Goal: Task Accomplishment & Management: Use online tool/utility

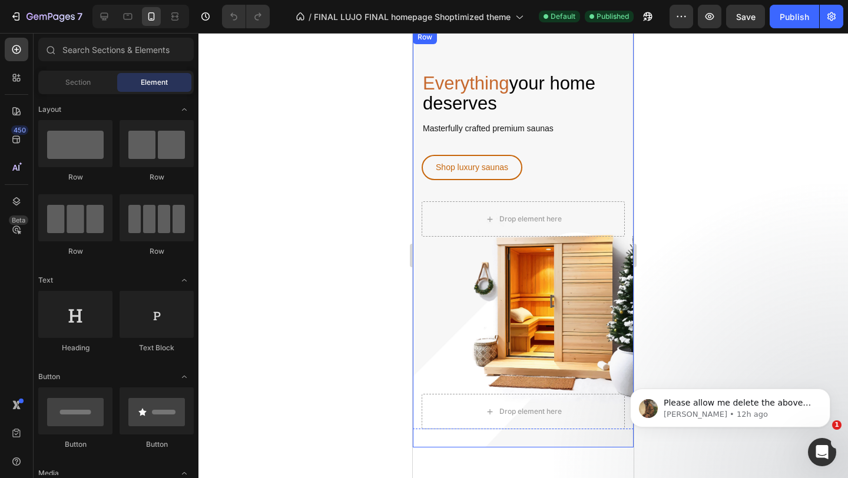
scroll to position [52, 0]
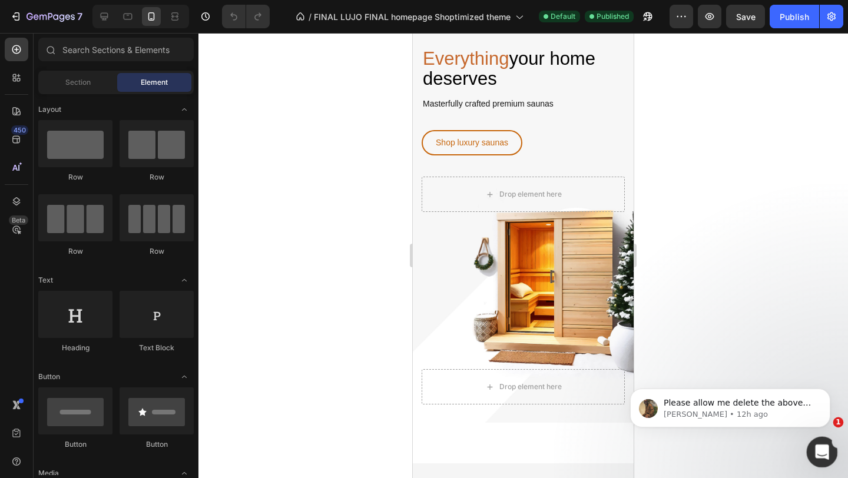
click at [813, 444] on div "Open Intercom Messenger" at bounding box center [820, 450] width 39 height 39
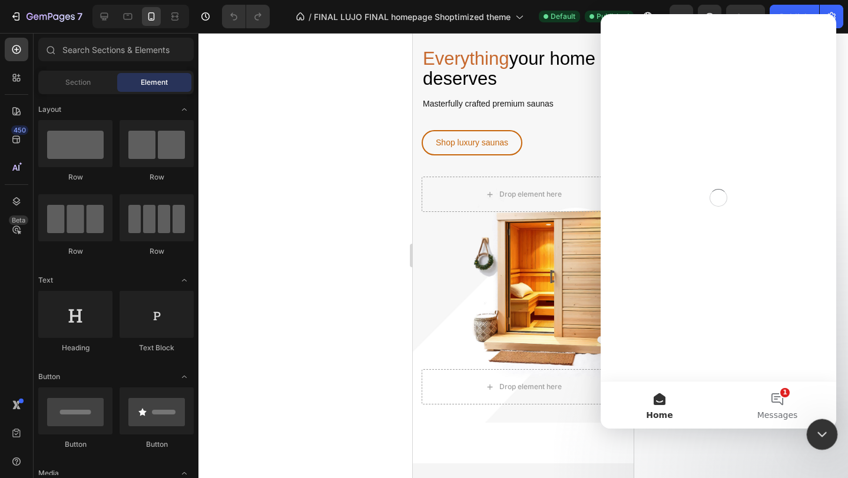
scroll to position [0, 0]
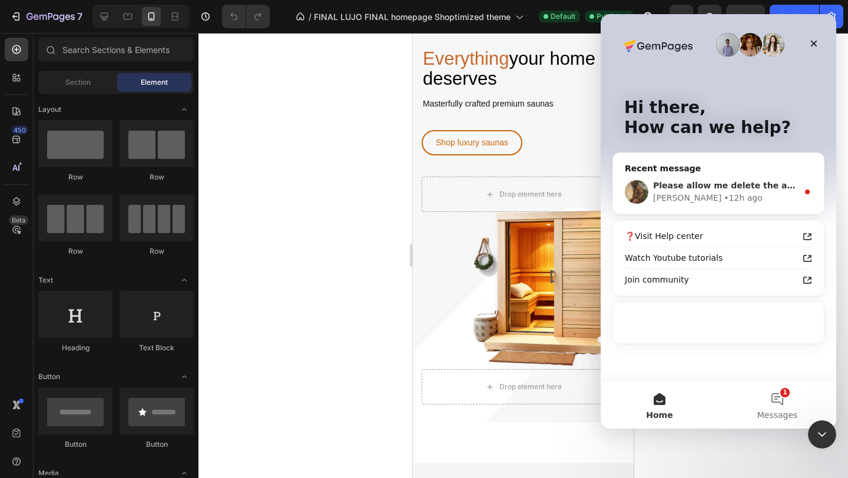
click at [750, 194] on div "Abraham • 12h ago" at bounding box center [725, 198] width 145 height 12
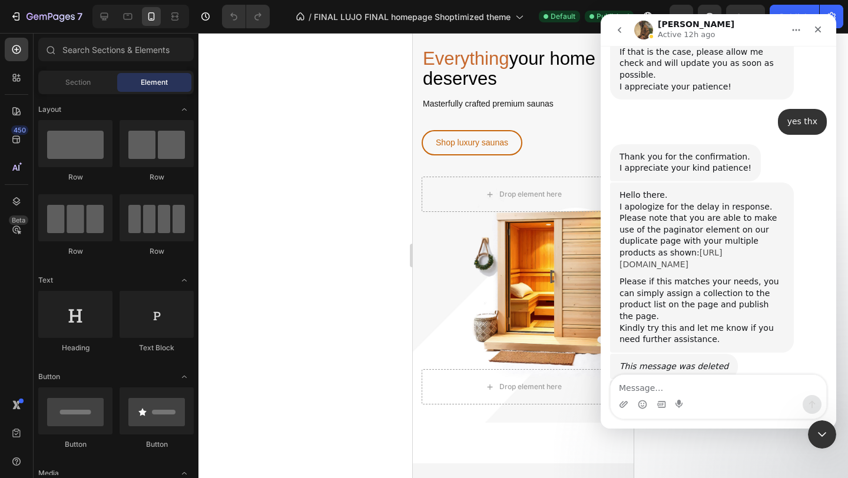
click at [695, 248] on link "https://www.loom.com/share/157da0d0be714e8b9588ce83794bdf20" at bounding box center [671, 258] width 102 height 21
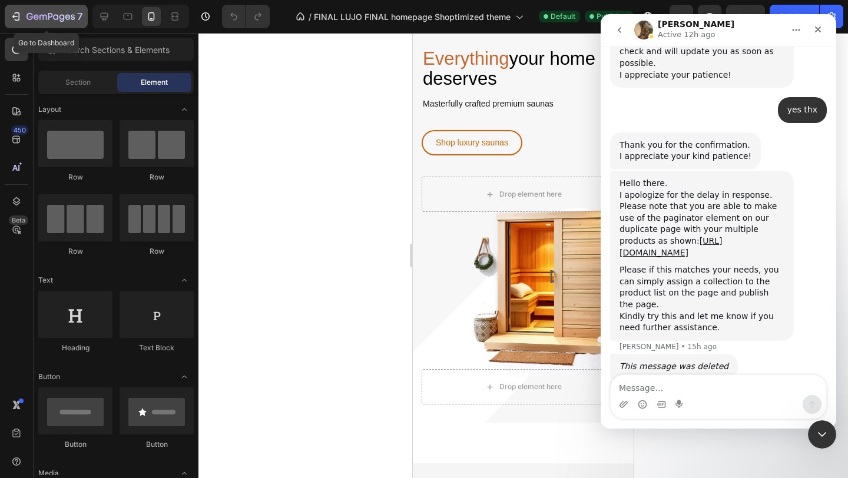
click at [18, 16] on icon "button" at bounding box center [16, 17] width 12 height 12
click at [822, 29] on icon "Close" at bounding box center [817, 29] width 9 height 9
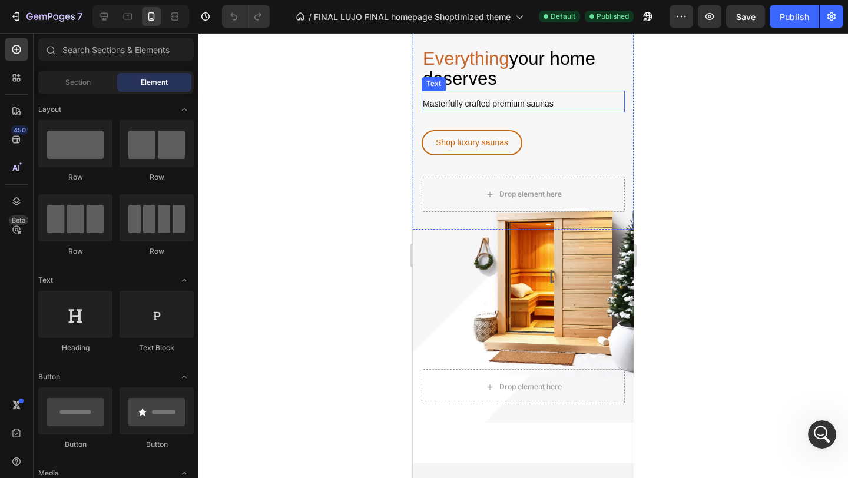
scroll to position [2027, 0]
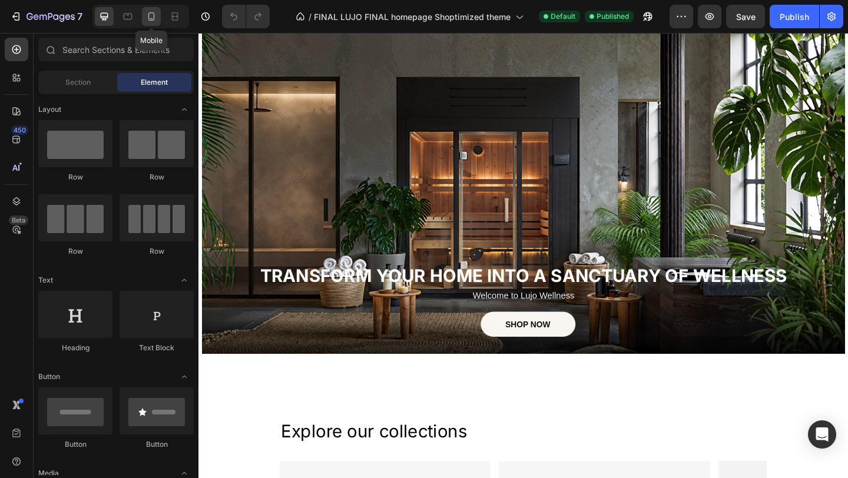
click at [151, 20] on icon at bounding box center [151, 16] width 6 height 8
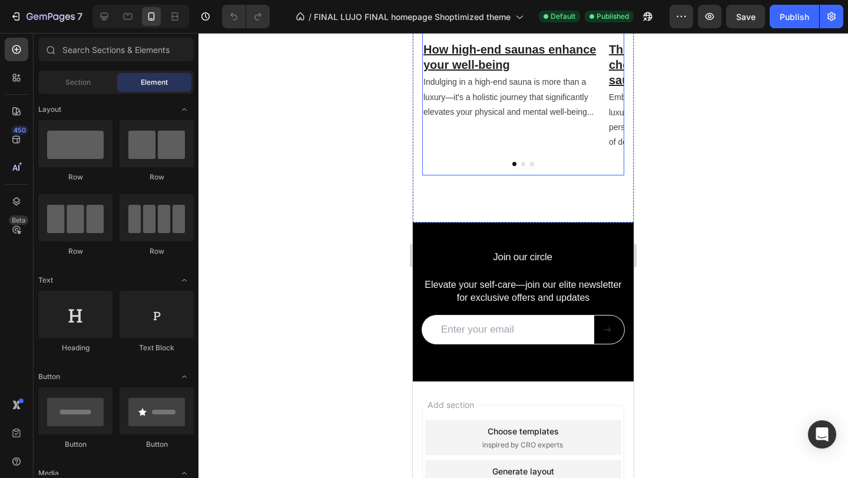
scroll to position [2582, 0]
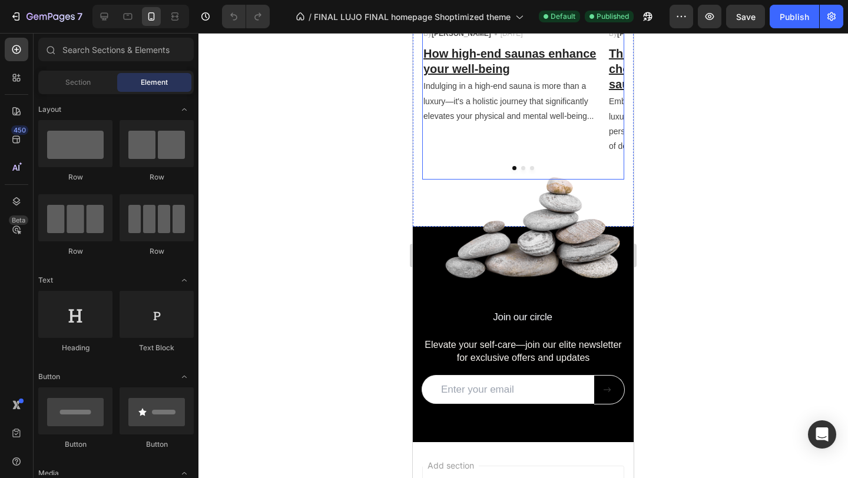
click at [532, 170] on button "Dot" at bounding box center [532, 168] width 4 height 4
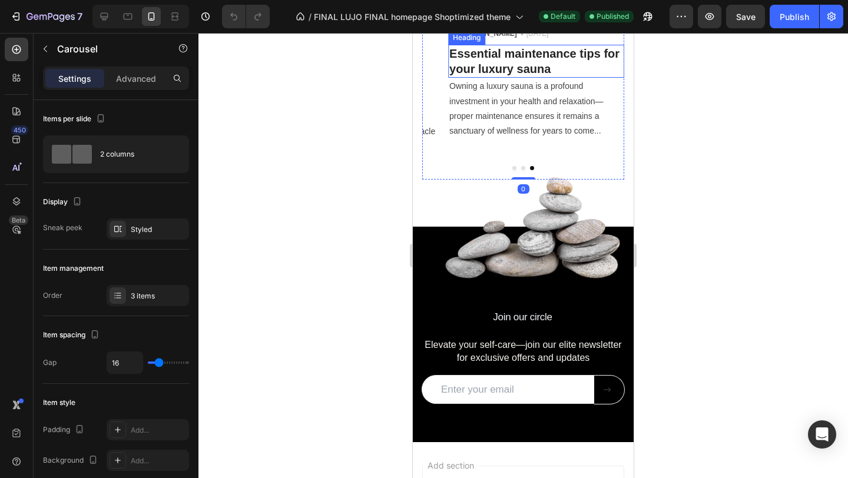
click at [537, 78] on h3 "Essential maintenance tips for your luxury sauna" at bounding box center [536, 61] width 176 height 33
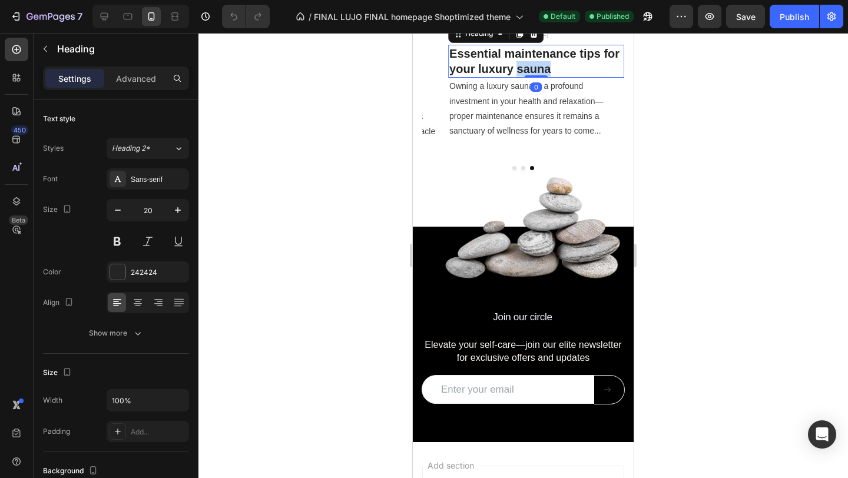
click at [537, 78] on h3 "Essential maintenance tips for your luxury sauna" at bounding box center [536, 61] width 176 height 33
click at [537, 77] on p "Essential maintenance tips for your luxury sauna" at bounding box center [536, 61] width 174 height 31
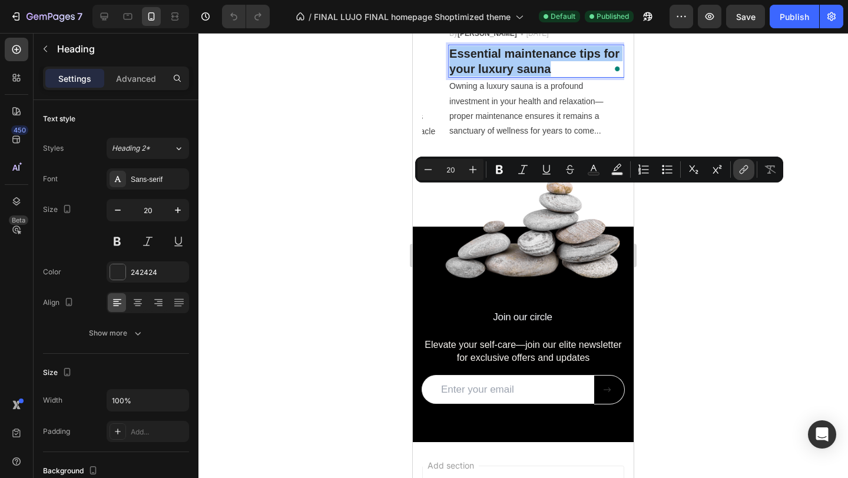
click at [749, 164] on icon "Editor contextual toolbar" at bounding box center [744, 170] width 12 height 12
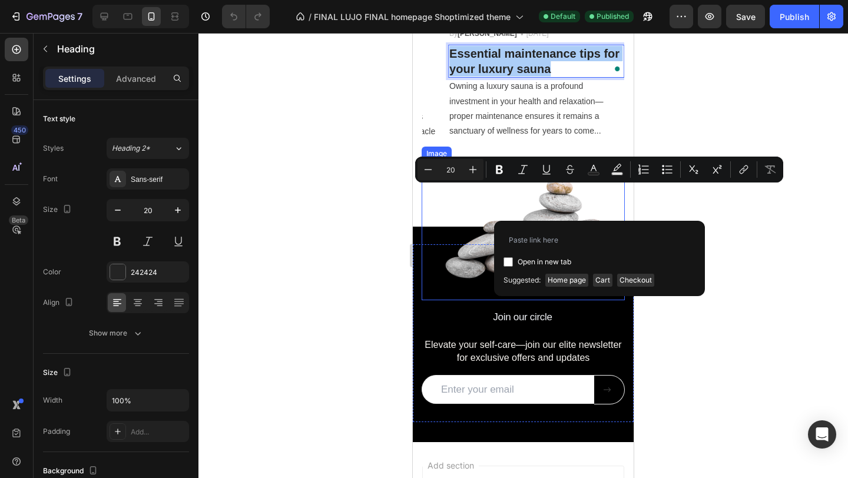
type input "https://lujowellness.com/blogs/news/caring-for-your-investment-essential-mainte…"
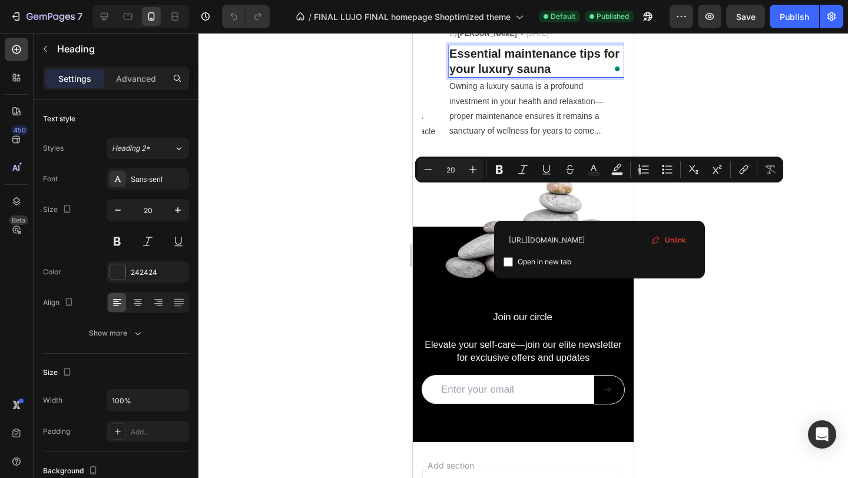
click at [703, 292] on div at bounding box center [523, 255] width 650 height 445
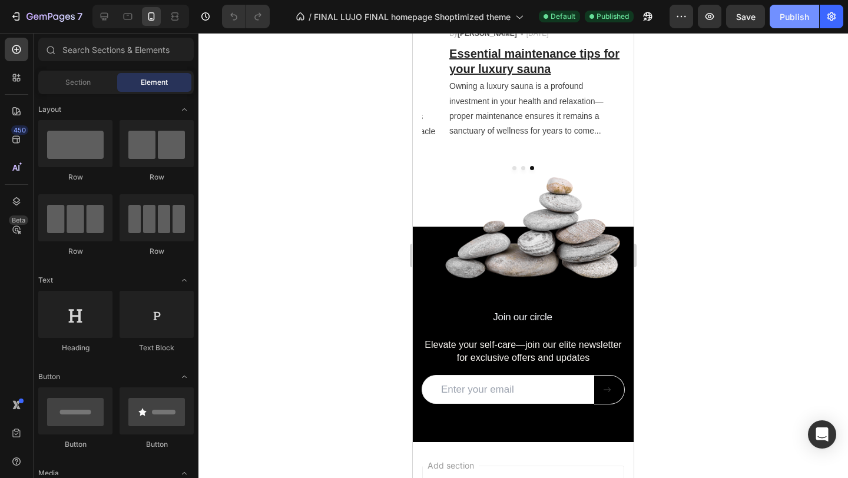
click at [803, 9] on button "Publish" at bounding box center [794, 17] width 49 height 24
click at [713, 25] on button "button" at bounding box center [710, 17] width 24 height 24
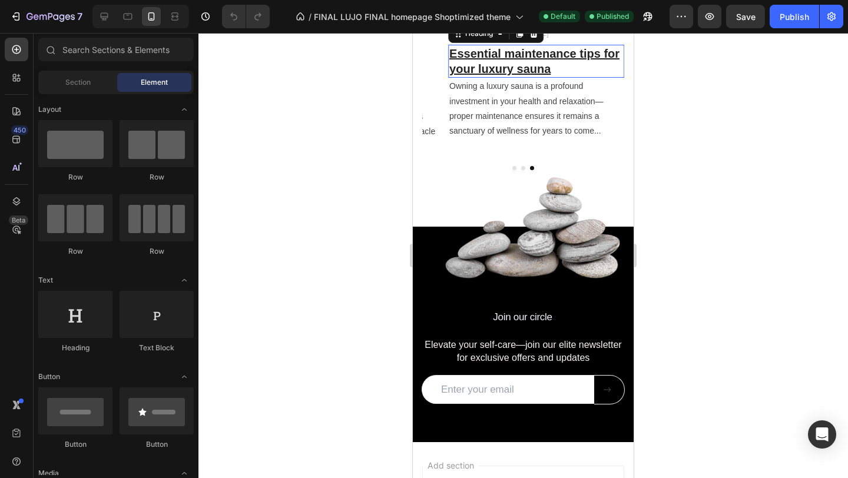
click at [508, 75] on u "Essential maintenance tips for your luxury sauna" at bounding box center [534, 61] width 170 height 28
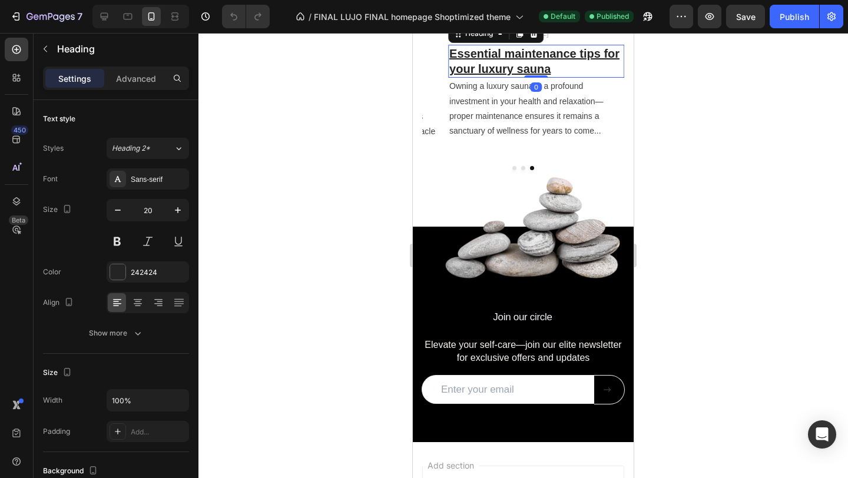
click at [508, 75] on u "Essential maintenance tips for your luxury sauna" at bounding box center [534, 61] width 170 height 28
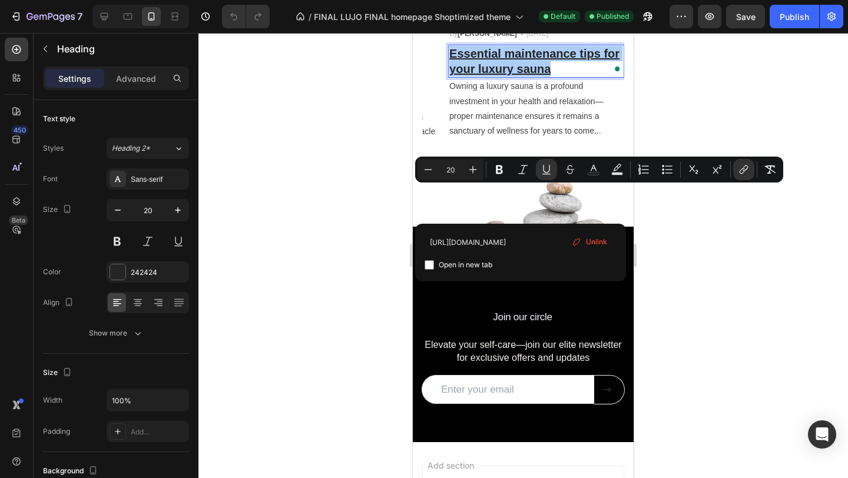
click at [586, 243] on span "Unlink" at bounding box center [596, 242] width 21 height 11
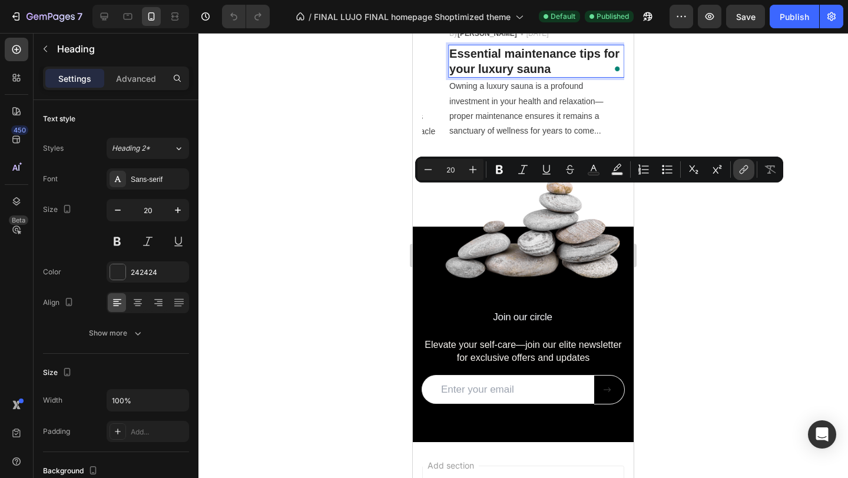
click at [739, 172] on icon "Editor contextual toolbar" at bounding box center [744, 170] width 12 height 12
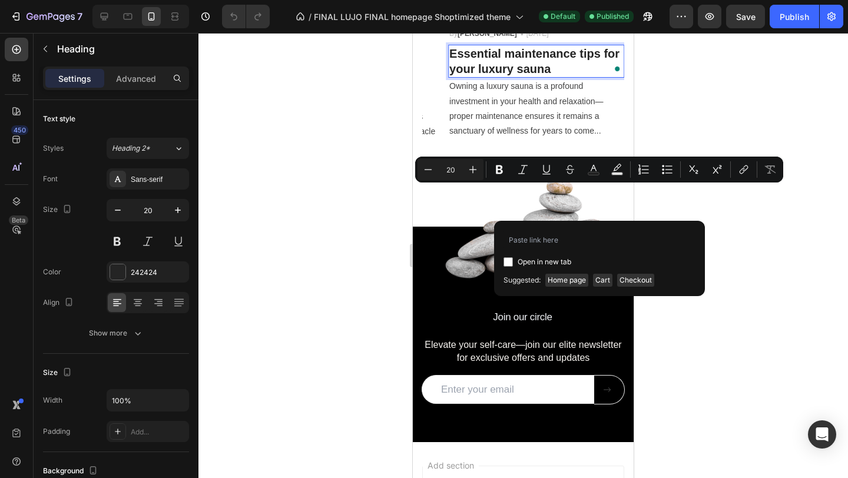
type input "https://lujowellness.com/blogs/news/caring-for-your-investment-essential-mainte…"
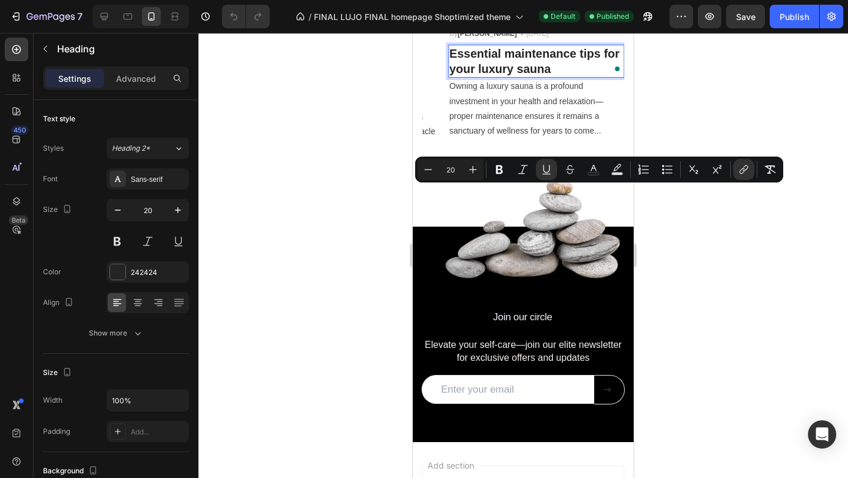
click at [735, 269] on div at bounding box center [523, 255] width 650 height 445
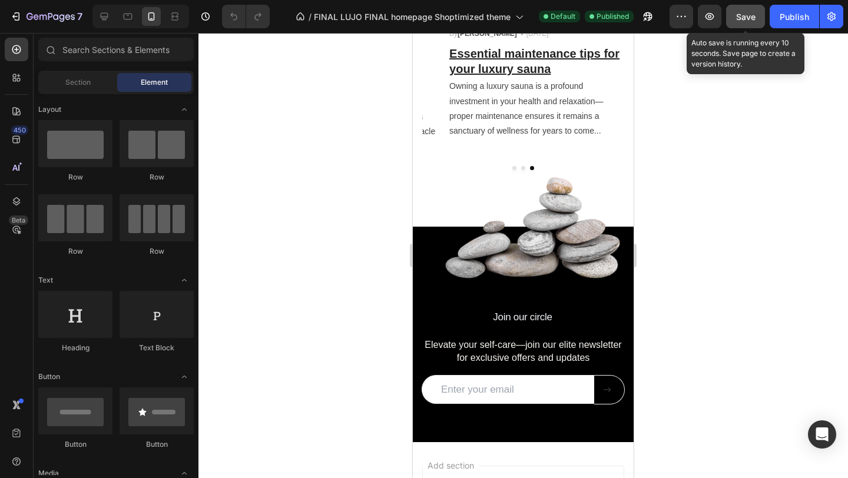
click at [757, 19] on button "Save" at bounding box center [745, 17] width 39 height 24
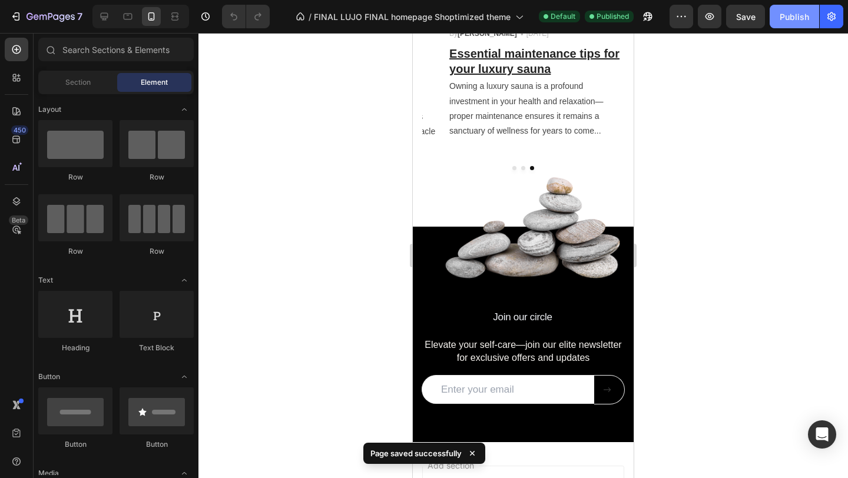
click at [809, 17] on div "Publish" at bounding box center [794, 17] width 29 height 12
click at [452, 457] on div "View live page" at bounding box center [446, 451] width 67 height 16
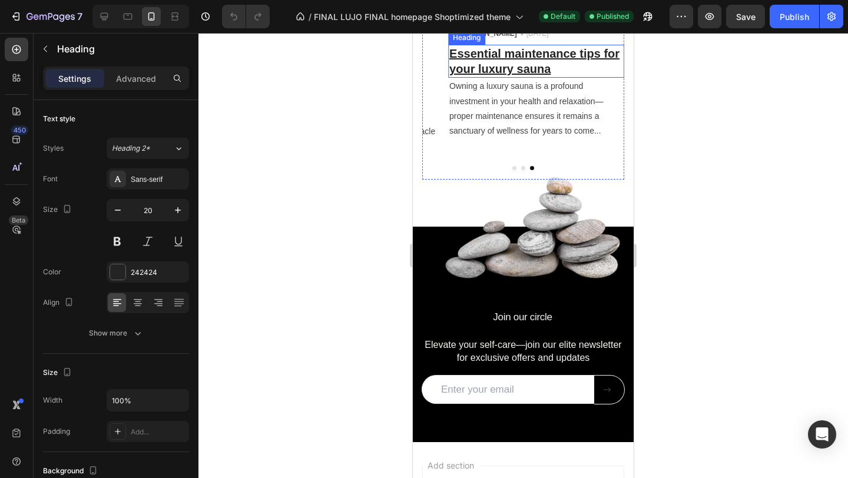
click at [464, 75] on u "Essential maintenance tips for your luxury sauna" at bounding box center [534, 61] width 170 height 28
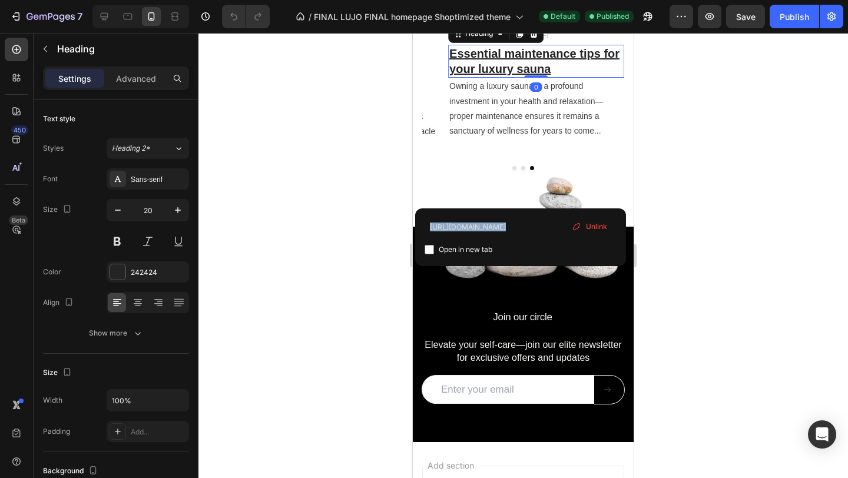
click at [464, 215] on div "https://lujowellness.com/blogs/news/caring-for-your-investment-essential-mainte…" at bounding box center [520, 238] width 211 height 58
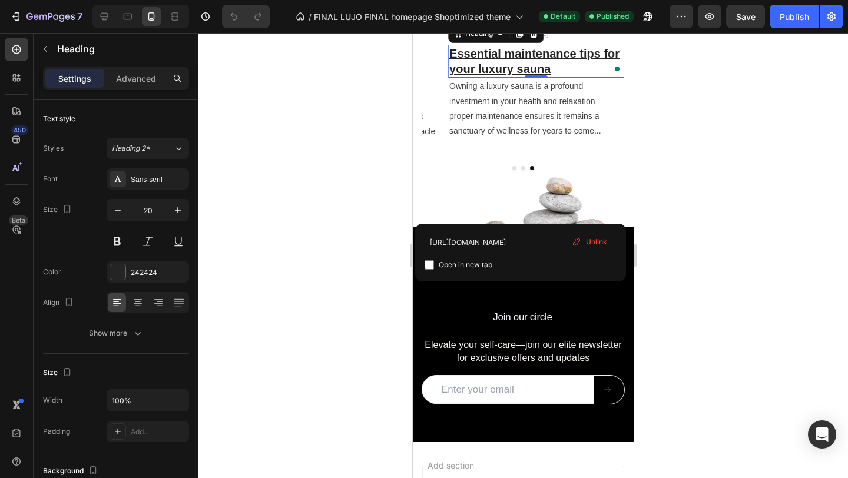
click at [485, 77] on p "Essential maintenance tips for your luxury sauna" at bounding box center [536, 61] width 174 height 31
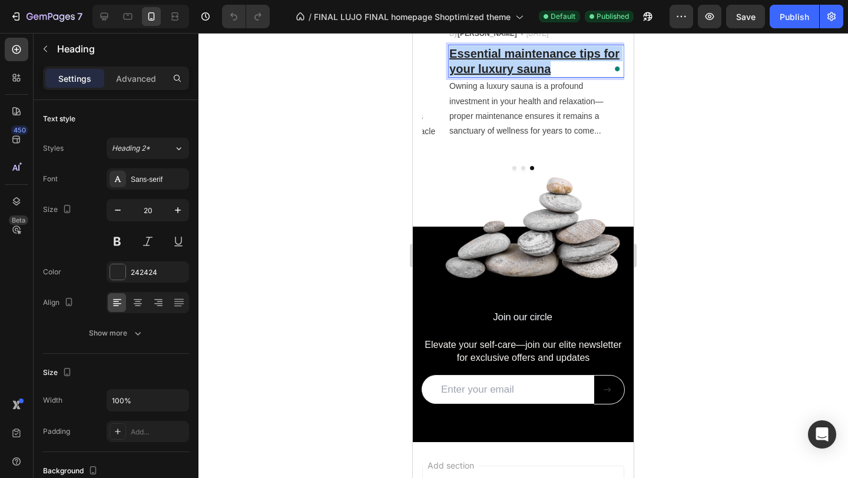
click at [485, 77] on p "Essential maintenance tips for your luxury sauna" at bounding box center [536, 61] width 174 height 31
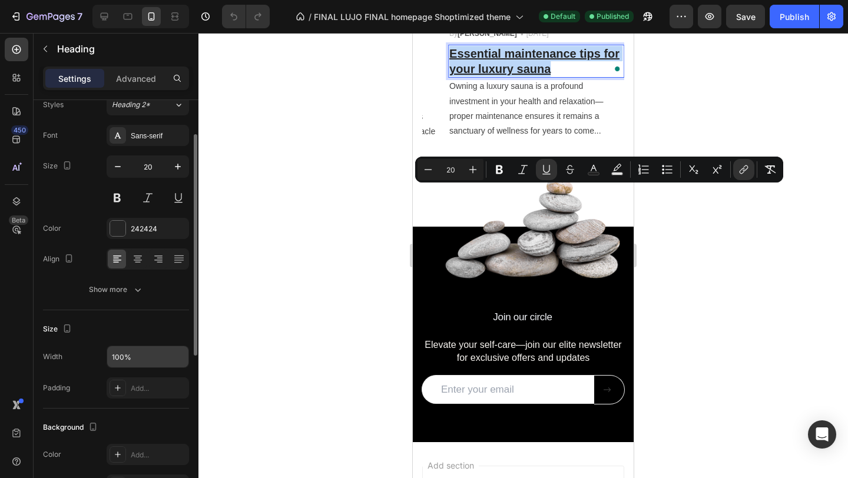
scroll to position [0, 0]
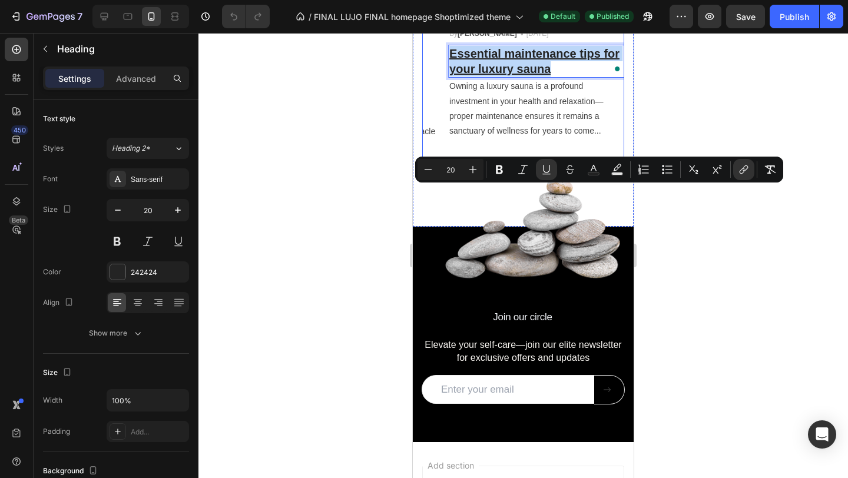
click at [525, 170] on div at bounding box center [523, 168] width 202 height 4
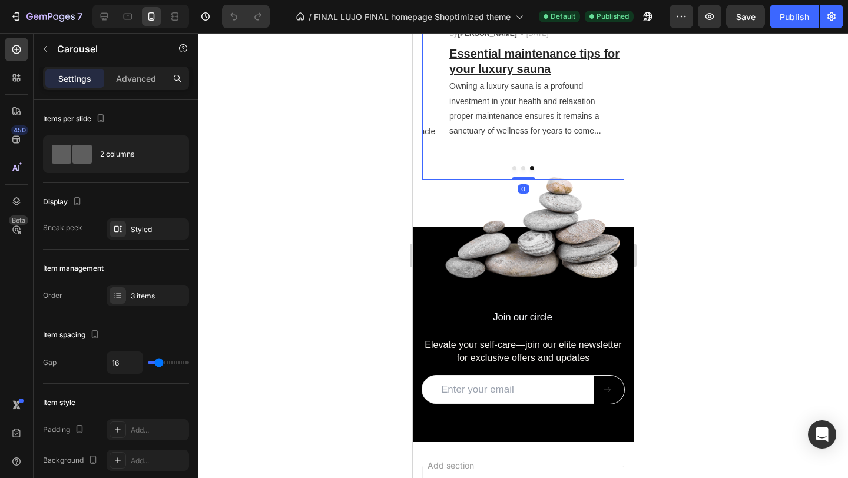
click at [522, 170] on button "Dot" at bounding box center [523, 168] width 4 height 4
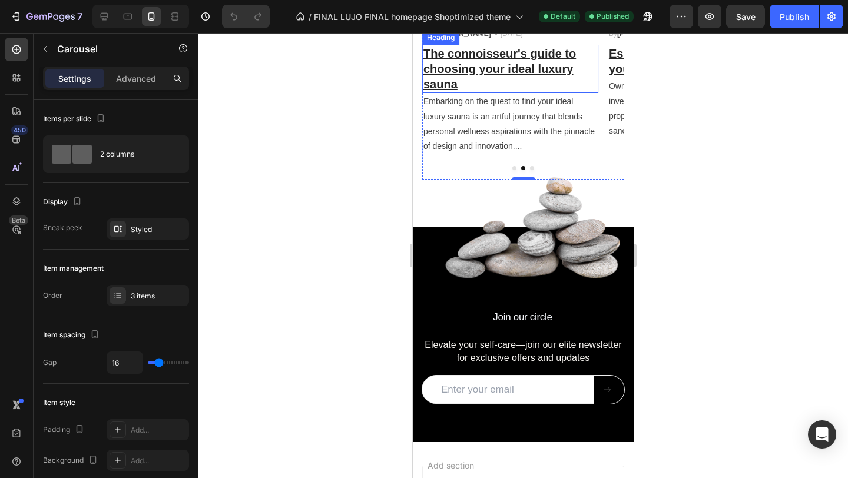
click at [511, 91] on u "The connoisseur's guide to choosing your ideal luxury sauna" at bounding box center [499, 69] width 153 height 44
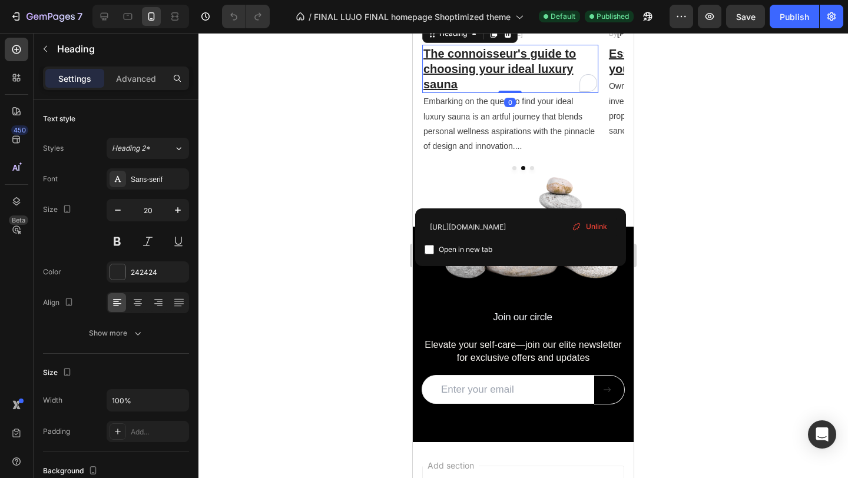
click at [511, 209] on div "https://lujowellness.com/blogs/news/the-connoisseurs-guide-to-choosing-your-ide…" at bounding box center [520, 238] width 211 height 58
click at [653, 185] on div at bounding box center [523, 255] width 650 height 445
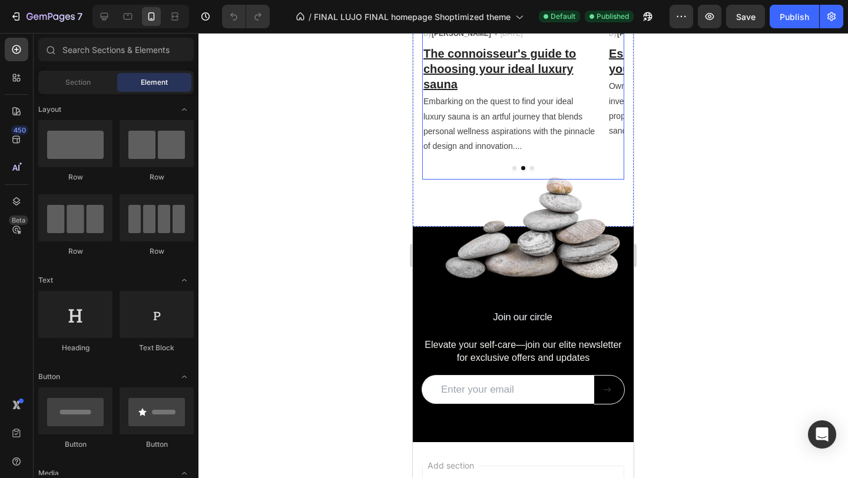
click at [532, 170] on button "Dot" at bounding box center [532, 168] width 4 height 4
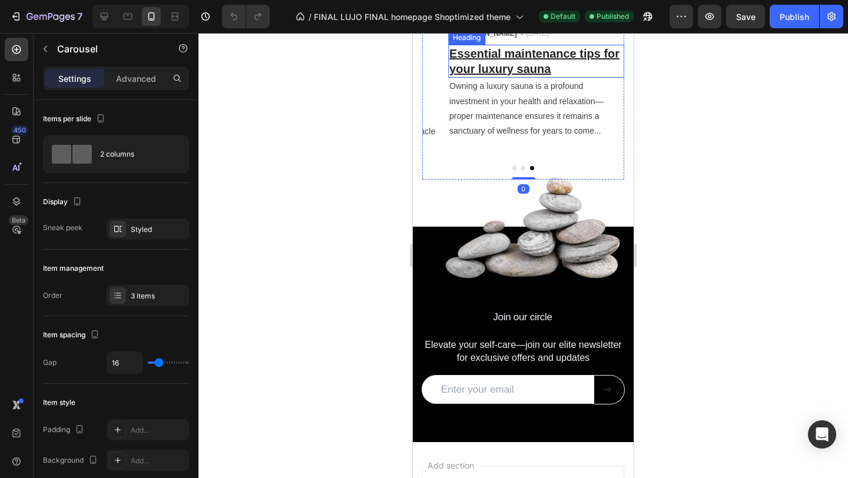
click at [537, 75] on u "Essential maintenance tips for your luxury sauna" at bounding box center [534, 61] width 170 height 28
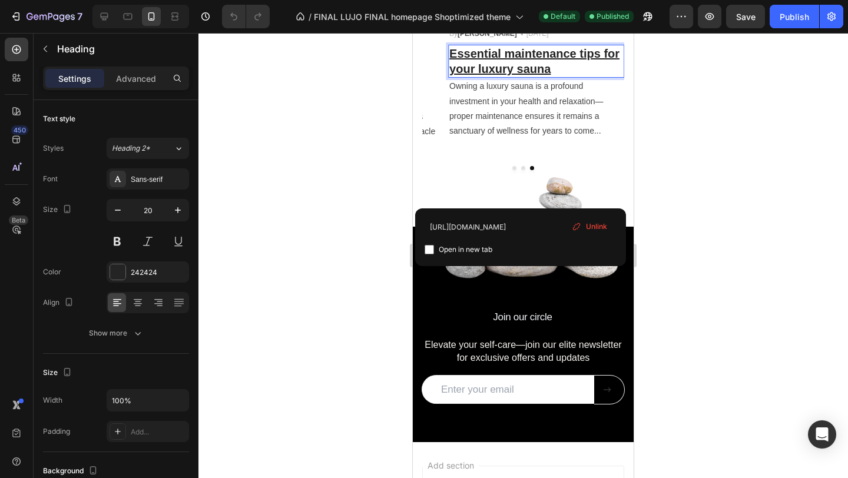
click at [537, 75] on u "Essential maintenance tips for your luxury sauna" at bounding box center [534, 61] width 170 height 28
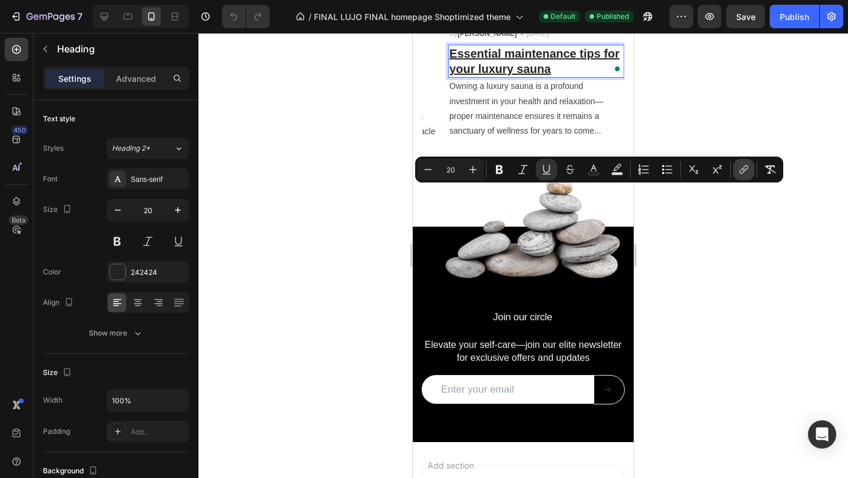
click at [745, 170] on icon "Editor contextual toolbar" at bounding box center [745, 169] width 5 height 6
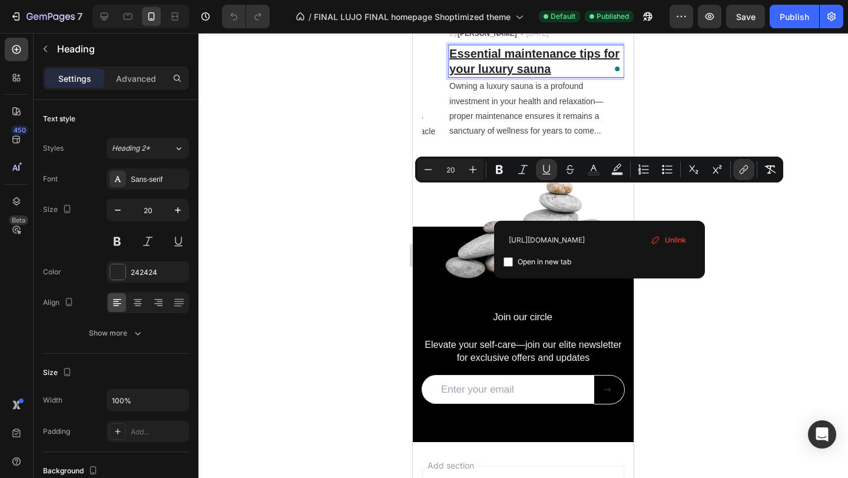
scroll to position [0, 255]
click at [674, 236] on span "Unlink" at bounding box center [675, 240] width 21 height 13
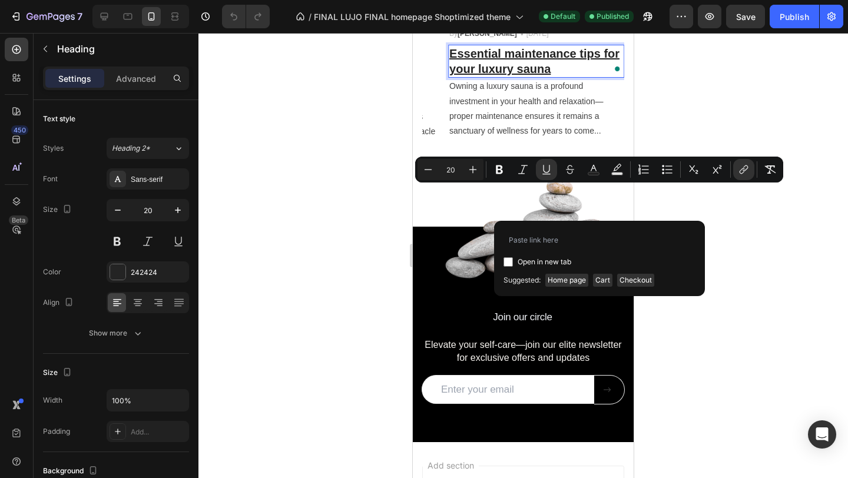
click at [624, 250] on div "Open in new tab" at bounding box center [600, 249] width 192 height 39
click at [617, 244] on input "Editor contextual toolbar" at bounding box center [600, 239] width 192 height 19
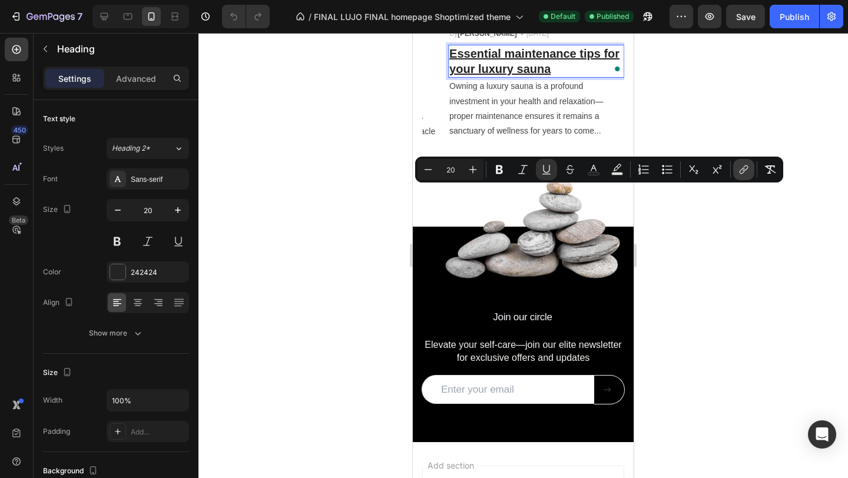
click at [739, 168] on icon "Editor contextual toolbar" at bounding box center [744, 170] width 12 height 12
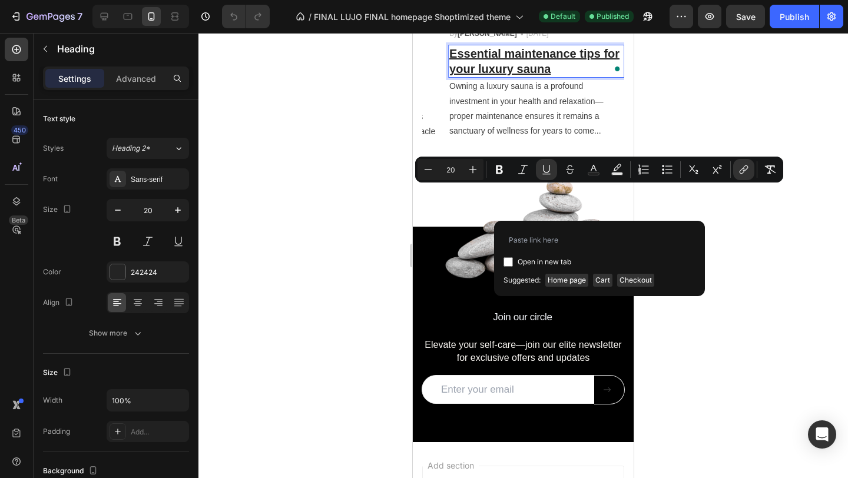
type input "https://lujowellness.com/blogs/news/caring-for-your-investment-essential-mainte…"
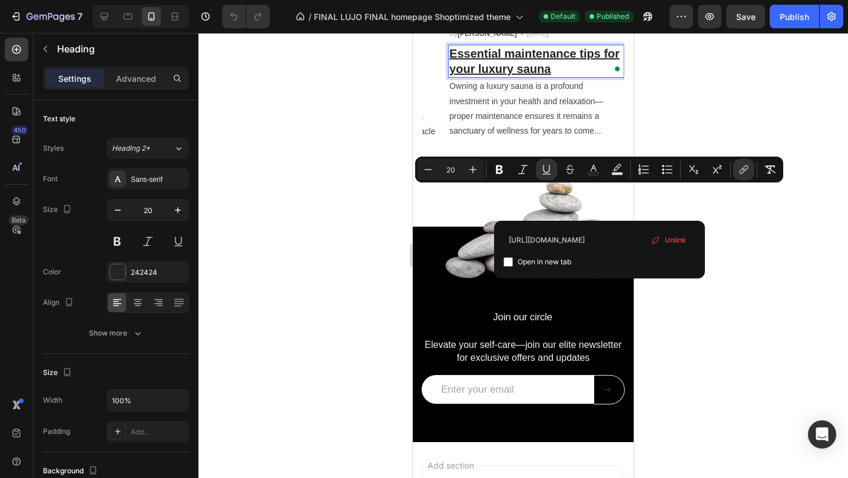
click at [633, 257] on div "Open in new tab" at bounding box center [600, 262] width 192 height 14
click at [639, 260] on div "Open in new tab" at bounding box center [600, 262] width 192 height 14
checkbox input "false"
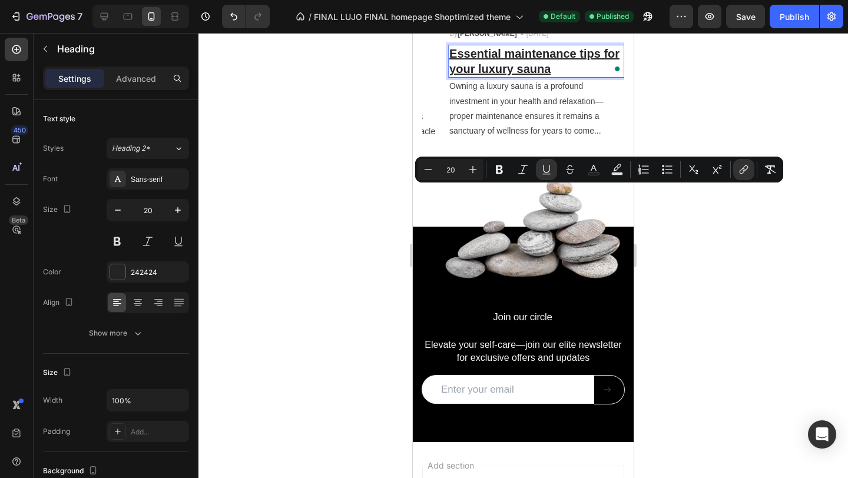
click at [667, 306] on div at bounding box center [523, 255] width 650 height 445
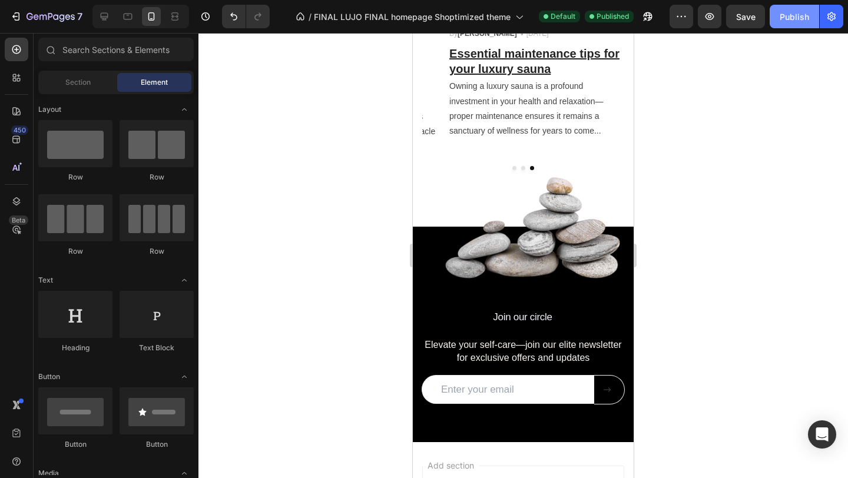
click at [795, 18] on div "Publish" at bounding box center [794, 17] width 29 height 12
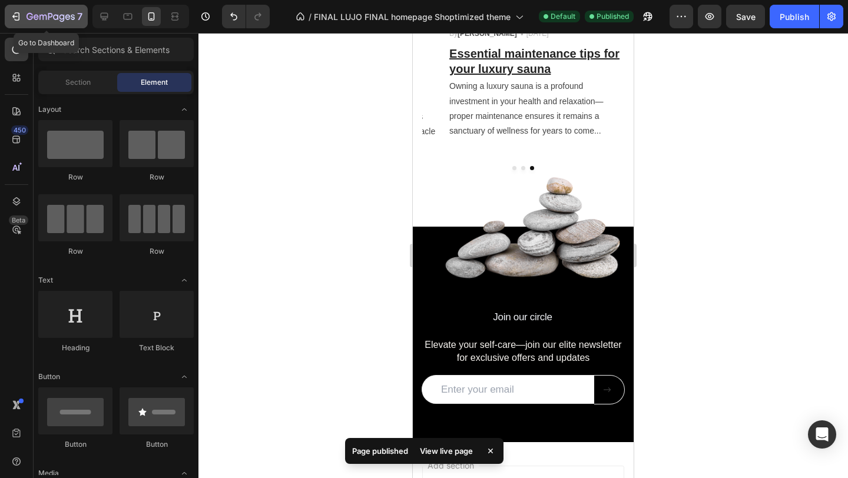
click at [13, 20] on icon "button" at bounding box center [16, 17] width 12 height 12
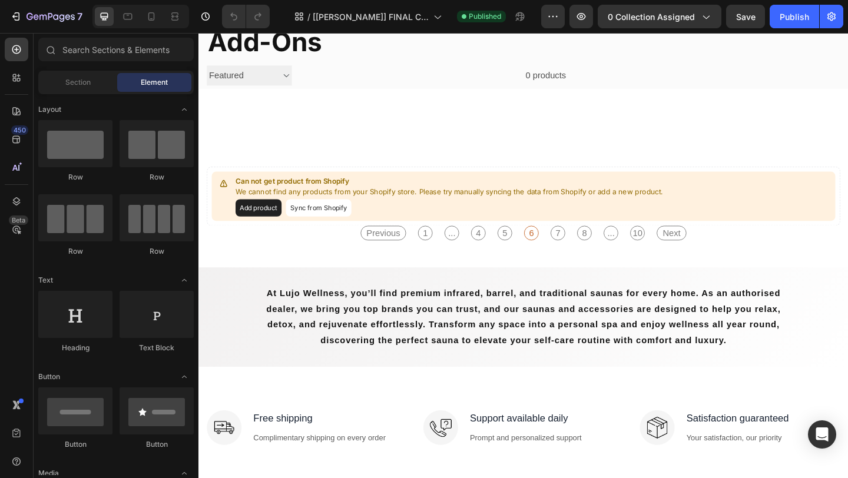
scroll to position [323, 0]
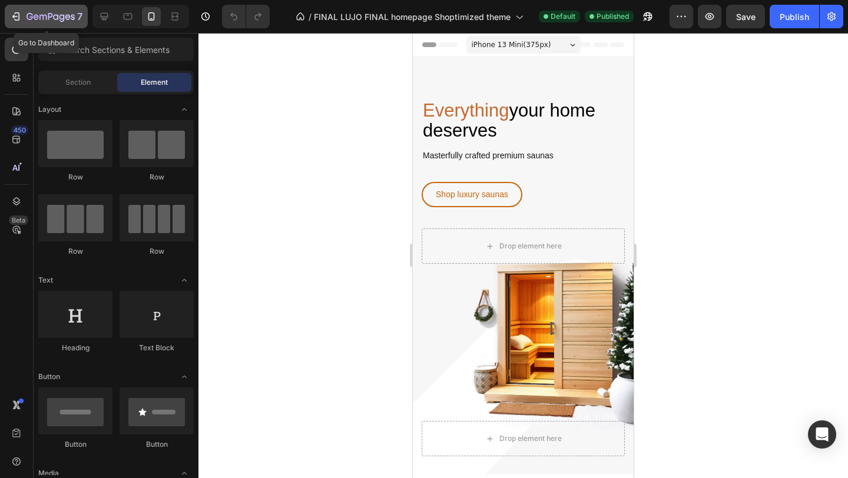
click at [36, 21] on icon "button" at bounding box center [51, 17] width 48 height 10
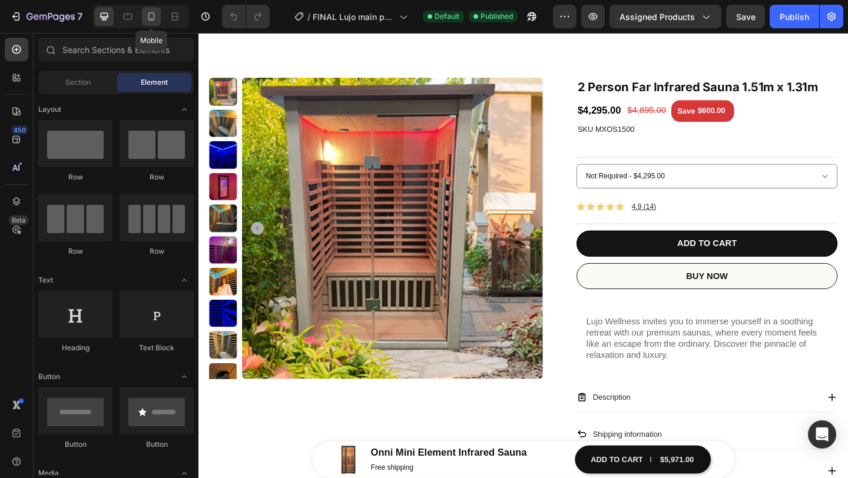
click at [158, 20] on div at bounding box center [151, 16] width 19 height 19
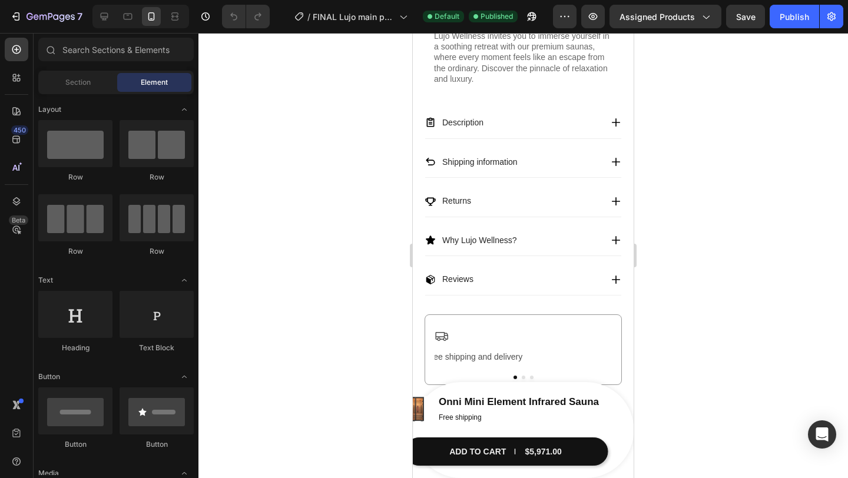
scroll to position [556, 0]
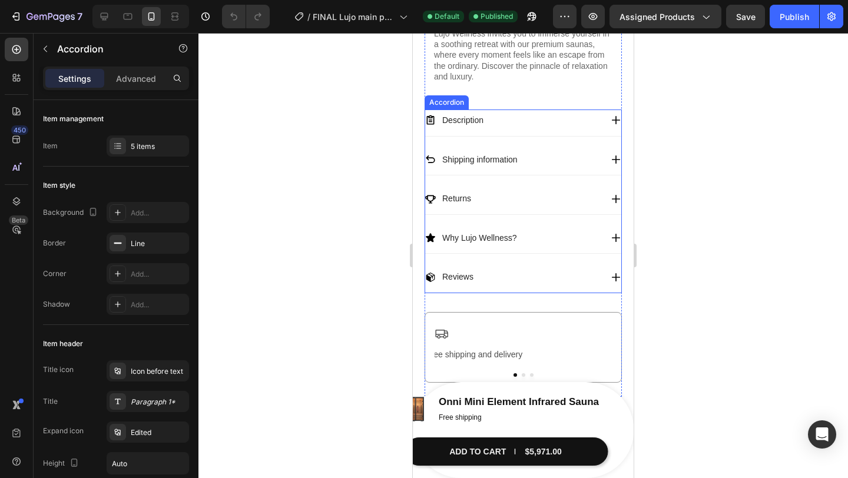
click at [614, 125] on icon at bounding box center [616, 120] width 11 height 11
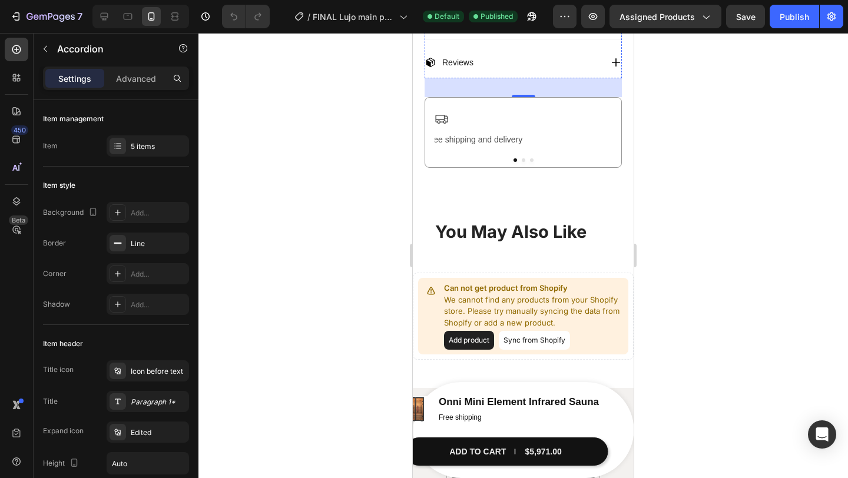
scroll to position [981, 0]
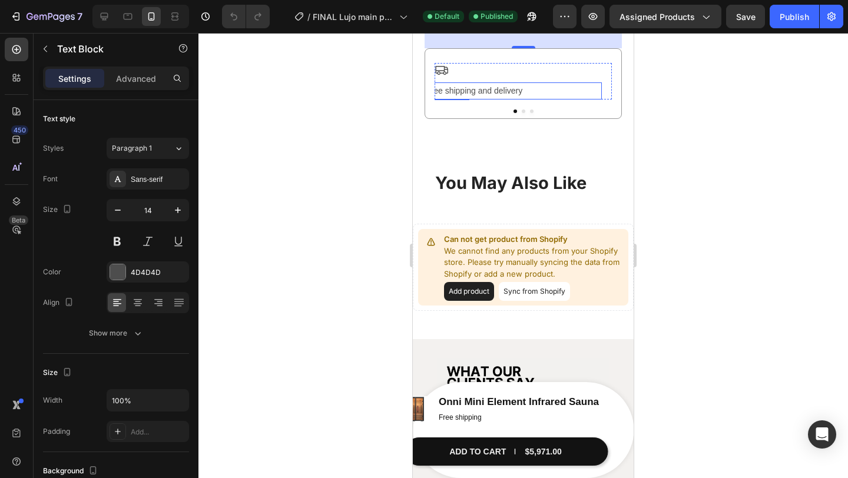
click at [495, 95] on span "Free shipping and delivery" at bounding box center [474, 90] width 97 height 9
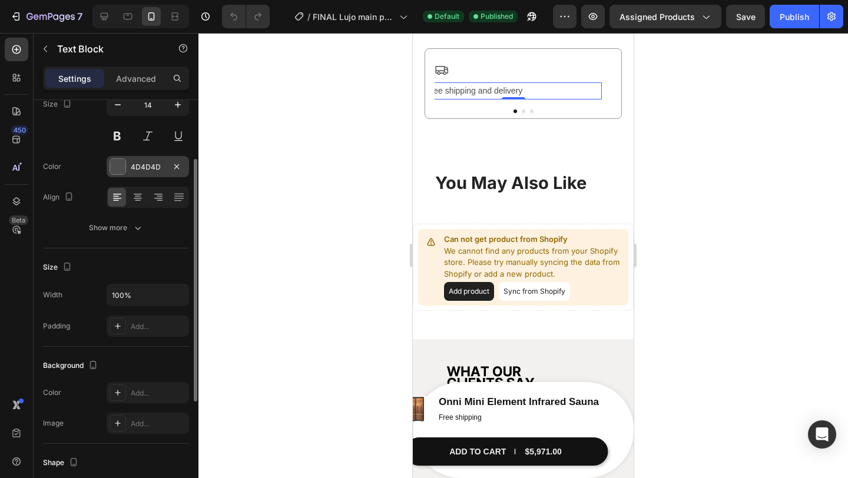
scroll to position [106, 0]
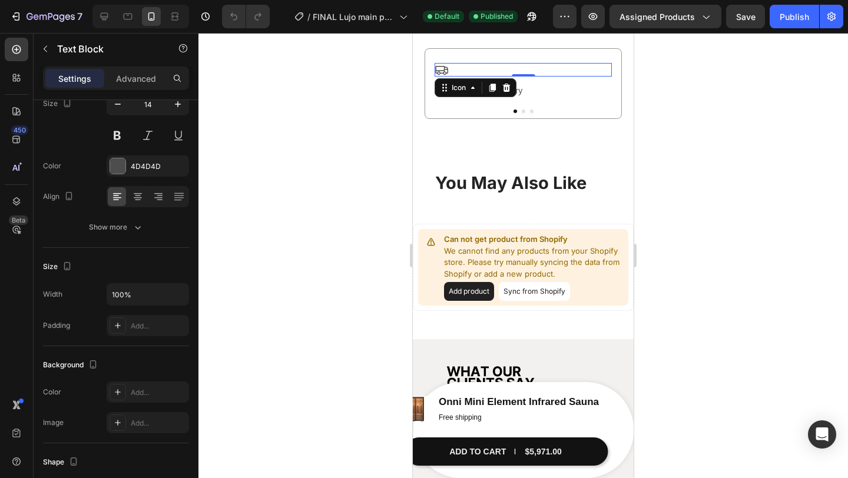
click at [446, 92] on div "Icon" at bounding box center [476, 87] width 82 height 19
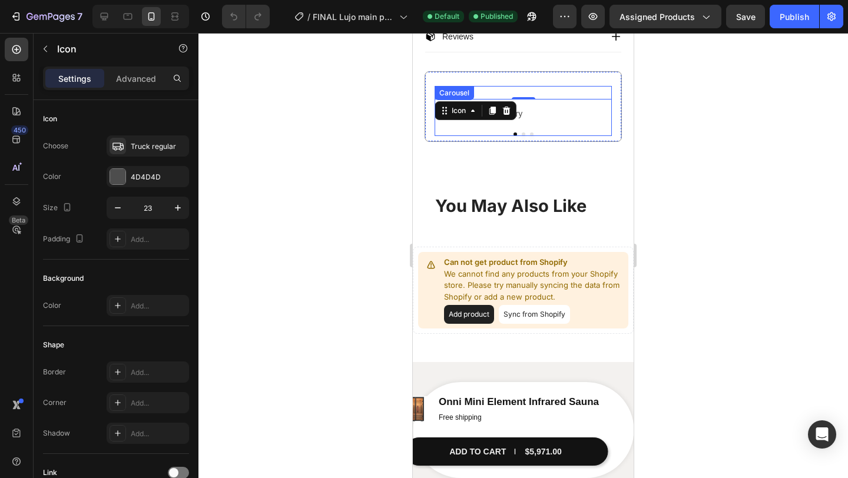
scroll to position [956, 0]
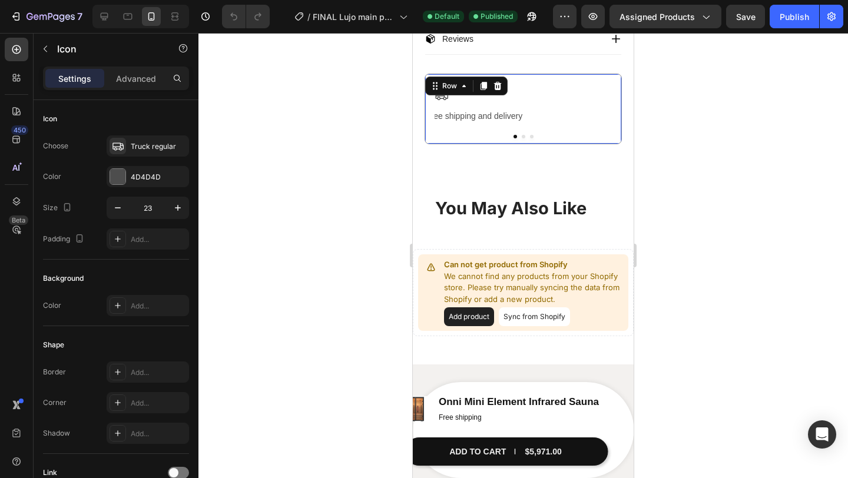
click at [467, 86] on div "Icon Free shipping and delivery Text Block Row Icon Buy and try for 60 days * T…" at bounding box center [523, 109] width 197 height 71
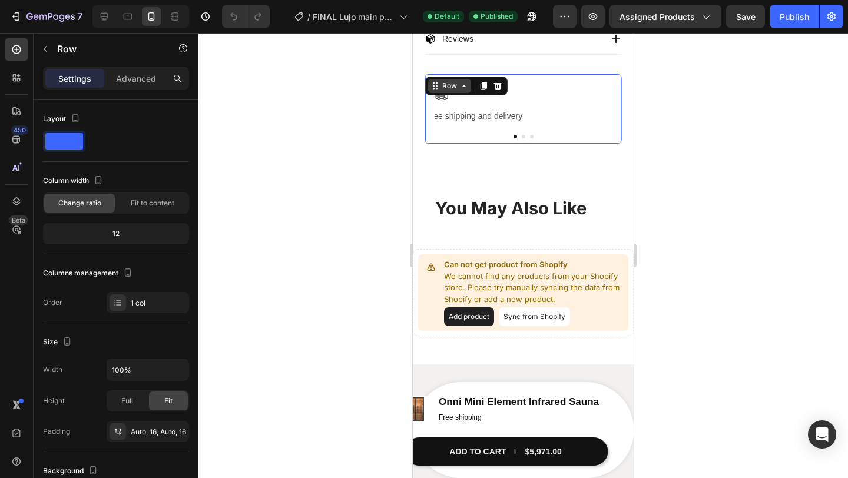
click at [454, 93] on div "Row" at bounding box center [449, 86] width 43 height 14
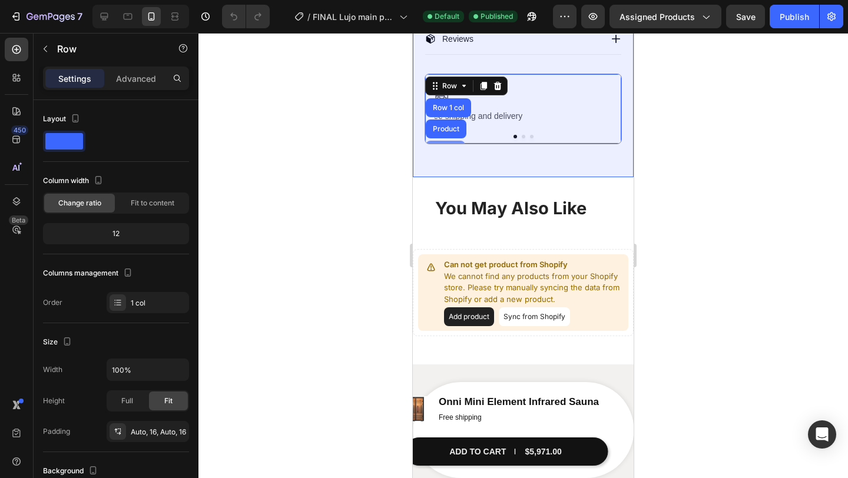
click at [451, 146] on div "Section" at bounding box center [445, 150] width 39 height 19
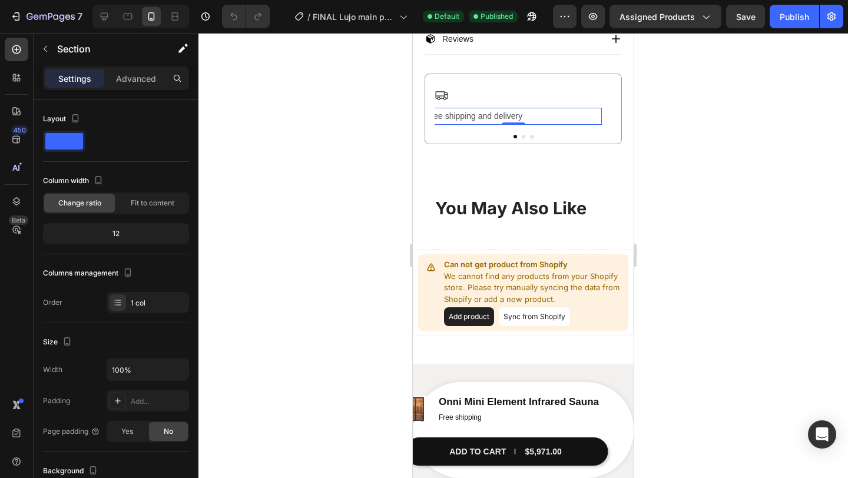
click at [473, 124] on p "Free shipping and delivery" at bounding box center [513, 116] width 175 height 15
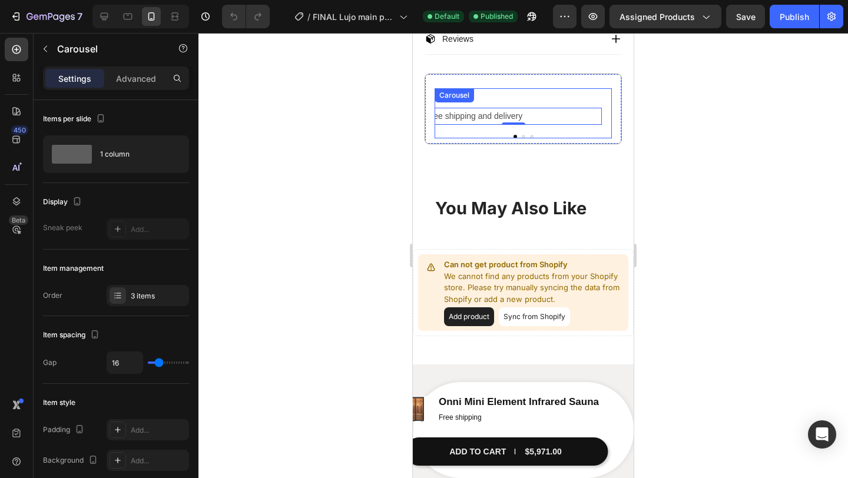
click at [462, 135] on div "Icon Free shipping and delivery Text Block 0 Row Icon Buy and try for 60 days *…" at bounding box center [523, 113] width 177 height 50
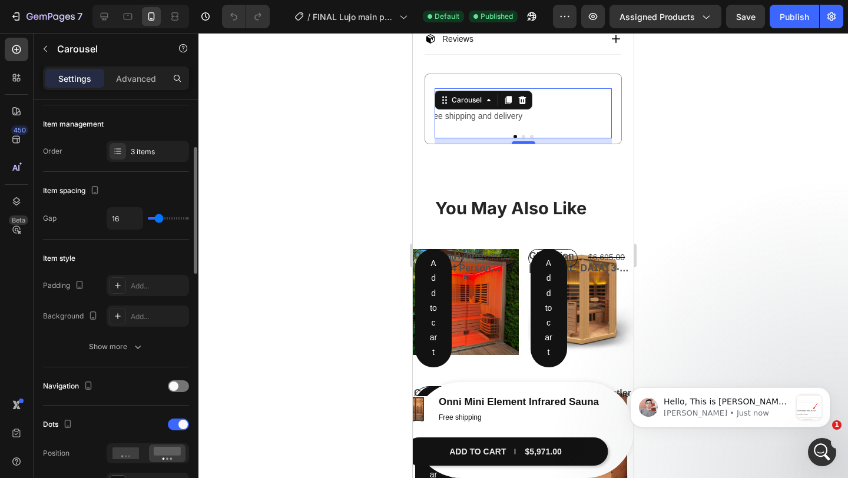
scroll to position [147, 0]
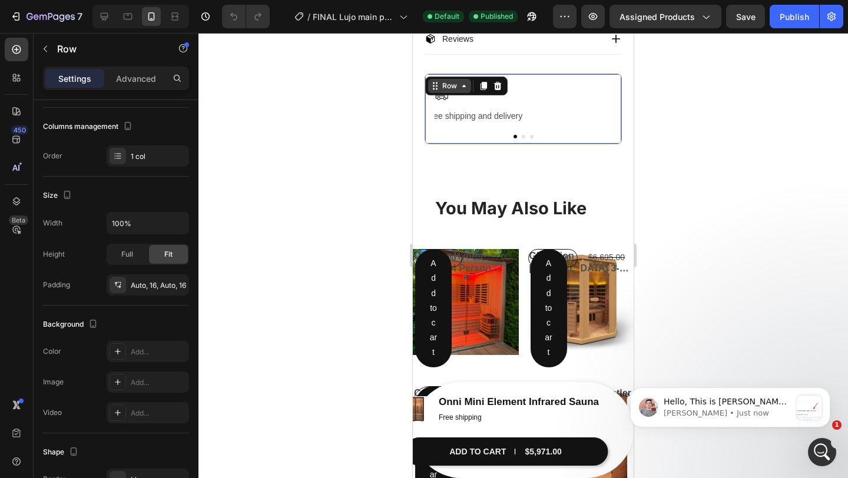
click at [432, 81] on div "Row" at bounding box center [466, 86] width 82 height 19
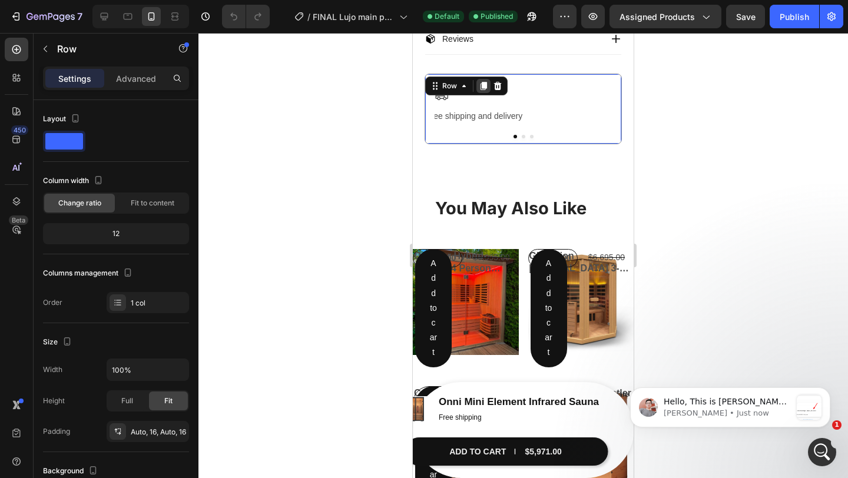
click at [479, 88] on icon at bounding box center [483, 85] width 9 height 9
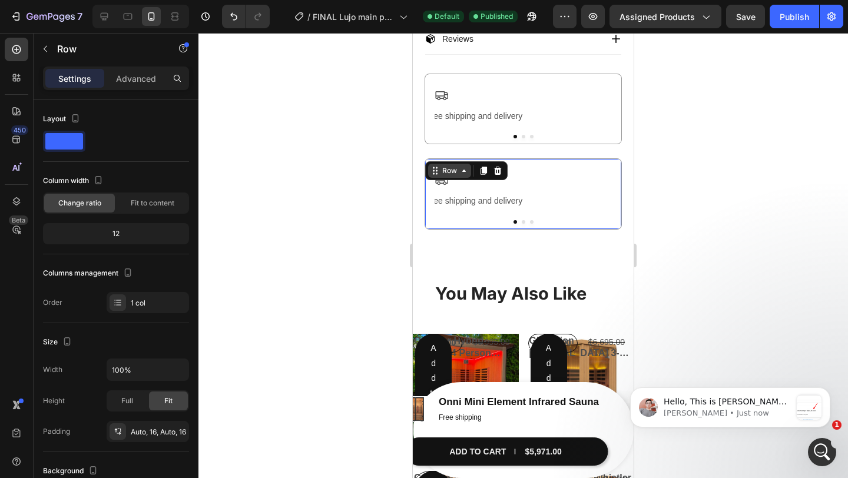
click at [438, 174] on icon at bounding box center [435, 170] width 9 height 9
click at [135, 83] on p "Advanced" at bounding box center [136, 78] width 40 height 12
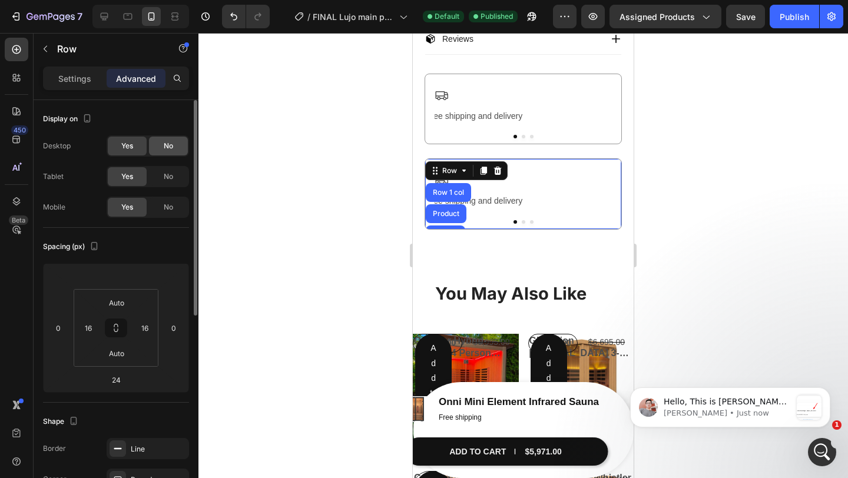
click at [151, 146] on div "No" at bounding box center [168, 146] width 39 height 19
click at [167, 180] on span "No" at bounding box center [168, 176] width 9 height 11
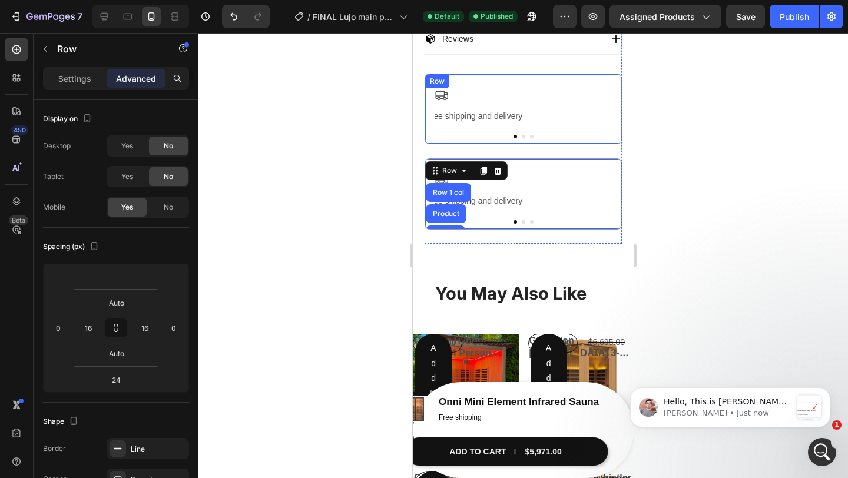
click at [435, 82] on div "Row" at bounding box center [437, 81] width 19 height 11
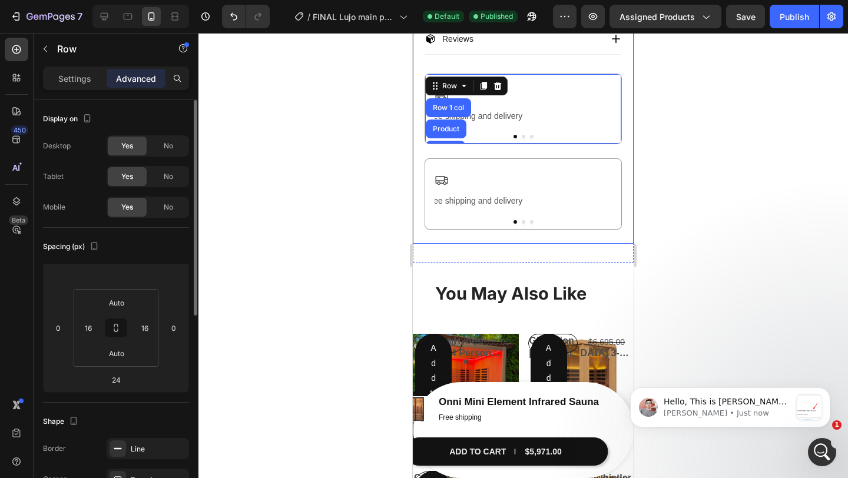
click at [174, 217] on div "Yes No" at bounding box center [148, 207] width 82 height 21
click at [174, 212] on div "No" at bounding box center [168, 207] width 39 height 19
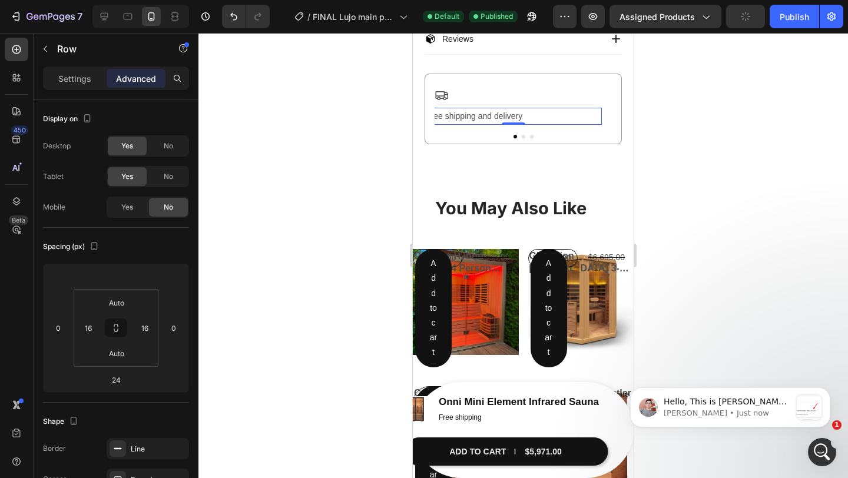
click at [481, 121] on span "Free shipping and delivery" at bounding box center [474, 115] width 97 height 9
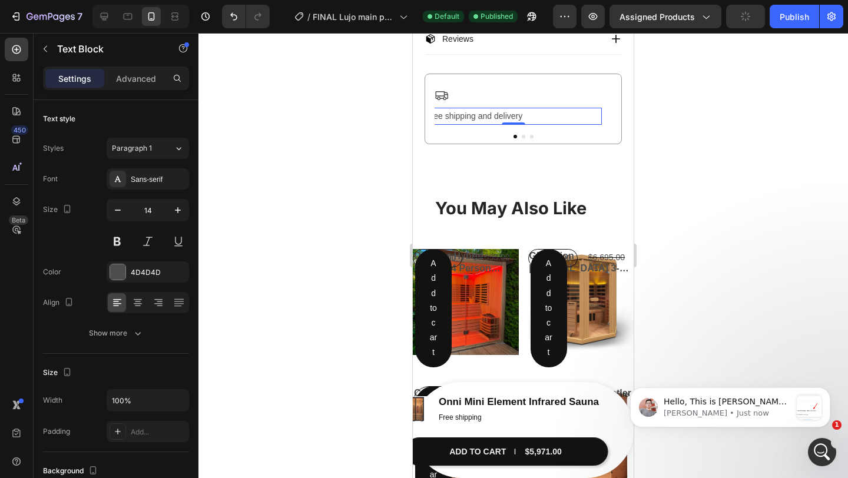
click at [481, 121] on span "Free shipping and delivery" at bounding box center [474, 115] width 97 height 9
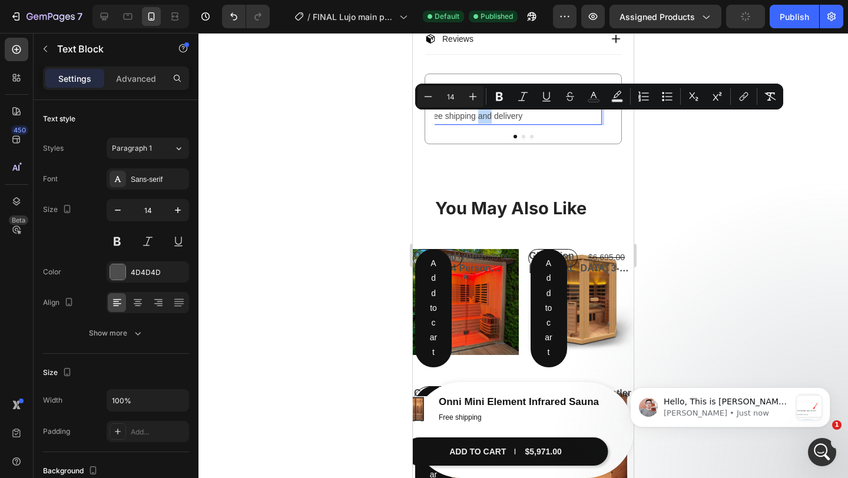
click at [487, 121] on span "Free shipping and delivery" at bounding box center [474, 115] width 97 height 9
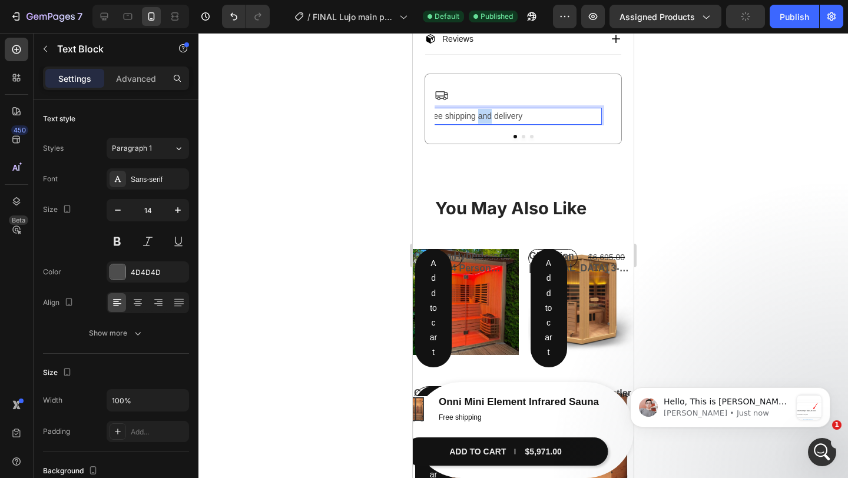
click at [487, 121] on span "Free shipping and delivery" at bounding box center [474, 115] width 97 height 9
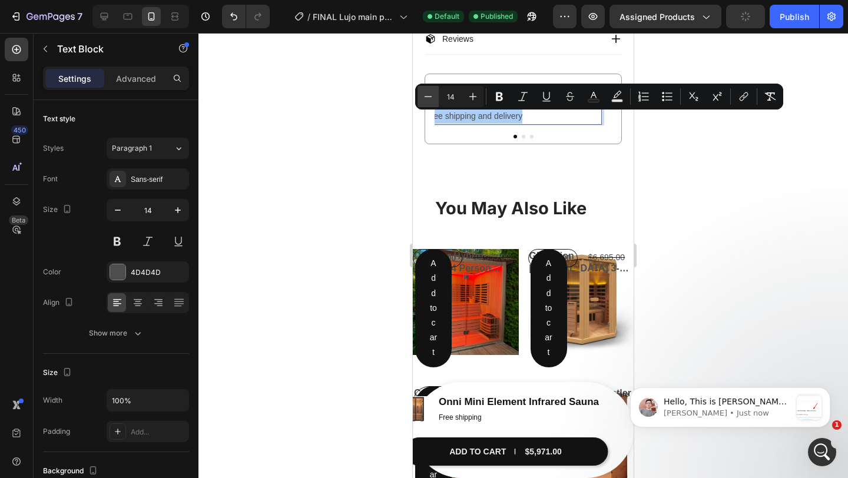
click at [429, 106] on button "Minus" at bounding box center [428, 96] width 21 height 21
type input "12"
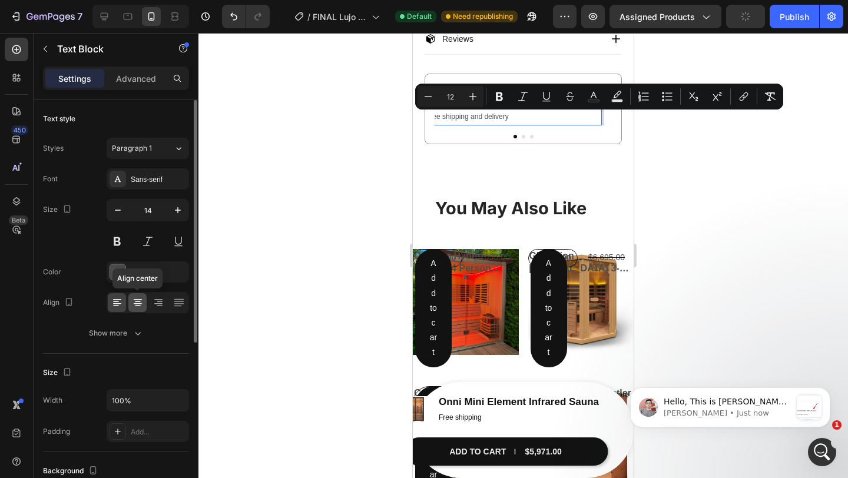
click at [140, 307] on icon at bounding box center [138, 303] width 12 height 12
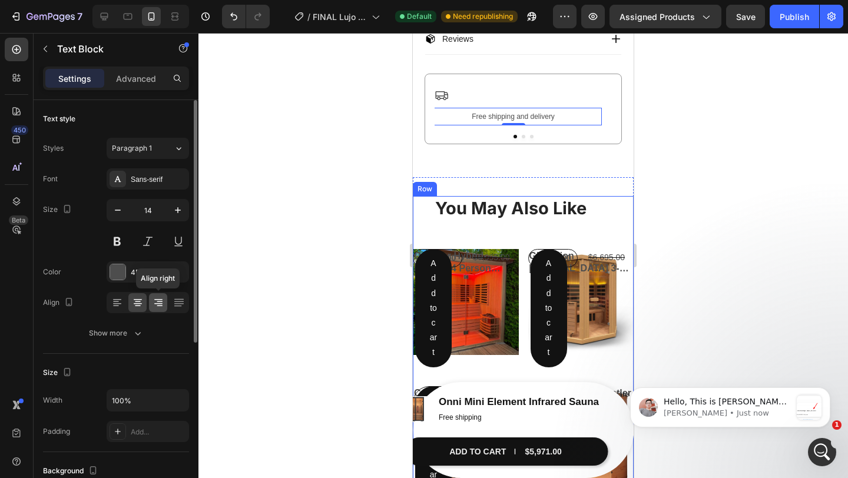
click at [162, 308] on icon at bounding box center [159, 303] width 12 height 12
click at [133, 306] on icon at bounding box center [138, 303] width 12 height 12
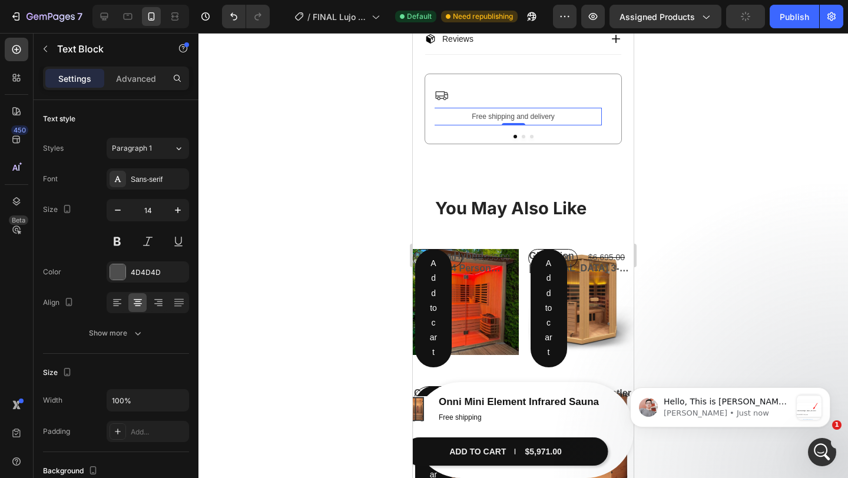
click at [507, 117] on span "Free shipping and delivery" at bounding box center [513, 116] width 83 height 8
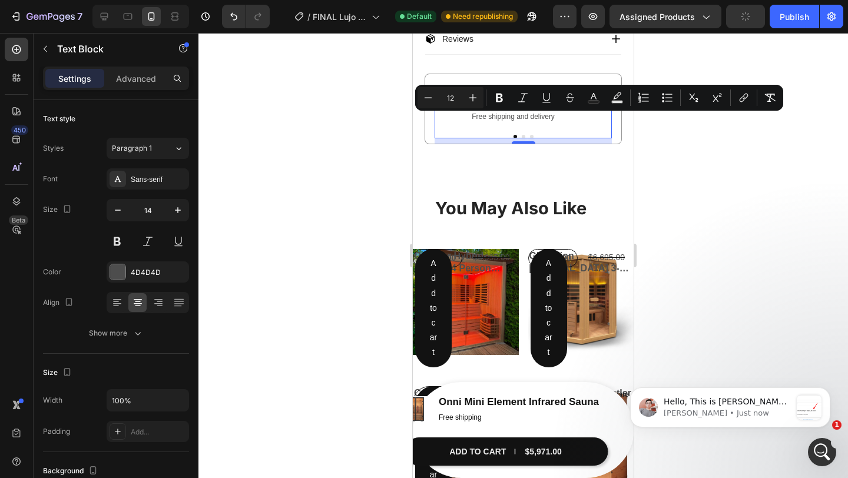
click at [522, 138] on button "Dot" at bounding box center [524, 137] width 4 height 4
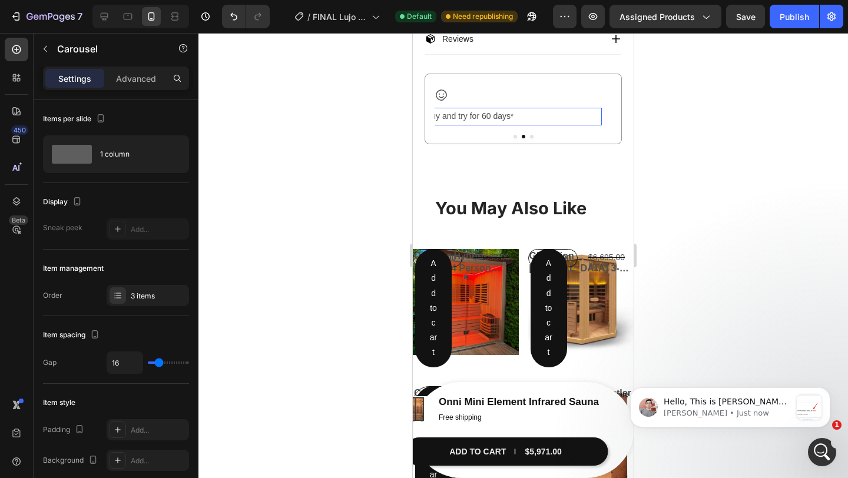
click at [472, 121] on span "Buy and try for 60 days" at bounding box center [468, 115] width 85 height 9
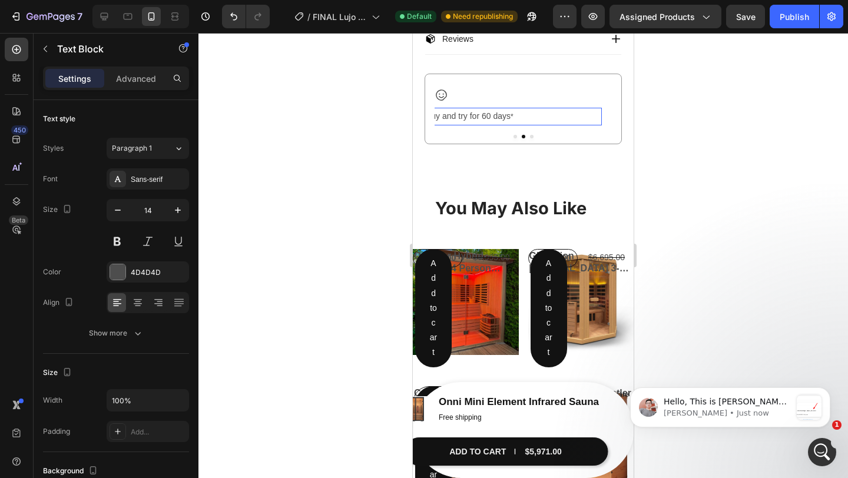
click at [472, 121] on span "Buy and try for 60 days" at bounding box center [468, 115] width 85 height 9
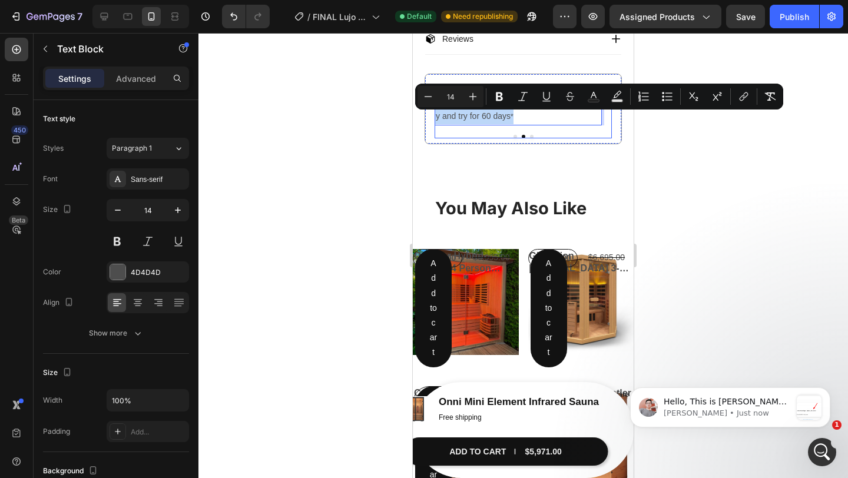
click at [515, 138] on div at bounding box center [523, 137] width 177 height 4
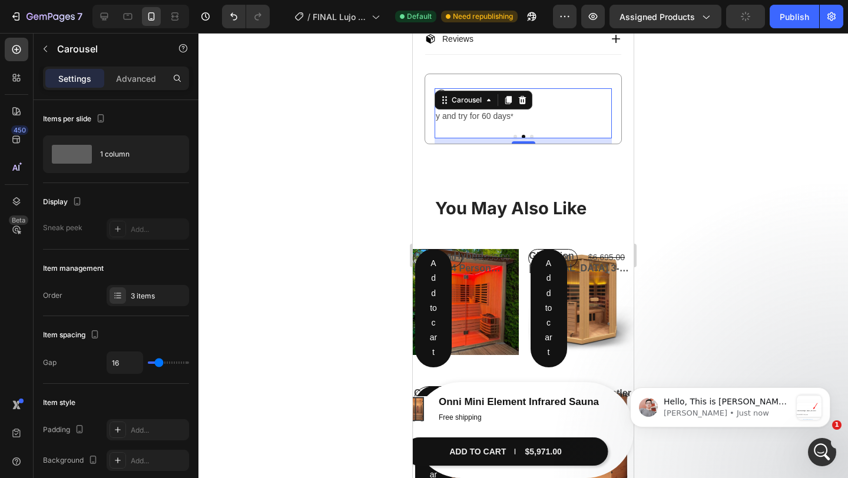
click at [515, 138] on button "Dot" at bounding box center [516, 137] width 4 height 4
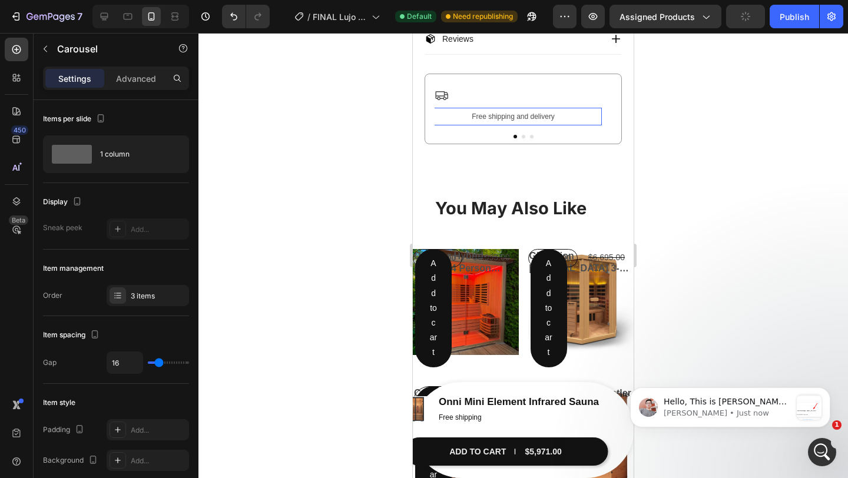
click at [499, 119] on span "Free shipping and delivery" at bounding box center [513, 116] width 83 height 8
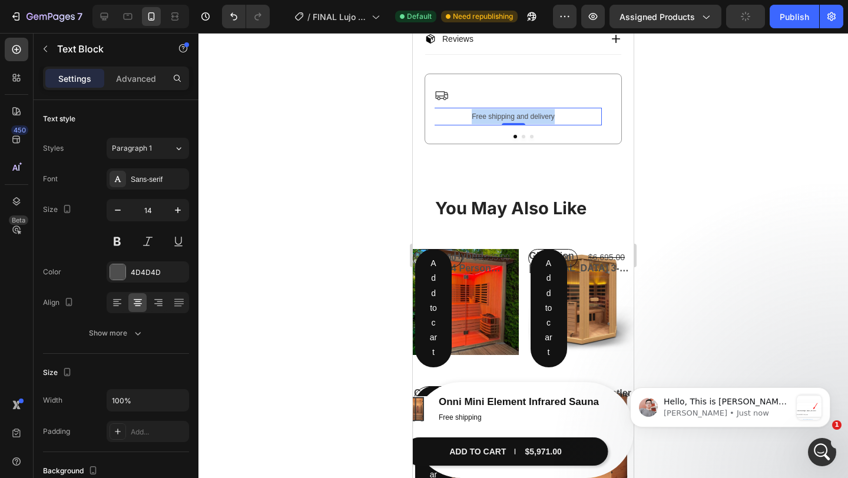
click at [499, 119] on span "Free shipping and delivery" at bounding box center [513, 116] width 83 height 8
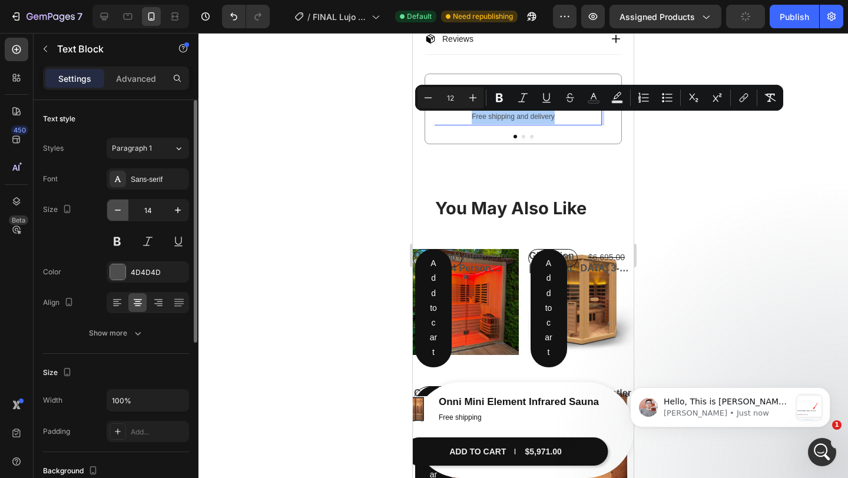
click at [115, 214] on icon "button" at bounding box center [118, 210] width 12 height 12
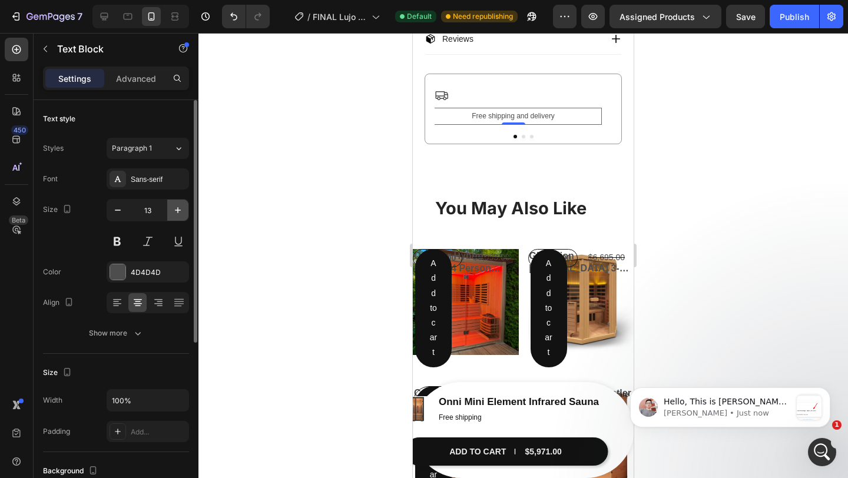
click at [178, 211] on icon "button" at bounding box center [178, 210] width 12 height 12
type input "14"
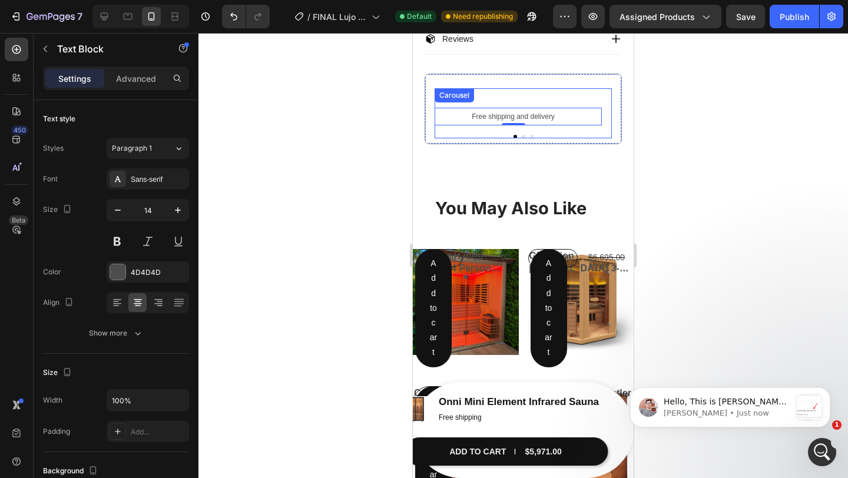
click at [524, 138] on button "Dot" at bounding box center [524, 137] width 4 height 4
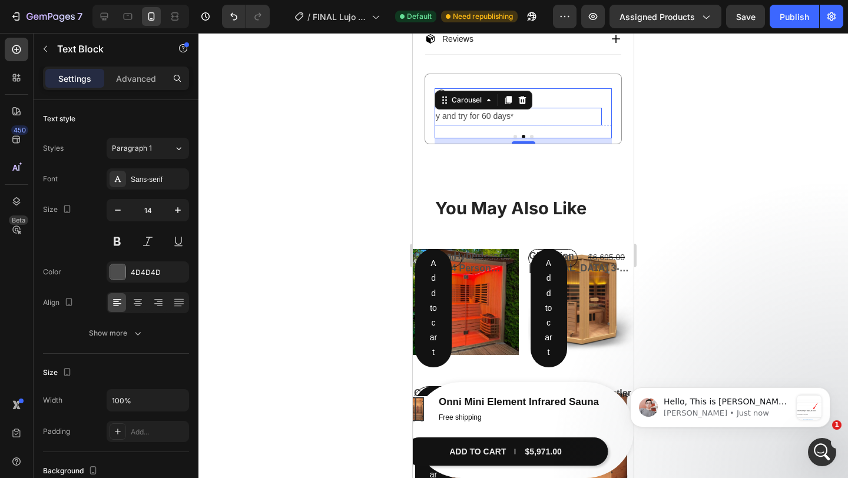
click at [498, 120] on span "Buy and try for 60 days" at bounding box center [468, 115] width 85 height 9
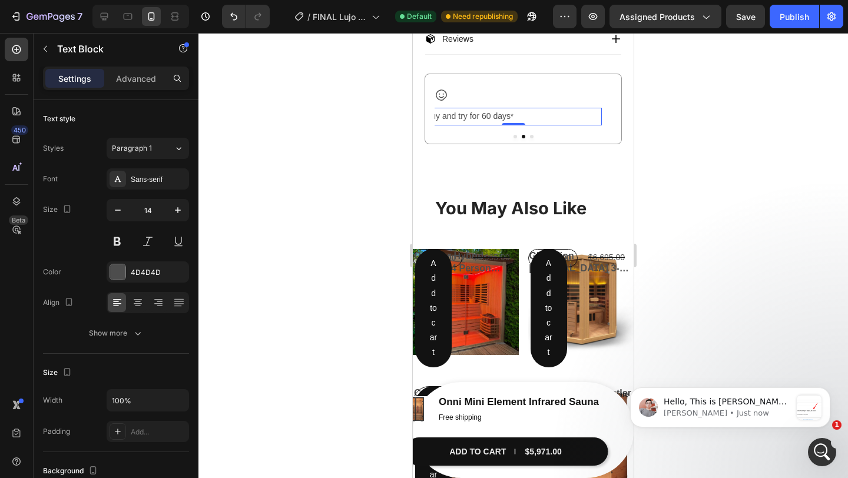
click at [498, 120] on span "Buy and try for 60 days" at bounding box center [468, 115] width 85 height 9
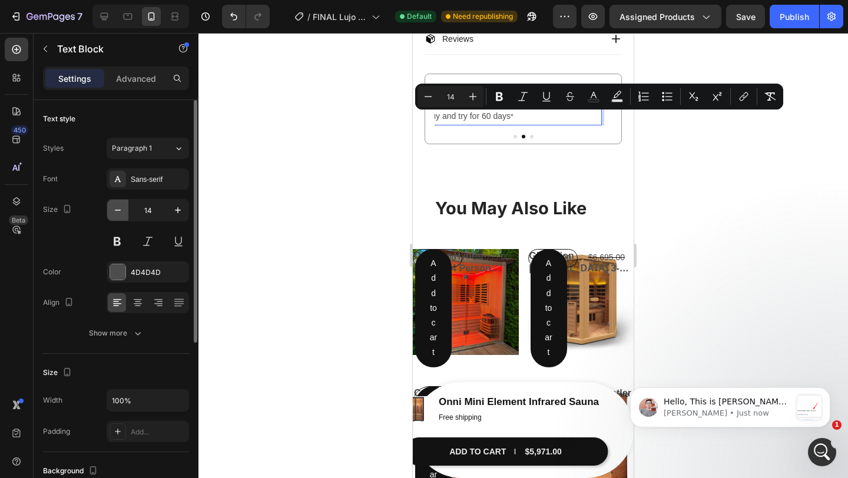
click at [115, 220] on button "button" at bounding box center [117, 210] width 21 height 21
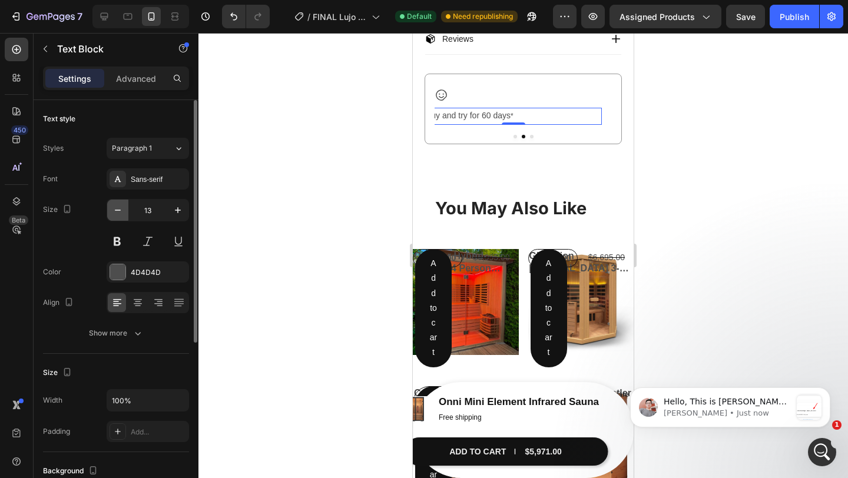
click at [116, 213] on icon "button" at bounding box center [118, 210] width 12 height 12
click at [177, 213] on icon "button" at bounding box center [178, 210] width 12 height 12
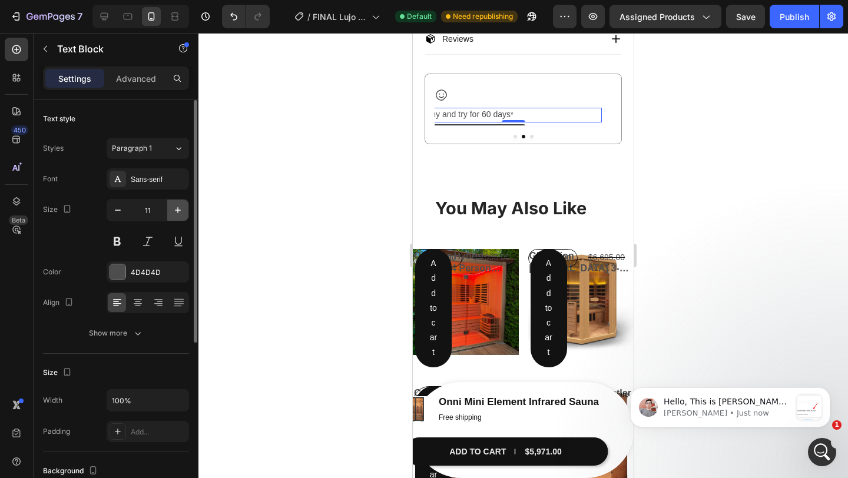
click at [177, 213] on icon "button" at bounding box center [178, 210] width 12 height 12
click at [178, 213] on icon "button" at bounding box center [178, 210] width 12 height 12
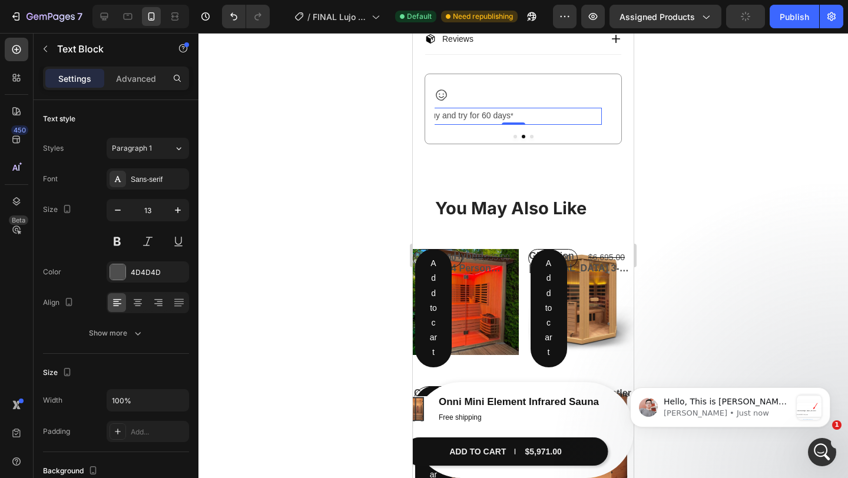
type input "14"
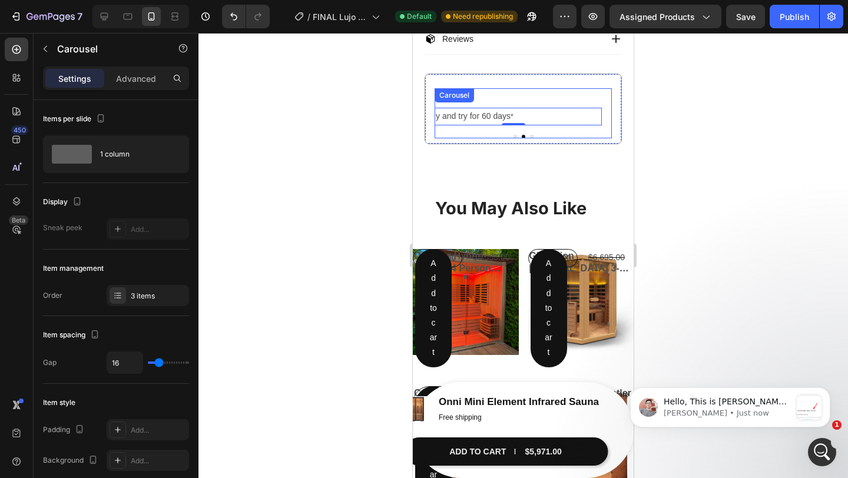
click at [514, 138] on button "Dot" at bounding box center [516, 137] width 4 height 4
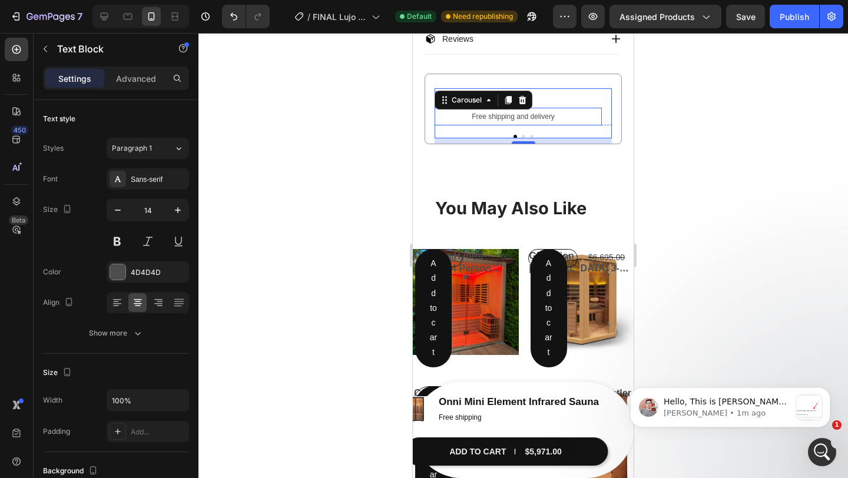
click at [509, 120] on span "Free shipping and delivery" at bounding box center [513, 116] width 83 height 8
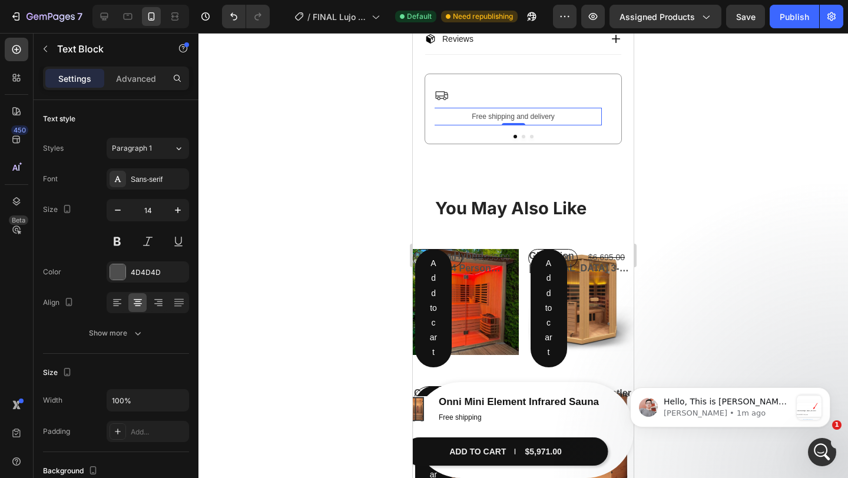
click at [509, 120] on span "Free shipping and delivery" at bounding box center [513, 116] width 83 height 8
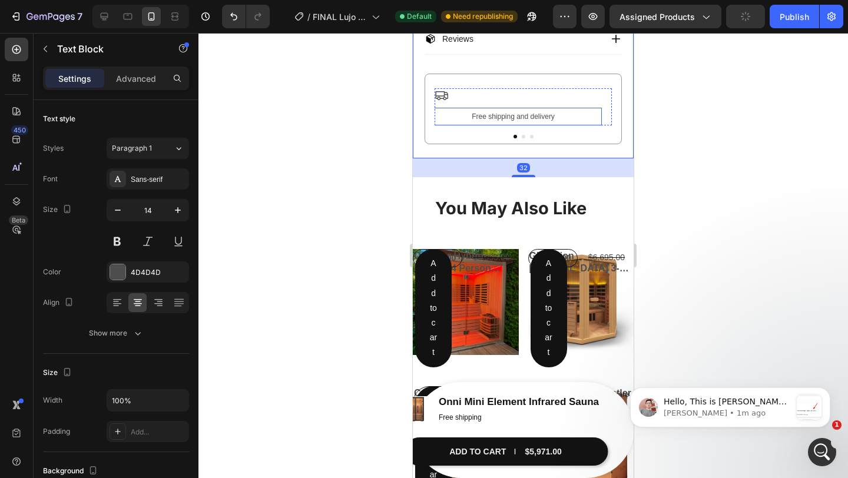
click at [460, 119] on p "Free shipping and delivery" at bounding box center [513, 116] width 175 height 15
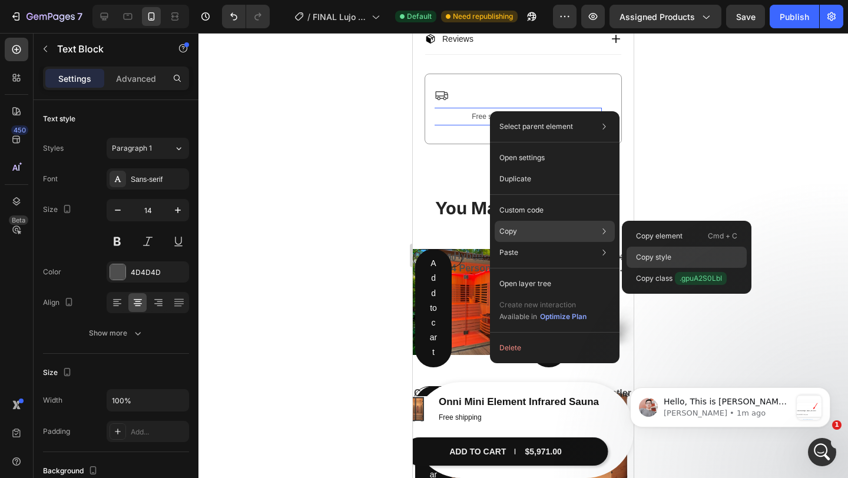
click at [657, 256] on p "Copy style" at bounding box center [653, 257] width 35 height 11
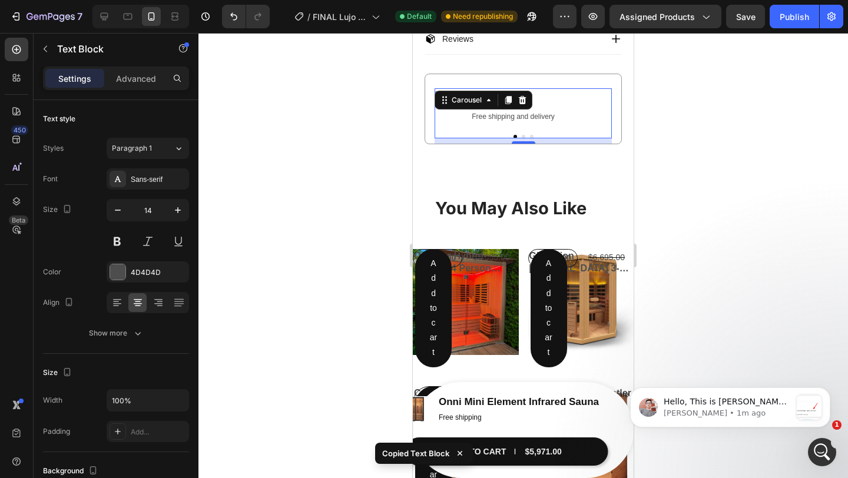
click at [523, 138] on button "Dot" at bounding box center [524, 137] width 4 height 4
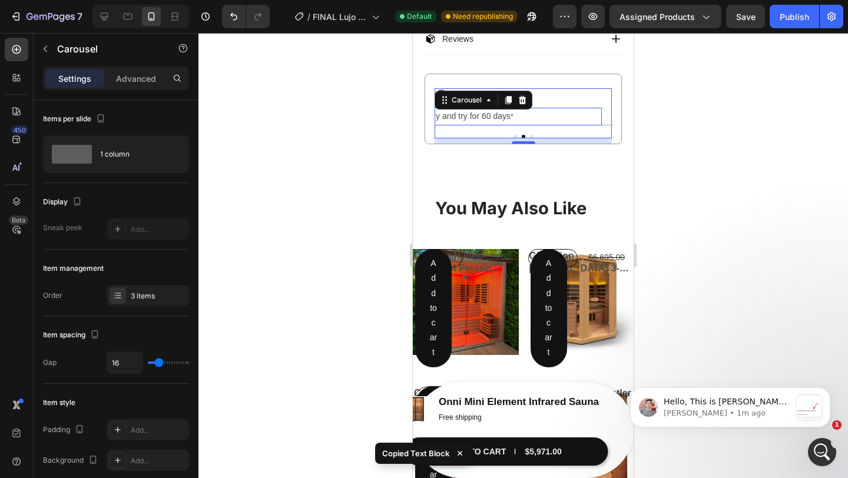
click at [515, 122] on p "Buy and try for 60 days *" at bounding box center [513, 116] width 175 height 15
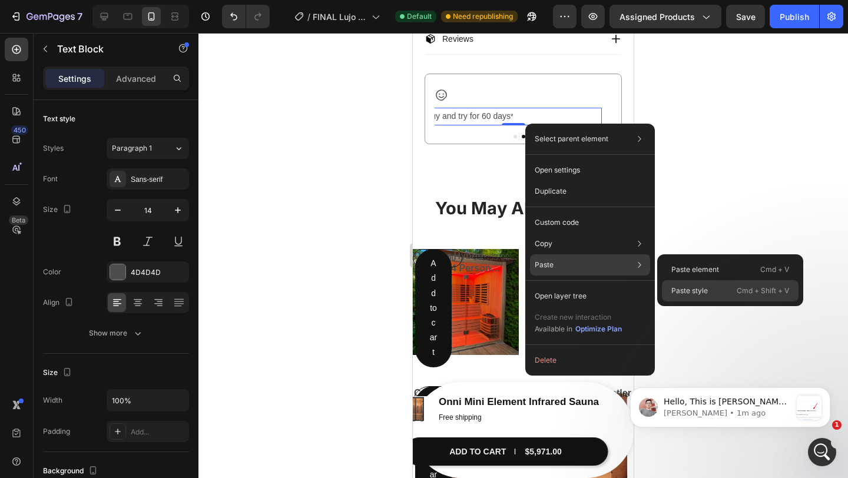
click at [683, 287] on p "Paste style" at bounding box center [689, 291] width 37 height 11
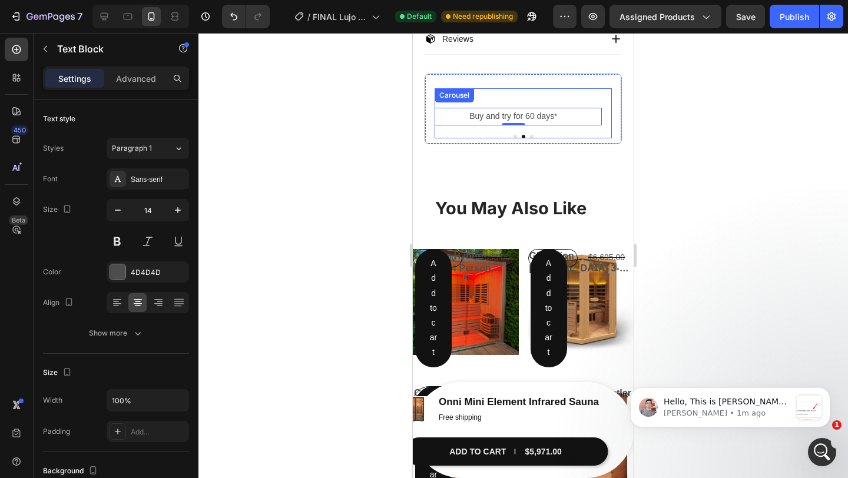
click at [514, 138] on button "Dot" at bounding box center [516, 137] width 4 height 4
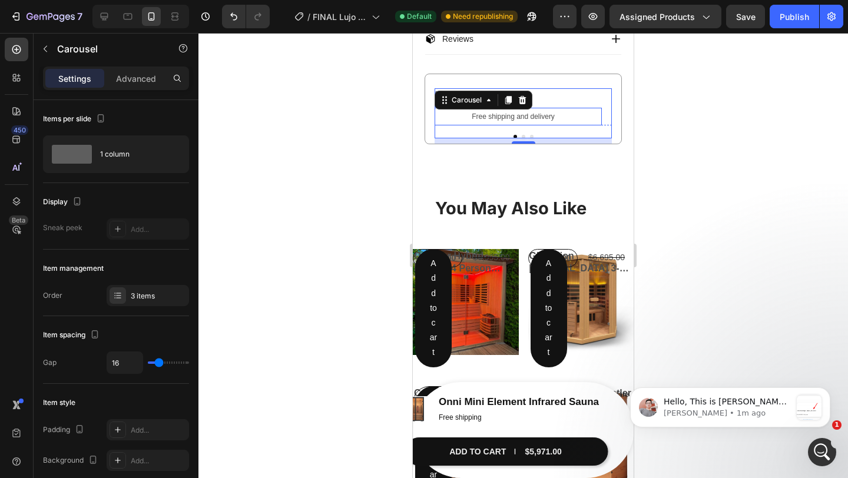
click at [529, 120] on span "Free shipping and delivery" at bounding box center [513, 116] width 83 height 8
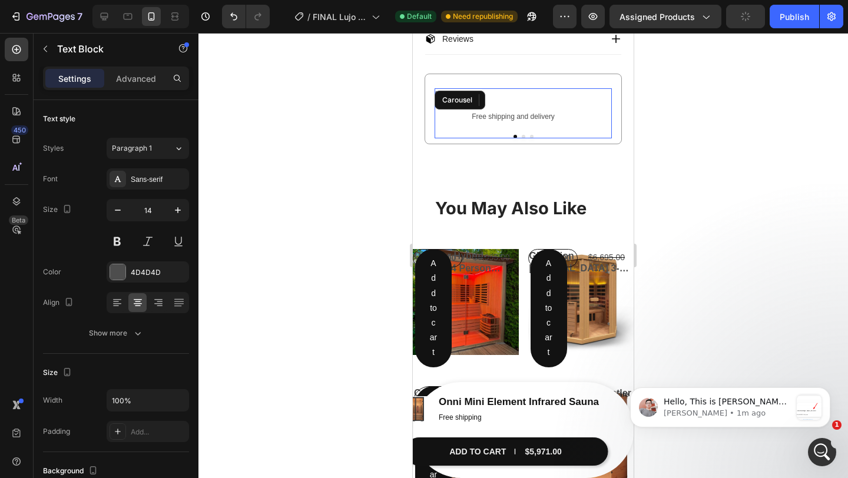
click at [524, 138] on button "Dot" at bounding box center [524, 137] width 4 height 4
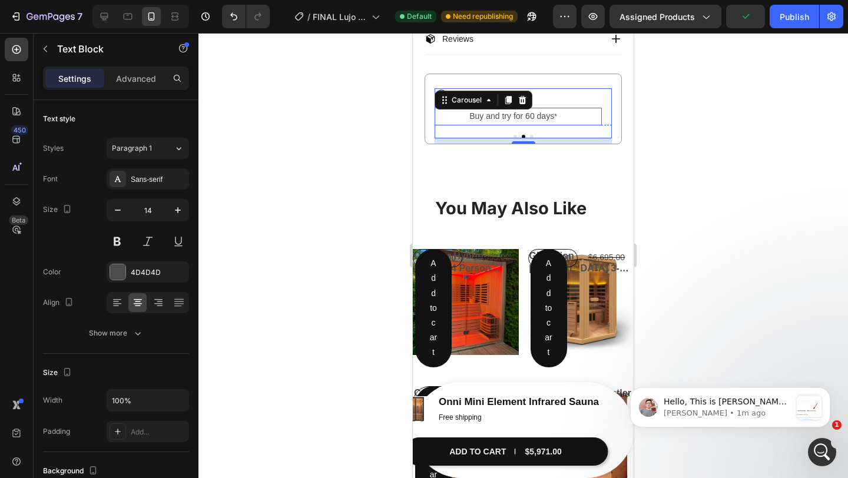
click at [519, 119] on span "Buy and try for 60 days" at bounding box center [511, 115] width 85 height 9
click at [531, 138] on button "Dot" at bounding box center [532, 137] width 4 height 4
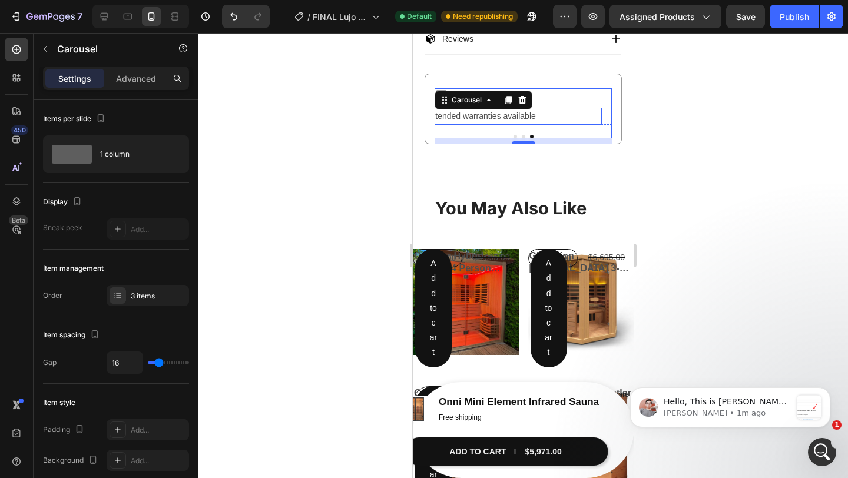
click at [521, 115] on span "Extended warranties available" at bounding box center [481, 115] width 110 height 9
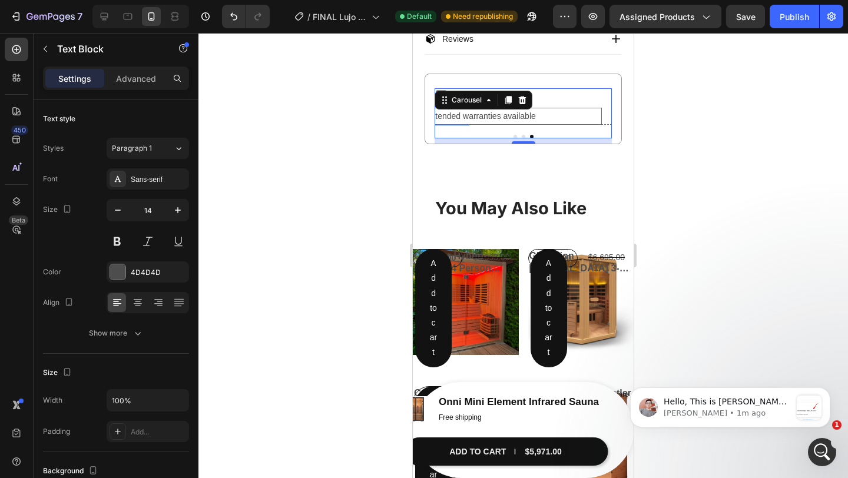
click at [521, 115] on span "Extended warranties available" at bounding box center [481, 115] width 110 height 9
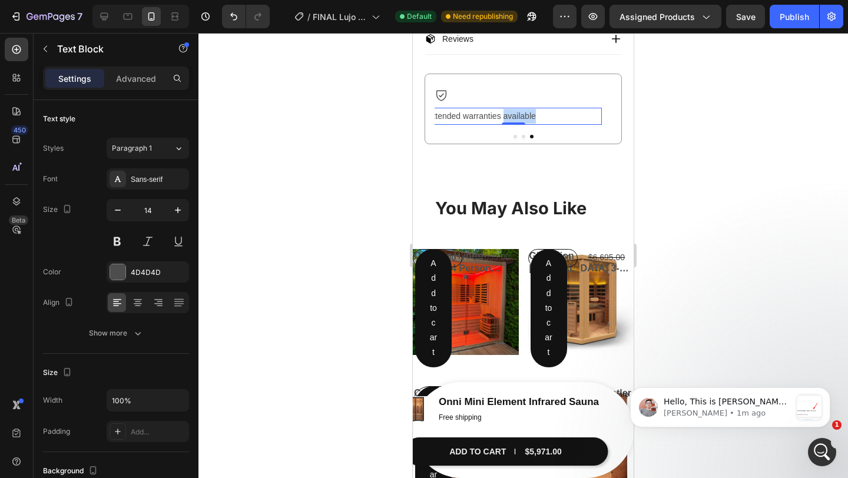
click at [521, 115] on span "Extended warranties available" at bounding box center [481, 115] width 110 height 9
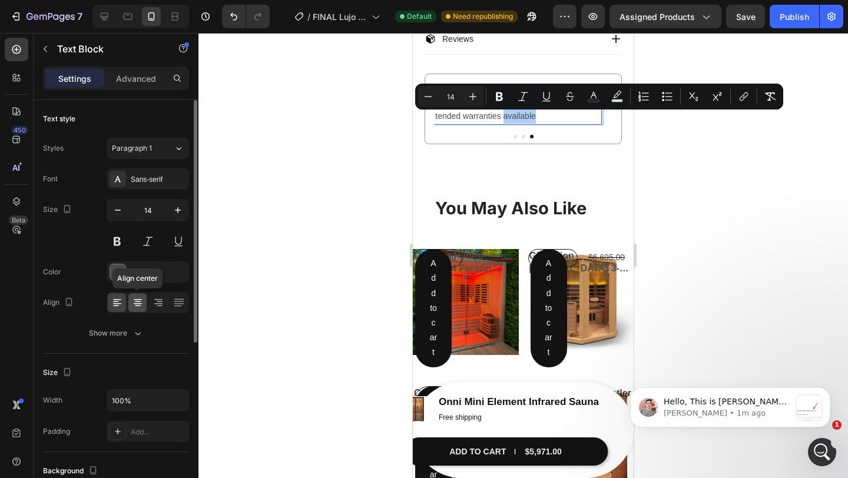
click at [144, 304] on div at bounding box center [137, 302] width 18 height 19
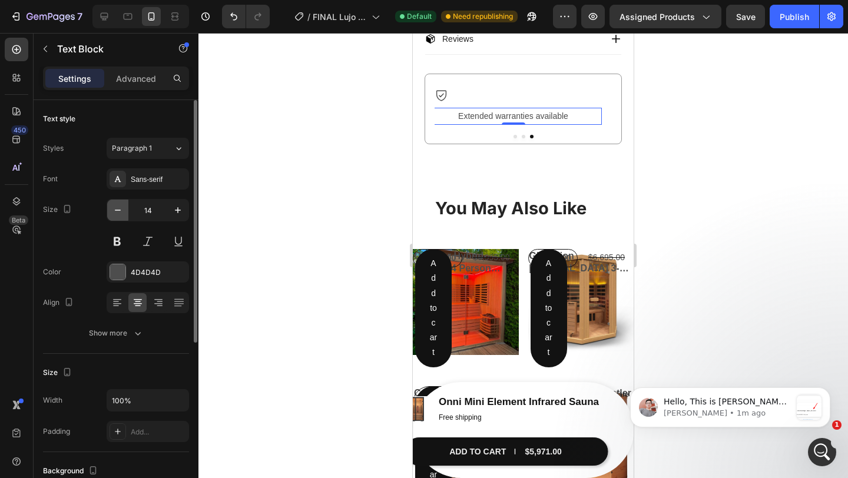
click at [120, 213] on icon "button" at bounding box center [118, 210] width 12 height 12
click at [174, 213] on icon "button" at bounding box center [178, 210] width 12 height 12
type input "14"
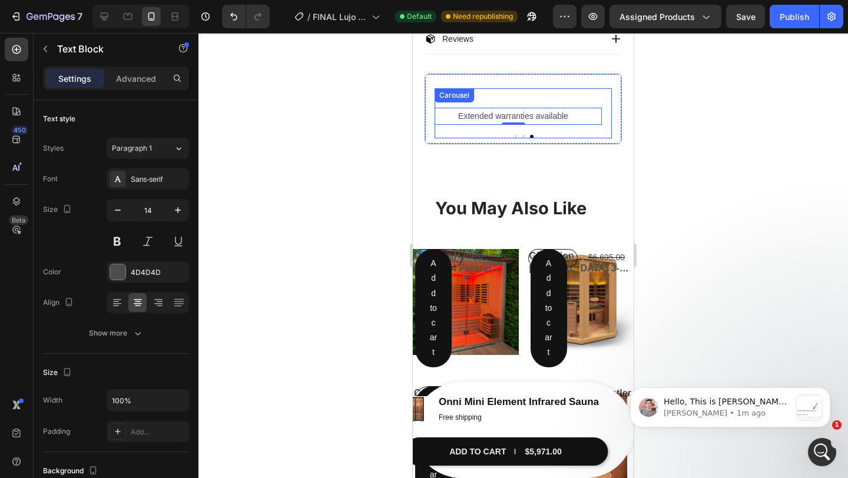
click at [511, 138] on div at bounding box center [523, 137] width 177 height 4
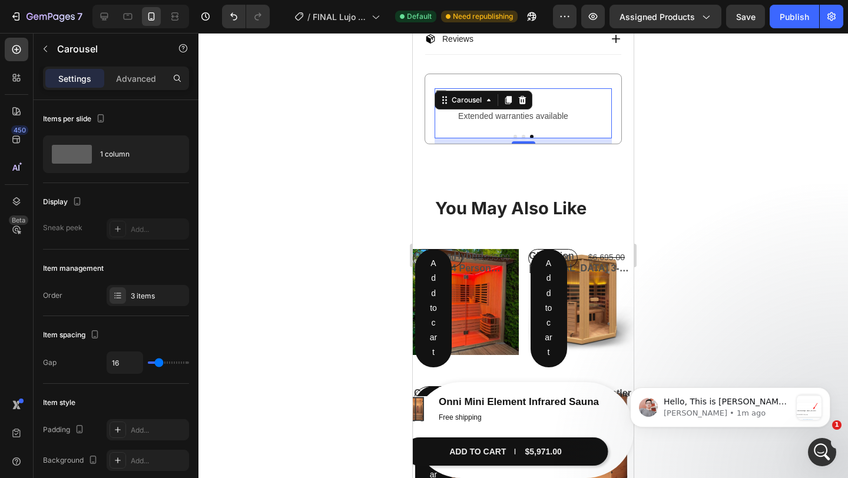
click at [514, 138] on button "Dot" at bounding box center [516, 137] width 4 height 4
click at [517, 120] on span "Free shipping and delivery" at bounding box center [513, 116] width 83 height 8
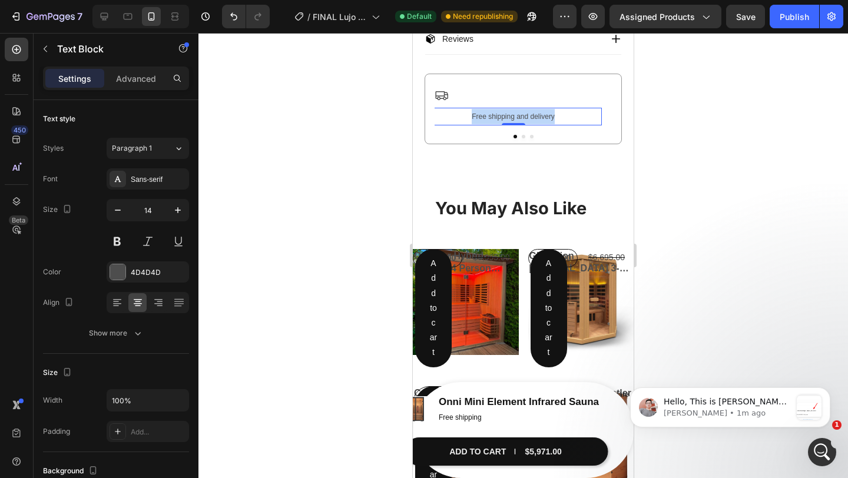
click at [517, 120] on span "Free shipping and delivery" at bounding box center [513, 116] width 83 height 8
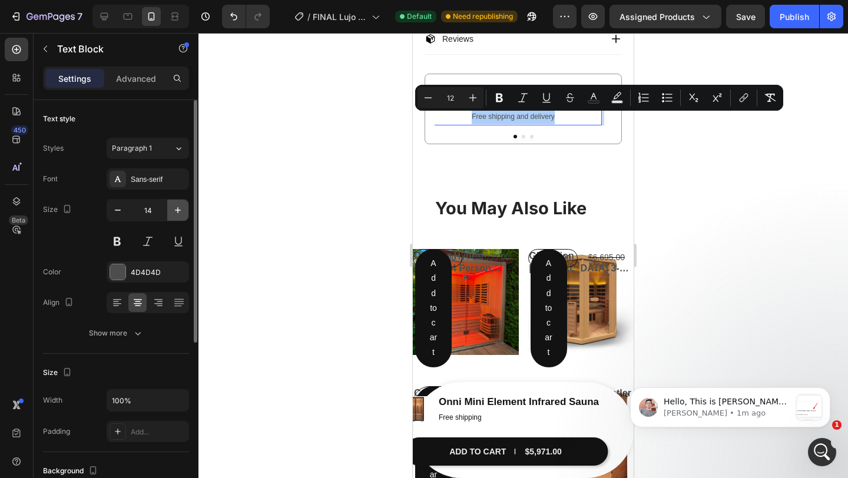
click at [172, 211] on icon "button" at bounding box center [178, 210] width 12 height 12
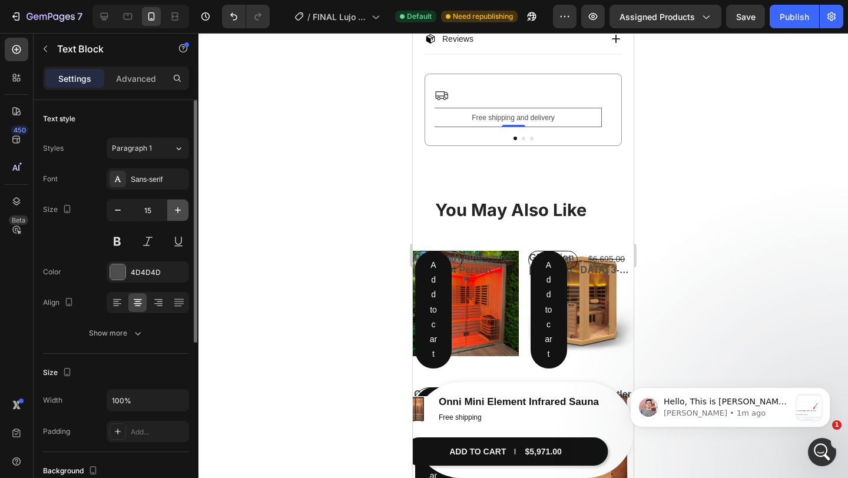
click at [172, 211] on icon "button" at bounding box center [178, 210] width 12 height 12
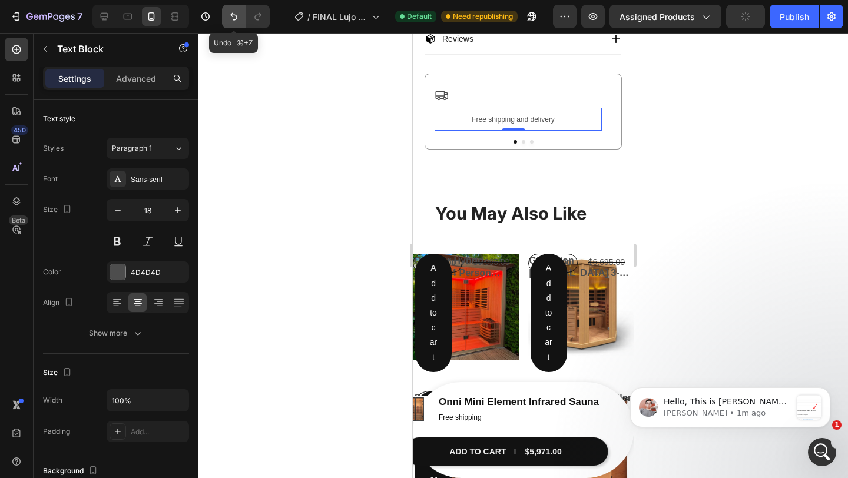
click at [237, 18] on icon "Undo/Redo" at bounding box center [234, 17] width 12 height 12
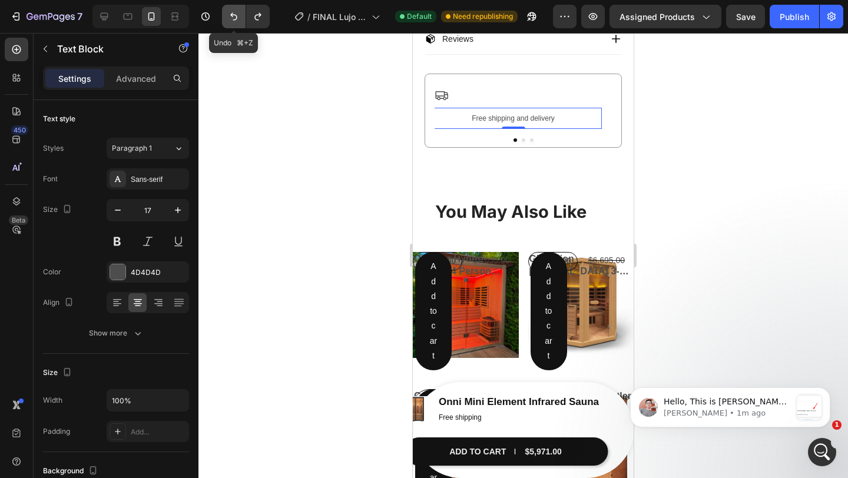
click at [237, 18] on icon "Undo/Redo" at bounding box center [234, 17] width 12 height 12
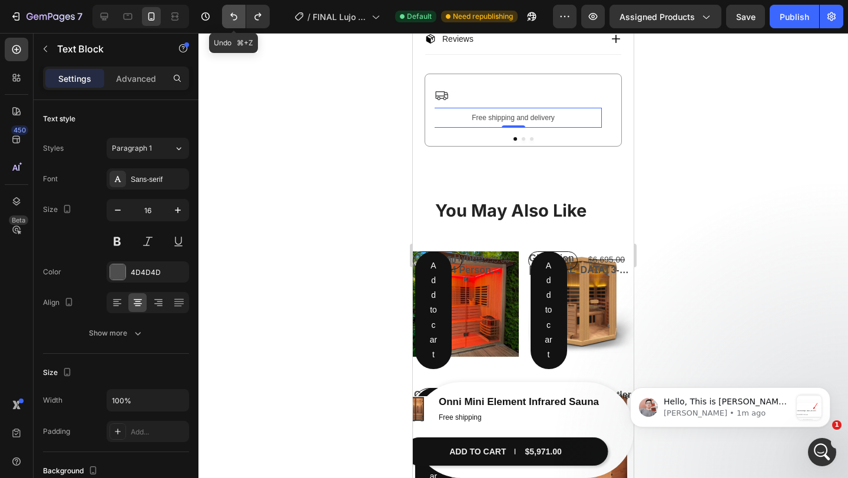
click at [237, 18] on icon "Undo/Redo" at bounding box center [234, 17] width 12 height 12
click at [237, 29] on div "7 Version history / FINAL Lujo main product page Default Need republishing Prev…" at bounding box center [424, 17] width 848 height 34
click at [236, 18] on icon "Undo/Redo" at bounding box center [233, 17] width 7 height 8
type input "14"
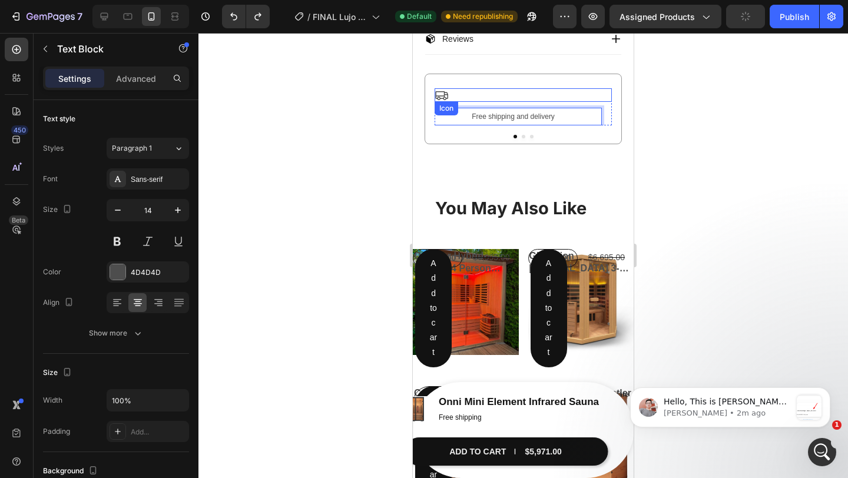
click at [446, 108] on div "Icon" at bounding box center [446, 108] width 19 height 0
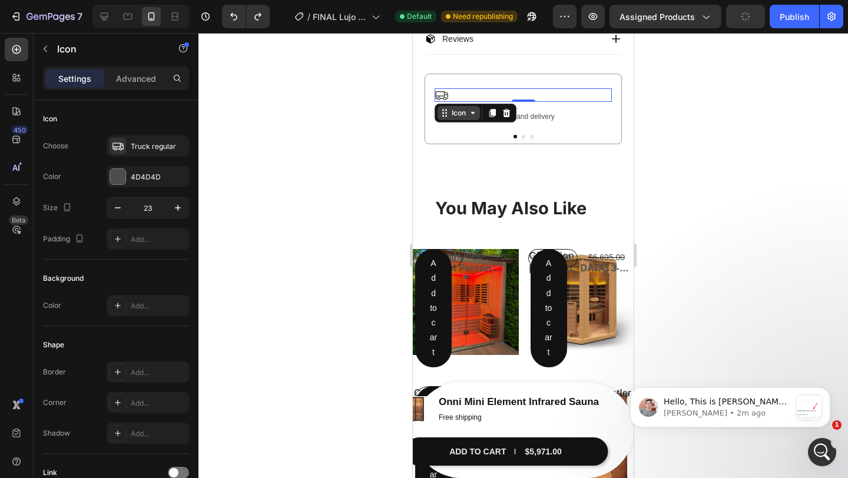
click at [448, 114] on icon at bounding box center [444, 112] width 9 height 9
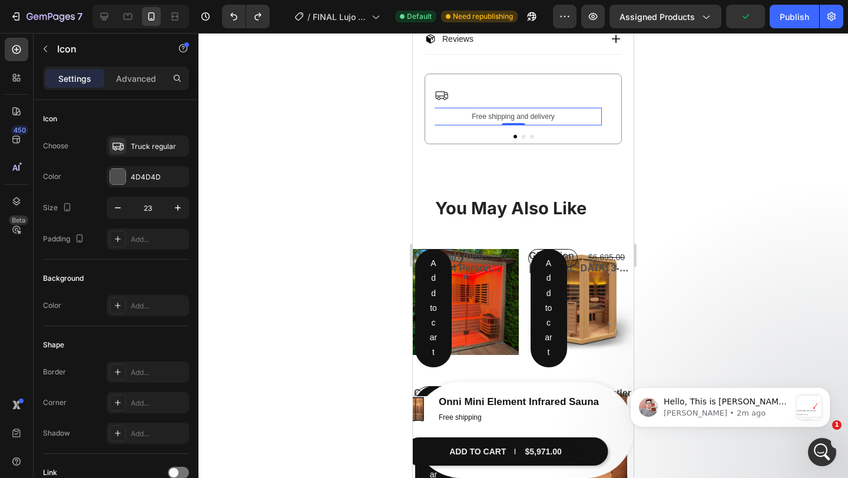
click at [561, 120] on p "Free shipping and delivery" at bounding box center [513, 116] width 175 height 15
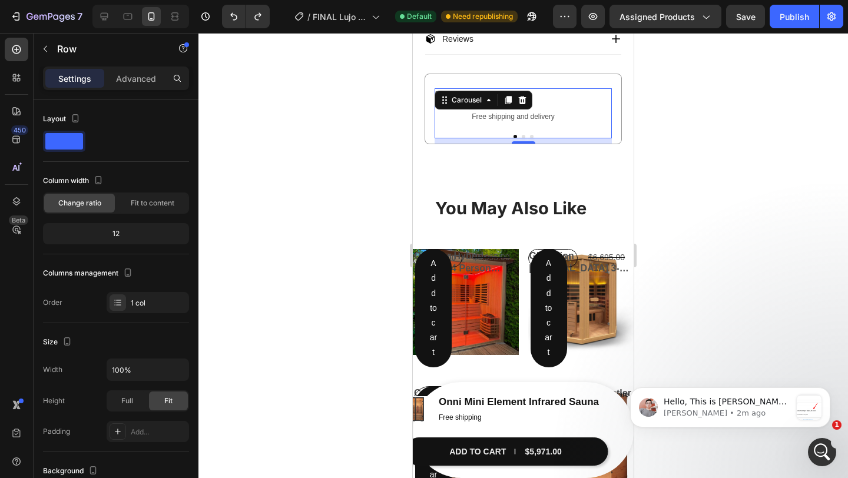
click at [548, 138] on div at bounding box center [523, 137] width 177 height 4
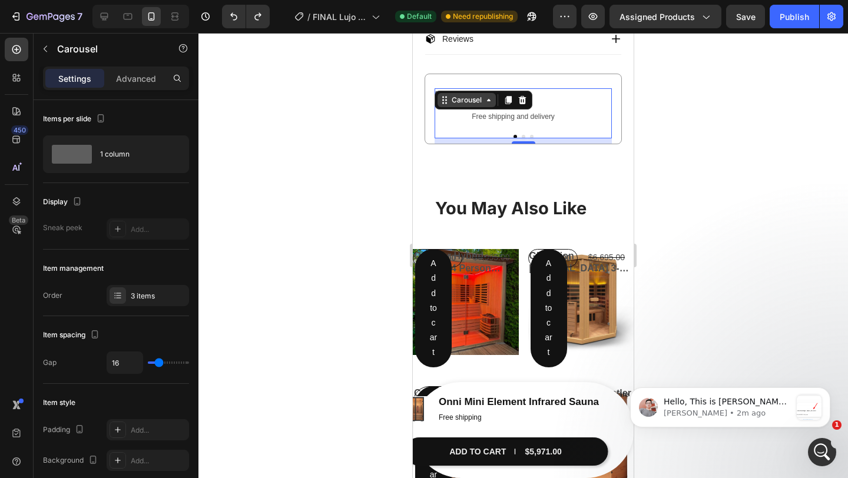
click at [464, 104] on div "Carousel" at bounding box center [466, 100] width 35 height 11
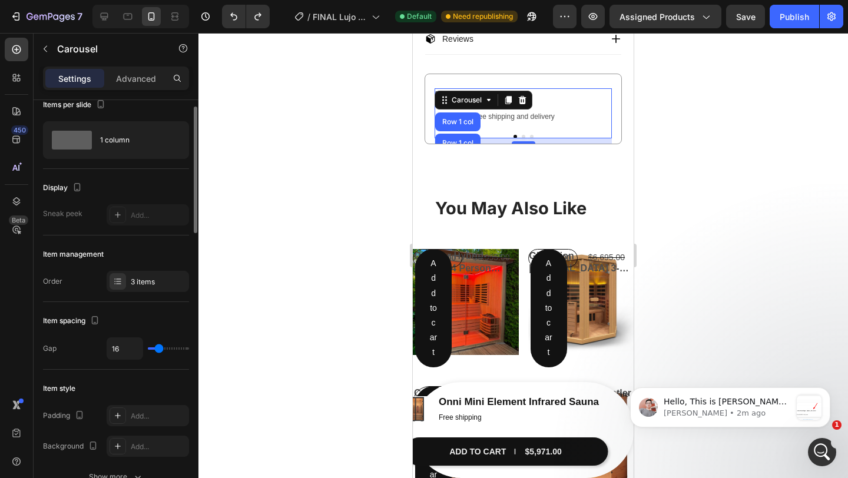
scroll to position [16, 0]
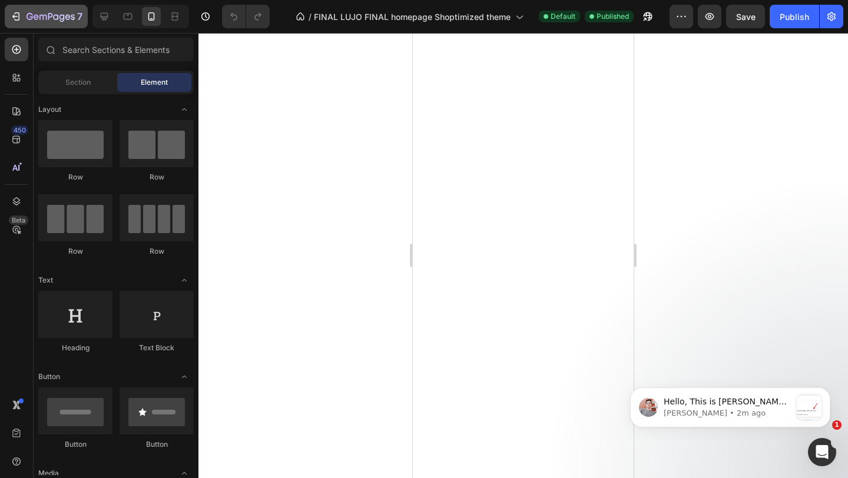
click at [31, 21] on icon "button" at bounding box center [51, 17] width 48 height 10
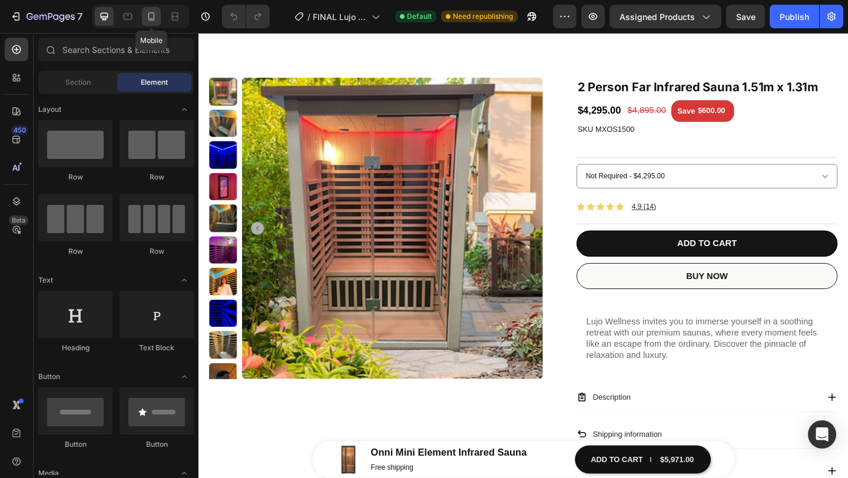
click at [151, 8] on div at bounding box center [151, 16] width 19 height 19
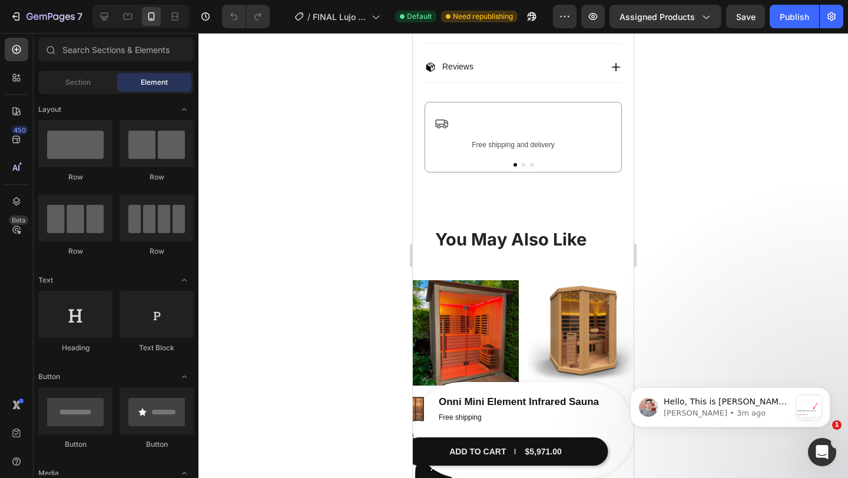
scroll to position [616, 0]
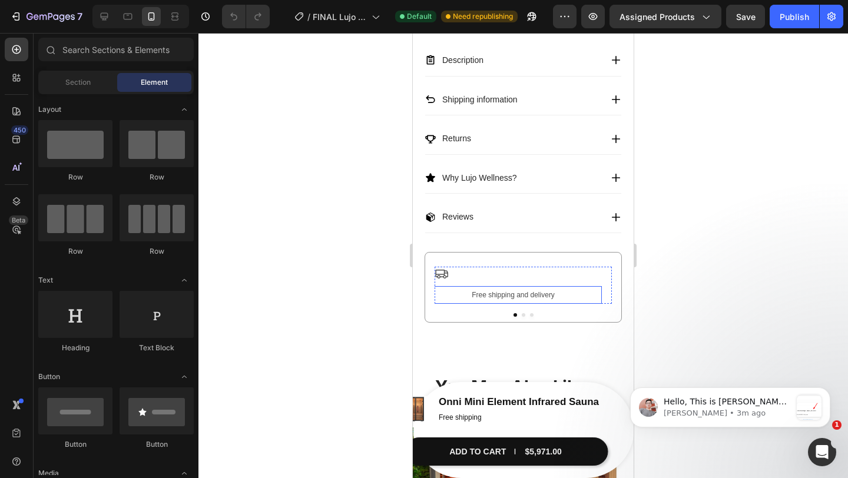
click at [519, 293] on p "Free shipping and delivery" at bounding box center [513, 294] width 175 height 15
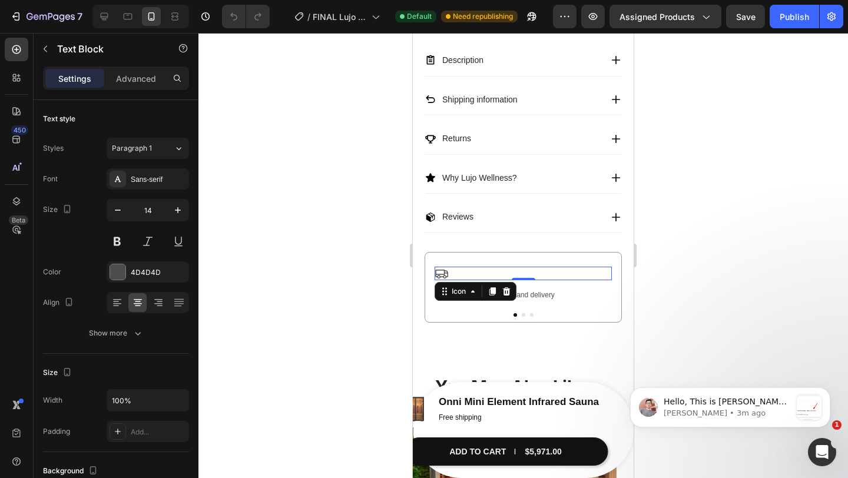
click at [470, 279] on div "Icon 0" at bounding box center [523, 274] width 177 height 14
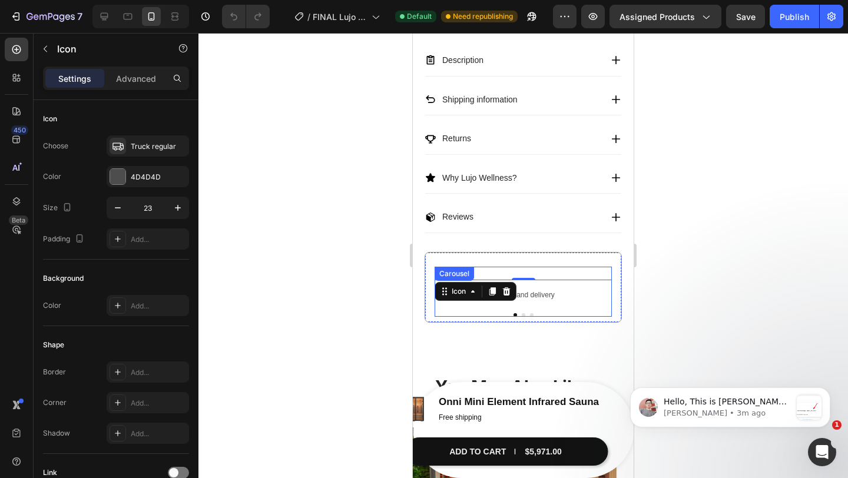
click at [563, 316] on div at bounding box center [523, 315] width 177 height 4
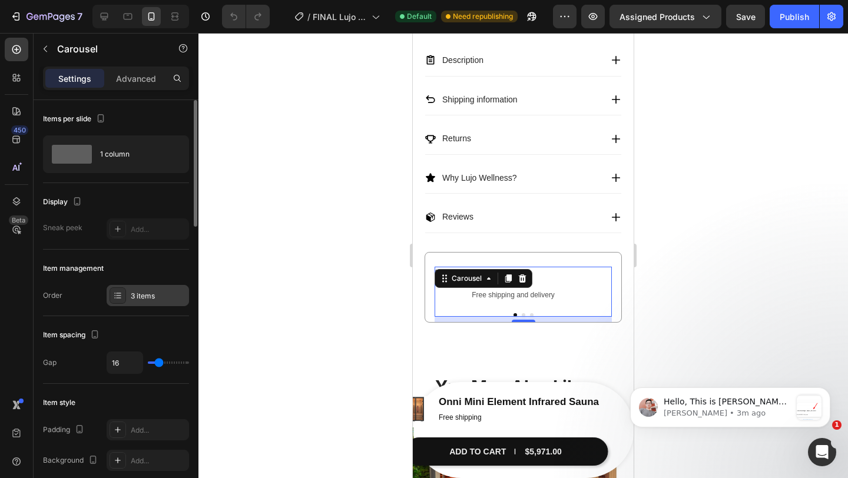
click at [122, 301] on div at bounding box center [118, 295] width 16 height 16
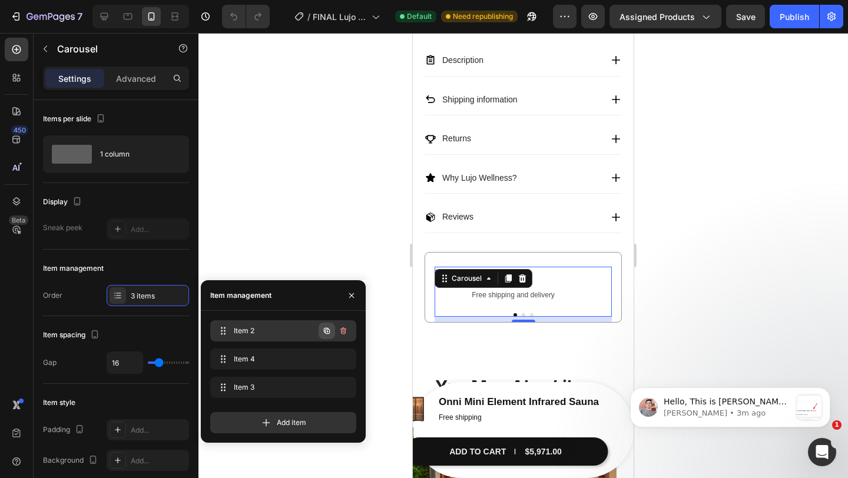
click at [327, 333] on icon "button" at bounding box center [326, 330] width 9 height 9
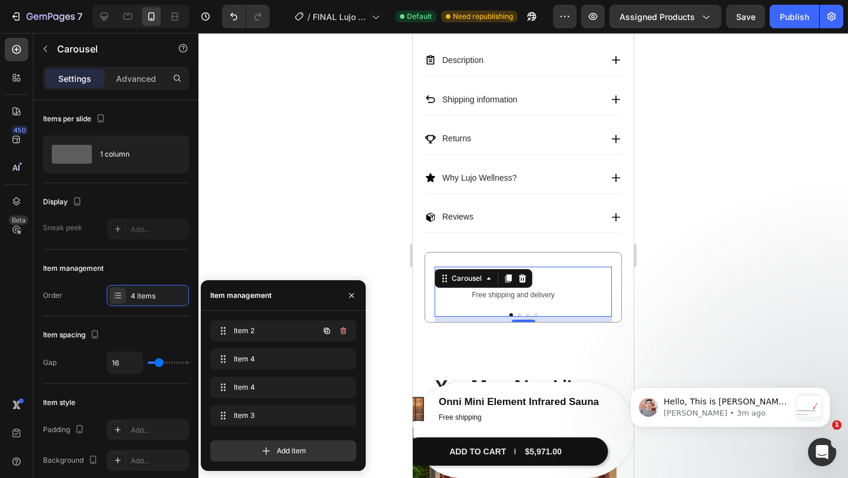
scroll to position [0, 0]
click at [535, 317] on button "Dot" at bounding box center [536, 315] width 4 height 4
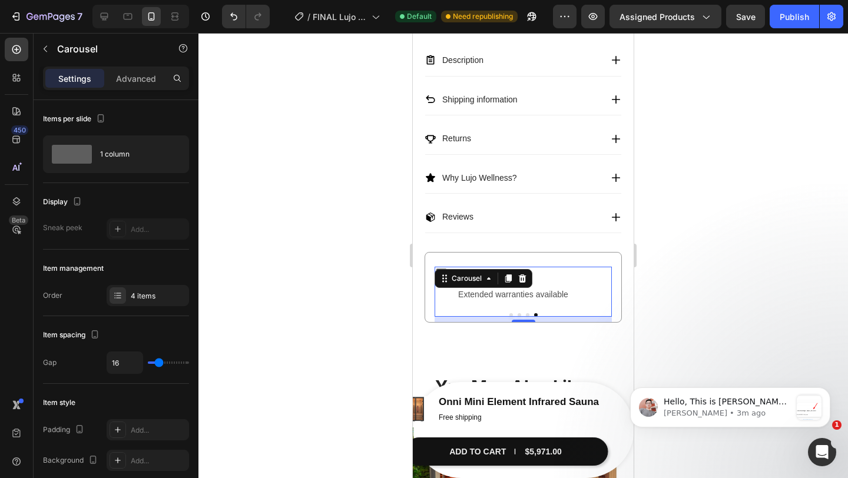
click at [526, 317] on button "Dot" at bounding box center [528, 315] width 4 height 4
click at [519, 317] on button "Dot" at bounding box center [520, 315] width 4 height 4
click at [509, 317] on button "Dot" at bounding box center [511, 315] width 4 height 4
click at [526, 317] on button "Dot" at bounding box center [528, 315] width 4 height 4
click at [521, 317] on div at bounding box center [523, 315] width 177 height 4
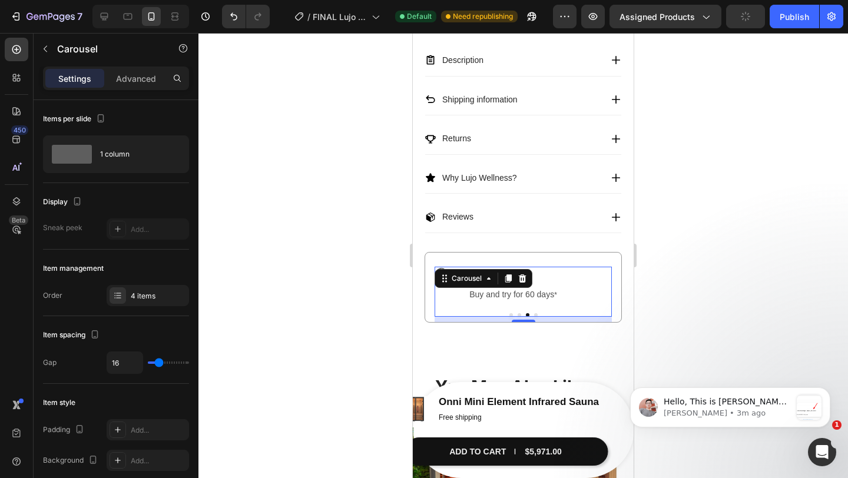
click at [517, 317] on div at bounding box center [523, 315] width 177 height 4
click at [519, 317] on button "Dot" at bounding box center [520, 315] width 4 height 4
click at [140, 303] on div "4 items" at bounding box center [148, 295] width 82 height 21
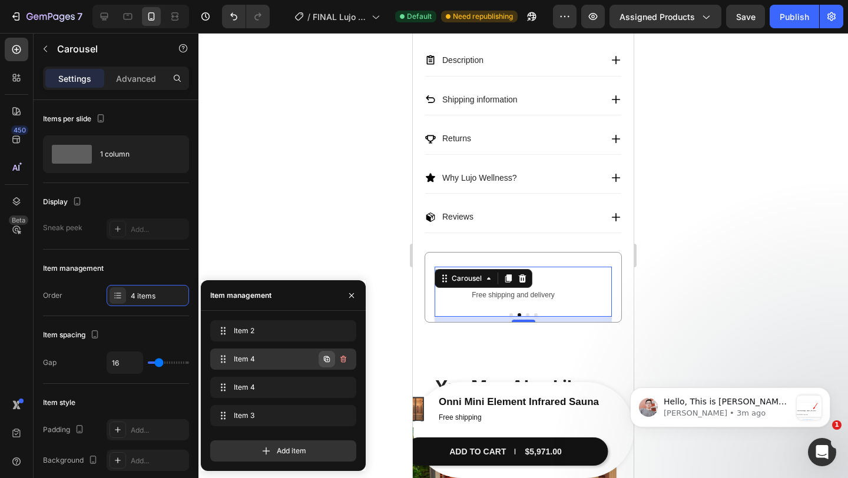
click at [330, 364] on button "button" at bounding box center [327, 359] width 16 height 16
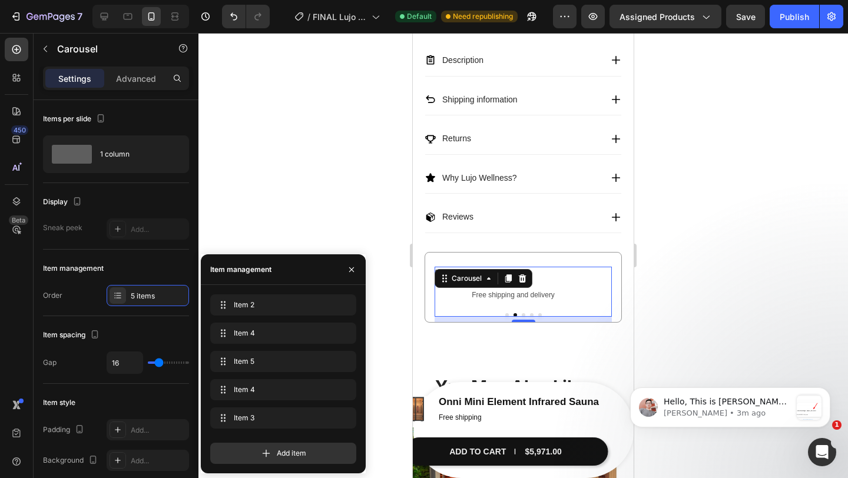
click at [531, 317] on button "Dot" at bounding box center [532, 315] width 4 height 4
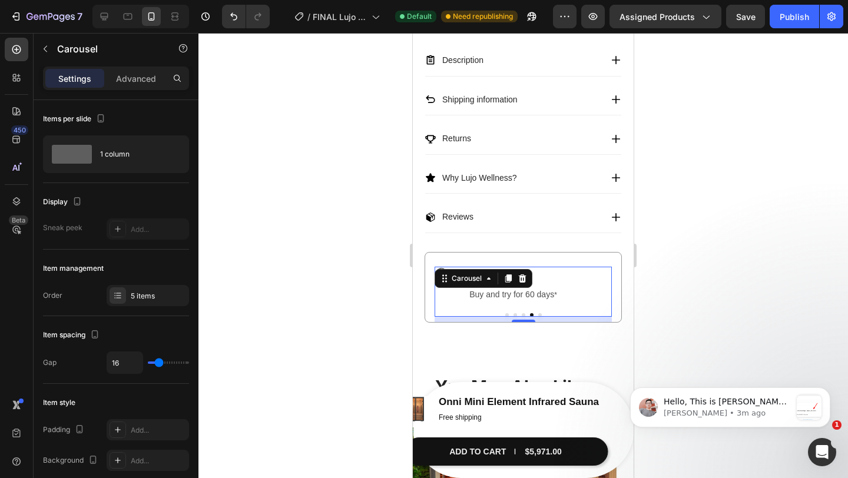
click at [653, 269] on div at bounding box center [523, 255] width 650 height 445
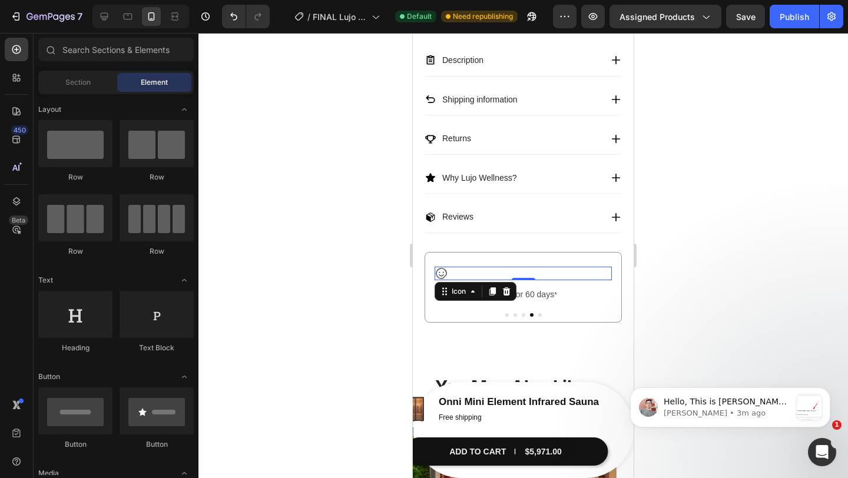
click at [443, 278] on icon at bounding box center [441, 273] width 11 height 11
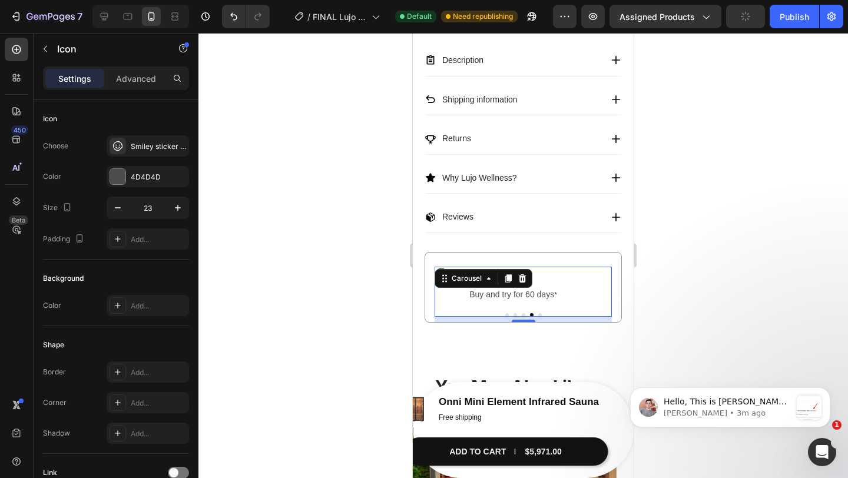
click at [515, 317] on button "Dot" at bounding box center [516, 315] width 4 height 4
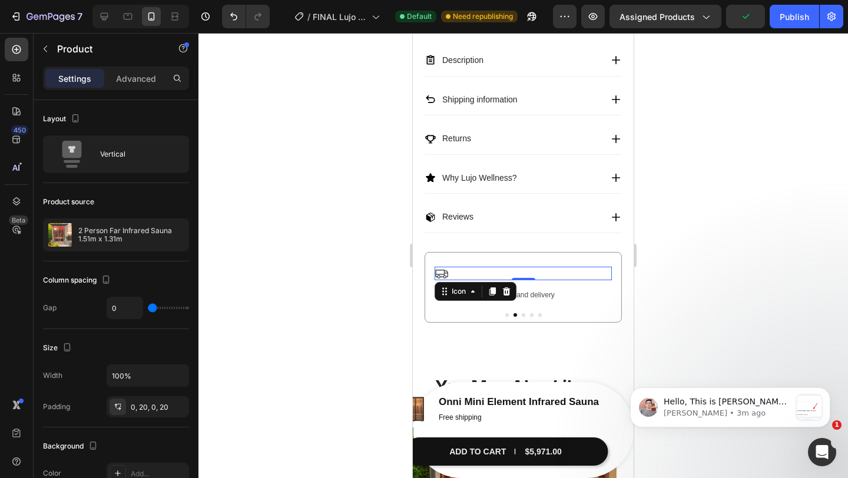
click at [442, 278] on icon at bounding box center [442, 274] width 14 height 14
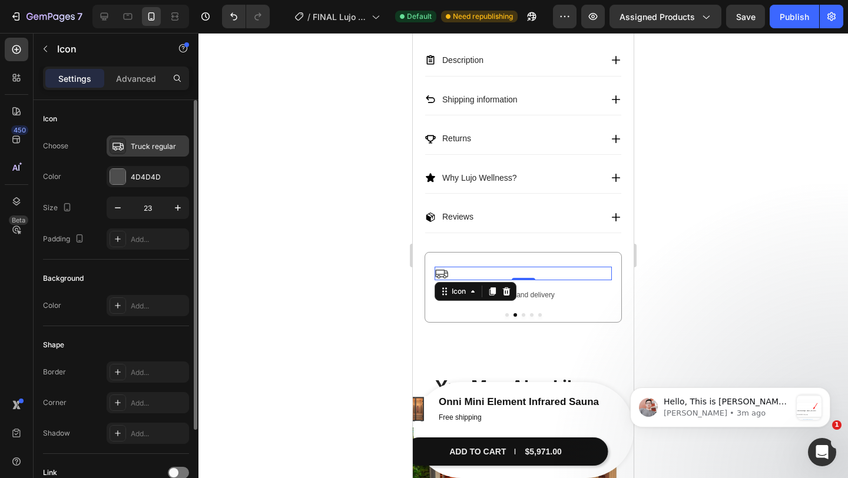
click at [147, 148] on div "Truck regular" at bounding box center [158, 146] width 55 height 11
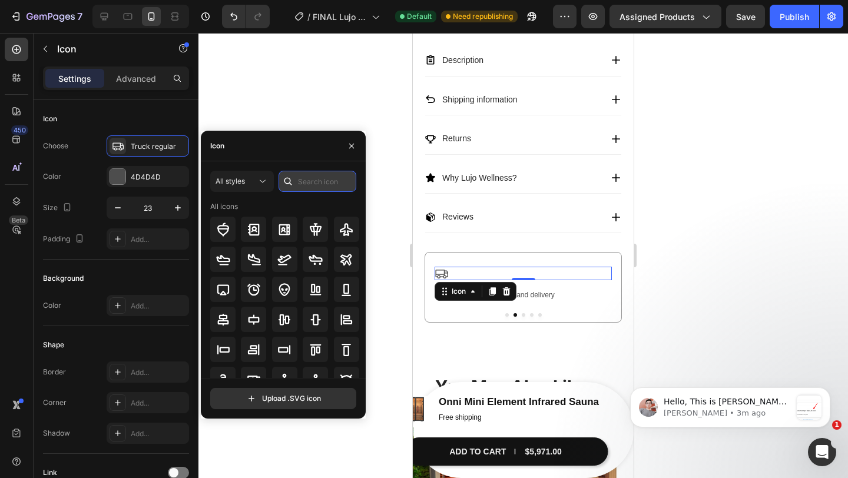
click at [320, 178] on input "text" at bounding box center [318, 181] width 78 height 21
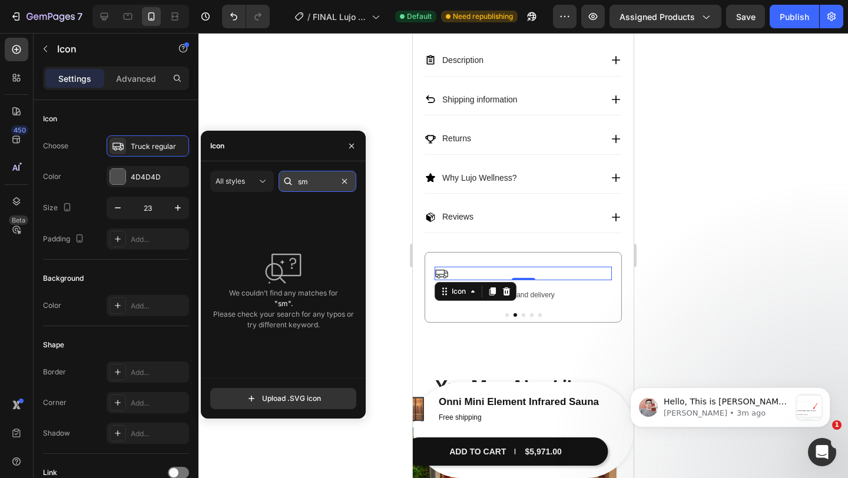
type input "s"
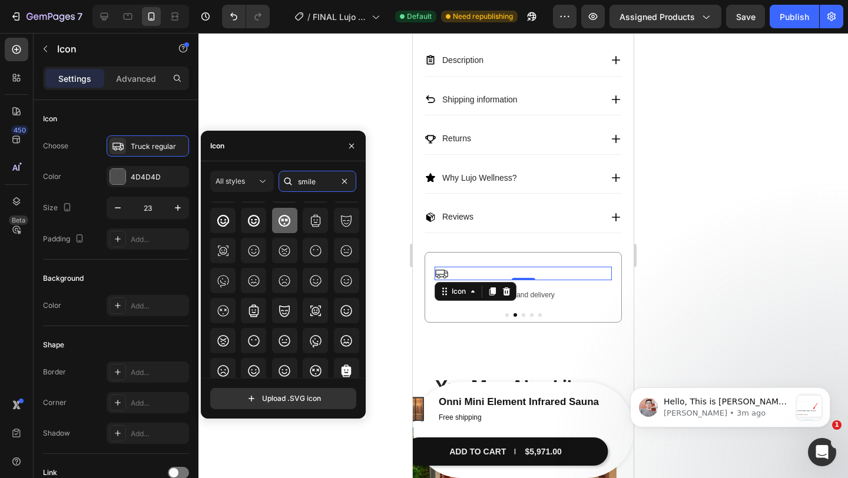
scroll to position [70, 0]
type input "smile"
click at [259, 253] on icon at bounding box center [254, 250] width 14 height 14
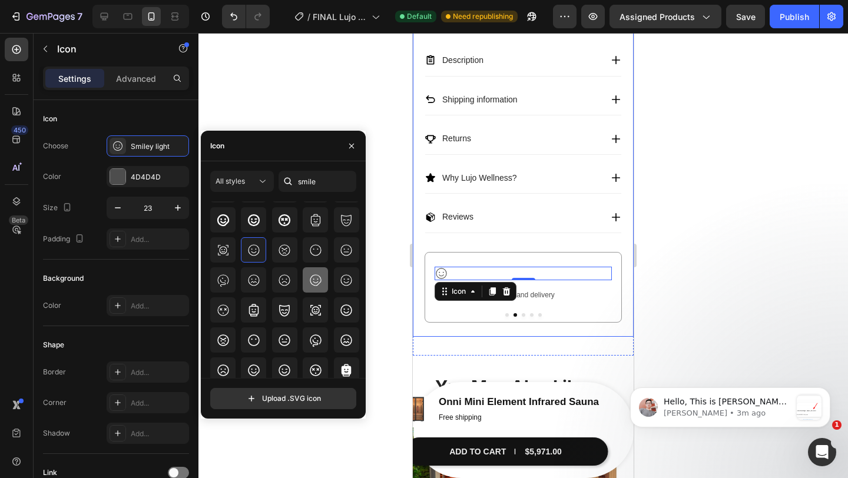
click at [319, 287] on div at bounding box center [315, 279] width 25 height 25
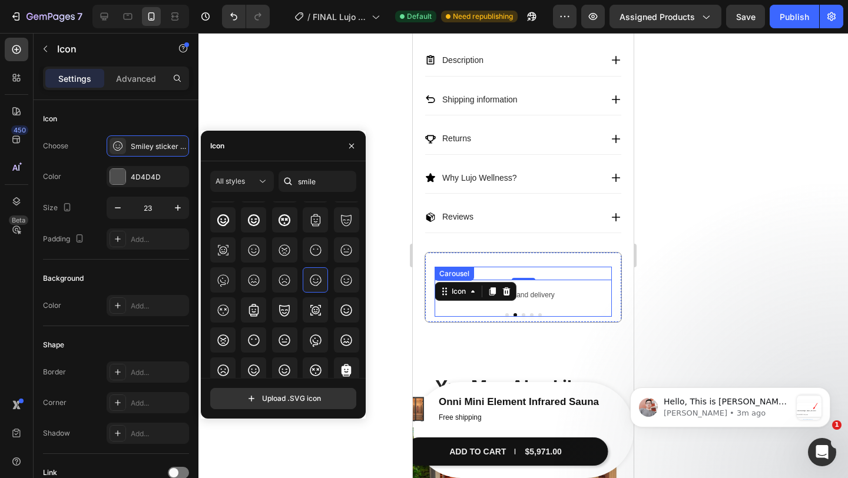
click at [532, 317] on button "Dot" at bounding box center [532, 315] width 4 height 4
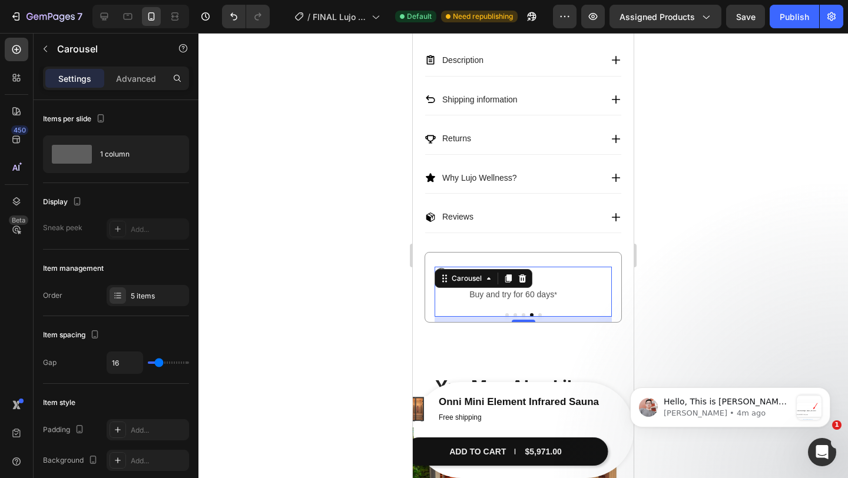
click at [700, 274] on div at bounding box center [523, 255] width 650 height 445
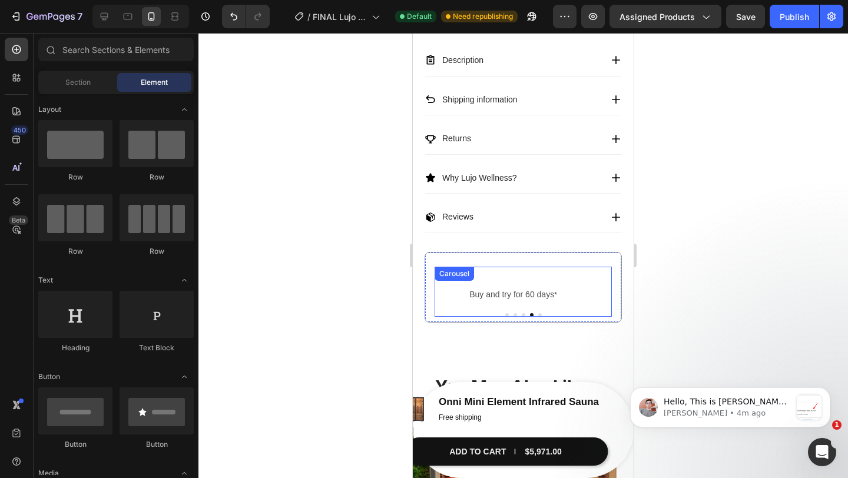
click at [515, 317] on button "Dot" at bounding box center [516, 315] width 4 height 4
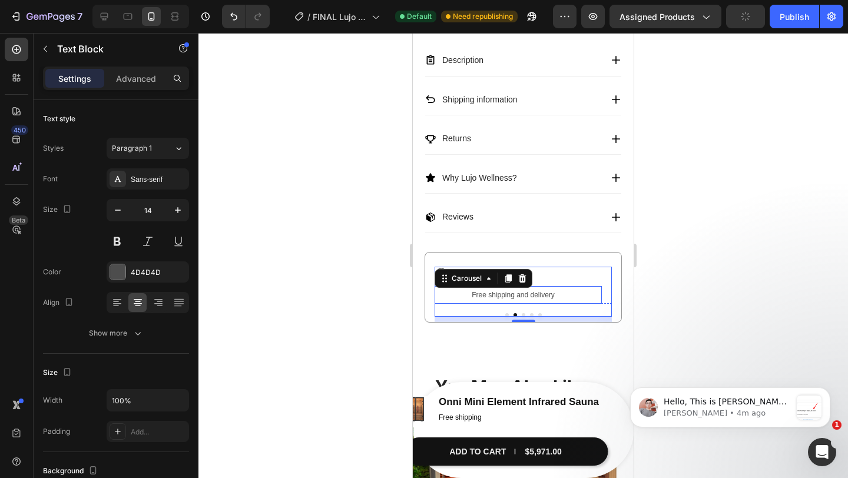
click at [519, 299] on span "Free shipping and delivery" at bounding box center [513, 295] width 83 height 8
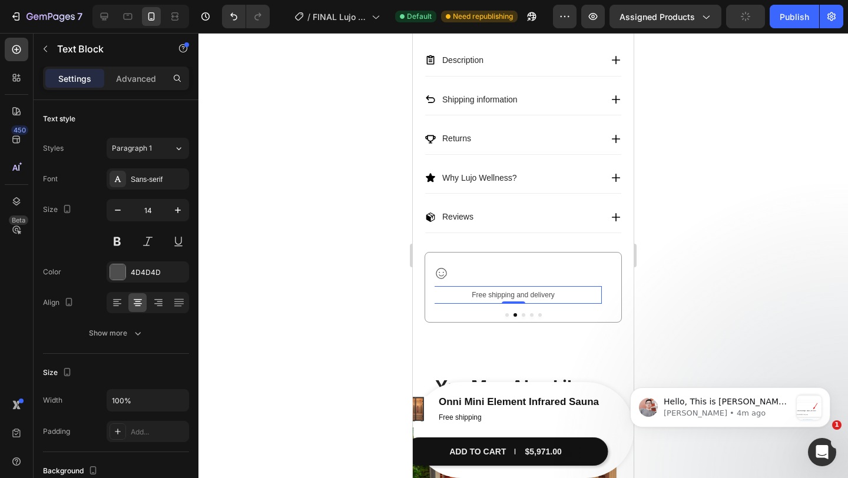
click at [519, 299] on span "Free shipping and delivery" at bounding box center [513, 295] width 83 height 8
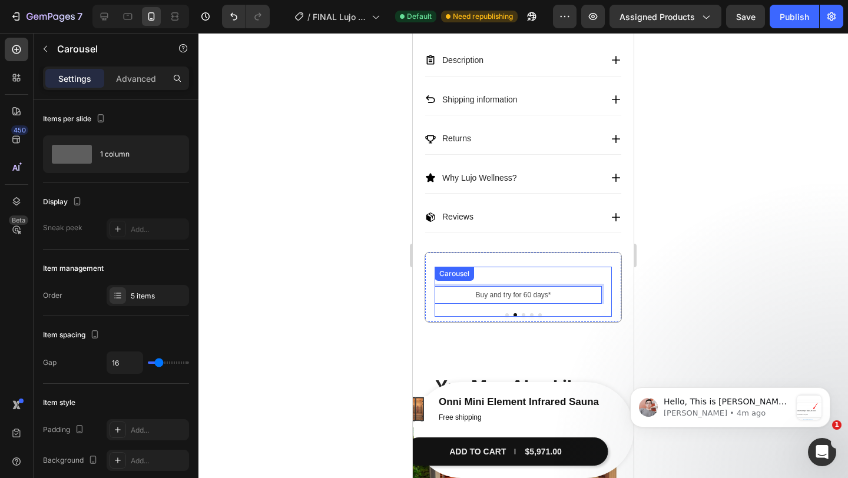
click at [529, 317] on div at bounding box center [523, 315] width 177 height 4
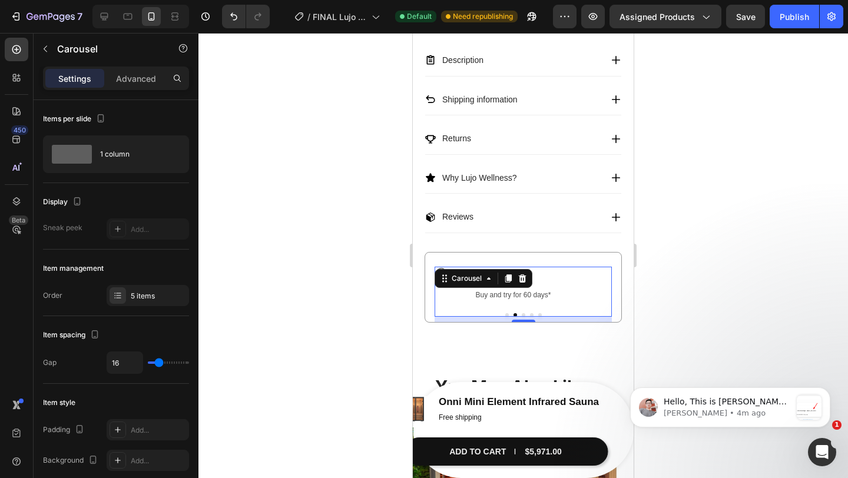
click at [533, 316] on div at bounding box center [523, 315] width 177 height 4
click at [530, 317] on button "Dot" at bounding box center [532, 315] width 4 height 4
click at [541, 317] on button "Dot" at bounding box center [540, 315] width 4 height 4
click at [691, 294] on div at bounding box center [523, 255] width 650 height 445
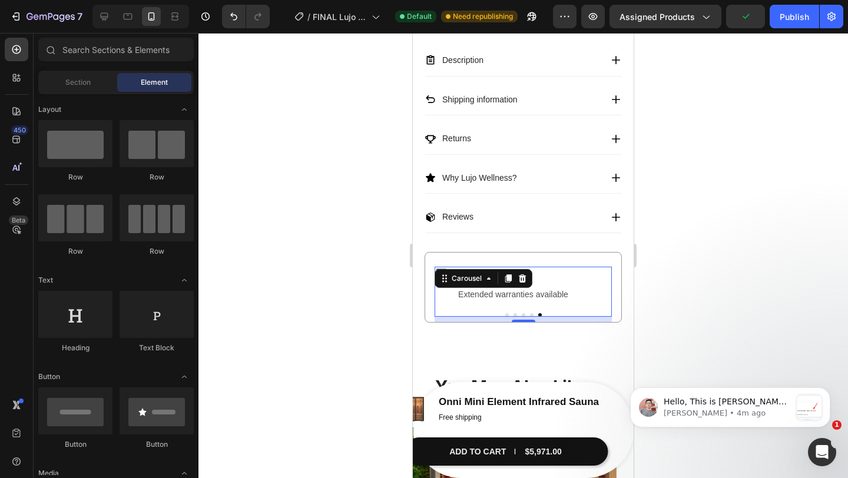
click at [522, 317] on button "Dot" at bounding box center [524, 315] width 4 height 4
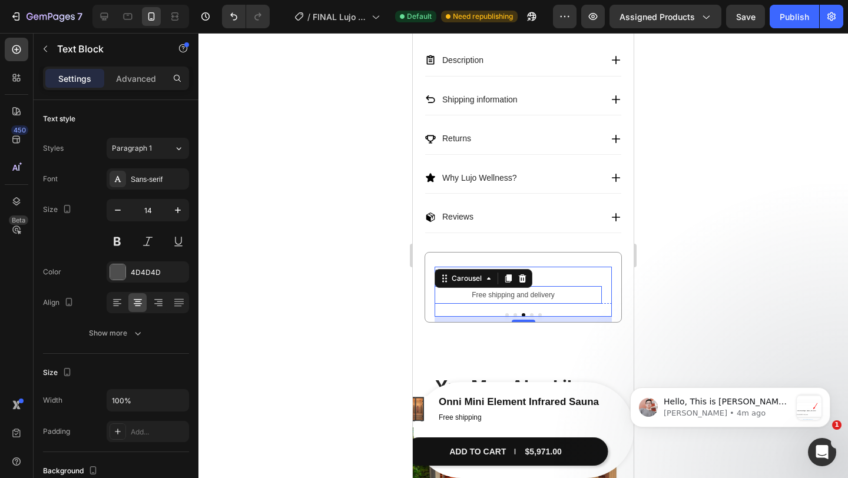
click at [508, 298] on span "Free shipping and delivery" at bounding box center [513, 295] width 83 height 8
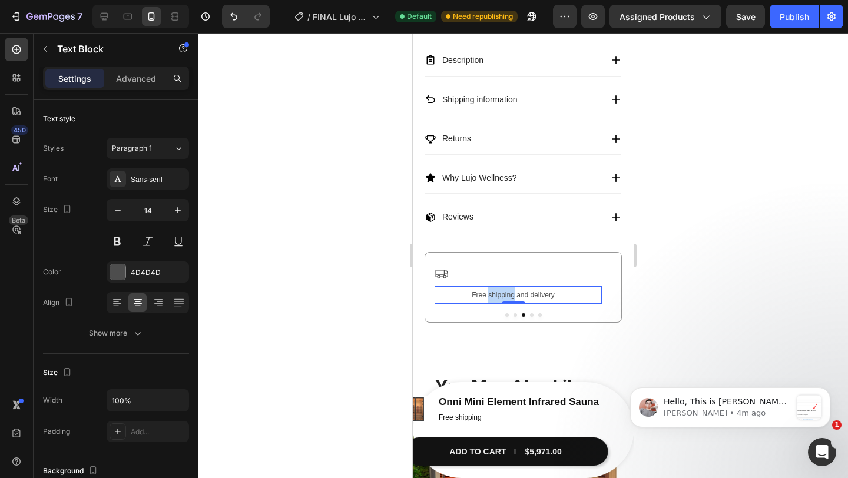
click at [508, 298] on span "Free shipping and delivery" at bounding box center [513, 295] width 83 height 8
click at [443, 271] on icon at bounding box center [442, 274] width 14 height 14
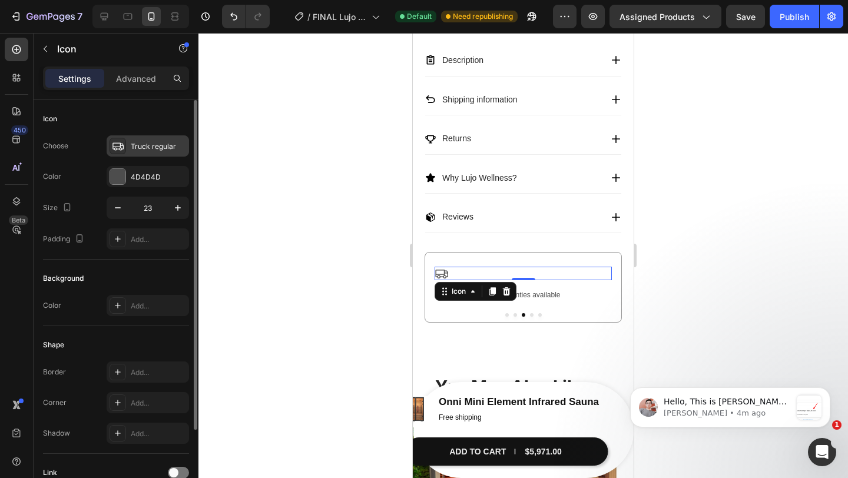
click at [159, 152] on div "Truck regular" at bounding box center [148, 145] width 82 height 21
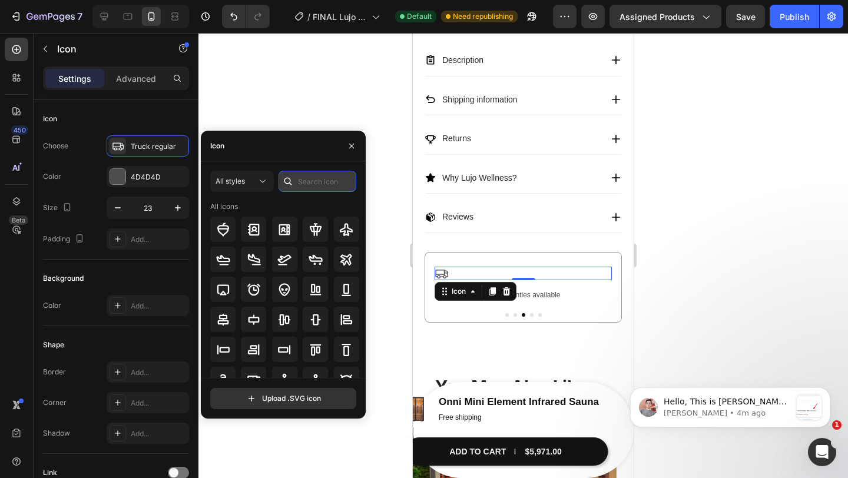
click at [313, 180] on input "text" at bounding box center [318, 181] width 78 height 21
type input "shield"
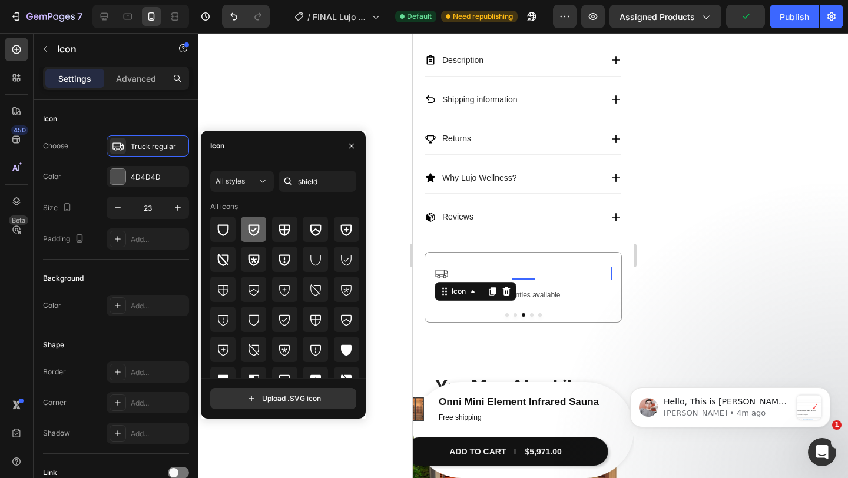
click at [256, 223] on icon at bounding box center [254, 230] width 14 height 14
click at [647, 267] on div at bounding box center [523, 255] width 650 height 445
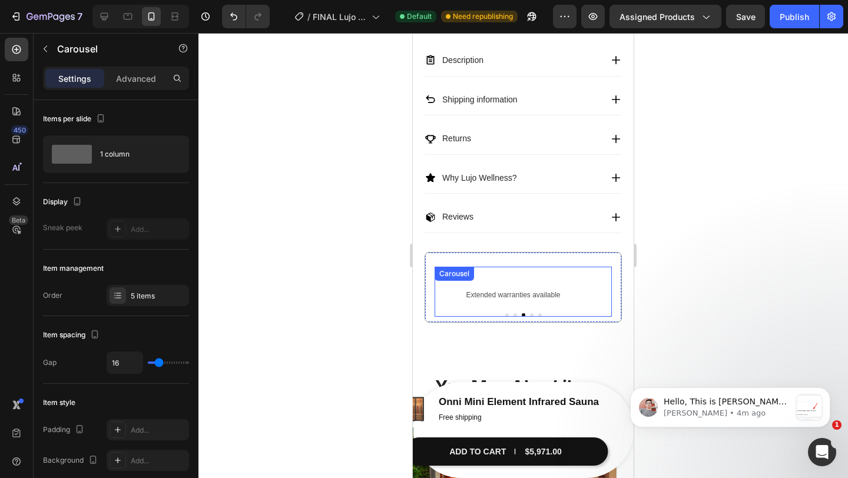
click at [537, 316] on div at bounding box center [523, 315] width 177 height 4
click at [539, 317] on button "Dot" at bounding box center [540, 315] width 4 height 4
click at [712, 261] on div at bounding box center [523, 255] width 650 height 445
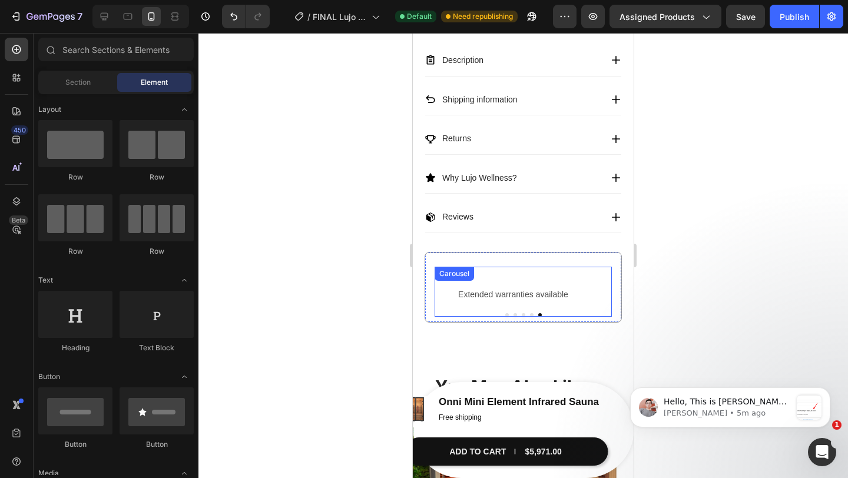
click at [522, 317] on button "Dot" at bounding box center [524, 315] width 4 height 4
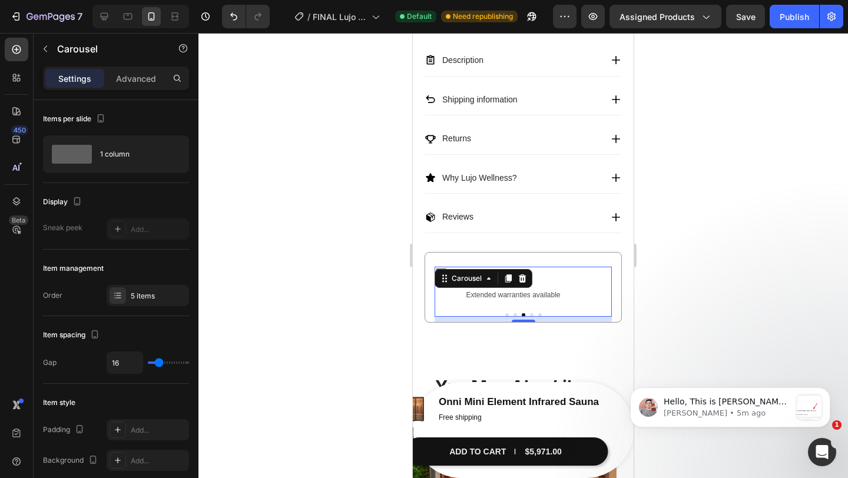
click at [664, 269] on div at bounding box center [523, 255] width 650 height 445
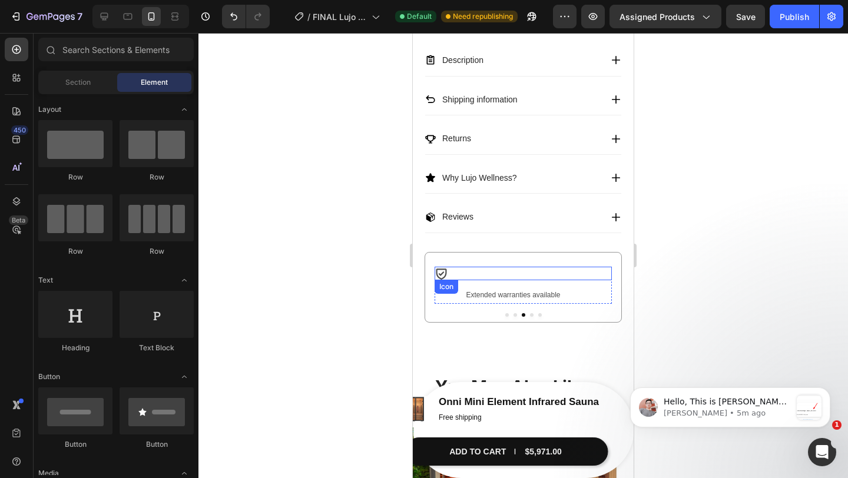
click at [441, 279] on icon at bounding box center [441, 274] width 11 height 11
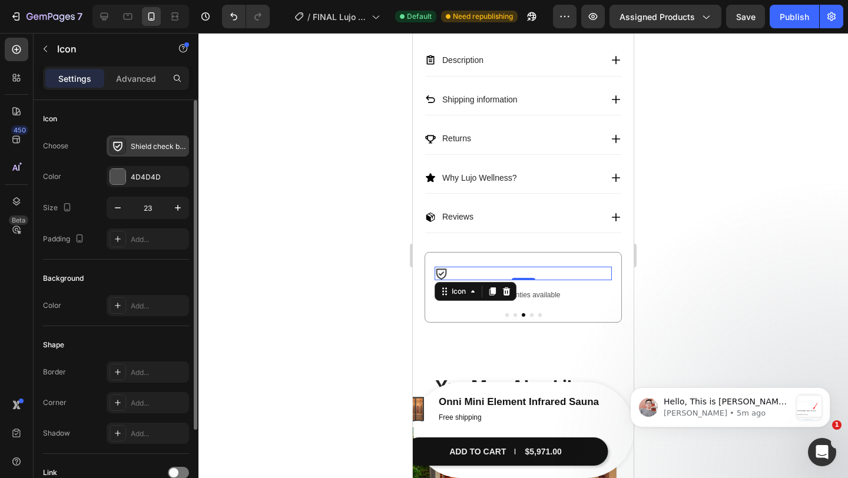
click at [151, 155] on div "Shield check bold" at bounding box center [148, 145] width 82 height 21
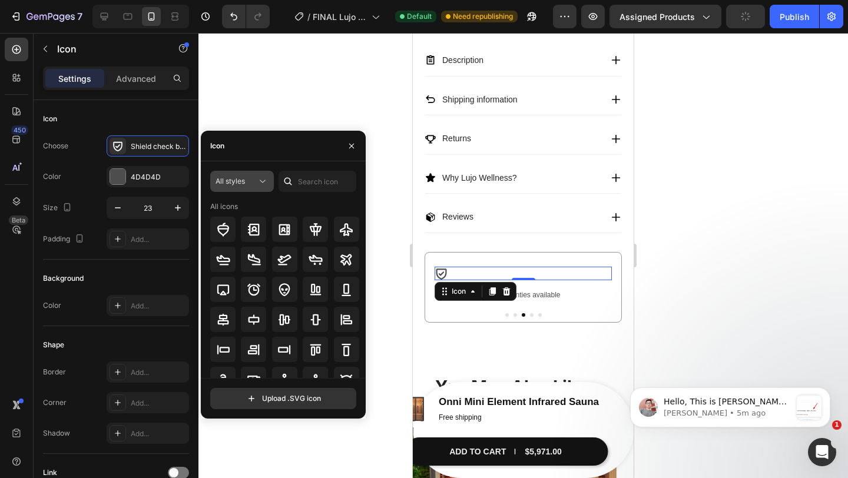
click at [250, 184] on div "All styles" at bounding box center [236, 181] width 41 height 11
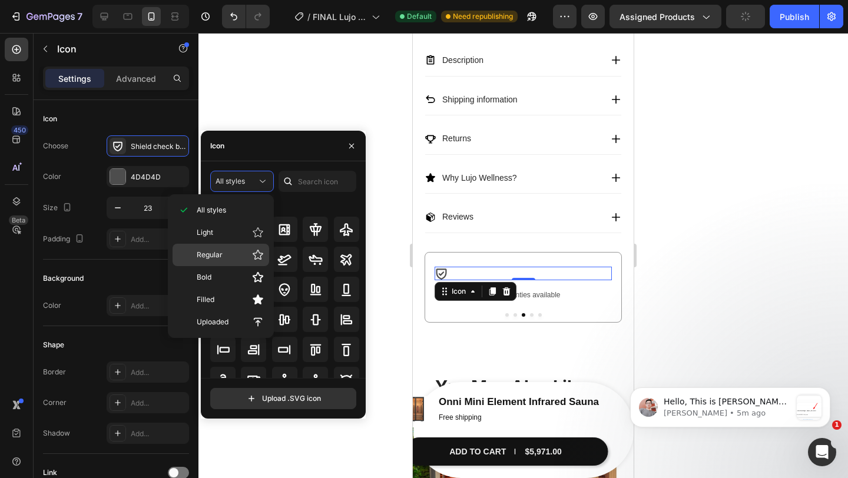
click at [244, 247] on div "Regular" at bounding box center [221, 255] width 97 height 22
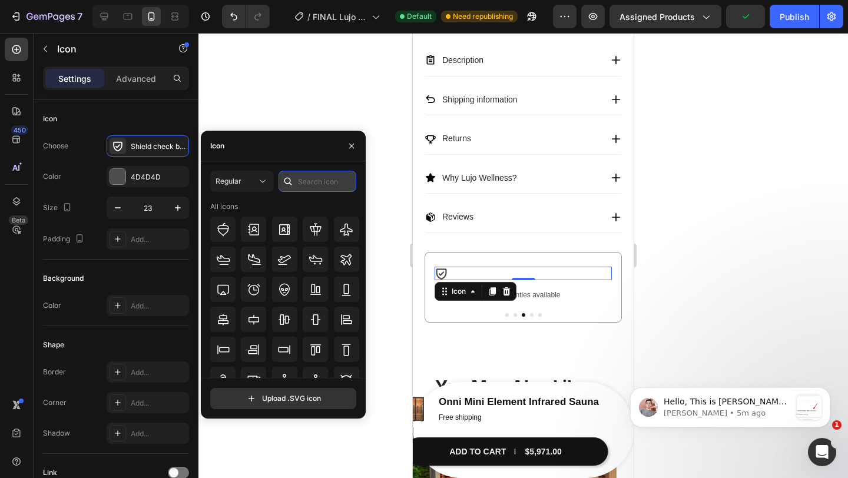
click at [316, 180] on input "text" at bounding box center [318, 181] width 78 height 21
type input "shield"
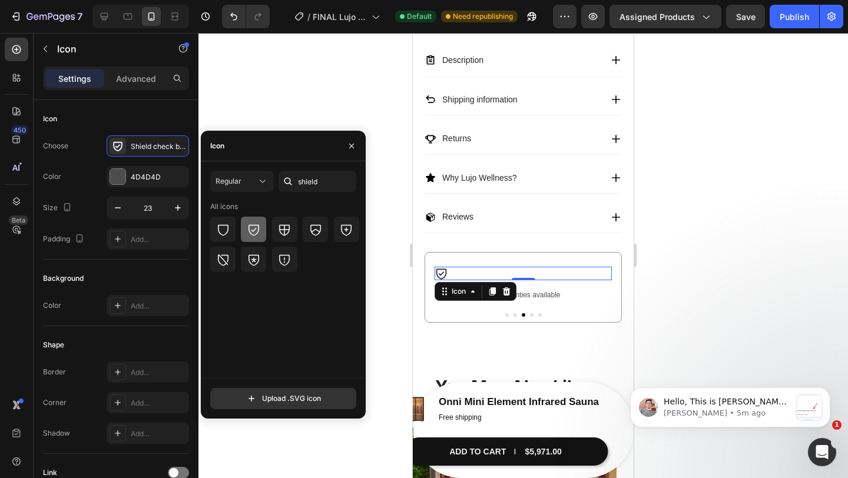
click at [254, 227] on icon at bounding box center [254, 230] width 14 height 14
click at [666, 261] on div at bounding box center [523, 255] width 650 height 445
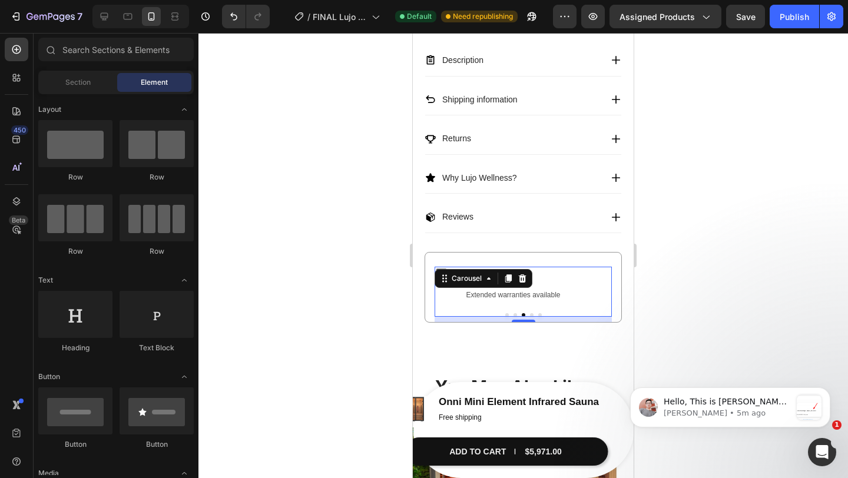
click at [509, 317] on div at bounding box center [523, 315] width 177 height 4
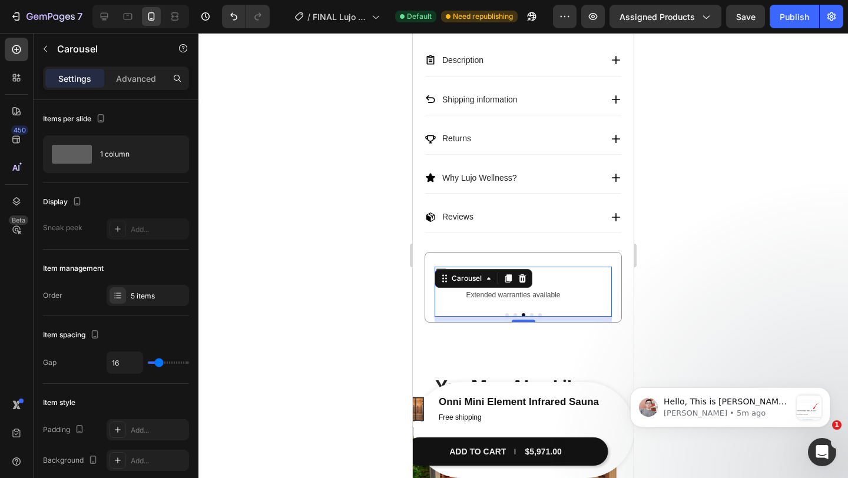
click at [505, 317] on button "Dot" at bounding box center [507, 315] width 4 height 4
click at [782, 254] on div at bounding box center [523, 255] width 650 height 445
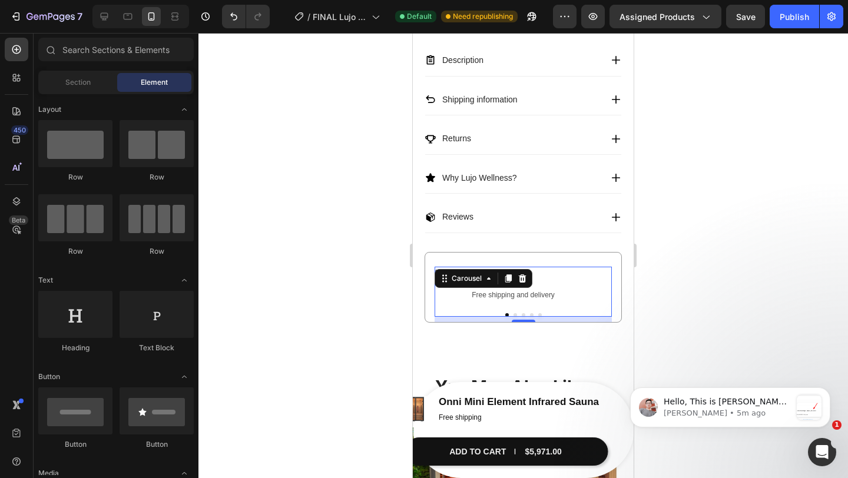
click at [515, 316] on button "Dot" at bounding box center [516, 315] width 4 height 4
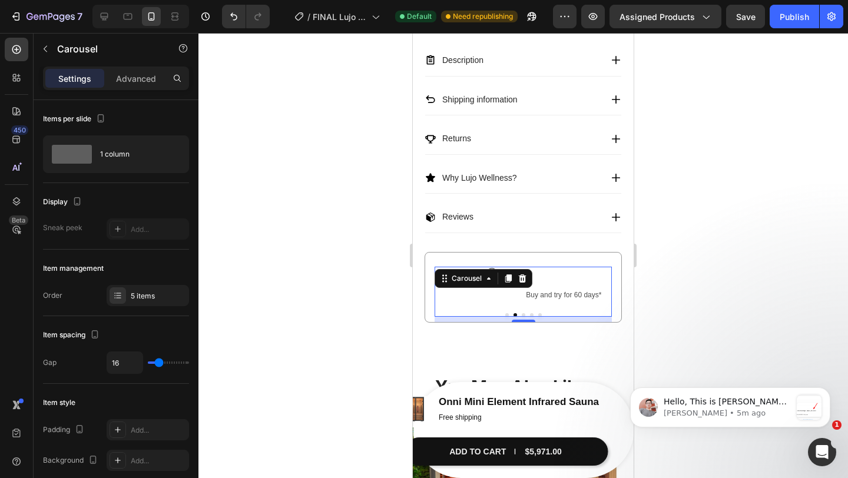
click at [711, 207] on div at bounding box center [523, 255] width 650 height 445
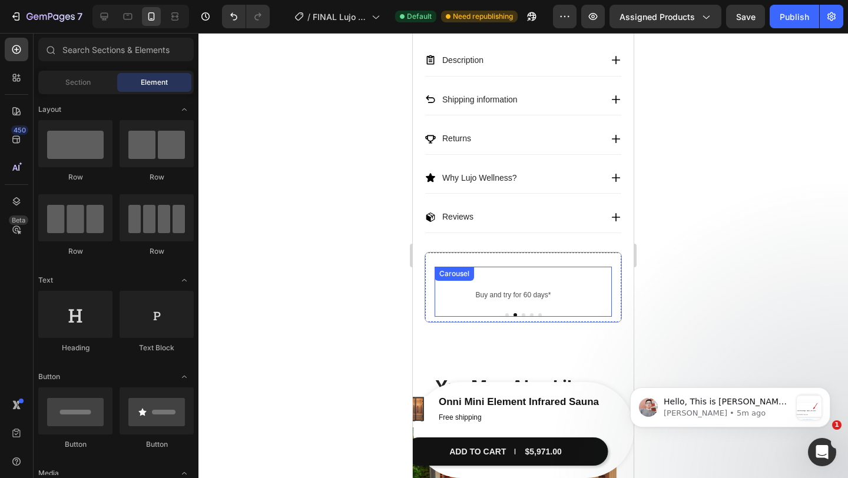
click at [522, 317] on button "Dot" at bounding box center [524, 315] width 4 height 4
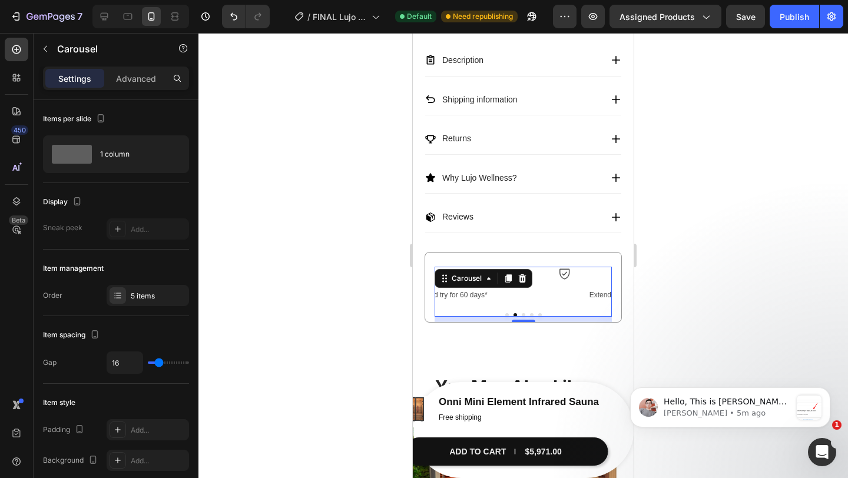
click at [719, 226] on div at bounding box center [523, 255] width 650 height 445
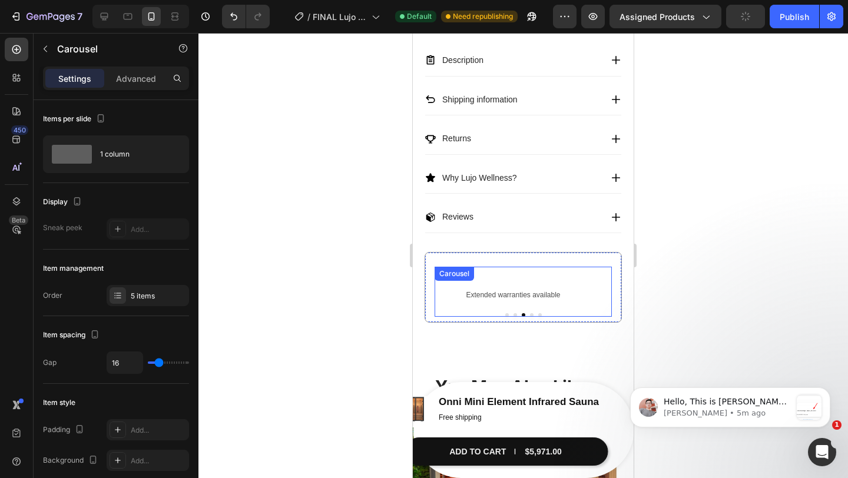
click at [455, 315] on div "Icon Free shipping and delivery Text Block Row Icon Buy and try for 60 days* Te…" at bounding box center [523, 292] width 177 height 50
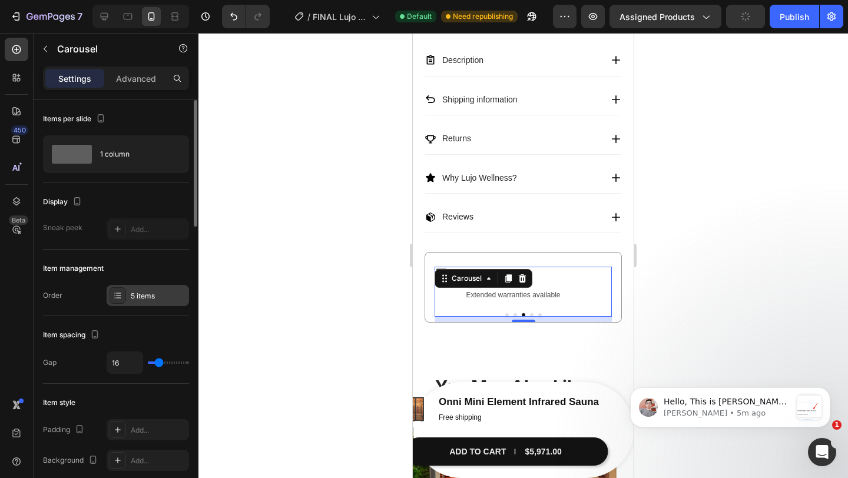
click at [152, 291] on div "5 items" at bounding box center [158, 296] width 55 height 11
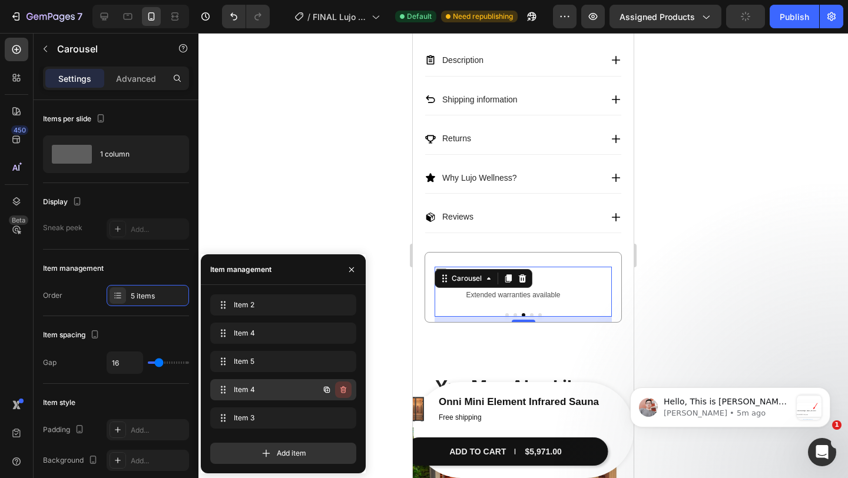
click at [348, 394] on icon "button" at bounding box center [343, 389] width 9 height 9
click at [335, 392] on div "Delete" at bounding box center [336, 390] width 22 height 11
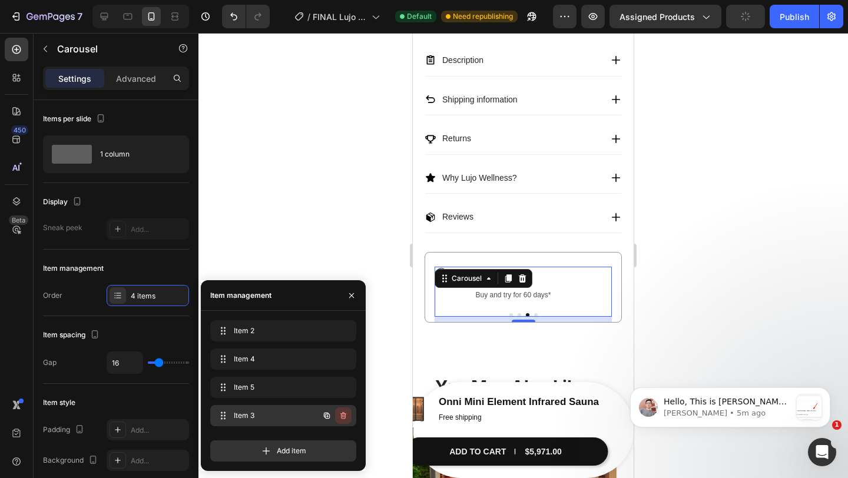
click at [343, 413] on icon "button" at bounding box center [343, 415] width 6 height 7
click at [336, 410] on button "Delete" at bounding box center [335, 416] width 32 height 16
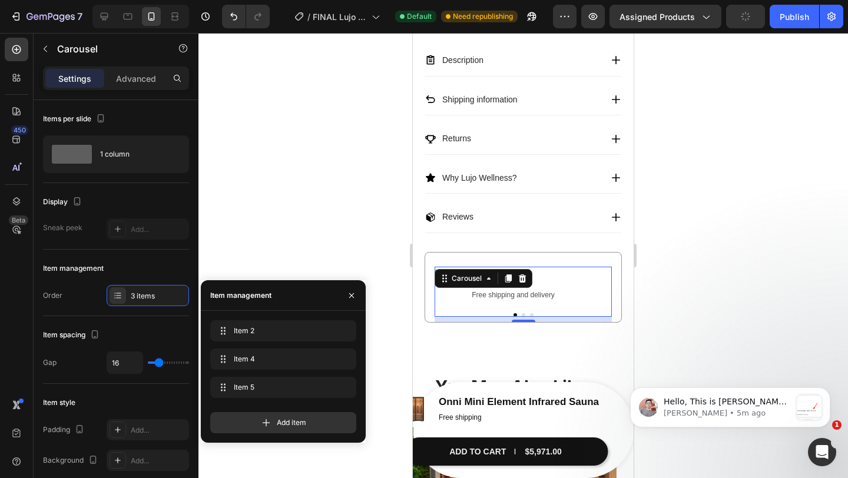
click at [765, 181] on div at bounding box center [523, 255] width 650 height 445
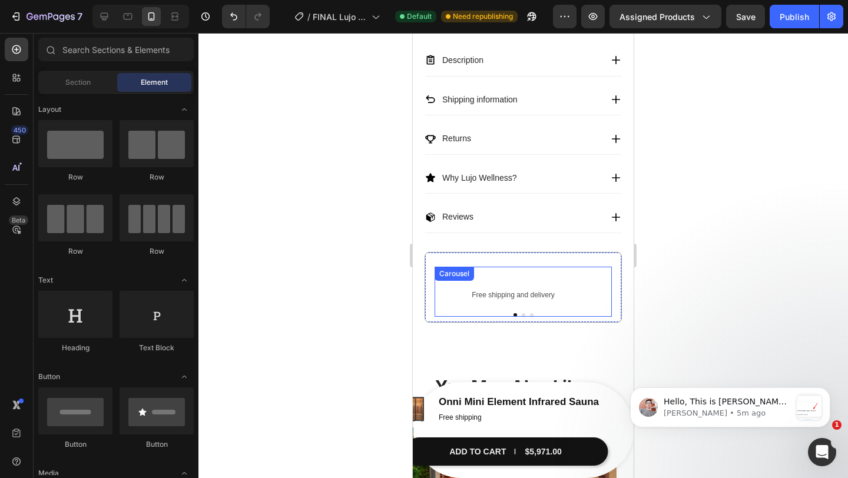
click at [521, 317] on div at bounding box center [523, 315] width 177 height 4
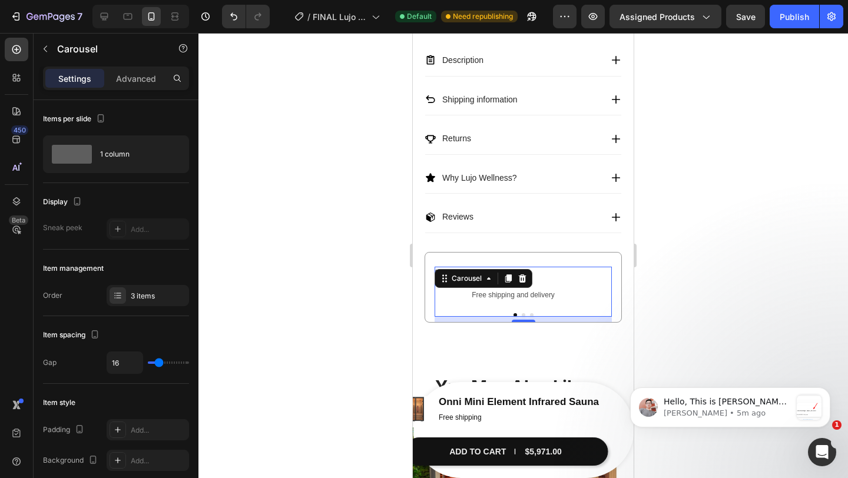
click at [524, 317] on button "Dot" at bounding box center [524, 315] width 4 height 4
click at [531, 317] on button "Dot" at bounding box center [532, 315] width 4 height 4
click at [687, 274] on div at bounding box center [523, 255] width 650 height 445
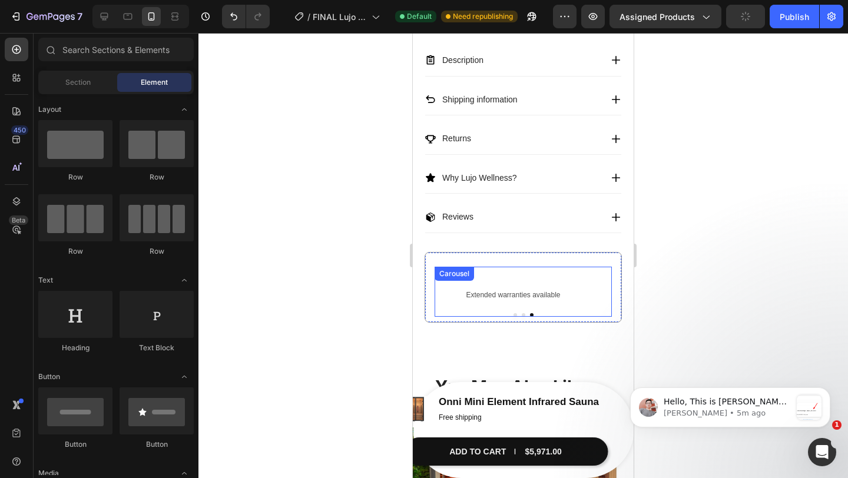
click at [473, 312] on div "Icon Free shipping and delivery Text Block Row Icon Buy and try for 60 days* Te…" at bounding box center [523, 292] width 177 height 50
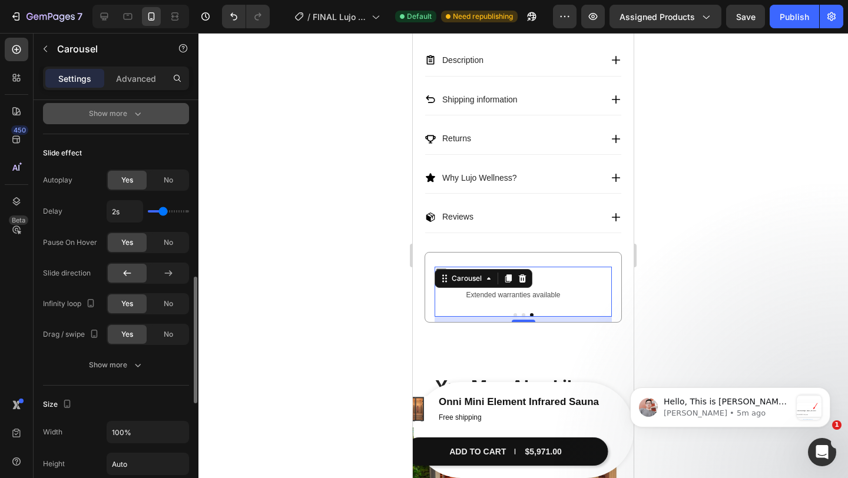
scroll to position [577, 0]
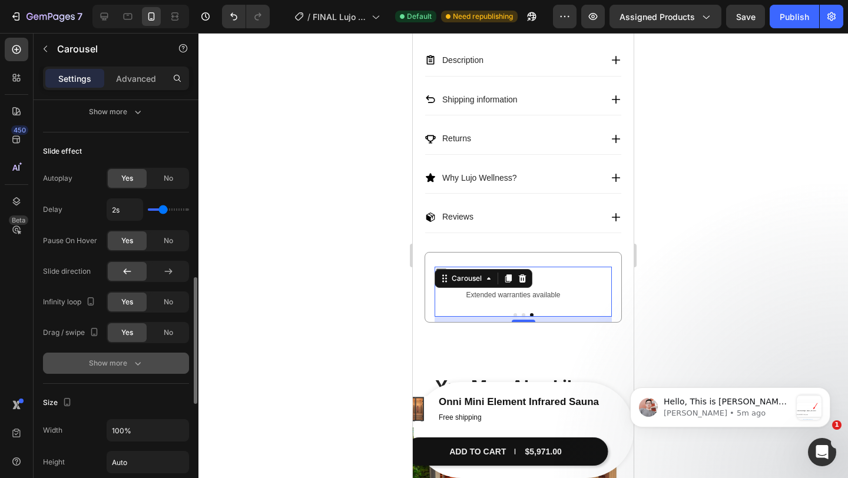
click at [125, 366] on div "Show more" at bounding box center [116, 364] width 55 height 12
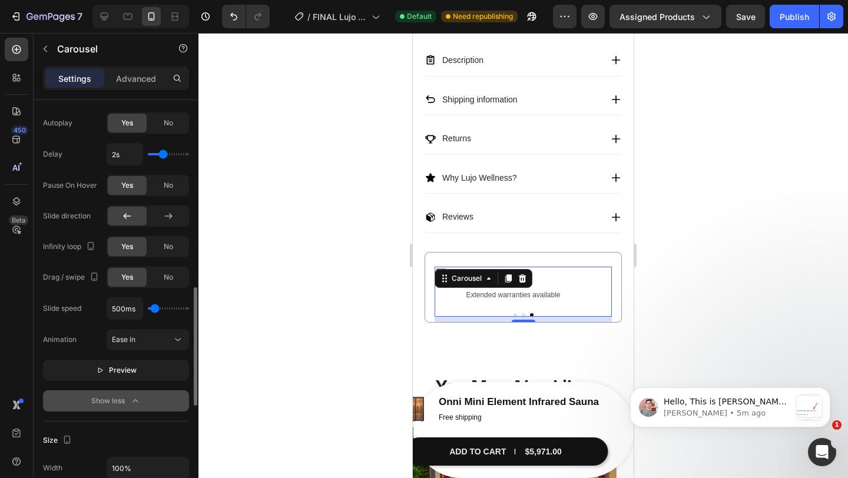
scroll to position [637, 0]
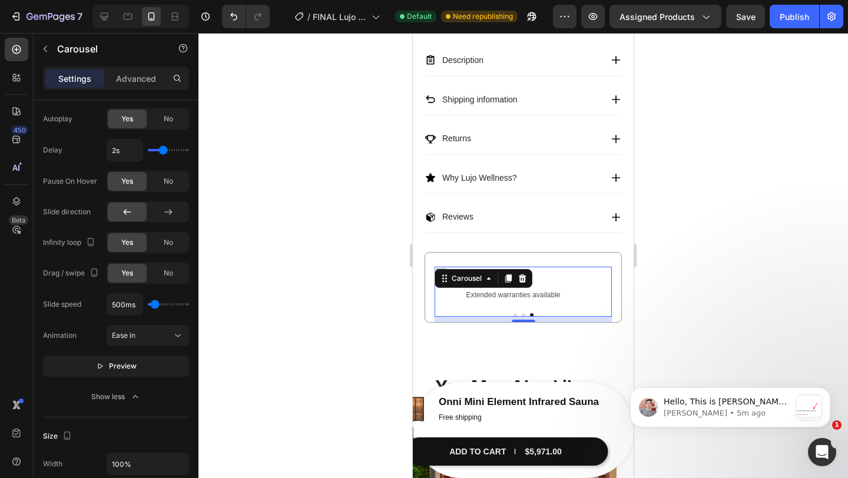
click at [641, 241] on div at bounding box center [523, 255] width 650 height 445
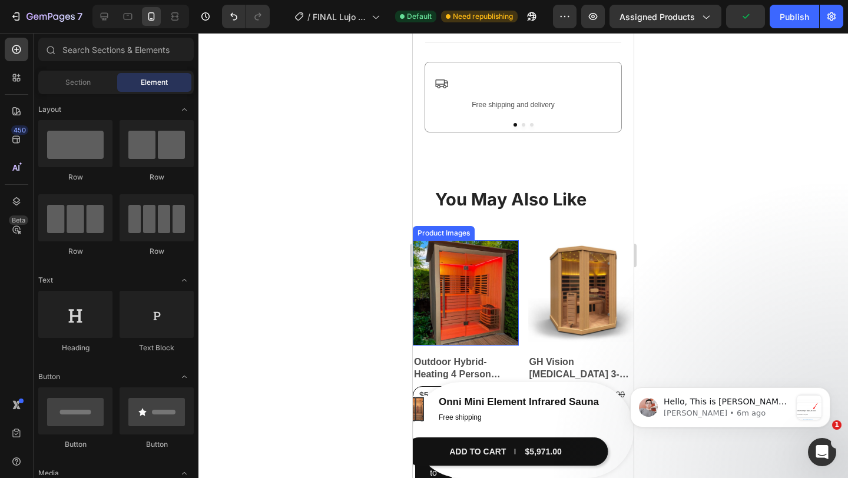
scroll to position [791, 0]
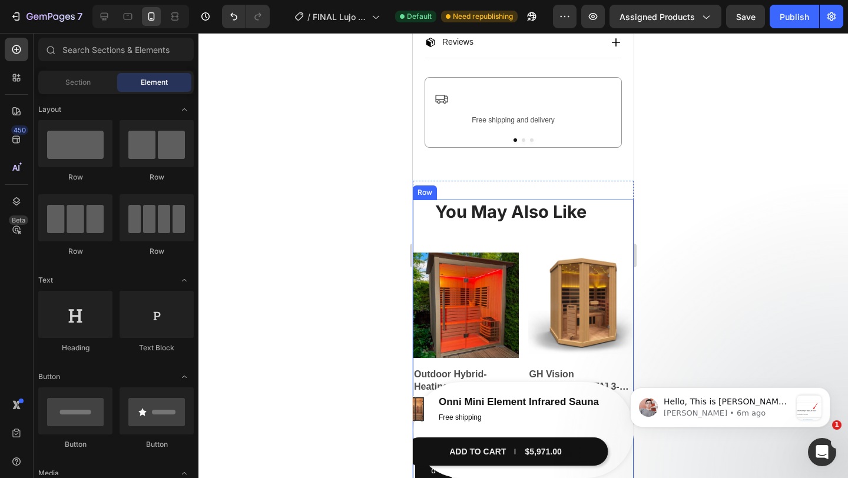
click at [421, 196] on div "Row" at bounding box center [424, 192] width 19 height 11
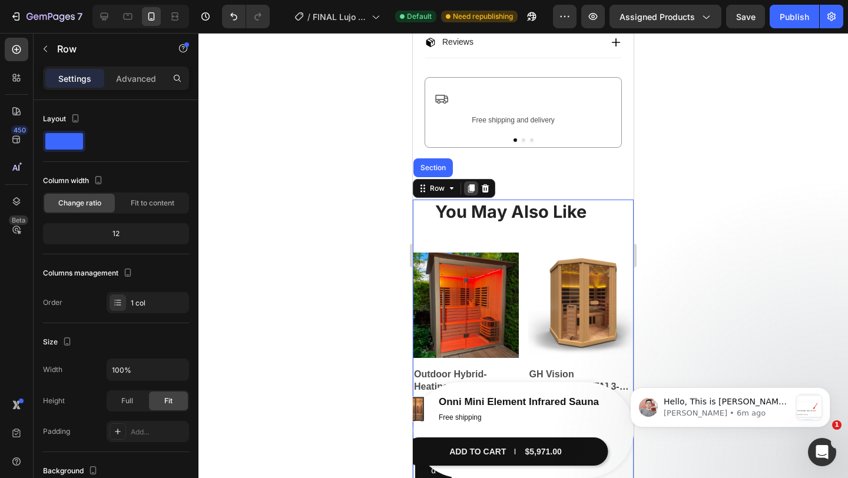
click at [471, 193] on icon at bounding box center [471, 188] width 6 height 8
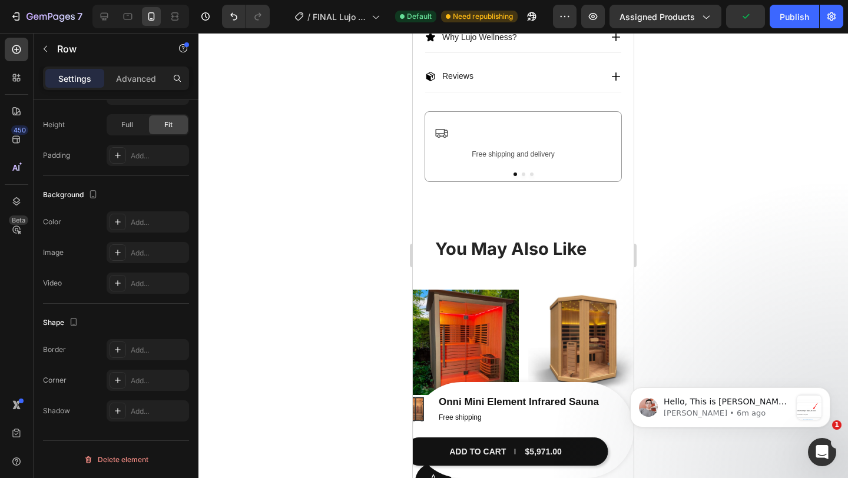
scroll to position [763, 0]
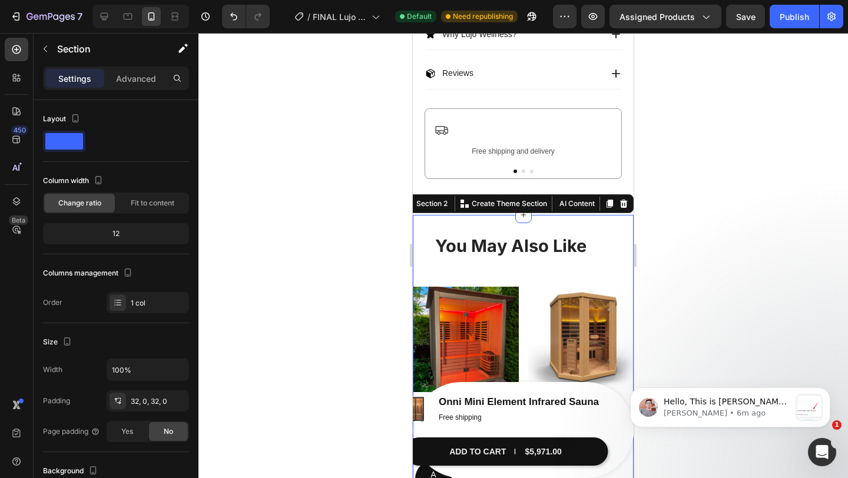
scroll to position [808, 0]
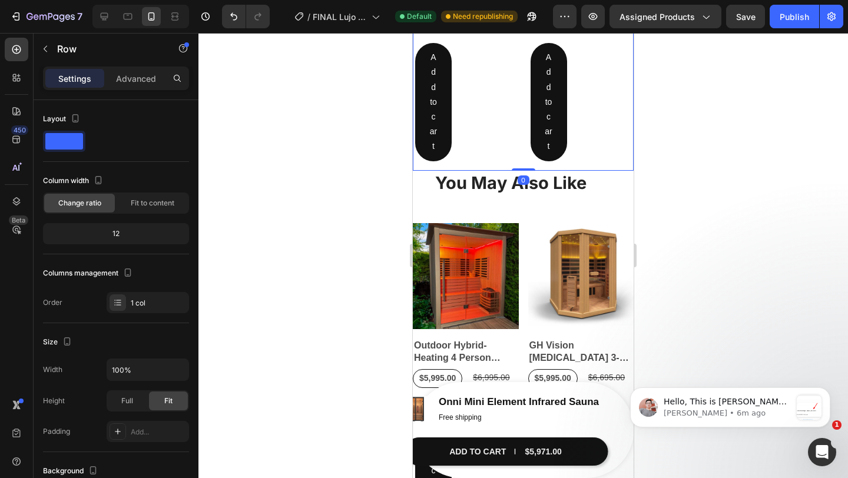
scroll to position [1505, 0]
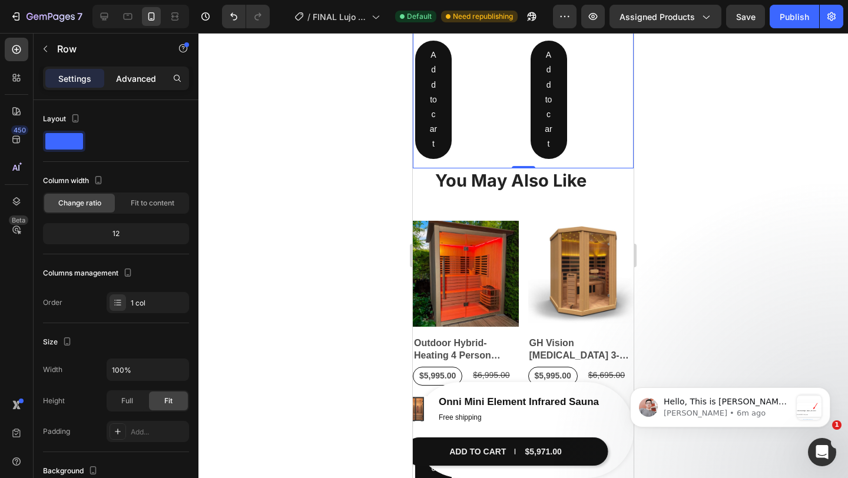
click at [143, 82] on p "Advanced" at bounding box center [136, 78] width 40 height 12
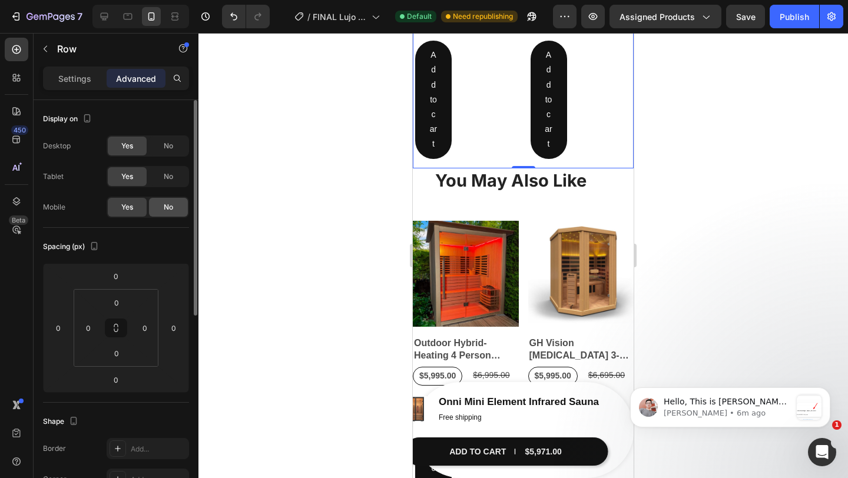
click at [160, 207] on div "No" at bounding box center [168, 207] width 39 height 19
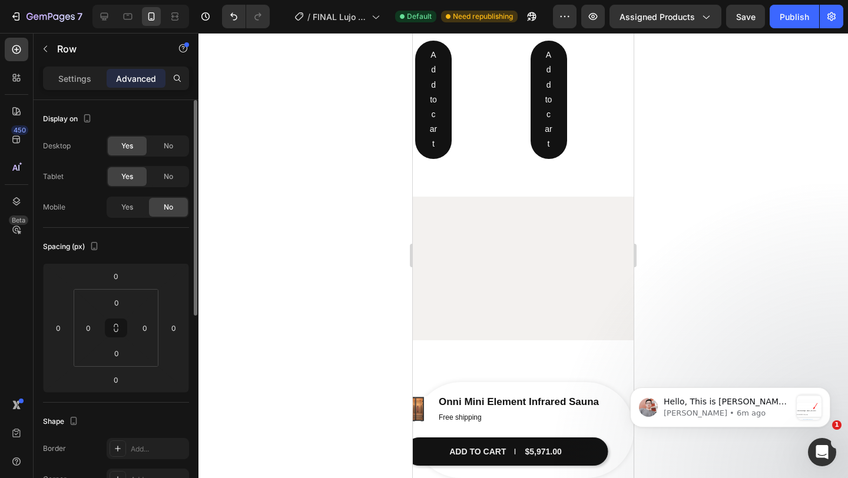
scroll to position [825, 0]
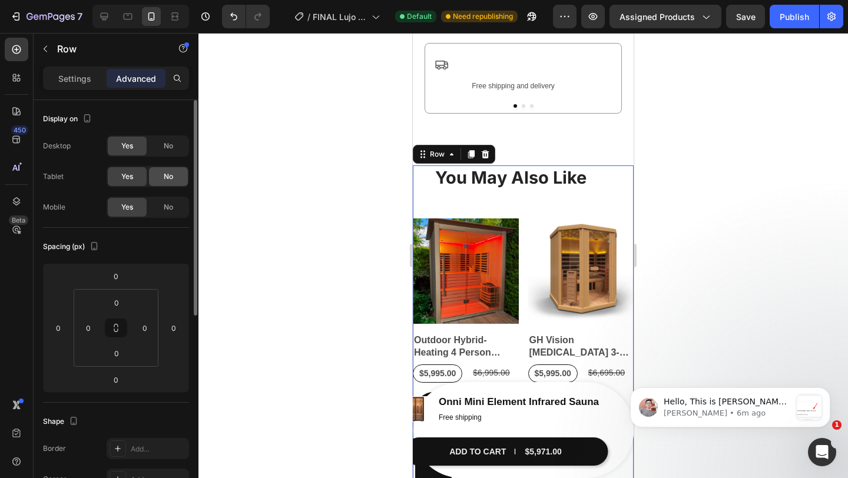
click at [178, 177] on div "No" at bounding box center [168, 176] width 39 height 19
click at [173, 152] on div "No" at bounding box center [168, 146] width 39 height 19
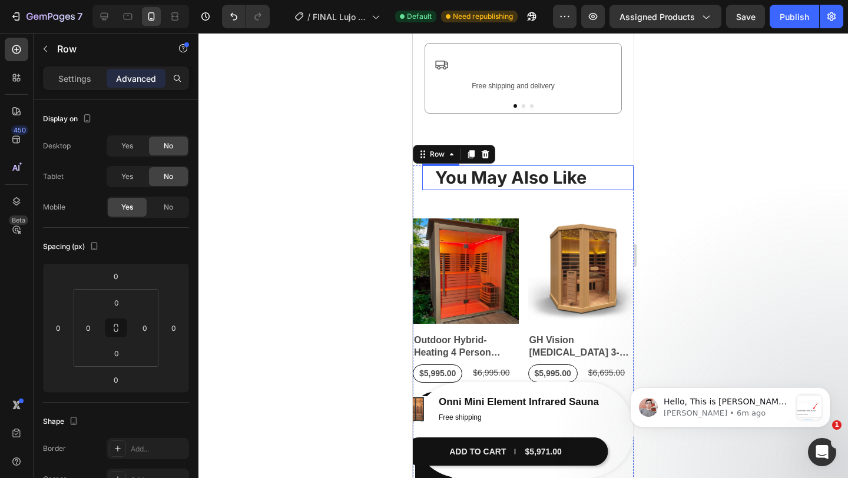
click at [724, 190] on div at bounding box center [523, 255] width 650 height 445
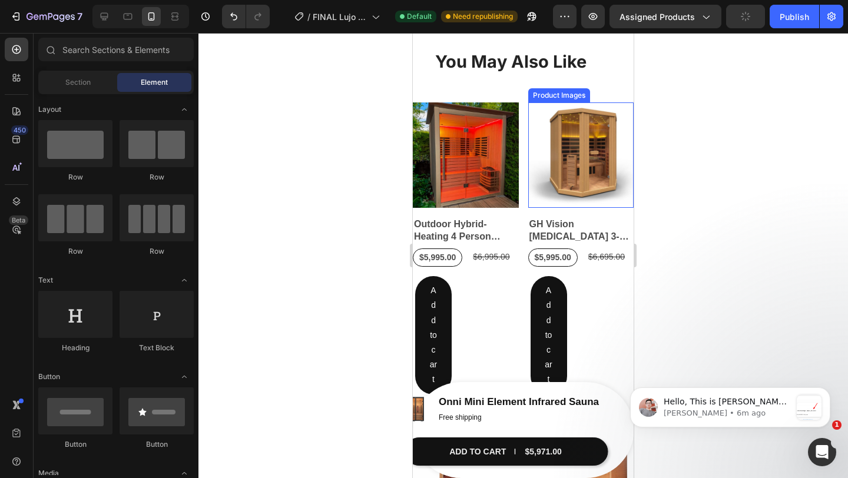
scroll to position [953, 0]
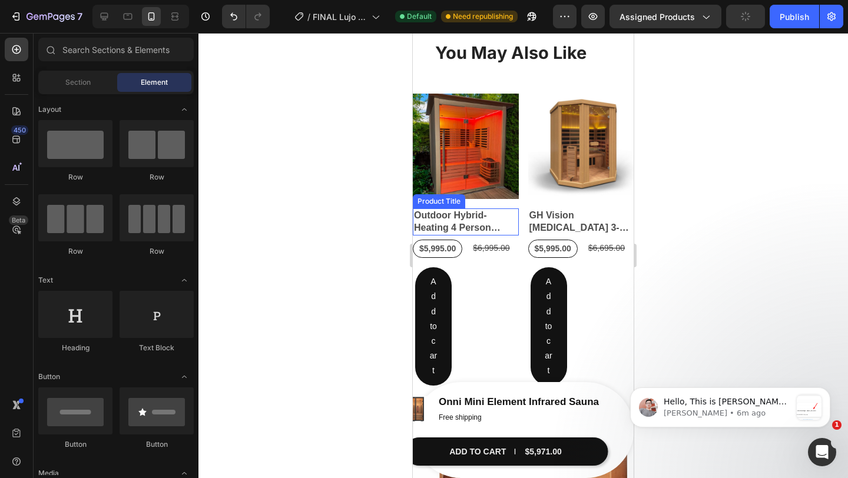
click at [479, 212] on h2 "Outdoor Hybrid-Heating 4 Person Infrared & Electric Stove Sauna 2m x 2m" at bounding box center [466, 222] width 106 height 27
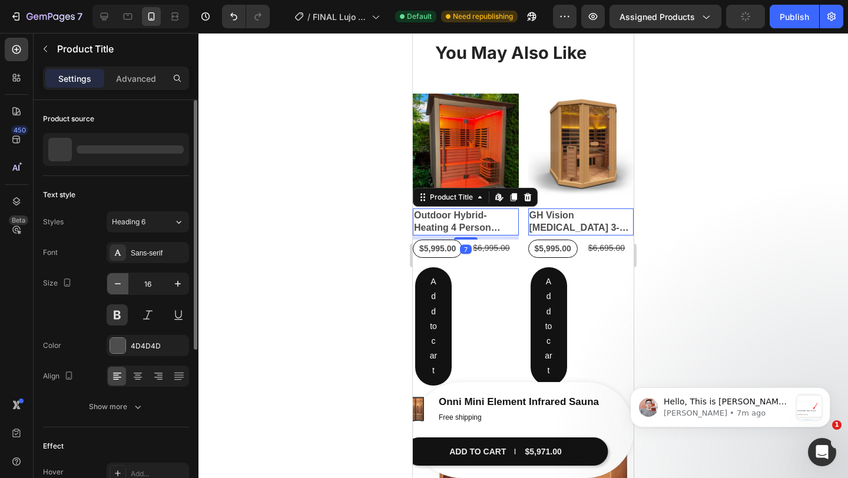
click at [121, 287] on icon "button" at bounding box center [118, 284] width 12 height 12
type input "13"
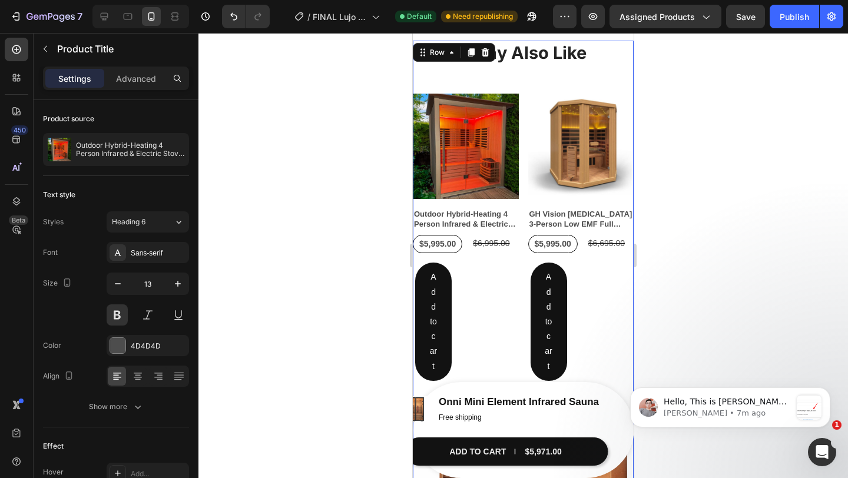
click at [475, 91] on div "You May Also Like Heading Product Images Outdoor Hybrid-Heating 4 Person Infrar…" at bounding box center [523, 376] width 221 height 671
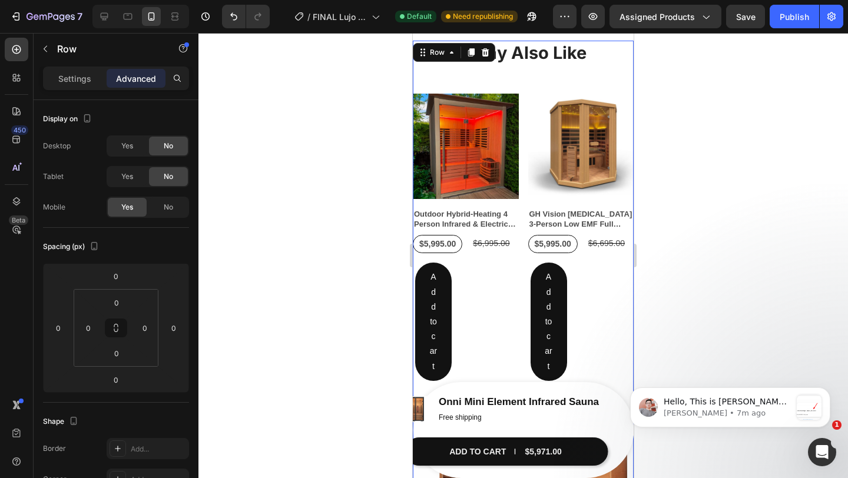
click at [463, 117] on img at bounding box center [466, 147] width 106 height 106
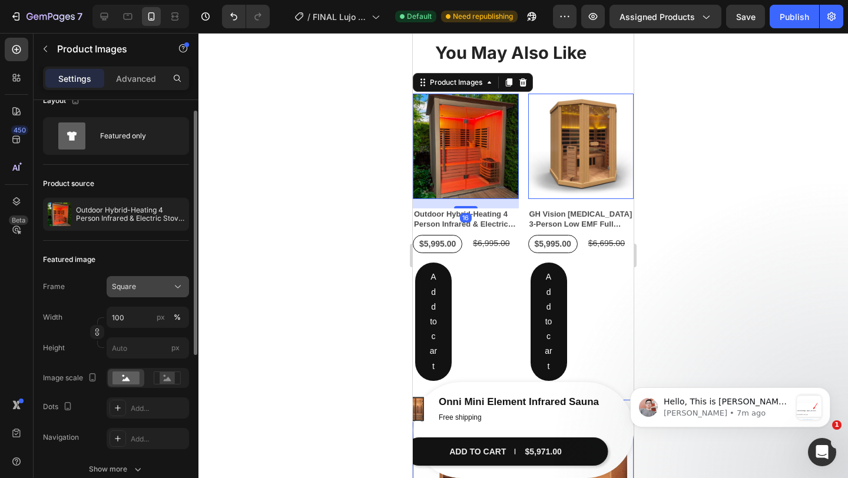
scroll to position [24, 0]
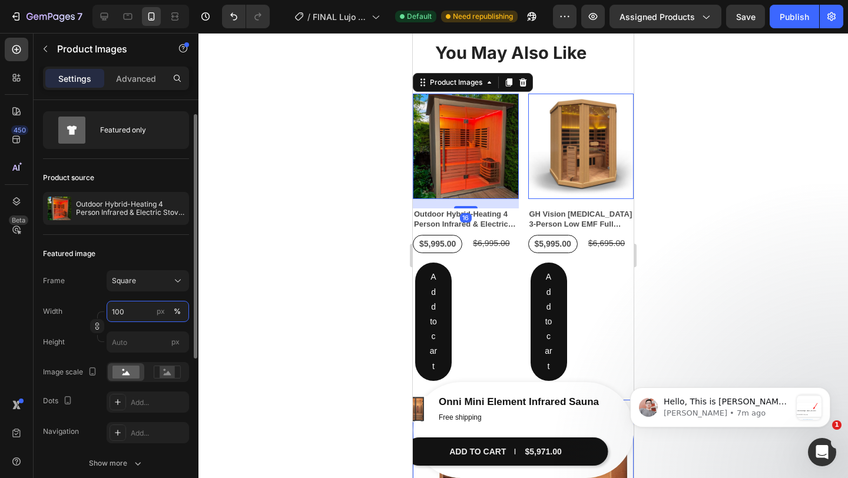
click at [140, 317] on input "100" at bounding box center [148, 311] width 82 height 21
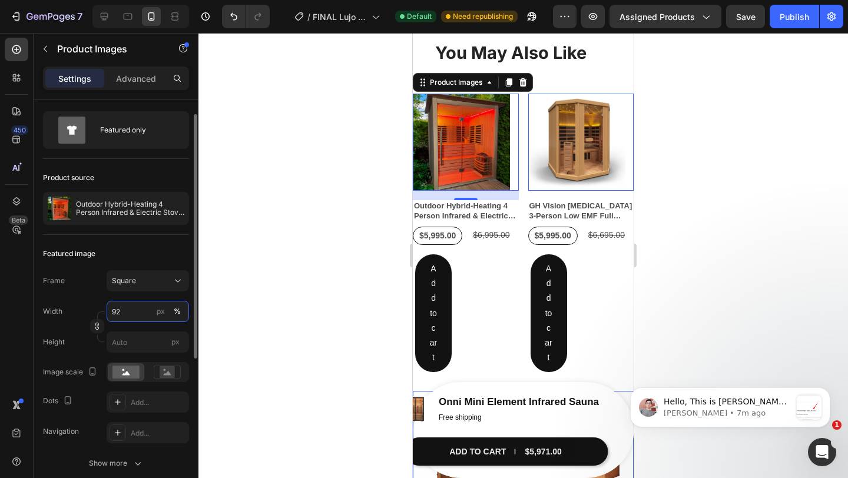
type input "91"
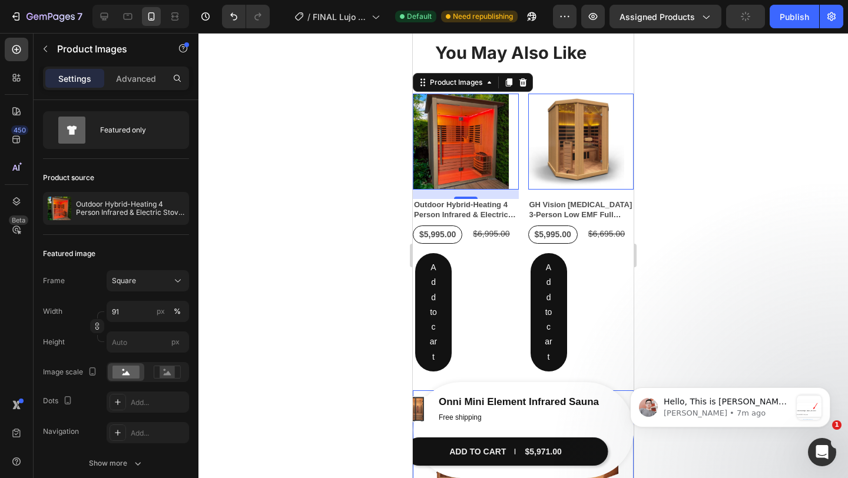
click at [759, 332] on div at bounding box center [523, 255] width 650 height 445
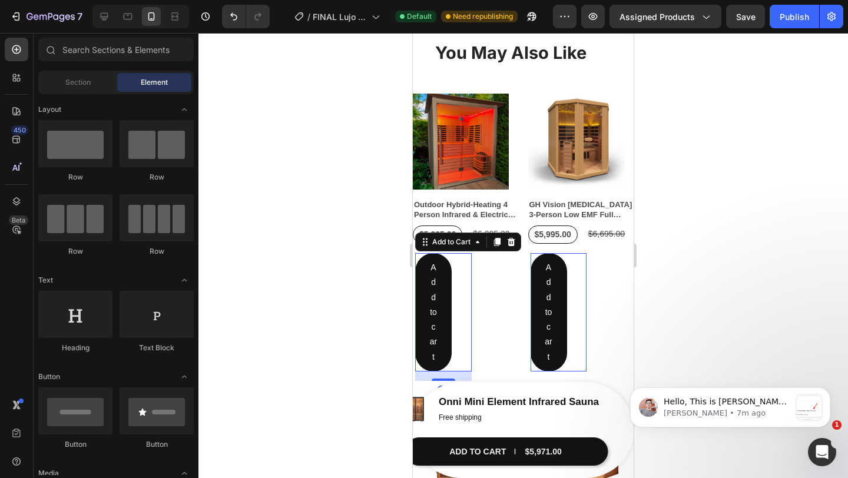
click at [461, 301] on div "Add to cart Add to Cart 16" at bounding box center [443, 312] width 57 height 118
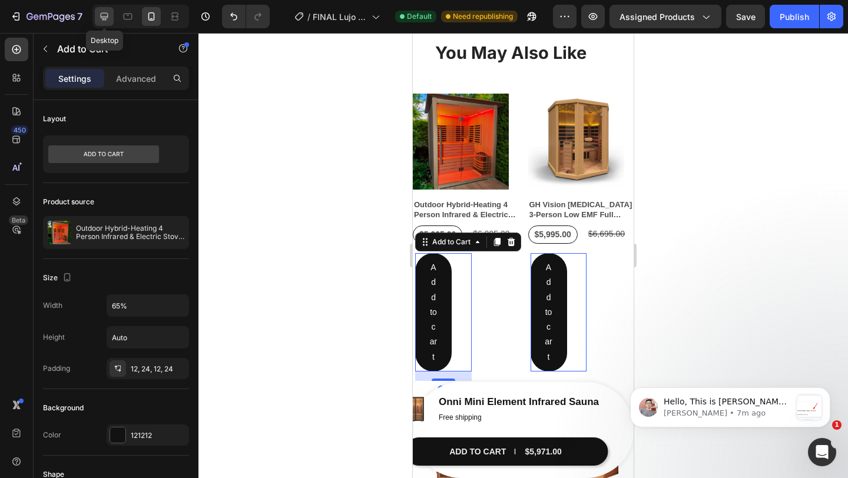
click at [108, 13] on icon at bounding box center [104, 17] width 12 height 12
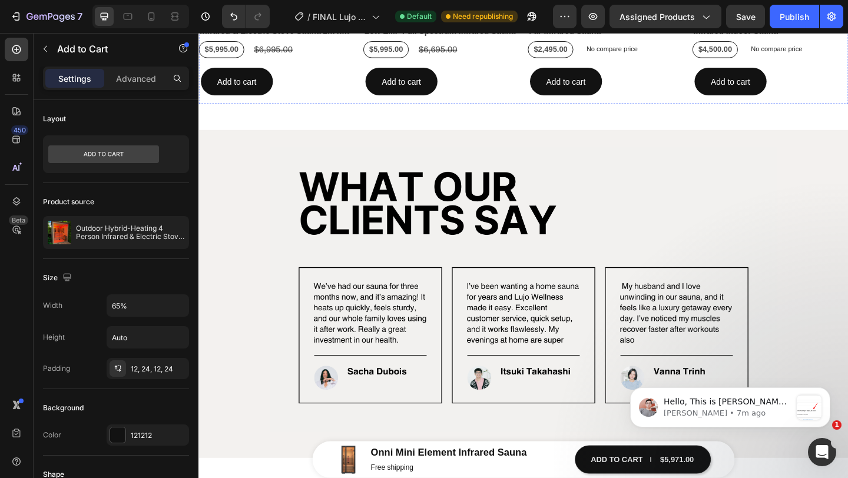
scroll to position [1297, 0]
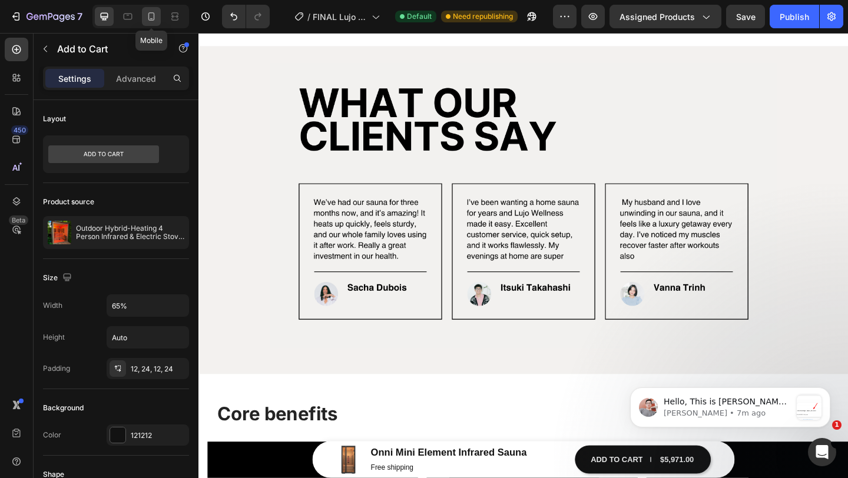
click at [159, 15] on div at bounding box center [151, 16] width 19 height 19
type input "14"
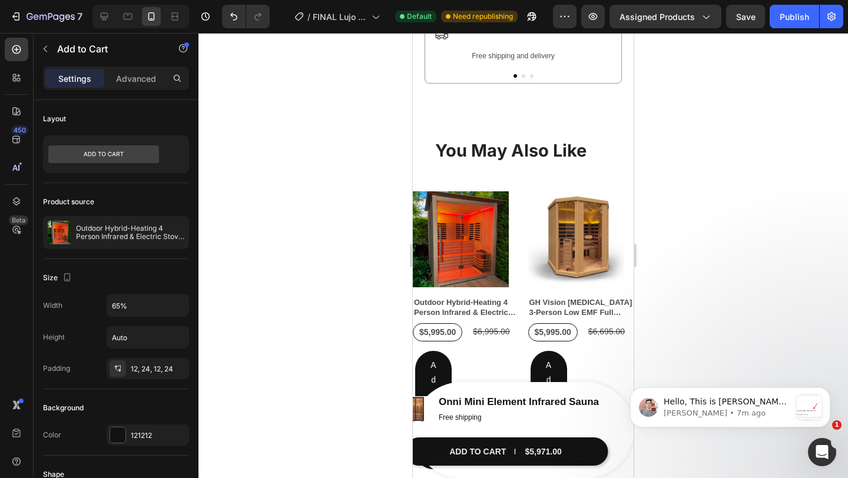
scroll to position [963, 0]
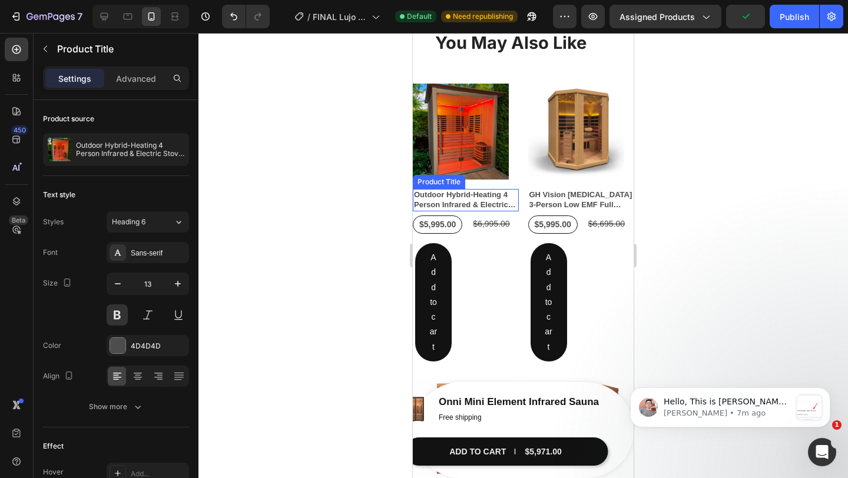
click at [471, 200] on h2 "Outdoor Hybrid-Heating 4 Person Infrared & Electric Stove Sauna 2m x 2m" at bounding box center [466, 200] width 106 height 22
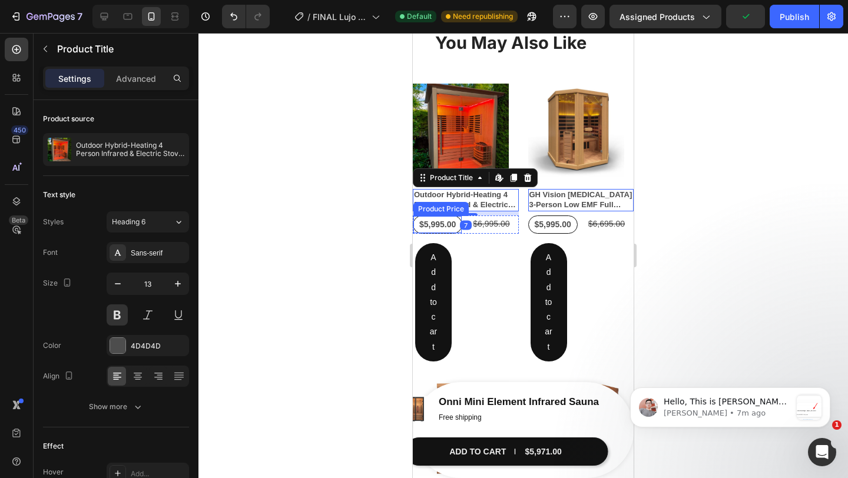
click at [448, 227] on div "$5,995.00" at bounding box center [437, 224] width 39 height 17
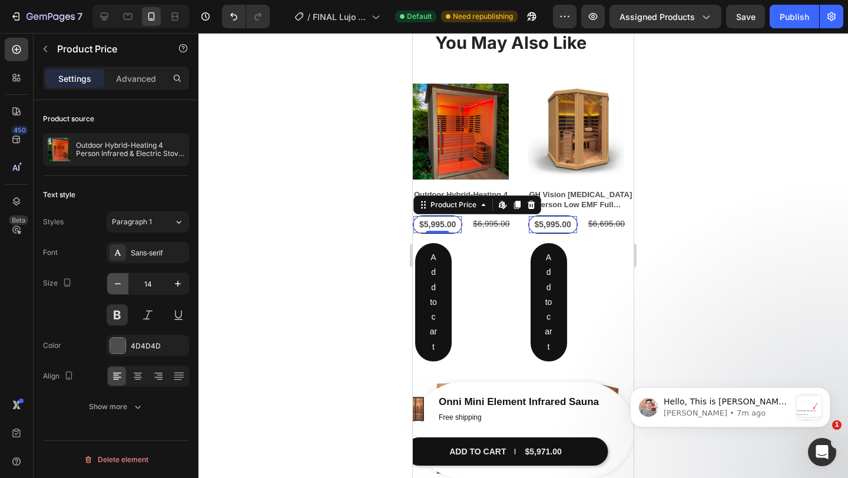
click at [120, 289] on icon "button" at bounding box center [118, 284] width 12 height 12
type input "11"
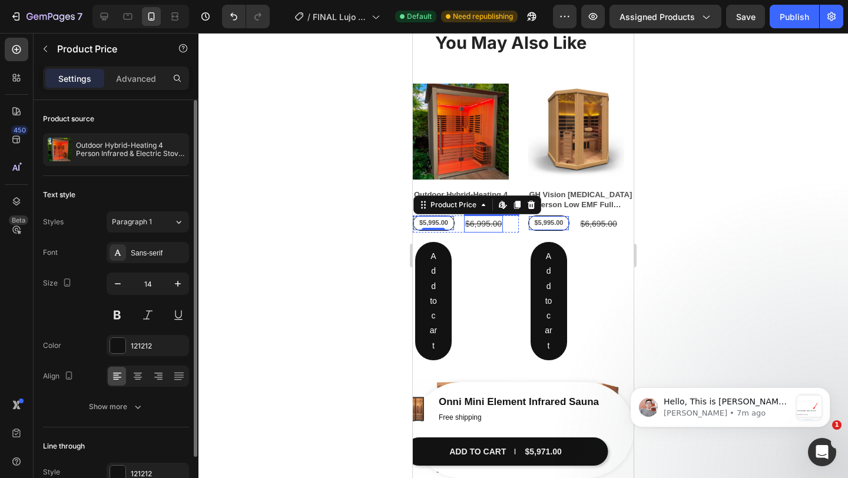
click at [489, 224] on div "$6,995.00" at bounding box center [483, 224] width 39 height 17
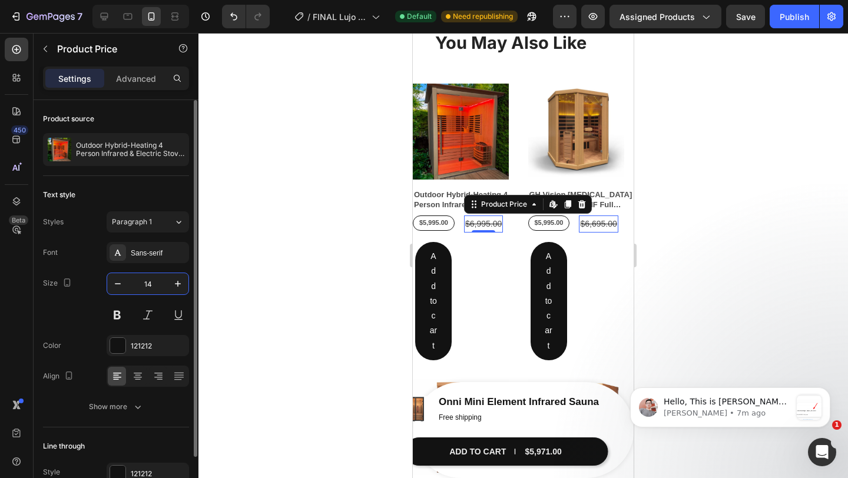
click at [130, 287] on input "14" at bounding box center [147, 283] width 39 height 21
click at [119, 284] on icon "button" at bounding box center [118, 284] width 12 height 12
type input "11"
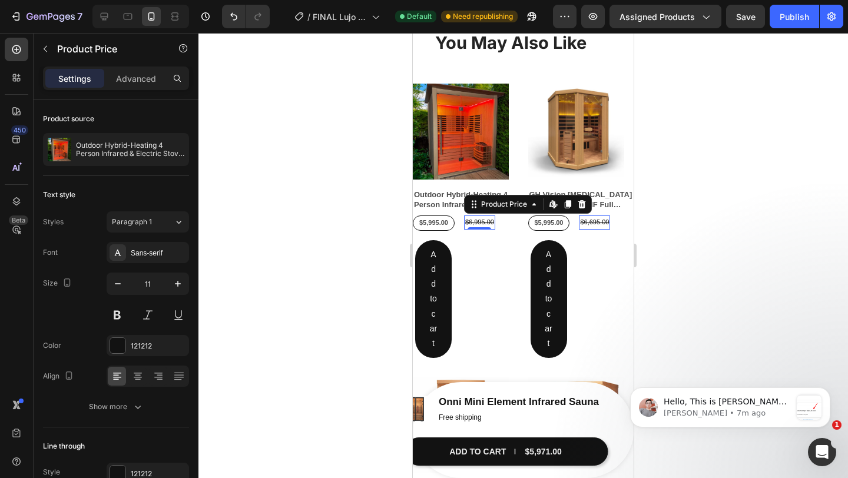
click at [727, 183] on div at bounding box center [523, 255] width 650 height 445
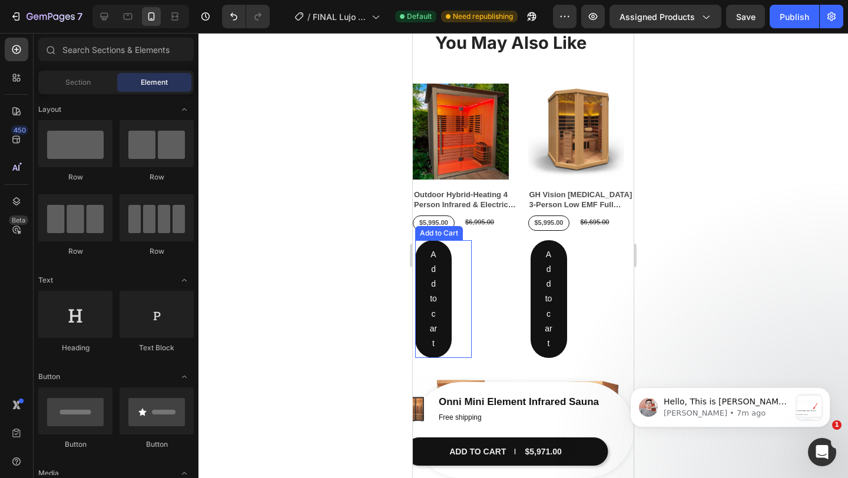
click at [464, 303] on div "Add to cart Add to Cart" at bounding box center [443, 299] width 57 height 118
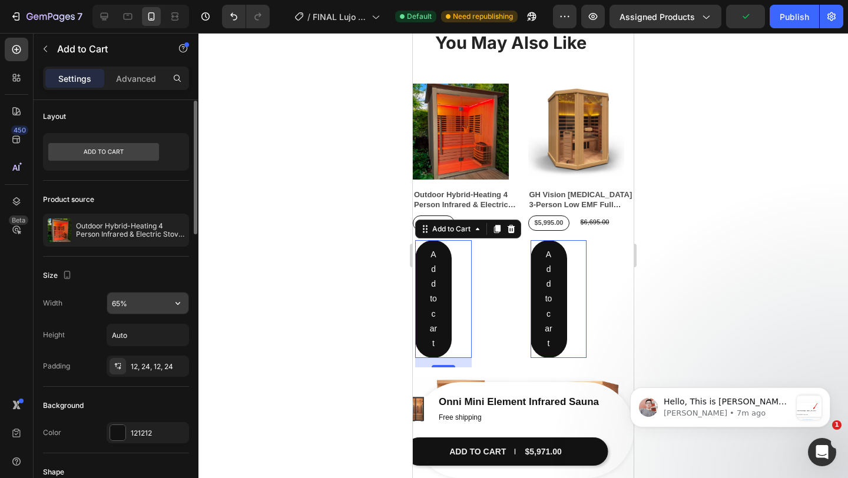
scroll to position [0, 0]
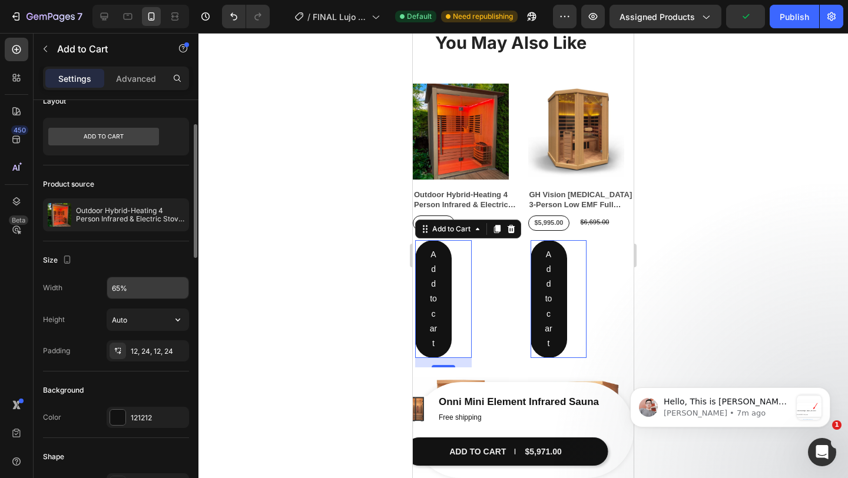
scroll to position [32, 0]
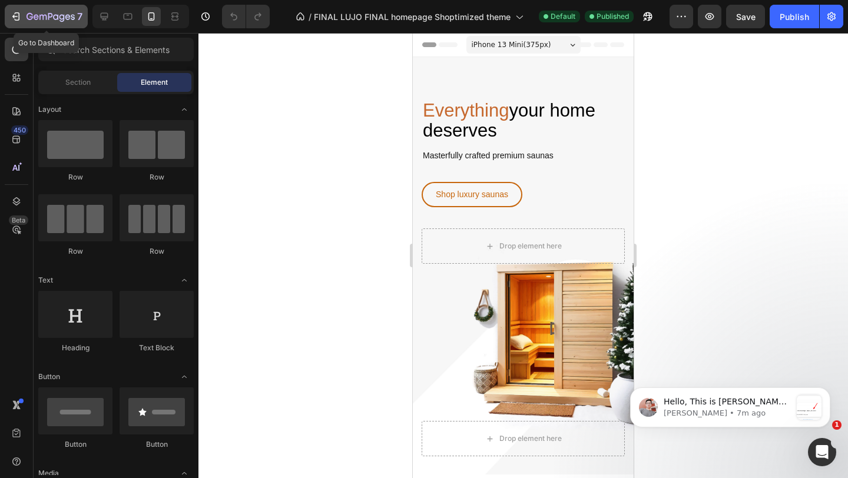
click at [37, 12] on div "7" at bounding box center [55, 16] width 56 height 14
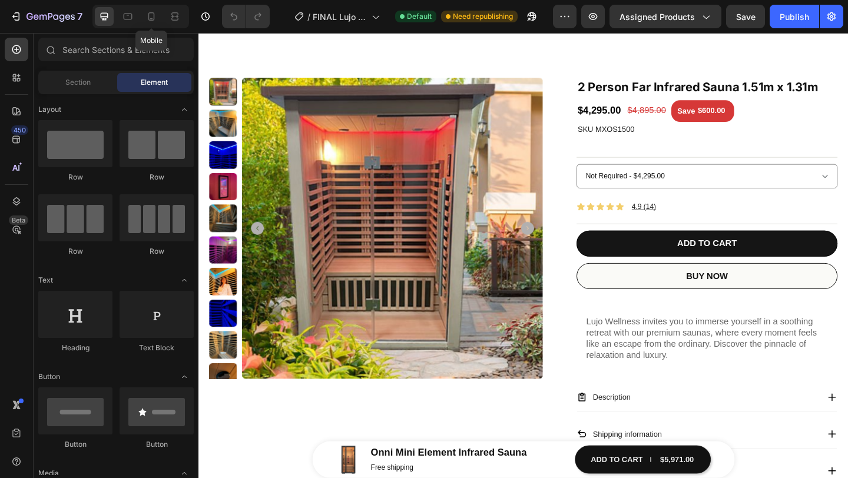
click at [145, 18] on div at bounding box center [151, 16] width 19 height 19
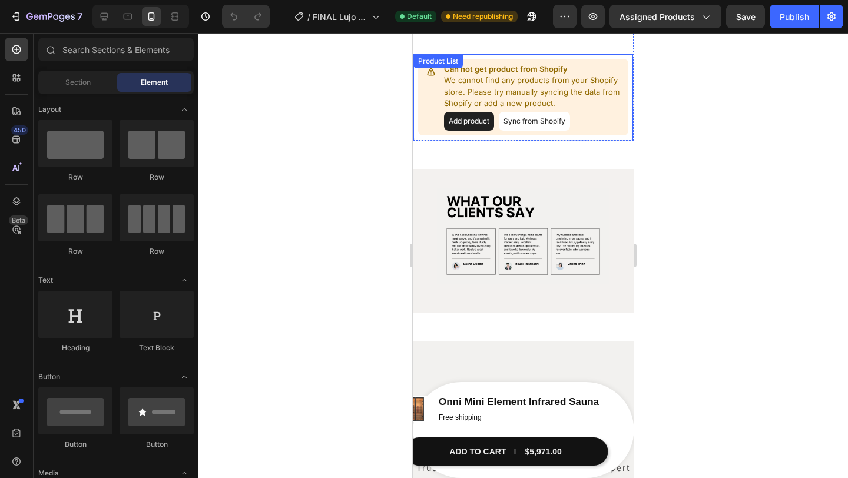
click at [566, 125] on button "Sync from Shopify" at bounding box center [534, 121] width 71 height 19
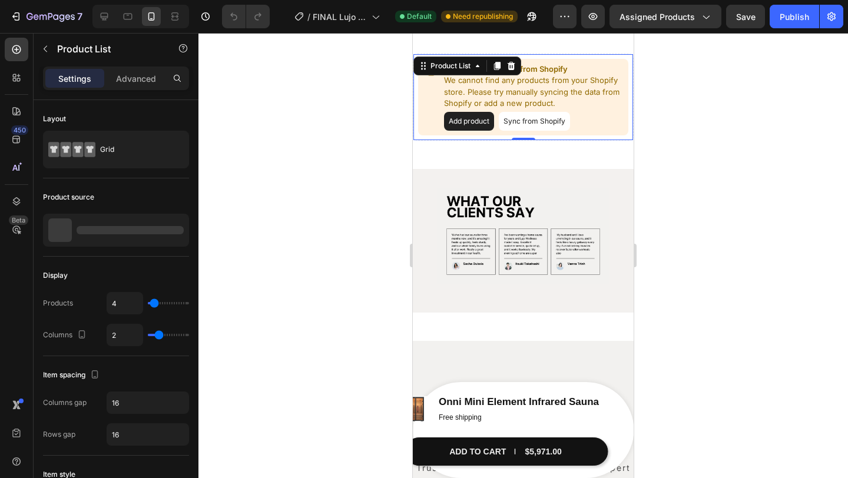
click at [545, 123] on button "Sync from Shopify" at bounding box center [534, 121] width 71 height 19
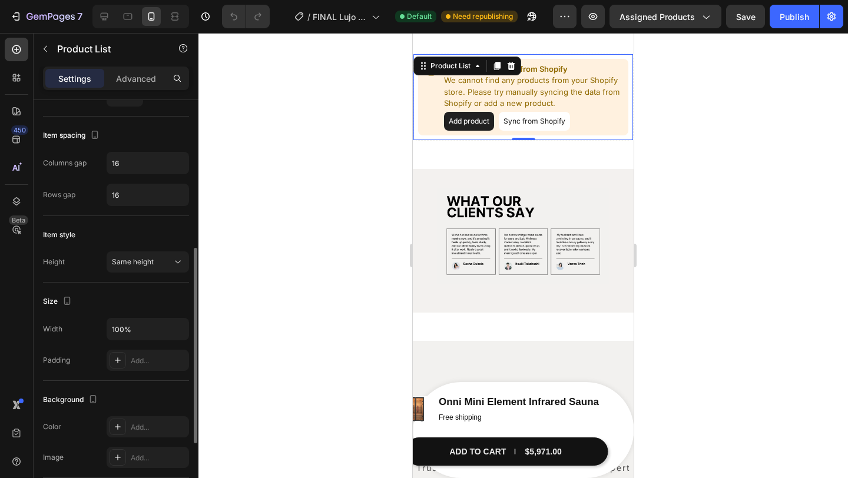
scroll to position [263, 0]
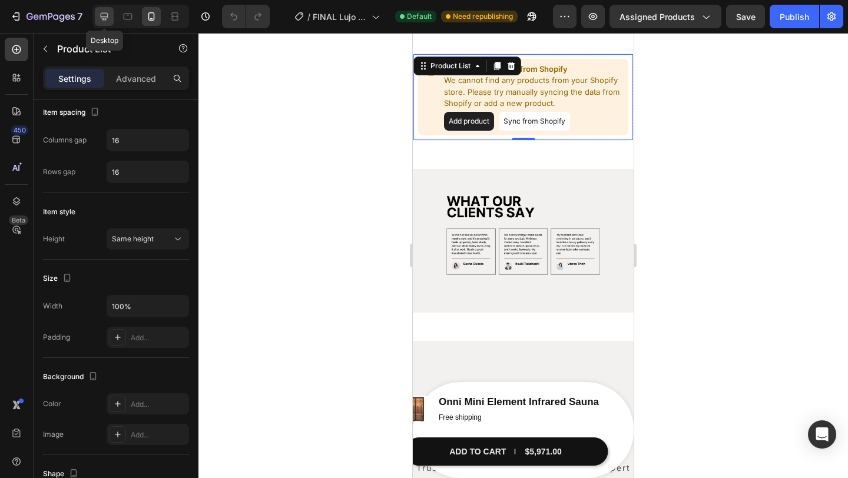
click at [96, 19] on div at bounding box center [104, 16] width 19 height 19
type input "4"
type input "1200"
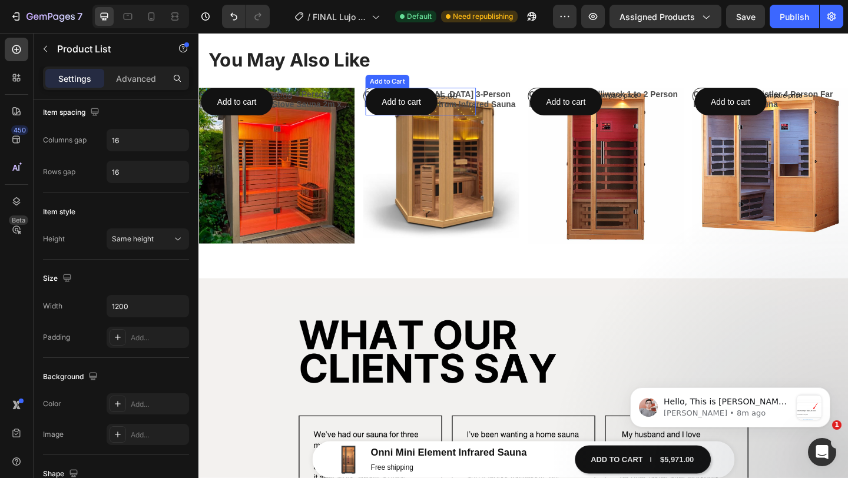
scroll to position [658, 0]
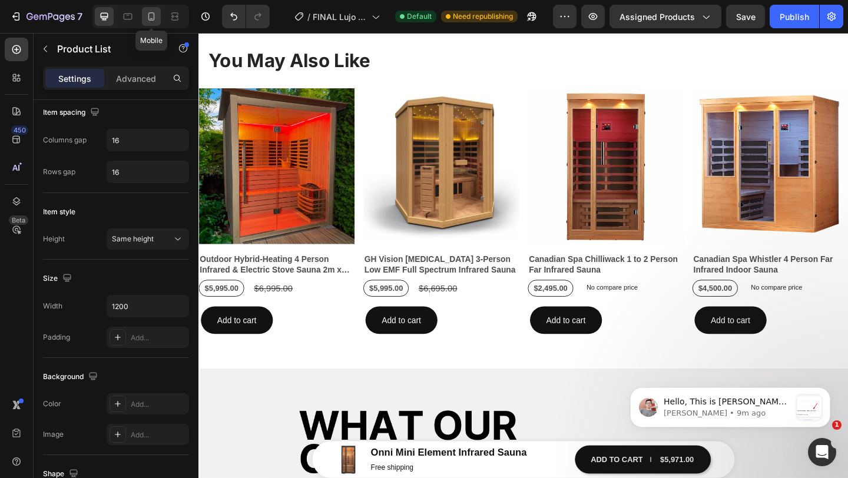
click at [153, 22] on div at bounding box center [151, 16] width 19 height 19
type input "2"
type input "100%"
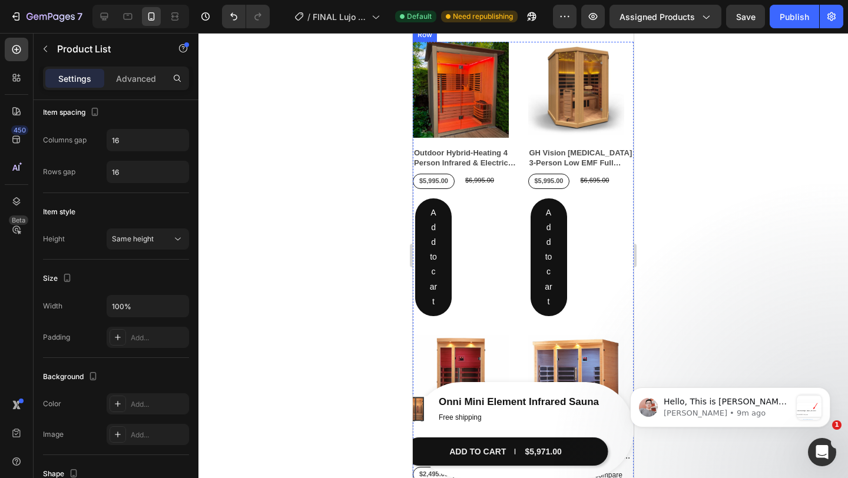
scroll to position [732, 0]
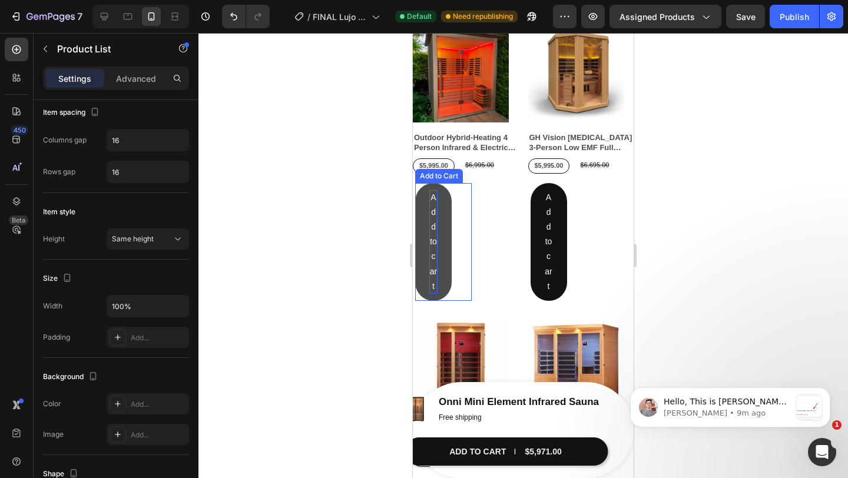
click at [434, 239] on div "Add to cart" at bounding box center [433, 242] width 8 height 104
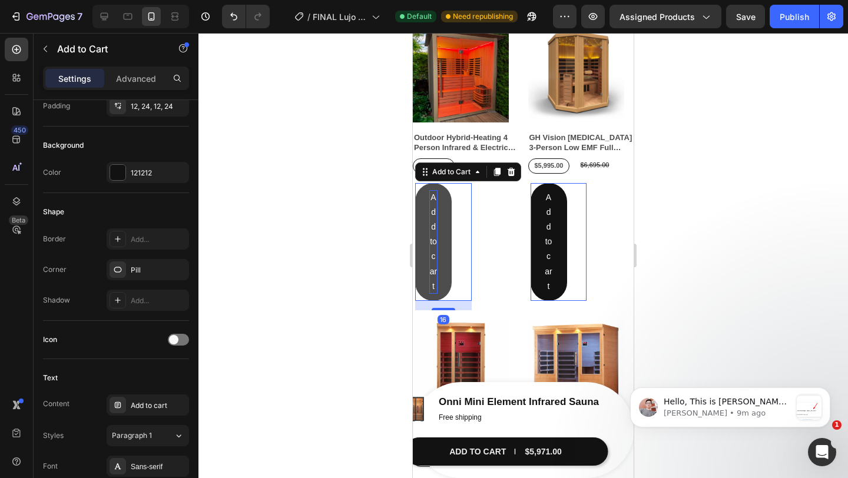
scroll to position [0, 0]
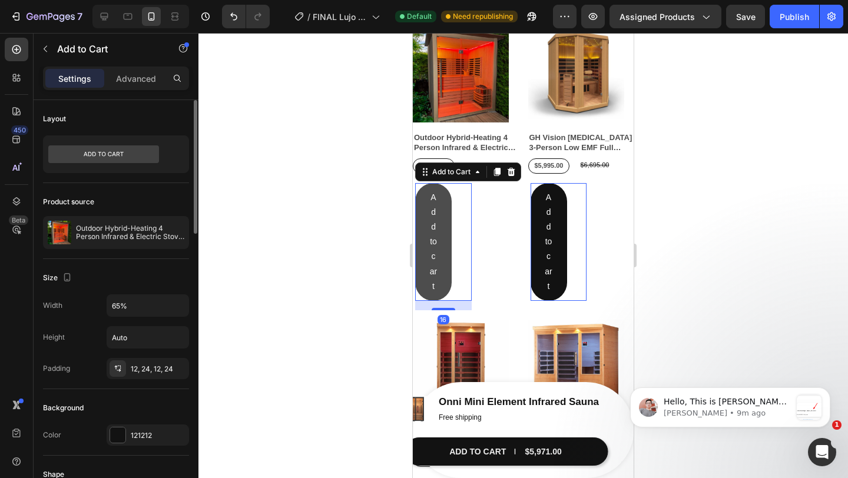
click at [451, 229] on button "Add to cart" at bounding box center [433, 242] width 37 height 118
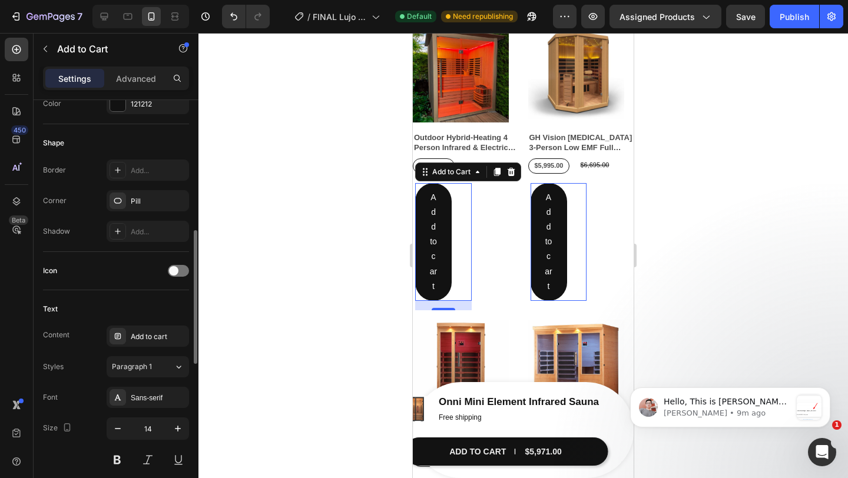
scroll to position [352, 0]
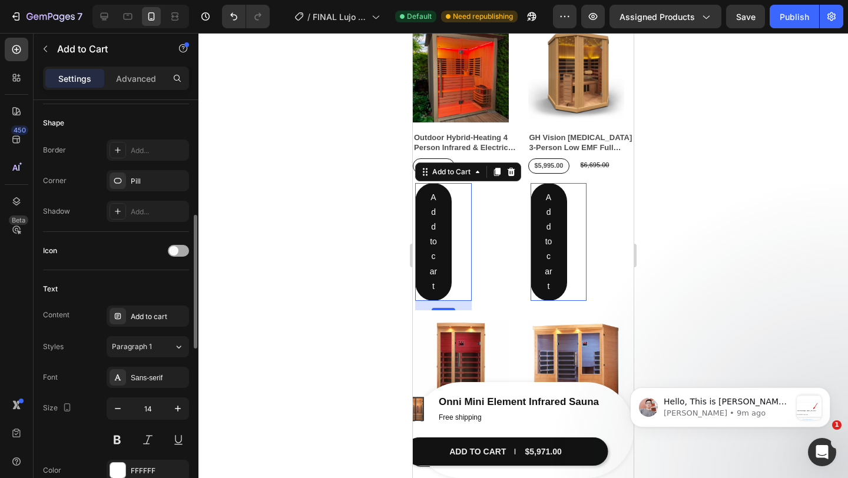
click at [182, 252] on div at bounding box center [178, 251] width 21 height 12
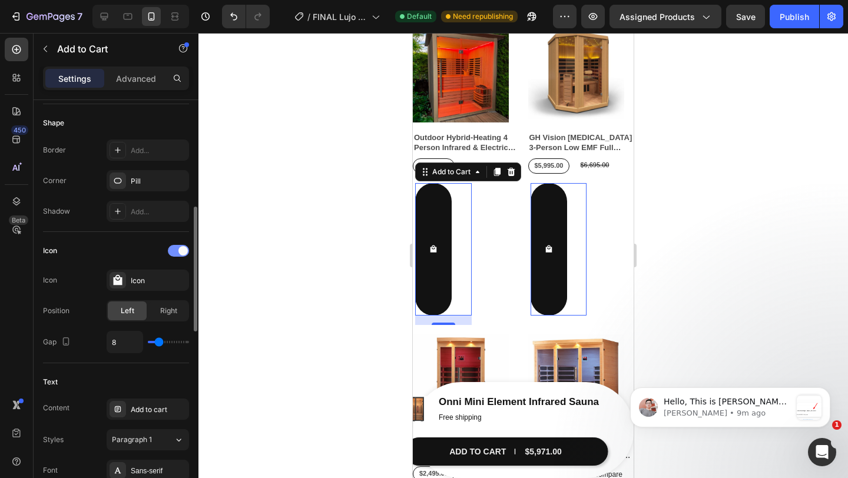
click at [182, 252] on span at bounding box center [182, 250] width 9 height 9
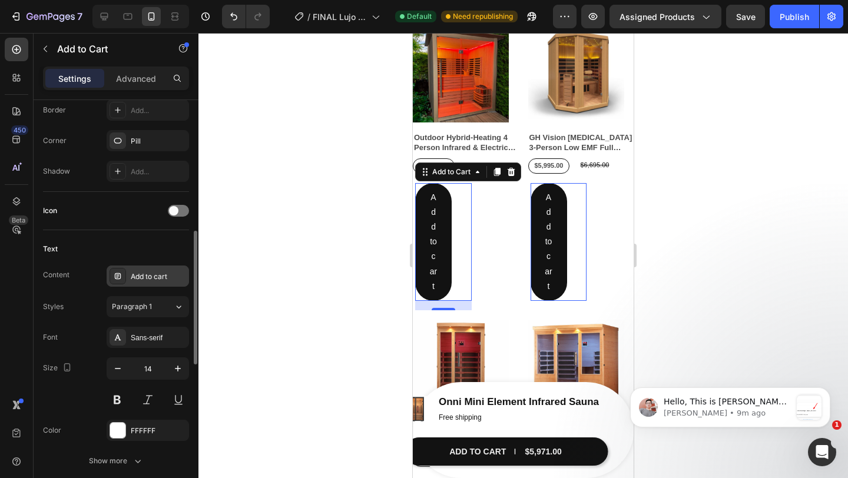
scroll to position [394, 0]
click at [121, 370] on icon "button" at bounding box center [118, 366] width 12 height 12
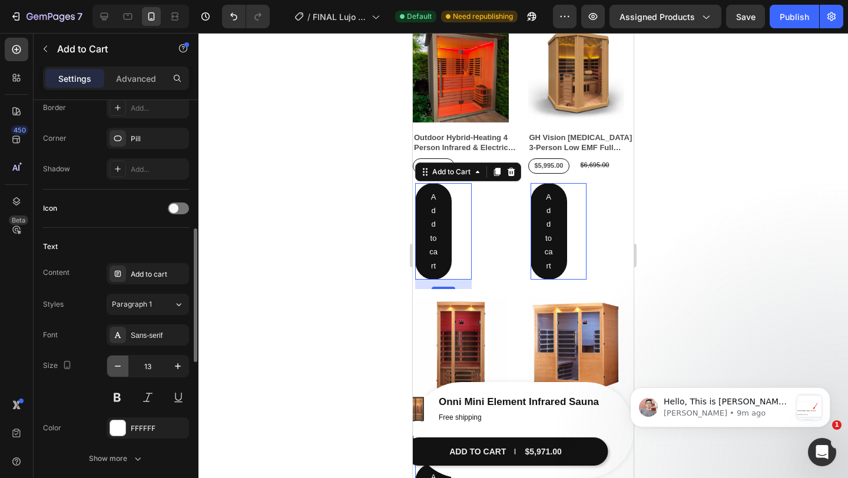
click at [121, 370] on icon "button" at bounding box center [118, 366] width 12 height 12
type input "12"
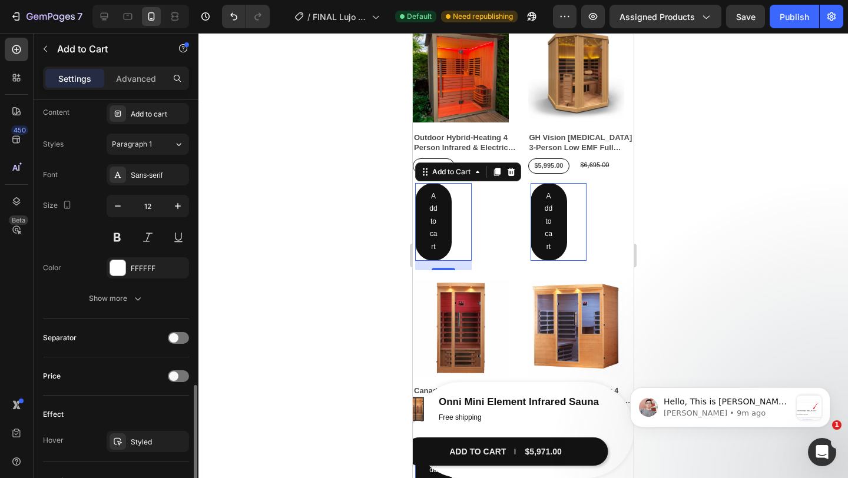
scroll to position [698, 0]
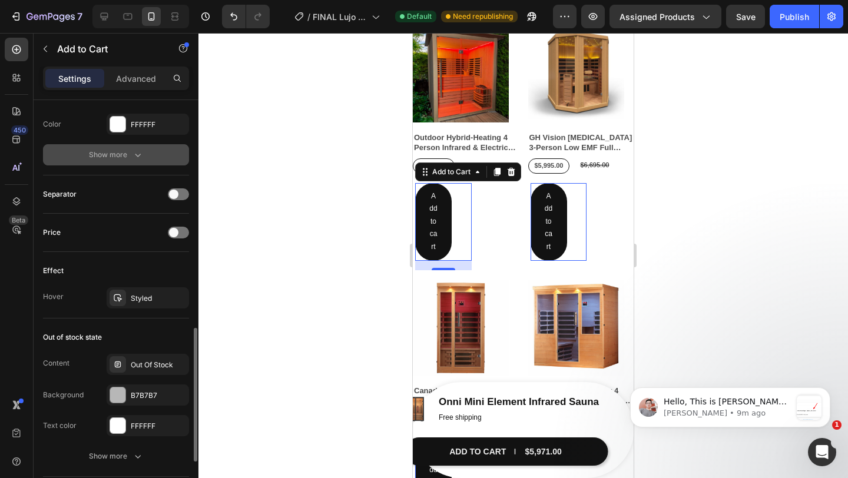
click at [132, 158] on icon "button" at bounding box center [138, 155] width 12 height 12
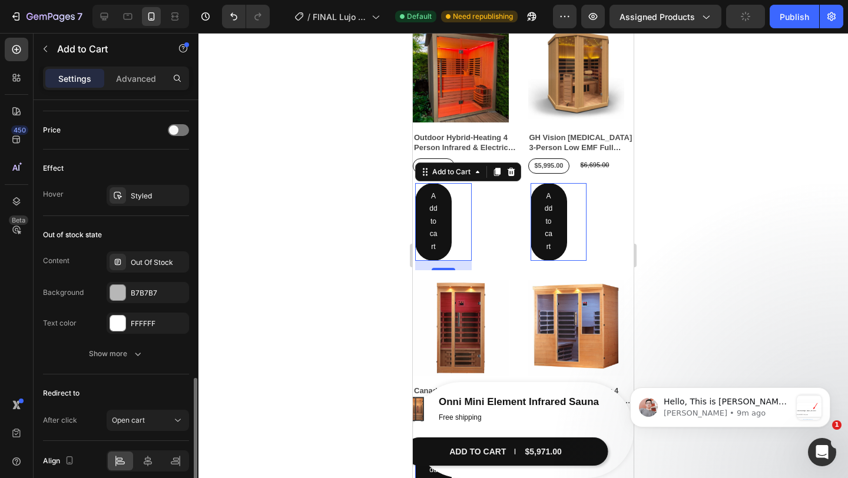
scroll to position [1006, 0]
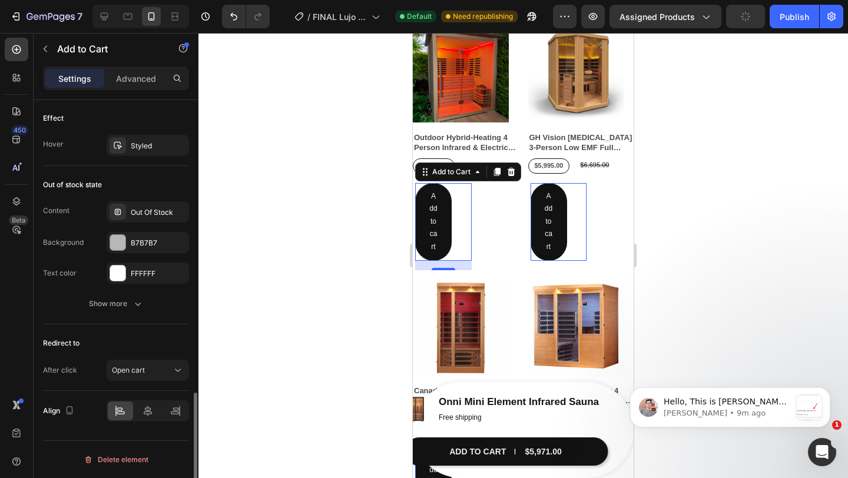
click at [123, 316] on div "Out of stock state Content Out Of Stock Background B7B7B7 Text color FFFFFF Sho…" at bounding box center [116, 245] width 146 height 158
click at [122, 303] on div "Show more" at bounding box center [116, 304] width 55 height 12
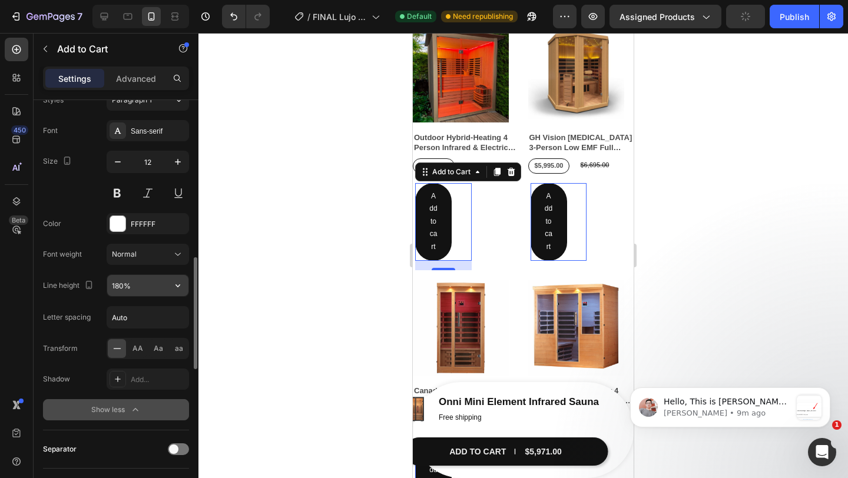
scroll to position [590, 0]
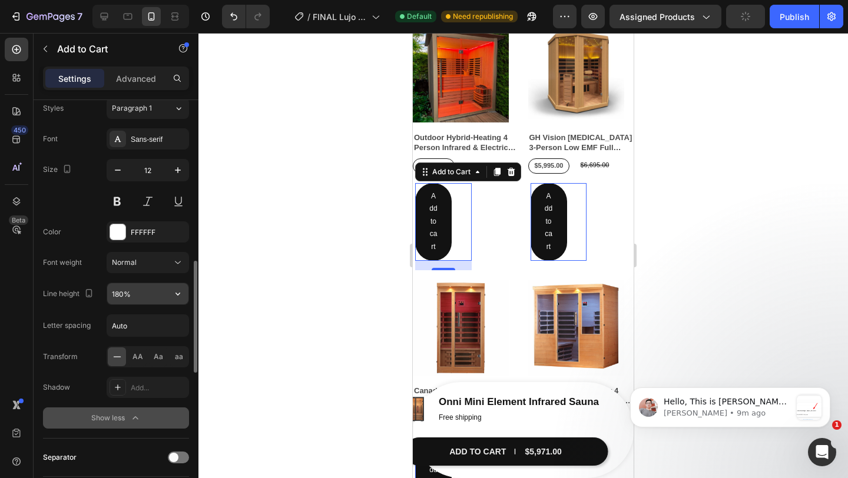
click at [153, 298] on input "180%" at bounding box center [147, 293] width 81 height 21
click at [178, 296] on icon "button" at bounding box center [178, 294] width 12 height 12
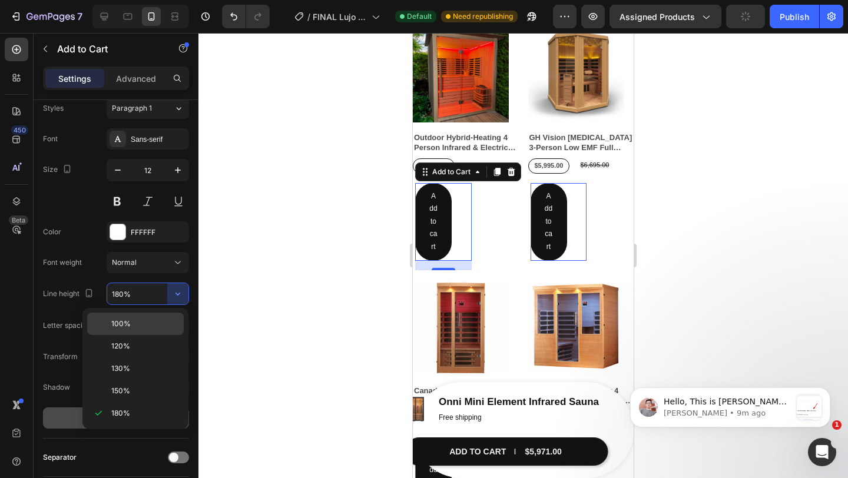
click at [161, 323] on p "100%" at bounding box center [144, 324] width 67 height 11
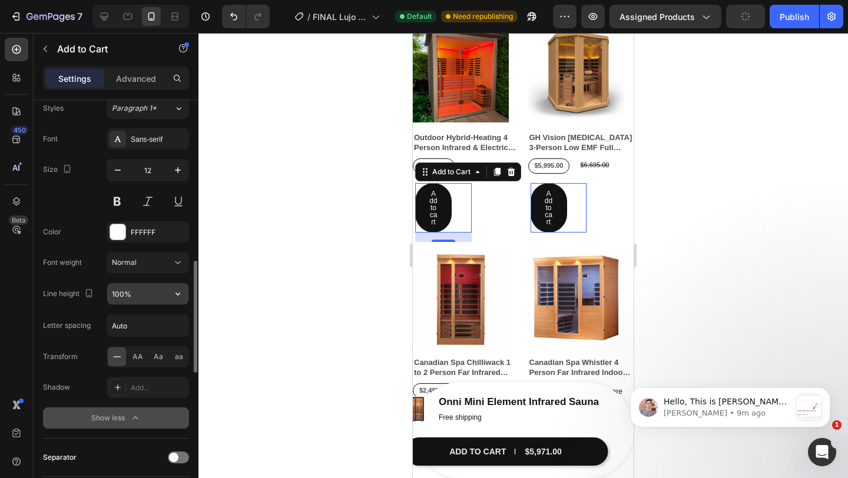
click at [178, 302] on button "button" at bounding box center [177, 293] width 21 height 21
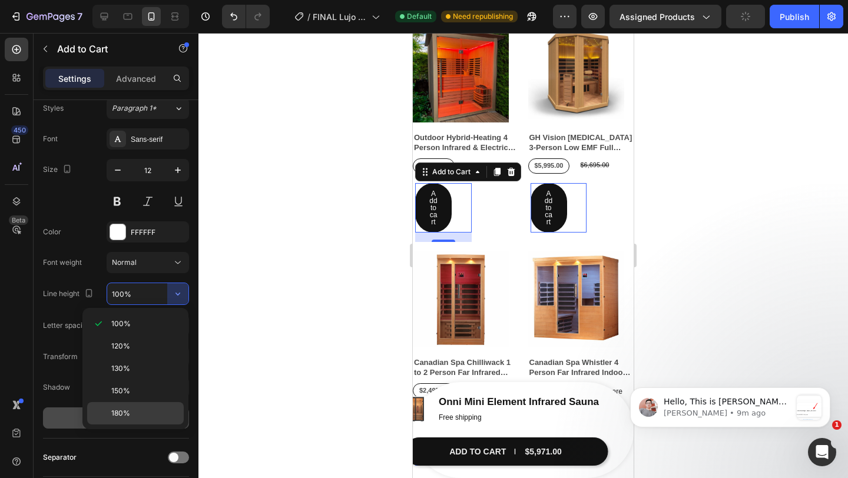
click at [149, 415] on p "180%" at bounding box center [144, 413] width 67 height 11
type input "180%"
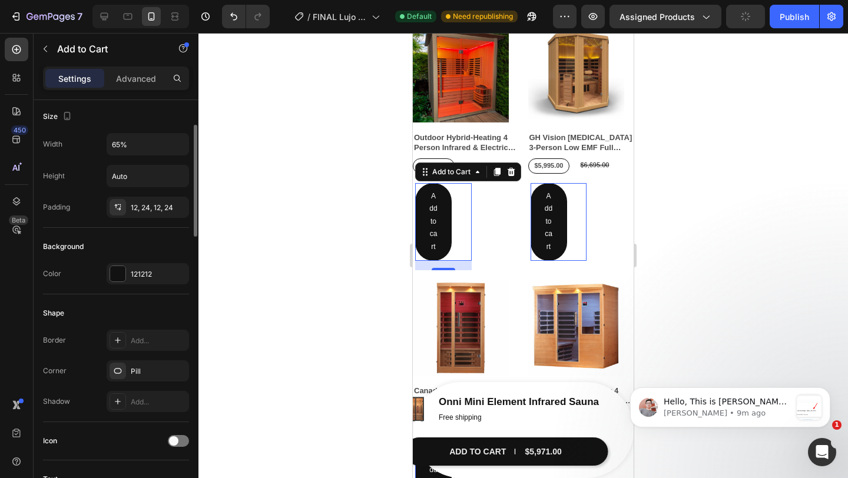
scroll to position [135, 0]
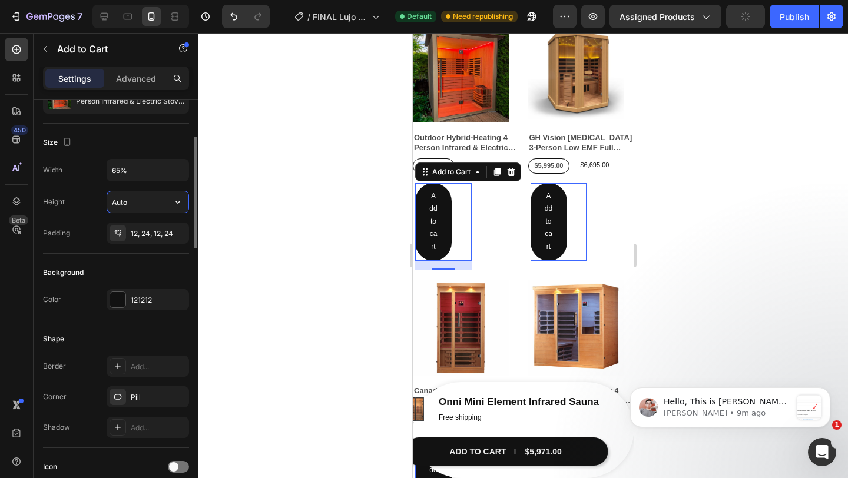
click at [135, 197] on input "Auto" at bounding box center [147, 201] width 81 height 21
click at [170, 206] on button "button" at bounding box center [177, 201] width 21 height 21
click at [154, 161] on input "65%" at bounding box center [147, 170] width 81 height 21
click at [180, 173] on icon "button" at bounding box center [178, 170] width 12 height 12
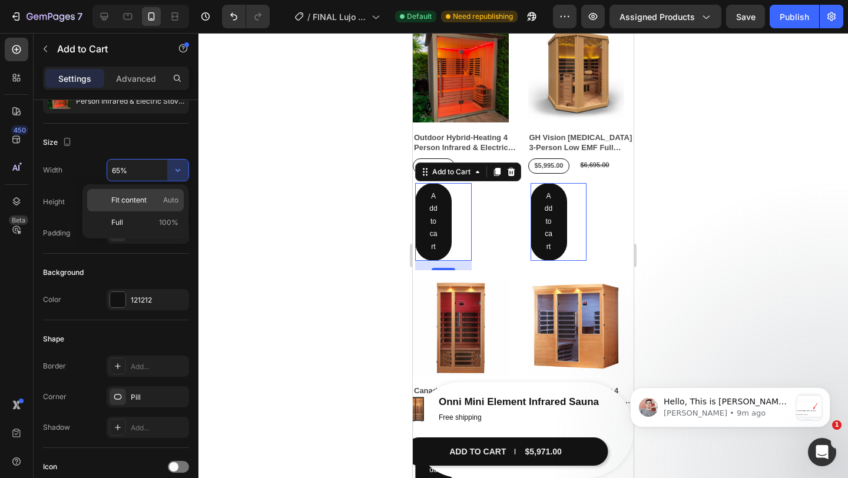
click at [170, 200] on span "Auto" at bounding box center [170, 200] width 15 height 11
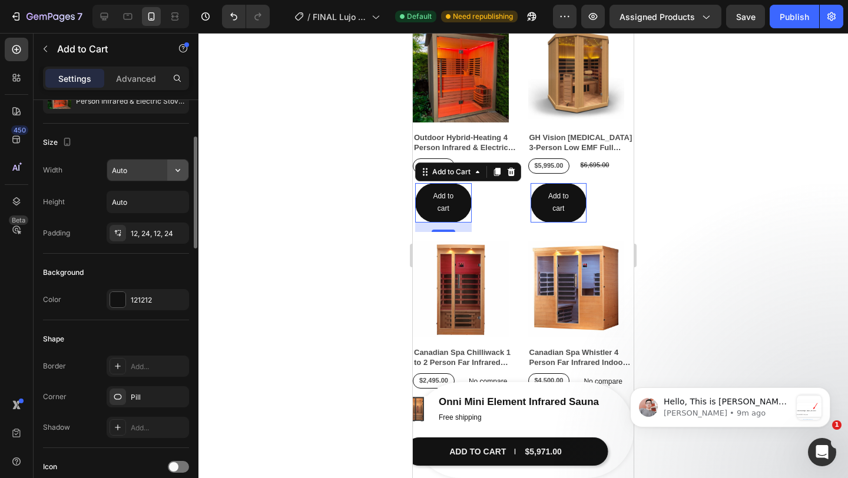
click at [178, 171] on icon "button" at bounding box center [178, 170] width 12 height 12
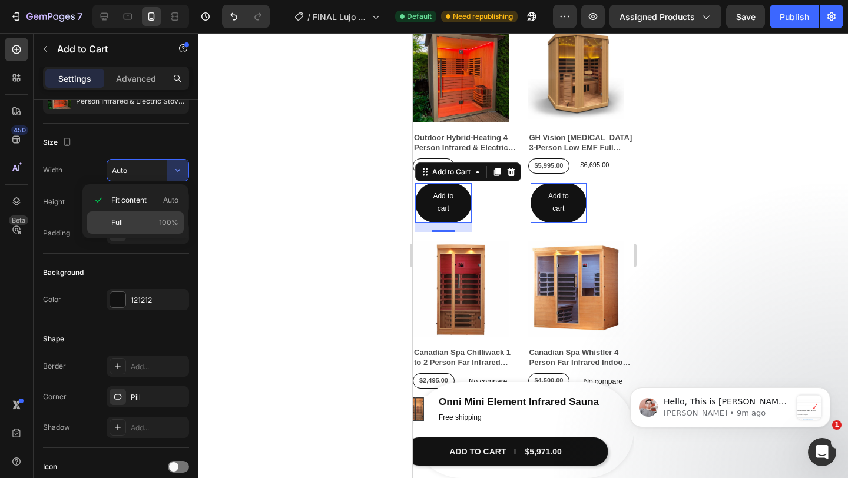
click at [156, 219] on p "Full 100%" at bounding box center [144, 222] width 67 height 11
type input "100%"
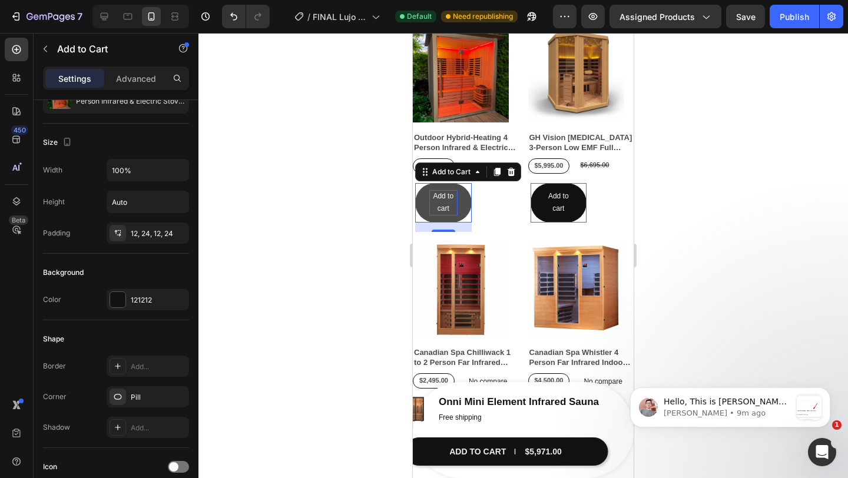
click at [449, 210] on div "Add to cart" at bounding box center [443, 202] width 28 height 25
click at [449, 210] on p "Add to cart" at bounding box center [443, 202] width 28 height 25
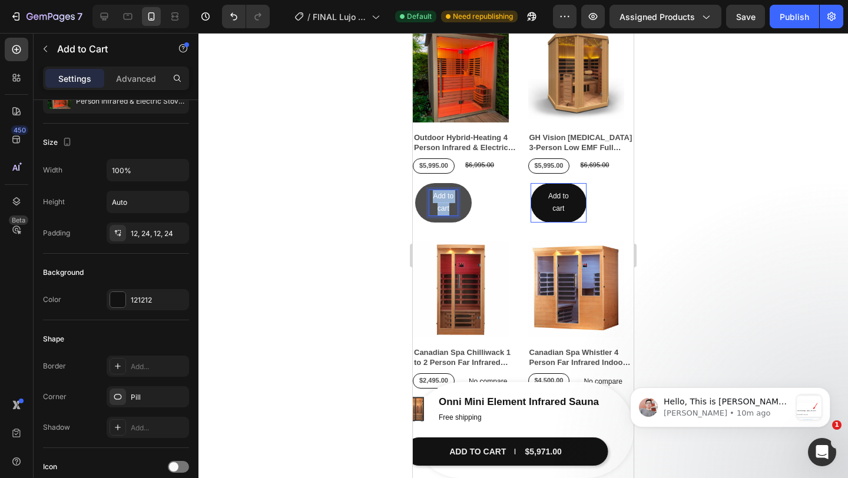
click at [449, 210] on p "Add to cart" at bounding box center [443, 202] width 28 height 25
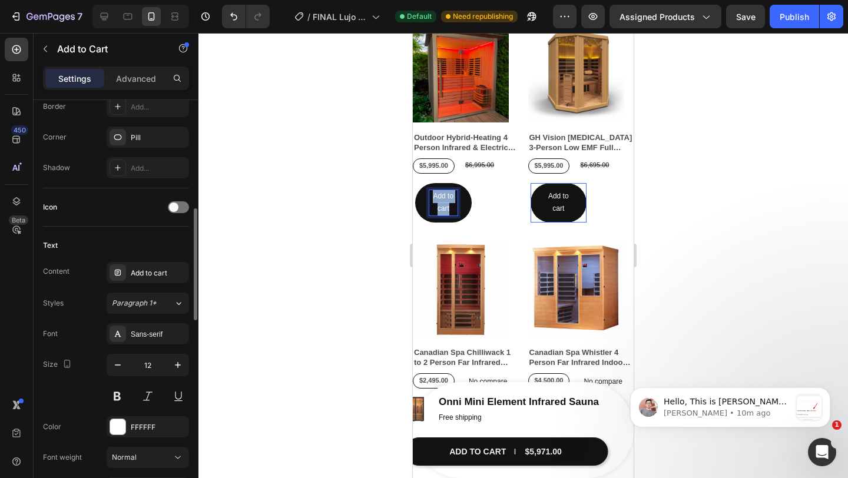
scroll to position [396, 0]
click at [116, 364] on icon "button" at bounding box center [118, 364] width 6 height 1
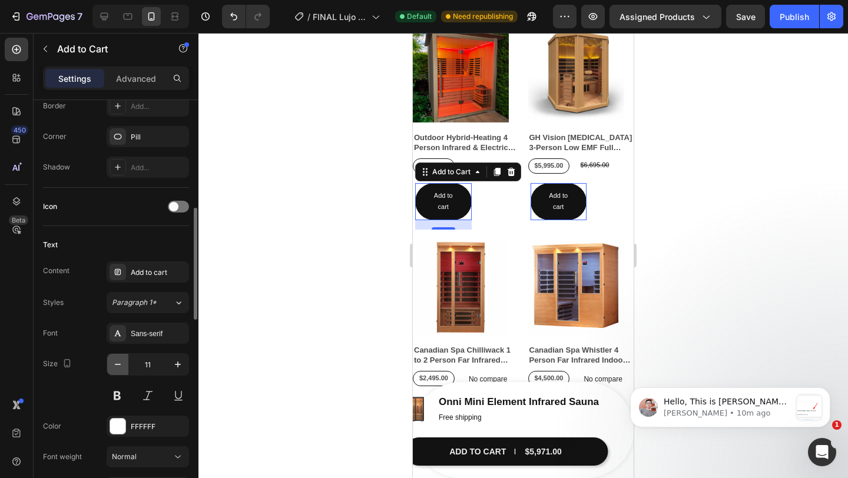
click at [116, 364] on icon "button" at bounding box center [118, 364] width 6 height 1
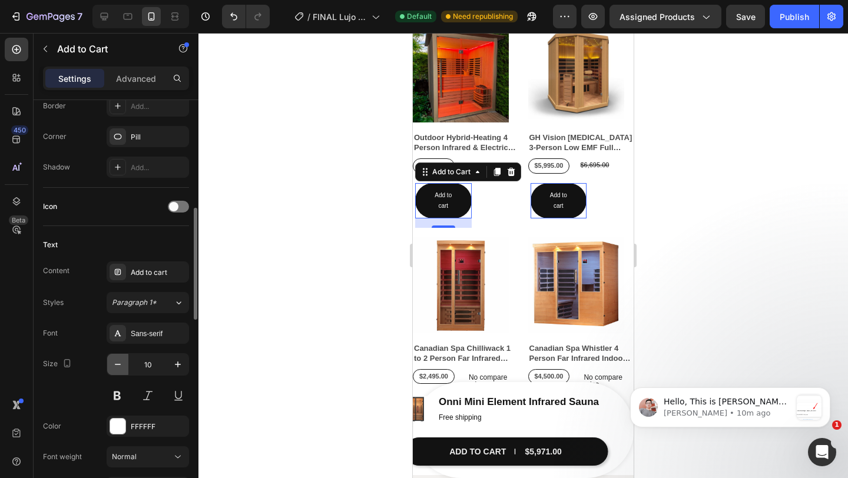
click at [116, 364] on icon "button" at bounding box center [118, 364] width 6 height 1
type input "9"
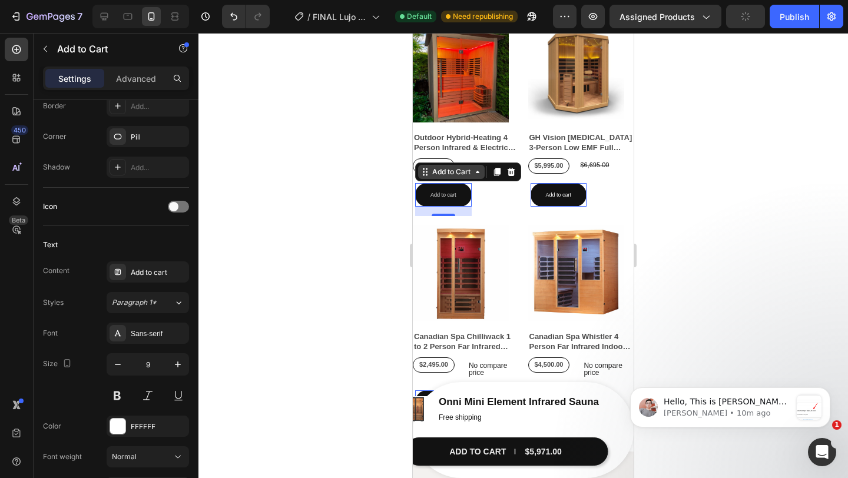
click at [429, 175] on icon at bounding box center [425, 171] width 9 height 9
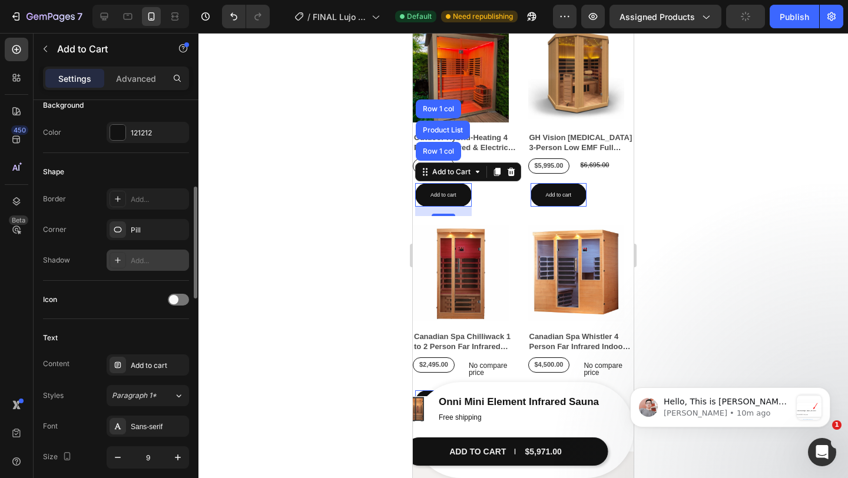
scroll to position [297, 0]
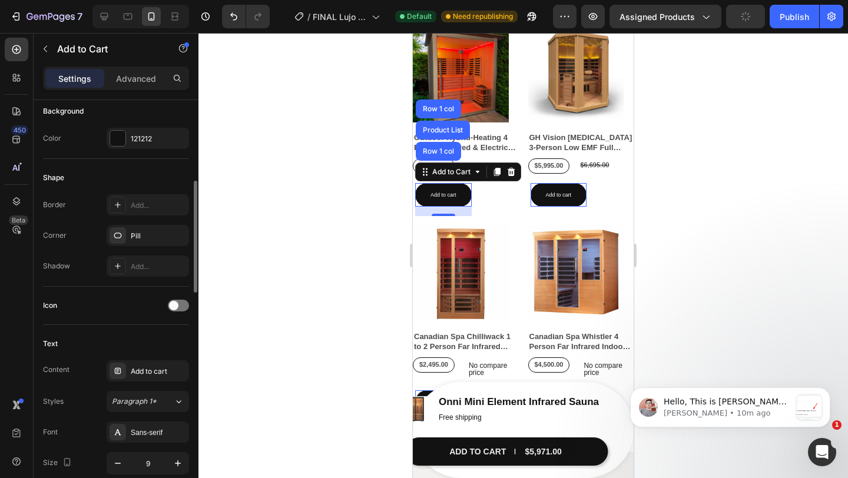
click at [134, 95] on div "Settings Advanced" at bounding box center [116, 84] width 165 height 34
click at [131, 86] on div "Advanced" at bounding box center [136, 78] width 59 height 19
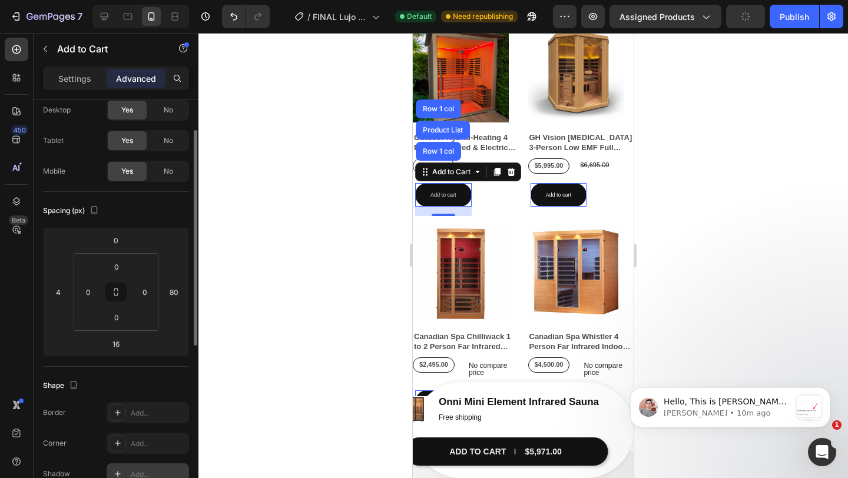
scroll to position [53, 0]
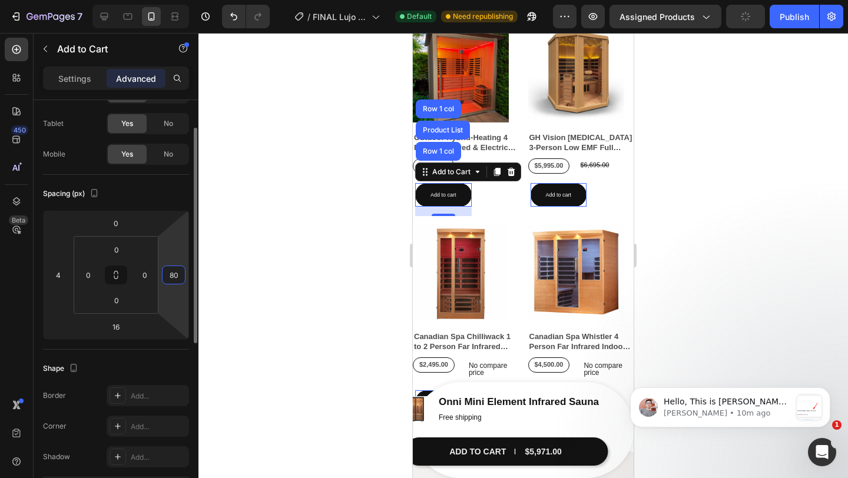
click at [178, 271] on input "80" at bounding box center [174, 275] width 18 height 18
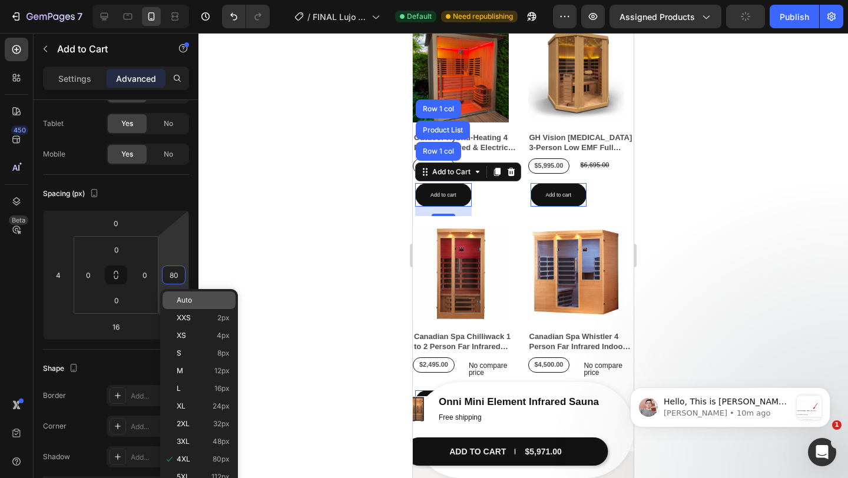
click at [187, 295] on div "Auto" at bounding box center [199, 301] width 73 height 18
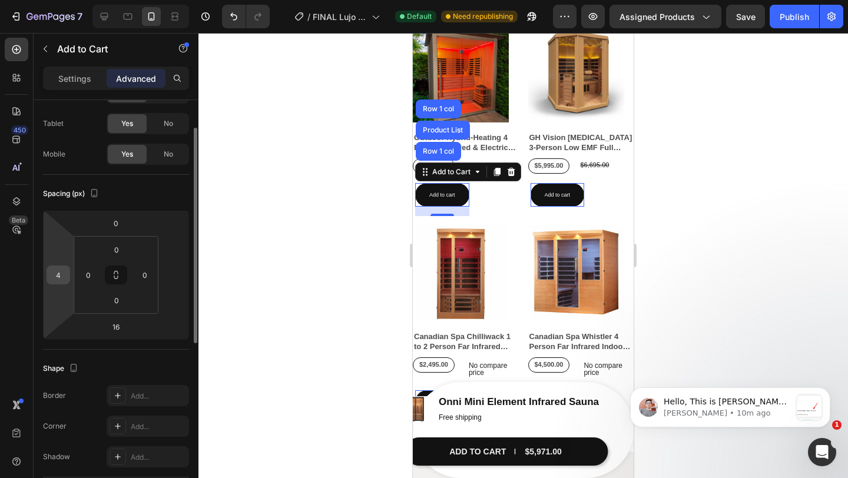
click at [55, 273] on input "4" at bounding box center [58, 275] width 18 height 18
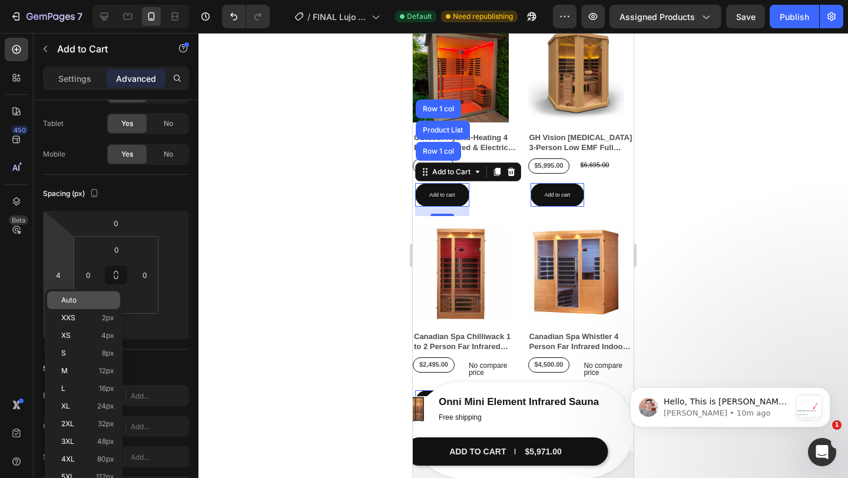
click at [80, 305] on div "Auto" at bounding box center [83, 301] width 73 height 18
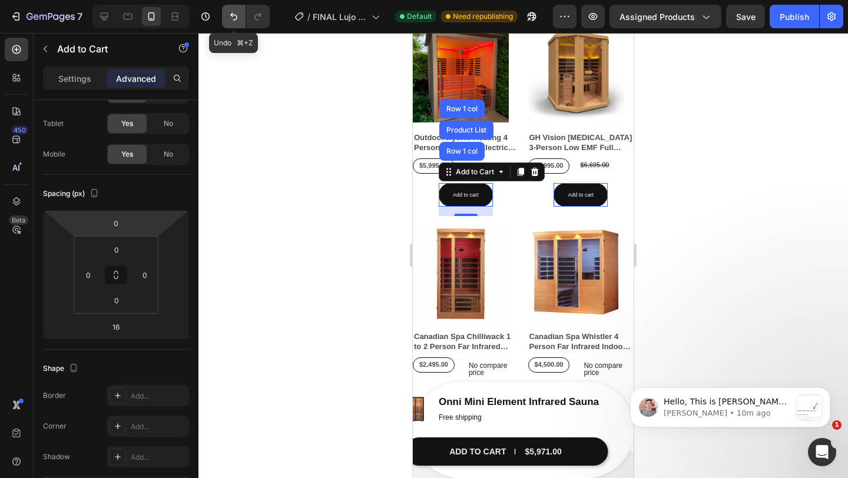
click at [233, 16] on icon "Undo/Redo" at bounding box center [233, 17] width 7 height 8
type input "4"
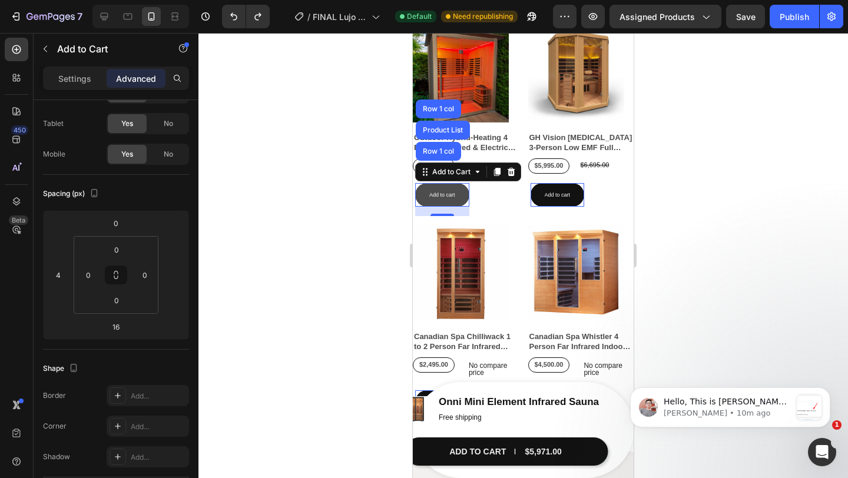
click at [438, 200] on button "Add to cart" at bounding box center [442, 195] width 54 height 24
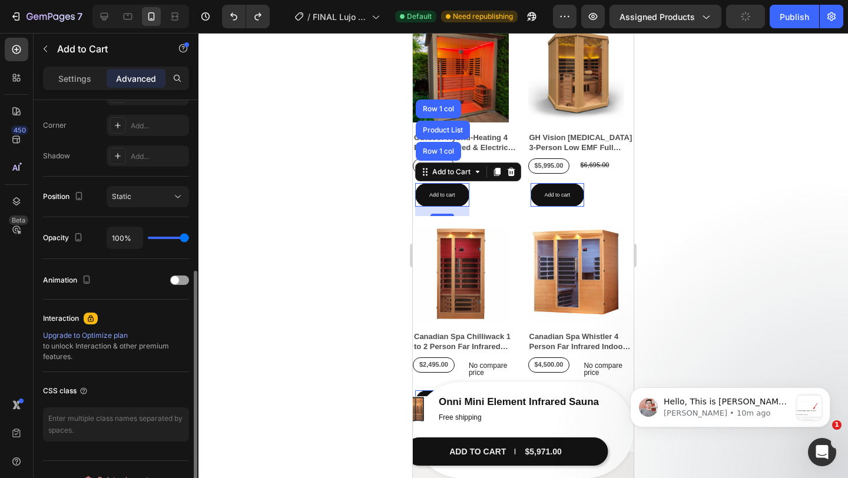
scroll to position [374, 0]
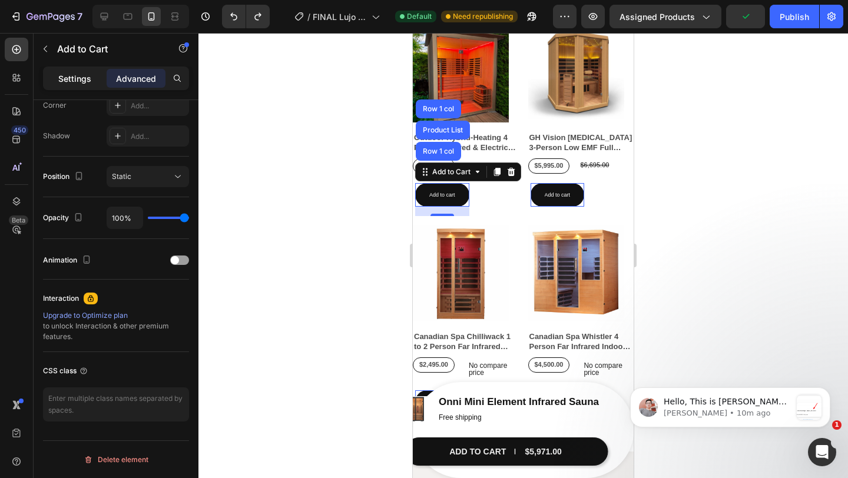
click at [78, 76] on p "Settings" at bounding box center [74, 78] width 33 height 12
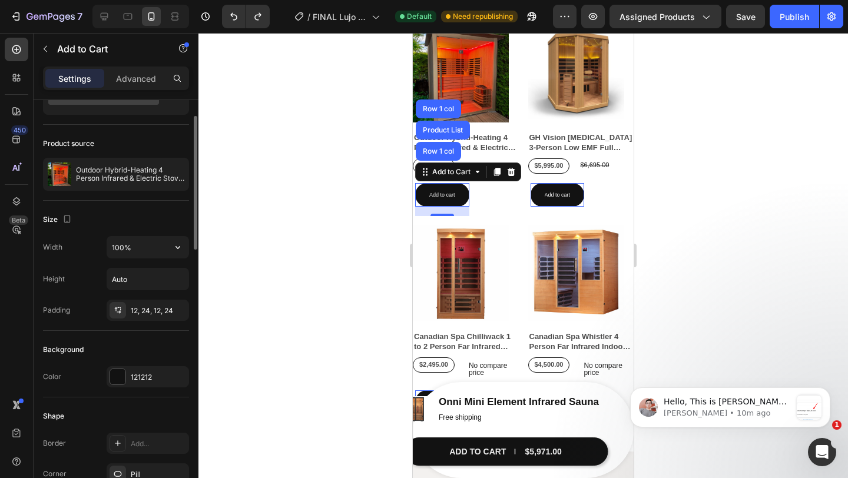
scroll to position [55, 0]
click at [155, 312] on div "12, 24, 12, 24" at bounding box center [148, 314] width 34 height 11
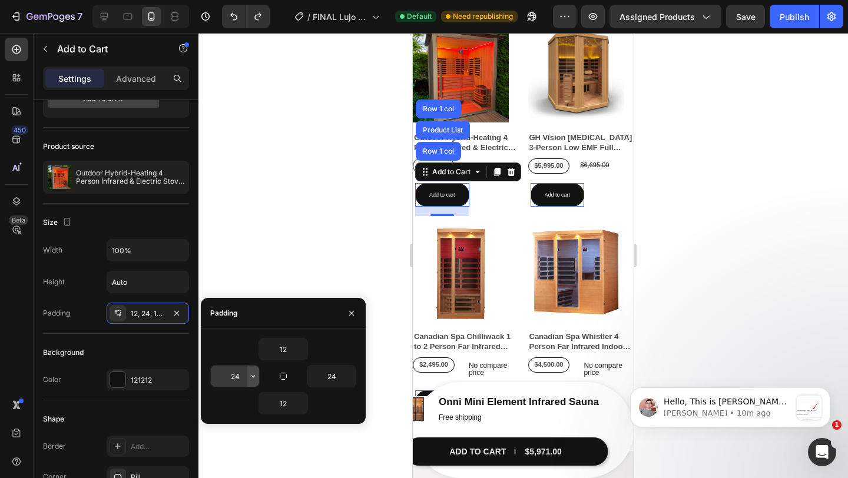
click at [252, 383] on button "button" at bounding box center [253, 376] width 12 height 21
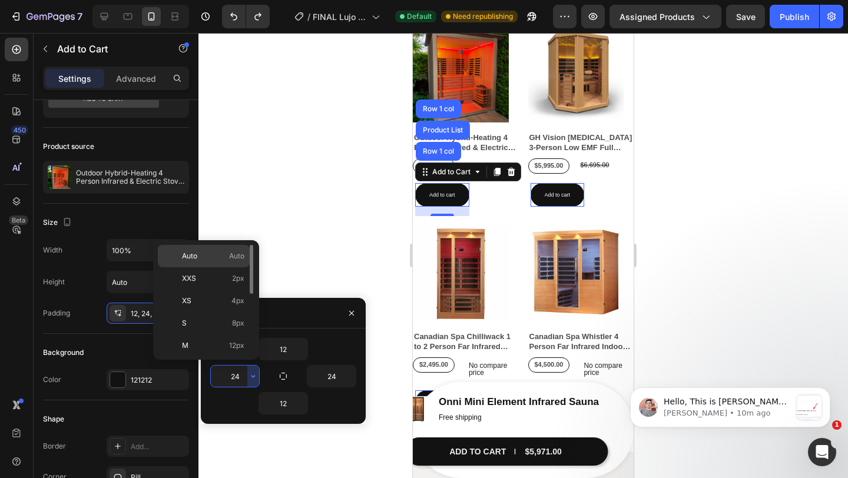
click at [221, 260] on p "Auto Auto" at bounding box center [213, 256] width 62 height 11
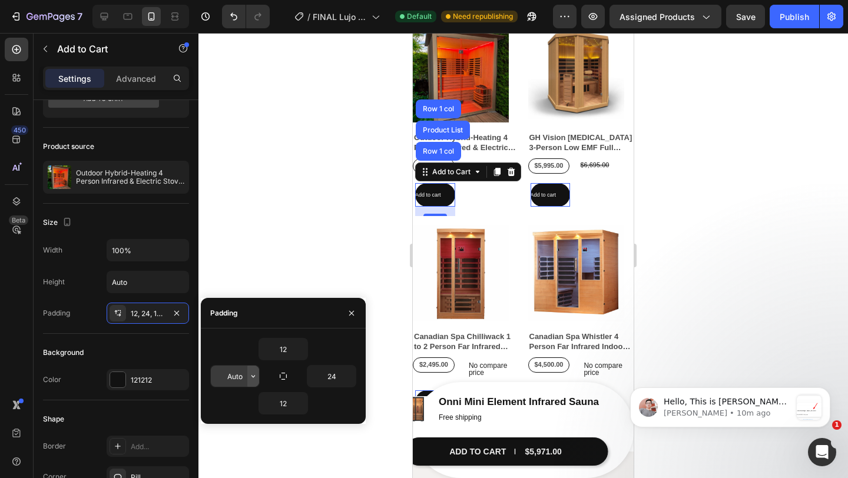
click at [254, 376] on icon "button" at bounding box center [254, 376] width 4 height 2
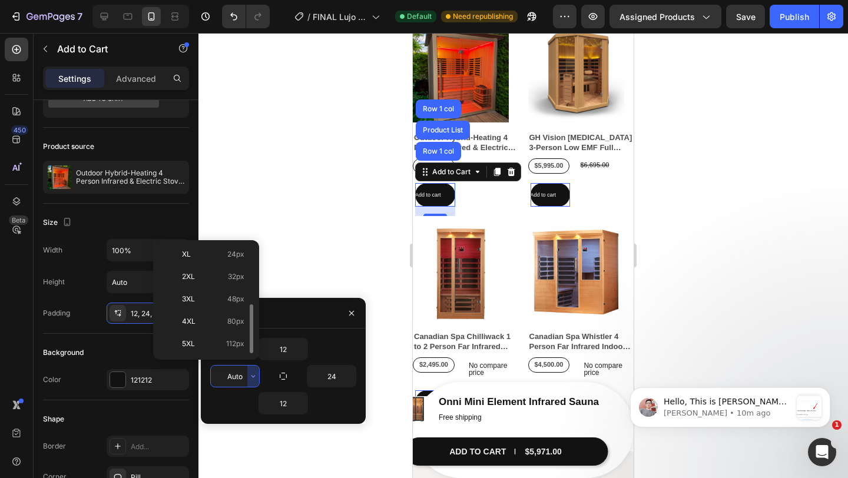
scroll to position [128, 0]
click at [229, 287] on span "32px" at bounding box center [236, 285] width 16 height 11
type input "32"
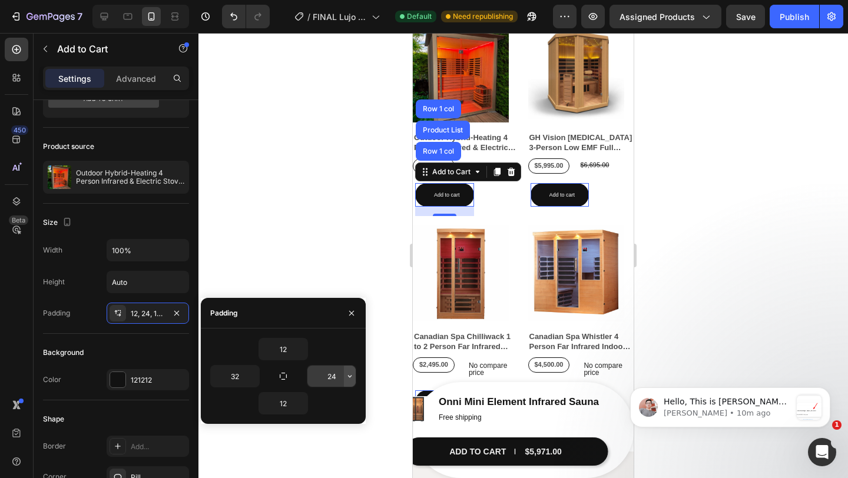
click at [347, 378] on icon "button" at bounding box center [349, 376] width 9 height 9
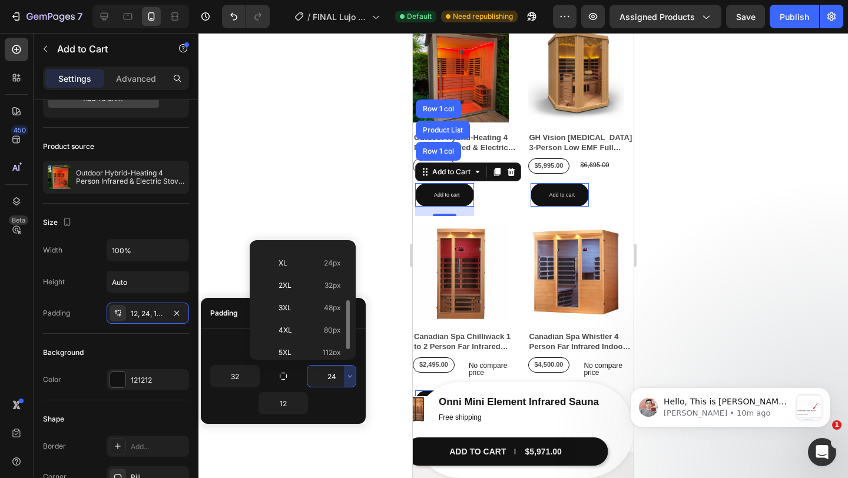
scroll to position [128, 0]
click at [325, 292] on div "2XL 32px" at bounding box center [300, 284] width 92 height 22
type input "32"
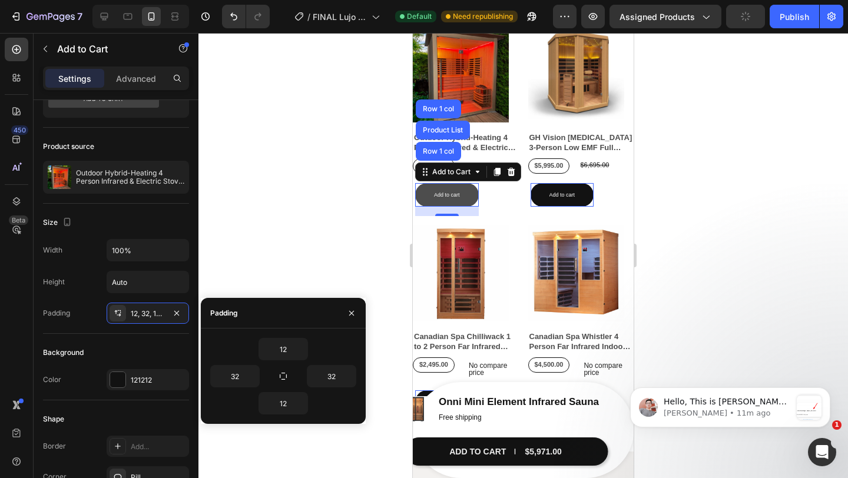
click at [446, 201] on button "Add to cart" at bounding box center [447, 195] width 64 height 24
click at [446, 197] on p "Add to cart" at bounding box center [447, 194] width 26 height 9
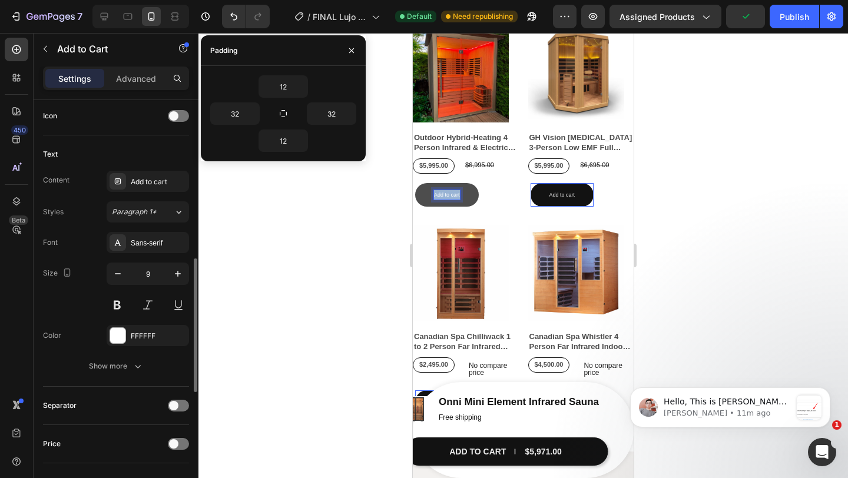
scroll to position [491, 0]
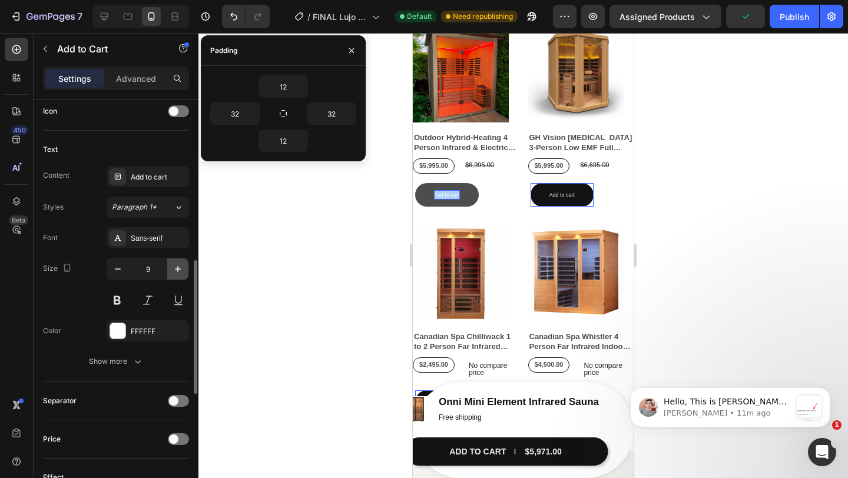
click at [171, 275] on button "button" at bounding box center [177, 269] width 21 height 21
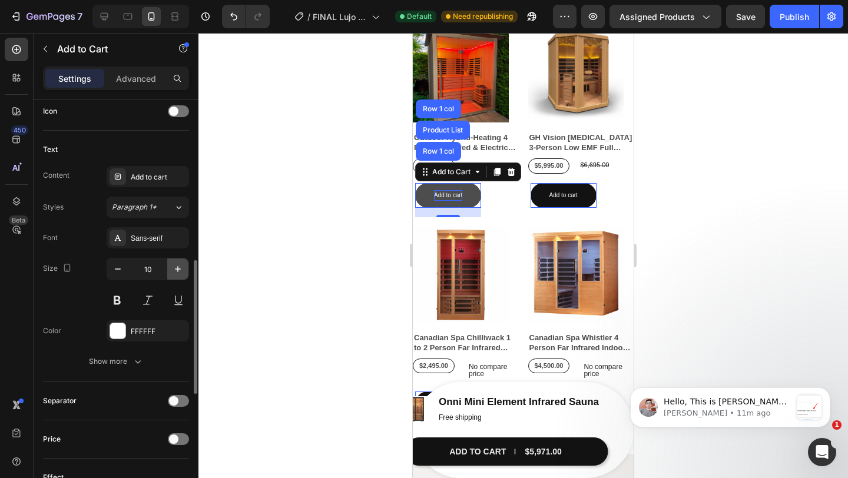
click at [173, 275] on button "button" at bounding box center [177, 269] width 21 height 21
type input "12"
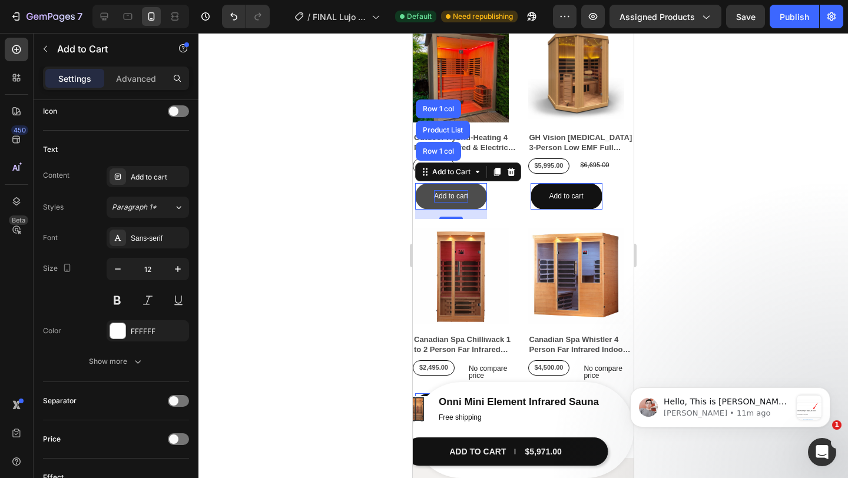
click at [687, 197] on div at bounding box center [523, 255] width 650 height 445
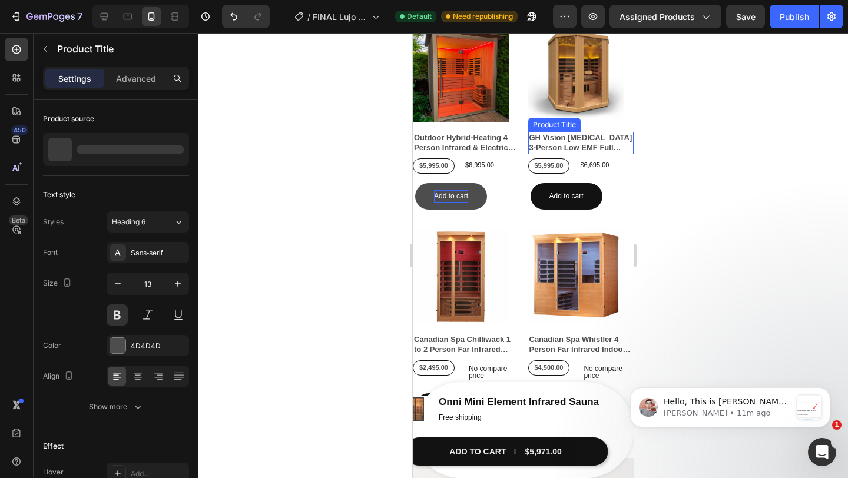
click at [582, 134] on h2 "GH Vision [MEDICAL_DATA] 3-Person Low EMF Full Spectrum Infrared Sauna" at bounding box center [581, 143] width 106 height 22
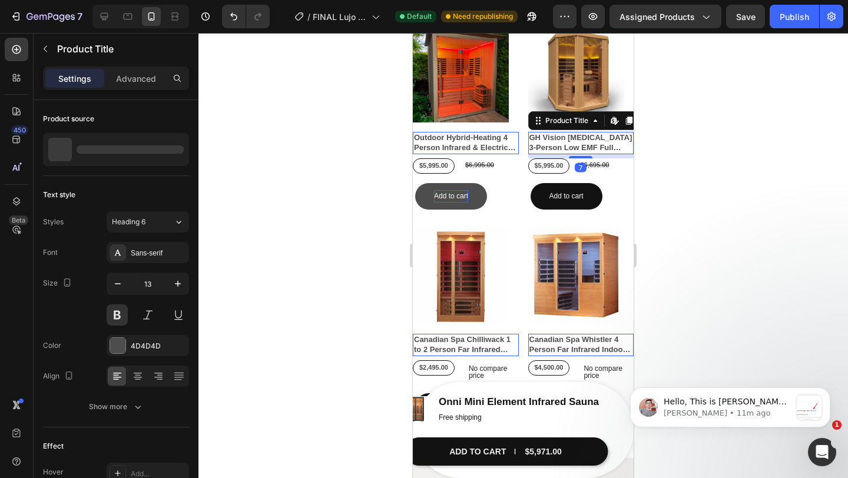
click at [582, 134] on h2 "GH Vision [MEDICAL_DATA] 3-Person Low EMF Full Spectrum Infrared Sauna" at bounding box center [581, 143] width 106 height 22
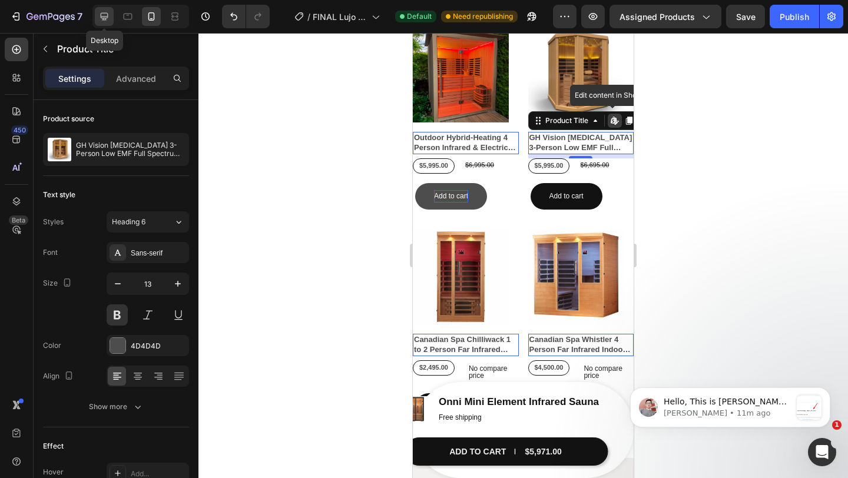
click at [102, 17] on icon at bounding box center [105, 17] width 8 height 8
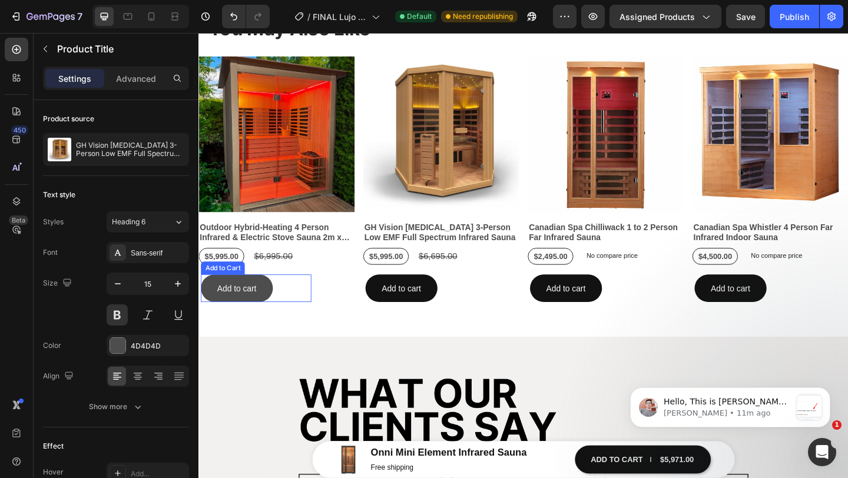
scroll to position [691, 0]
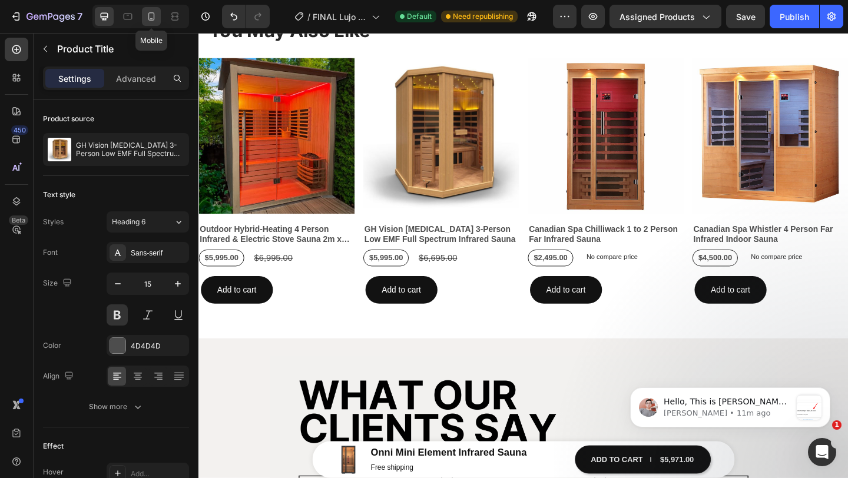
click at [154, 21] on icon at bounding box center [151, 17] width 12 height 12
type input "13"
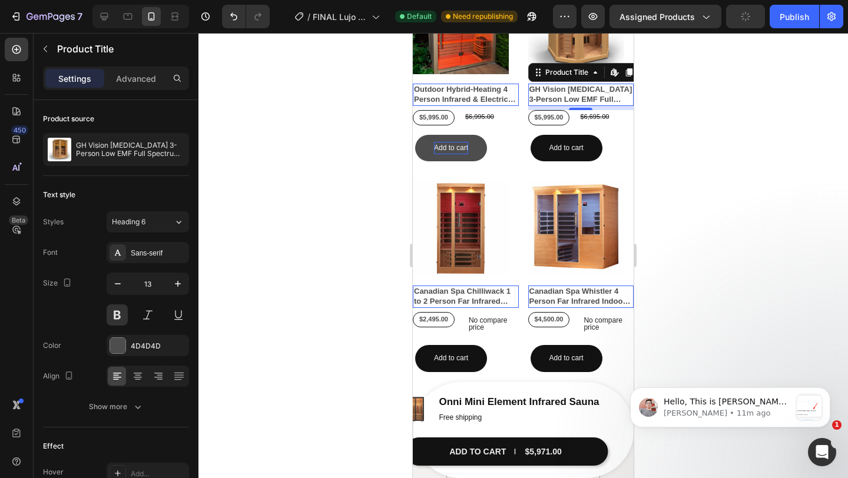
scroll to position [781, 0]
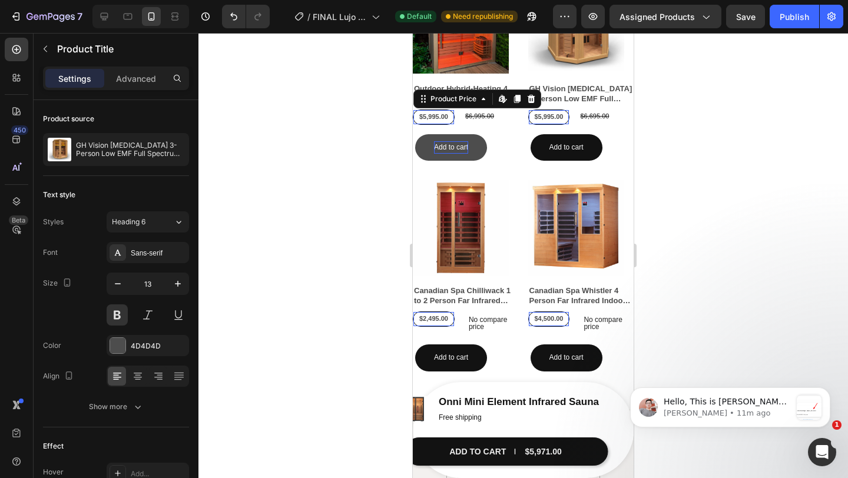
click at [431, 116] on div "$5,995.00" at bounding box center [433, 117] width 31 height 14
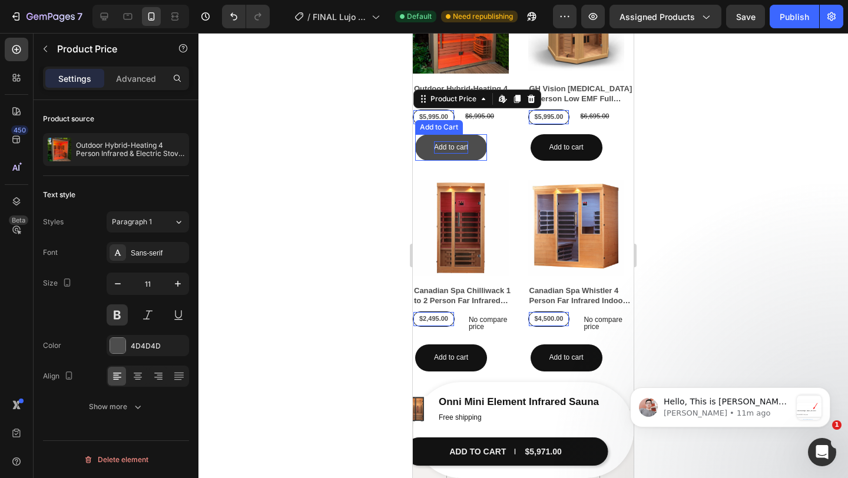
click at [456, 143] on p "Add to cart" at bounding box center [451, 147] width 34 height 13
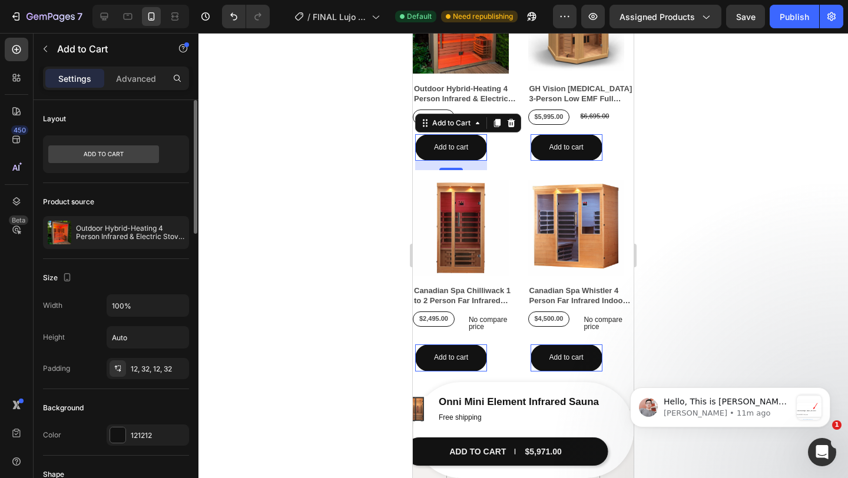
click at [156, 386] on div "Size Width 100% Height Auto Padding 12, 32, 12, 32" at bounding box center [116, 324] width 146 height 130
click at [148, 355] on div "Width 100% Height Auto Padding 12, 32, 12, 32" at bounding box center [116, 337] width 146 height 85
click at [150, 364] on div "12, 32, 12, 32" at bounding box center [148, 369] width 34 height 11
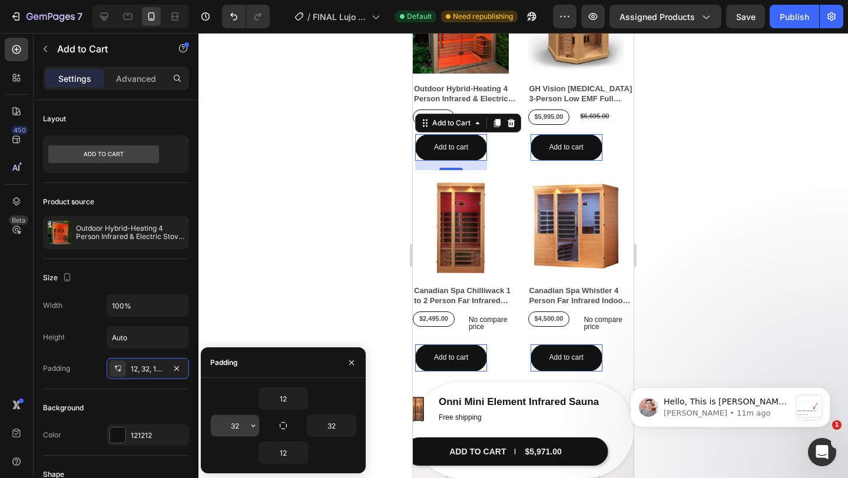
click at [239, 422] on input "32" at bounding box center [235, 425] width 48 height 21
click at [252, 429] on icon "button" at bounding box center [253, 425] width 9 height 9
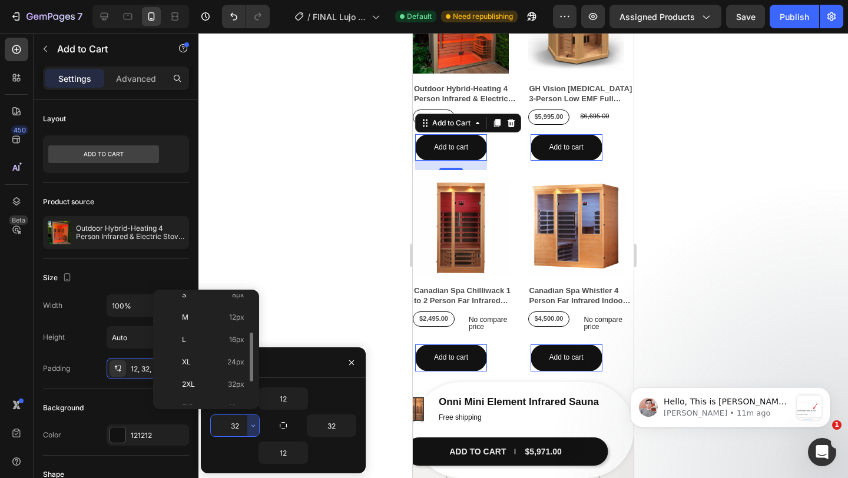
scroll to position [81, 0]
click at [223, 361] on p "XL 24px" at bounding box center [213, 358] width 62 height 11
type input "24"
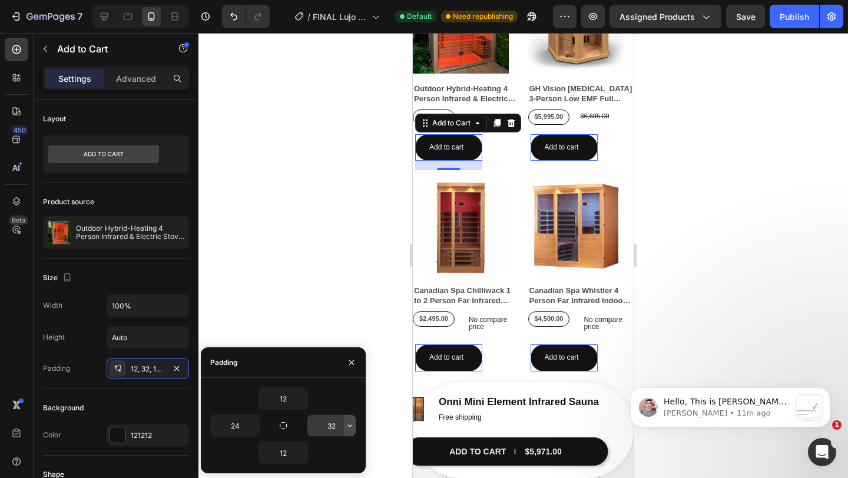
click at [352, 428] on icon "button" at bounding box center [349, 425] width 9 height 9
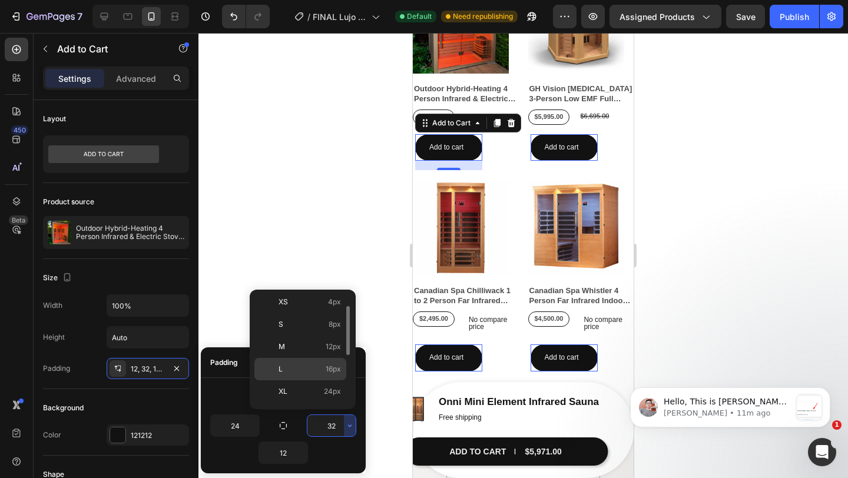
scroll to position [53, 0]
click at [319, 386] on p "XL 24px" at bounding box center [310, 387] width 62 height 11
type input "24"
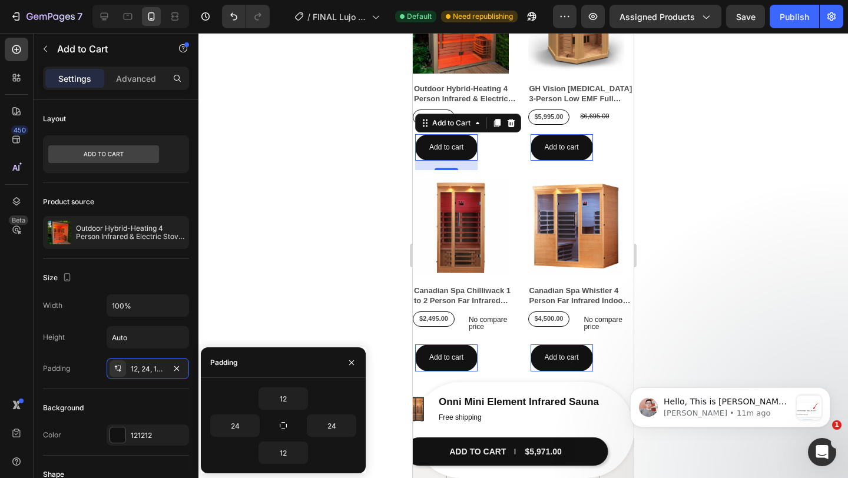
click at [690, 227] on div at bounding box center [523, 255] width 650 height 445
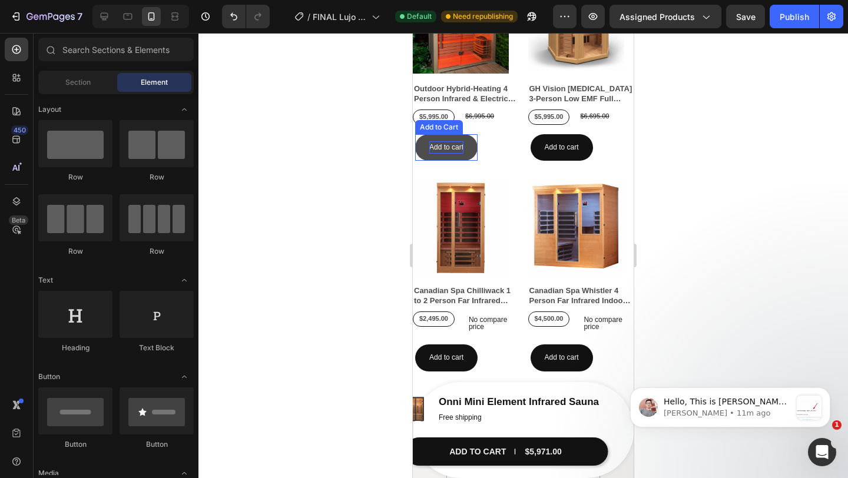
click at [451, 144] on p "Add to cart" at bounding box center [446, 147] width 34 height 13
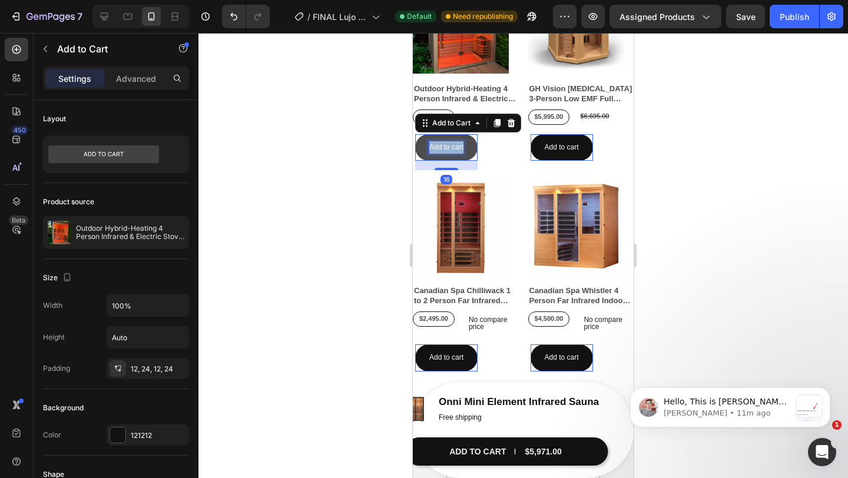
click at [451, 144] on p "Add to cart" at bounding box center [446, 147] width 34 height 13
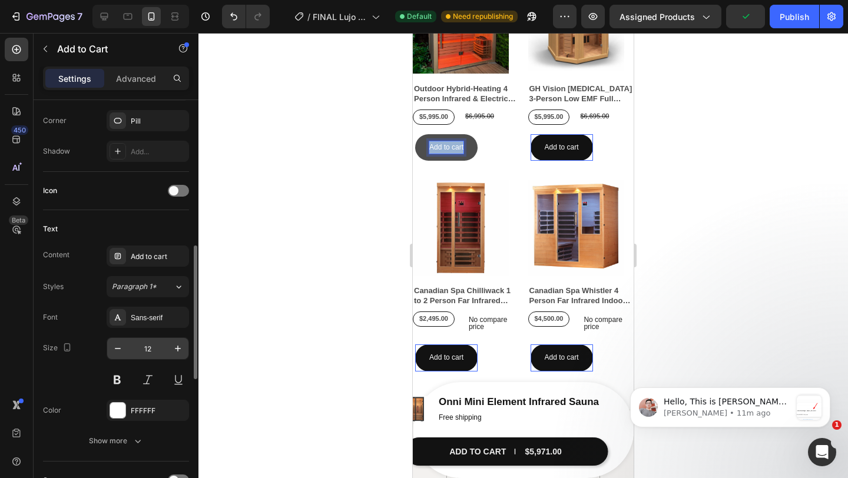
scroll to position [420, 0]
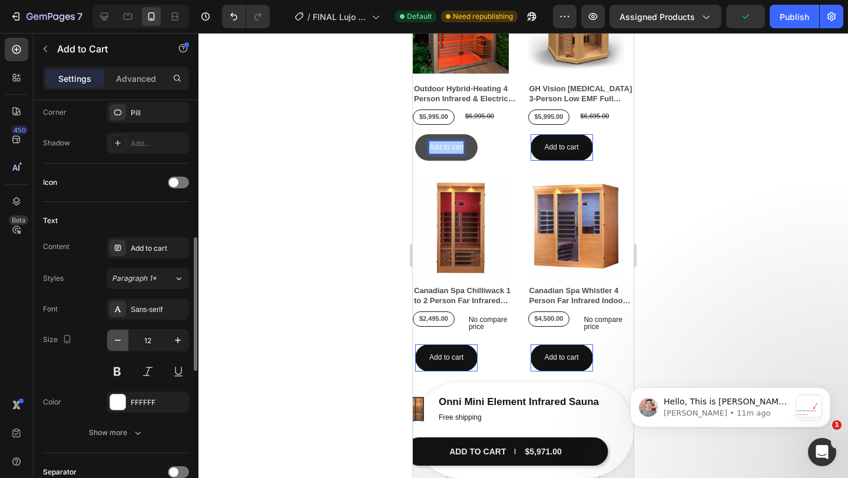
click at [124, 340] on button "button" at bounding box center [117, 340] width 21 height 21
type input "11"
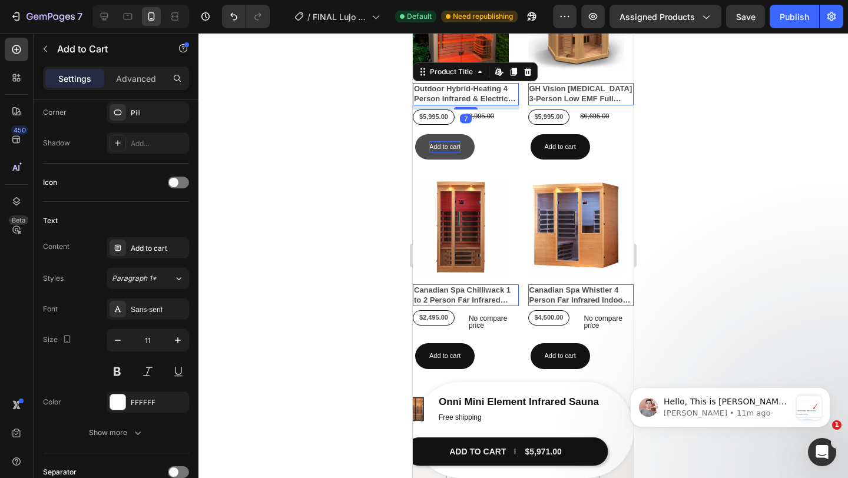
click at [457, 98] on h2 "Outdoor Hybrid-Heating 4 Person Infrared & Electric Stove Sauna 2m x 2m" at bounding box center [466, 94] width 106 height 22
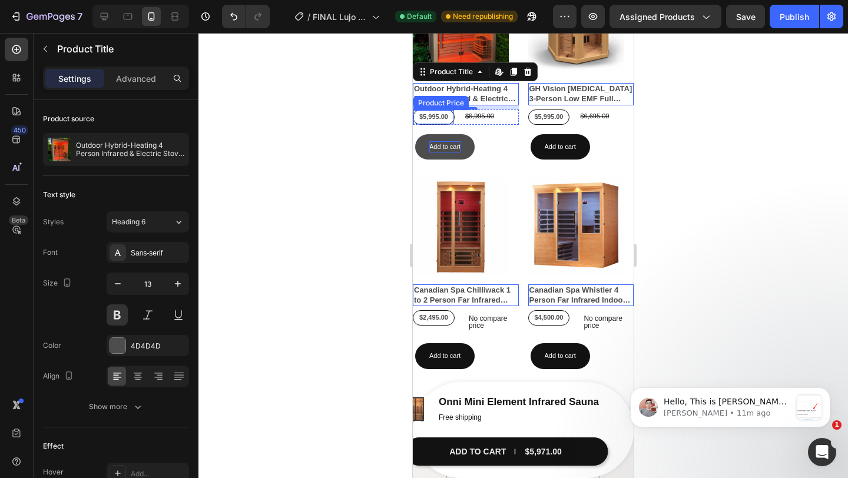
click at [431, 115] on div "$5,995.00" at bounding box center [433, 117] width 31 height 14
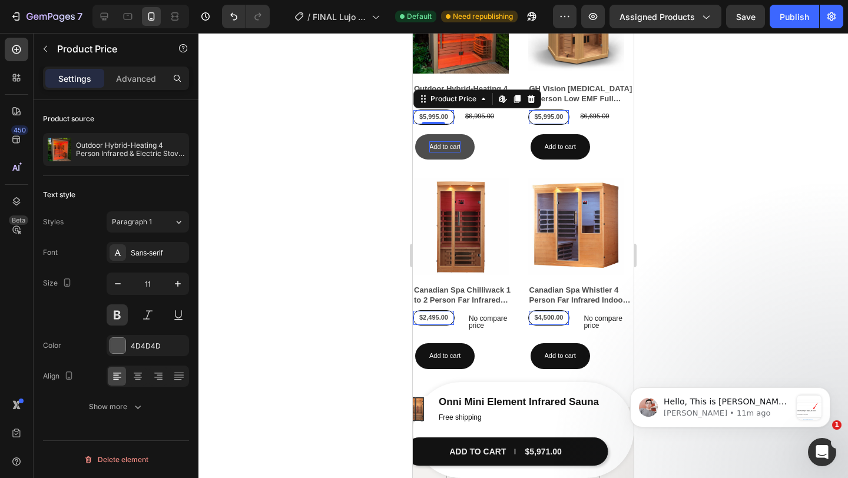
click at [435, 114] on div "$5,995.00" at bounding box center [433, 117] width 31 height 14
click at [183, 281] on icon "button" at bounding box center [178, 284] width 12 height 12
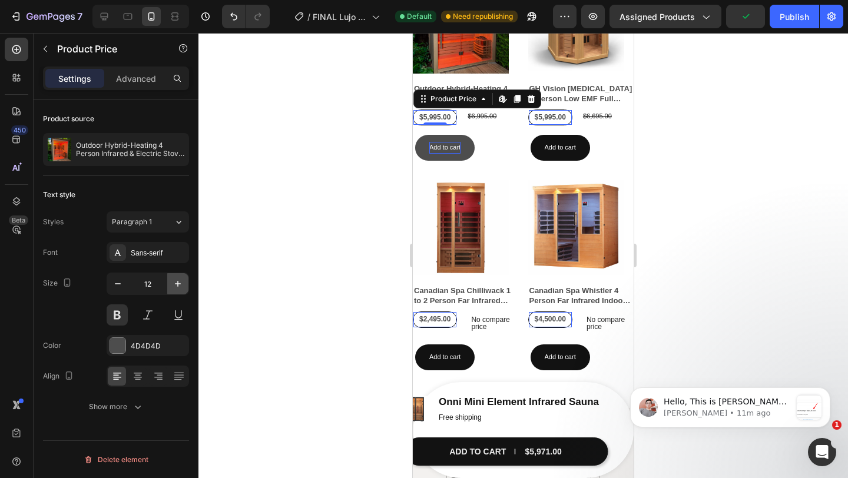
click at [182, 287] on icon "button" at bounding box center [178, 284] width 12 height 12
type input "13"
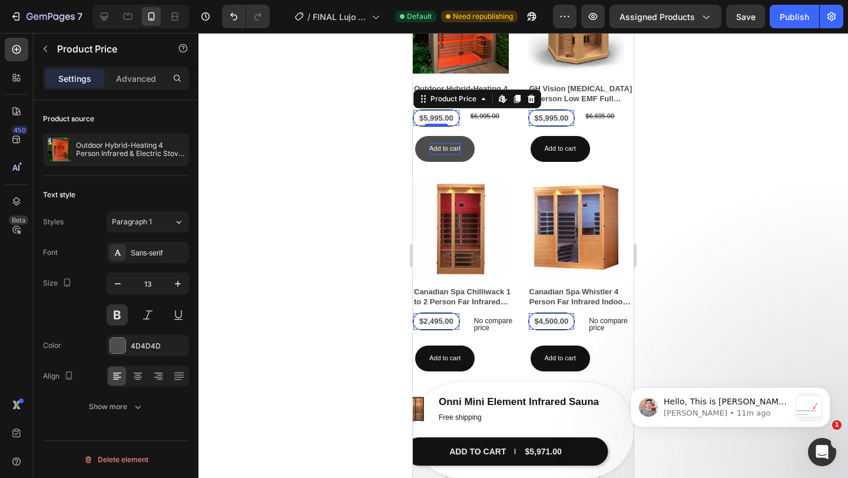
click at [778, 167] on div at bounding box center [523, 255] width 650 height 445
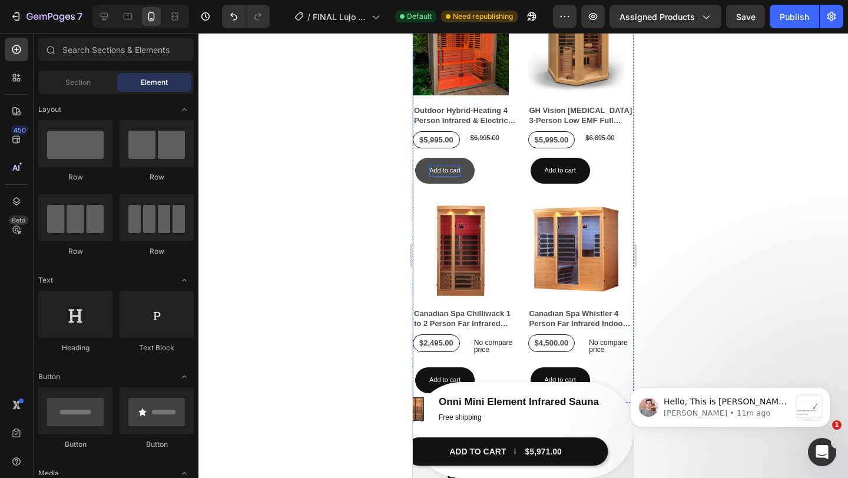
scroll to position [763, 0]
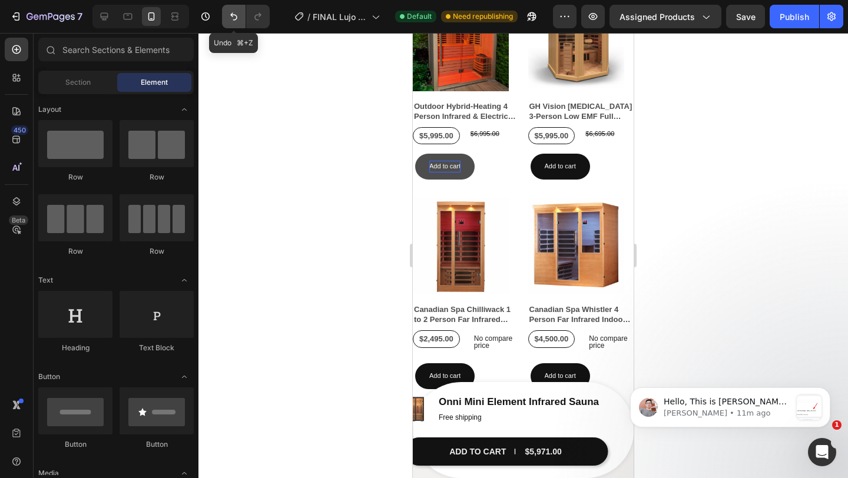
click at [238, 15] on icon "Undo/Redo" at bounding box center [234, 17] width 12 height 12
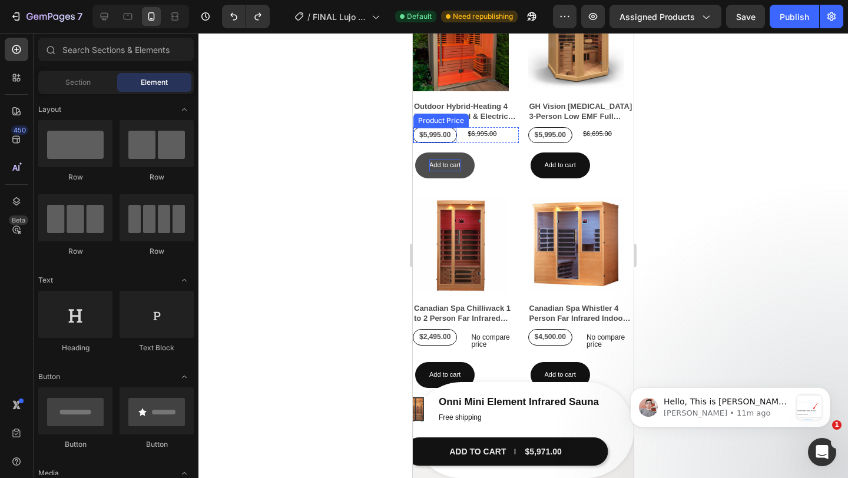
click at [442, 129] on div "$5,995.00" at bounding box center [435, 135] width 34 height 15
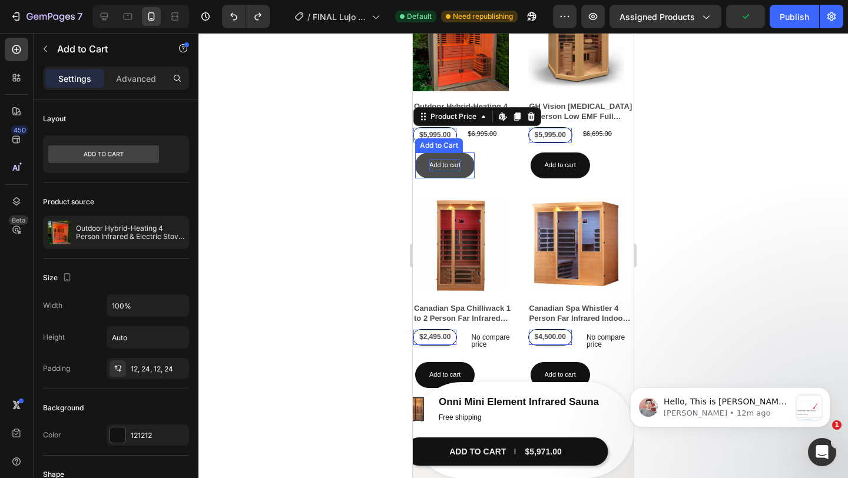
click at [451, 170] on p "Add to cart" at bounding box center [444, 166] width 31 height 12
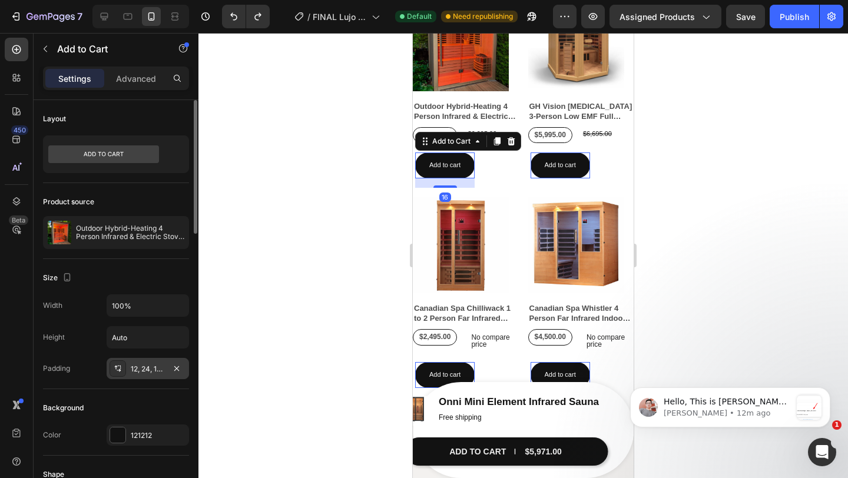
click at [148, 372] on div "12, 24, 12, 24" at bounding box center [148, 369] width 34 height 11
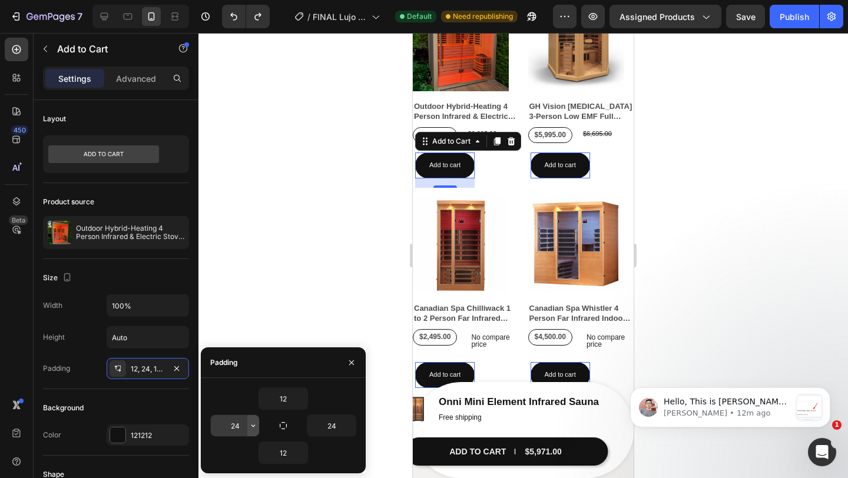
click at [247, 428] on button "button" at bounding box center [253, 425] width 12 height 21
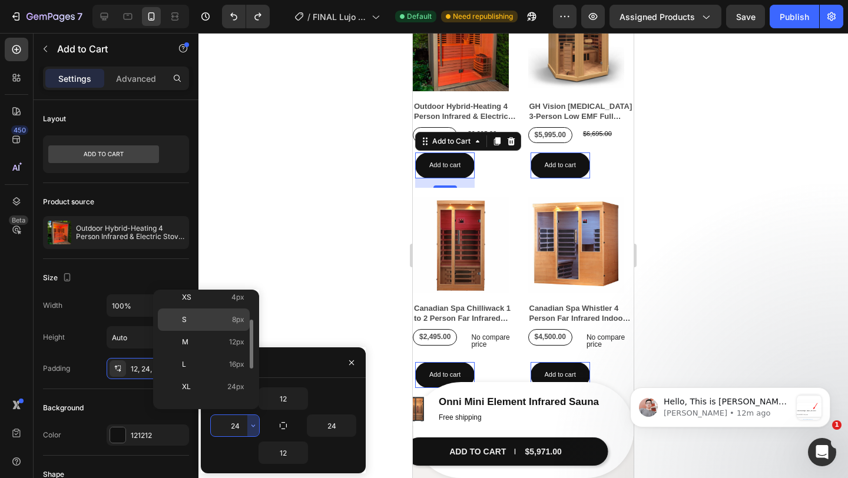
scroll to position [54, 0]
click at [214, 363] on p "L 16px" at bounding box center [213, 363] width 62 height 11
type input "16"
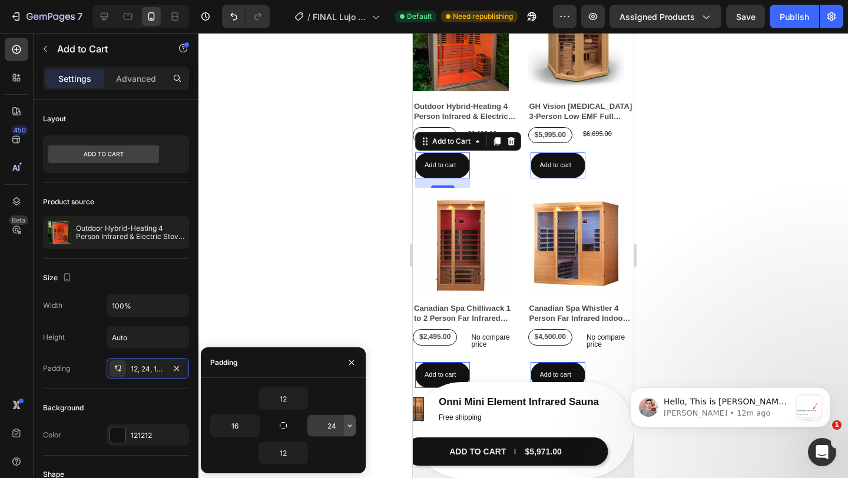
click at [348, 429] on icon "button" at bounding box center [349, 425] width 9 height 9
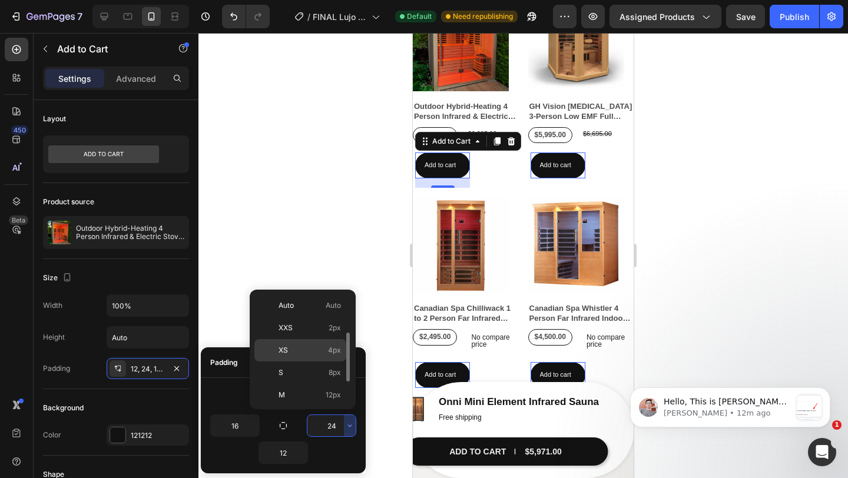
scroll to position [42, 0]
click at [320, 376] on p "L 16px" at bounding box center [310, 375] width 62 height 11
type input "16"
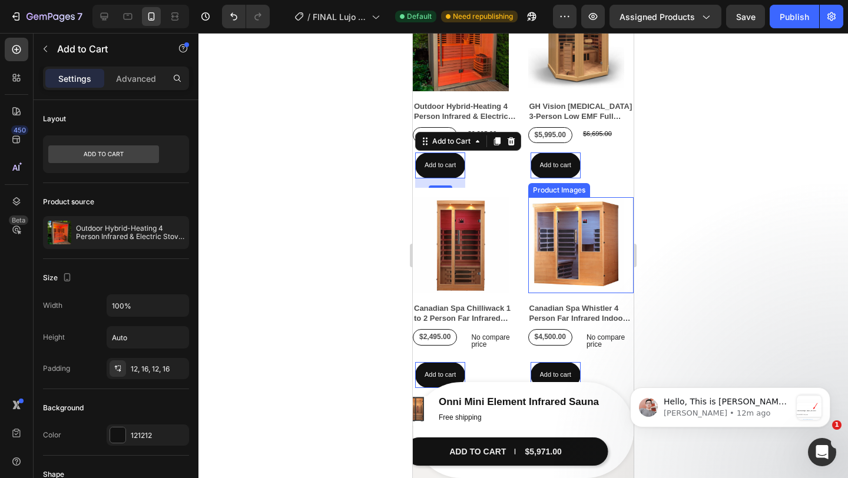
click at [690, 196] on div at bounding box center [523, 255] width 650 height 445
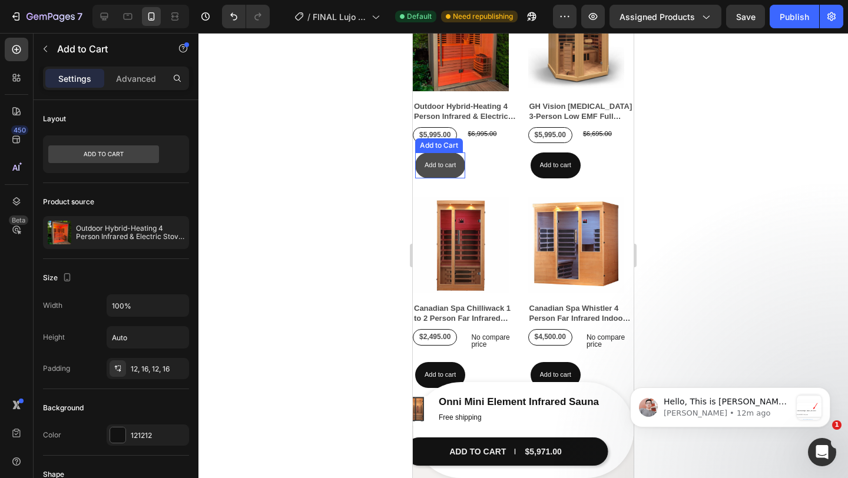
click at [458, 175] on button "Add to cart" at bounding box center [440, 166] width 50 height 26
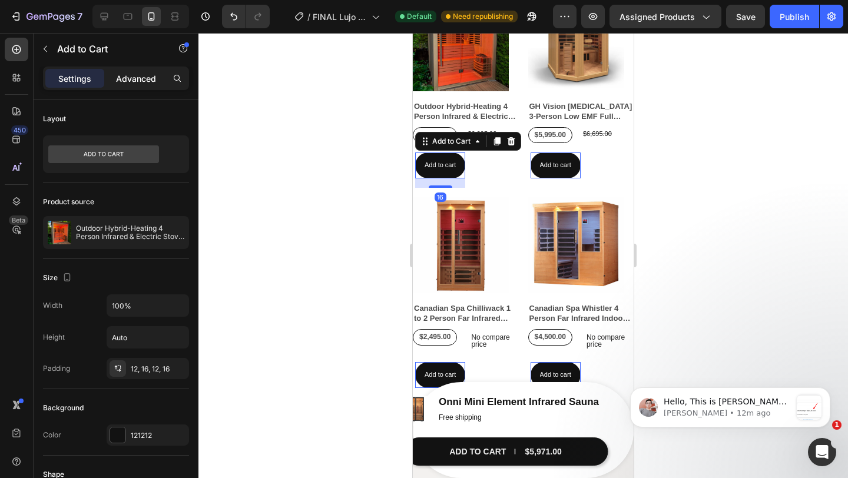
click at [140, 78] on p "Advanced" at bounding box center [136, 78] width 40 height 12
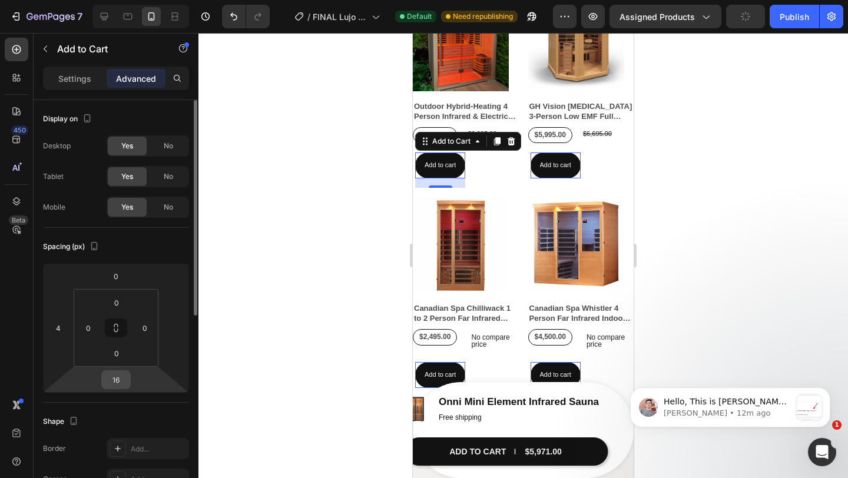
click at [117, 378] on input "16" at bounding box center [116, 380] width 24 height 18
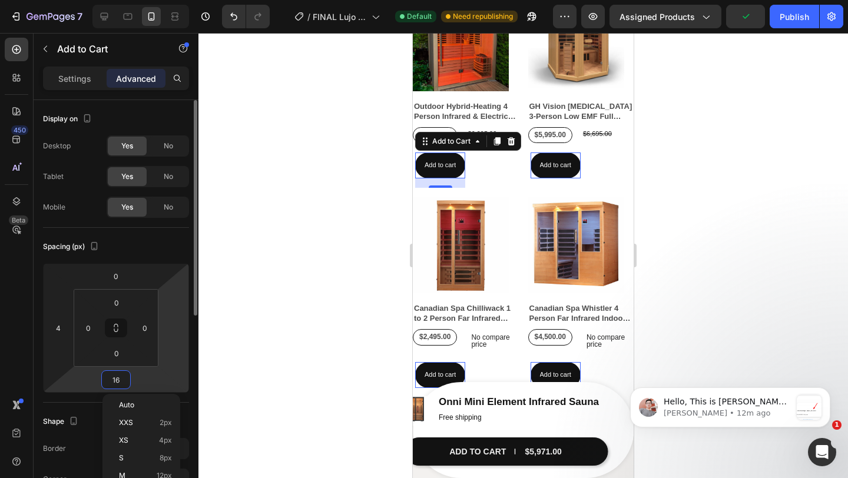
scroll to position [59, 0]
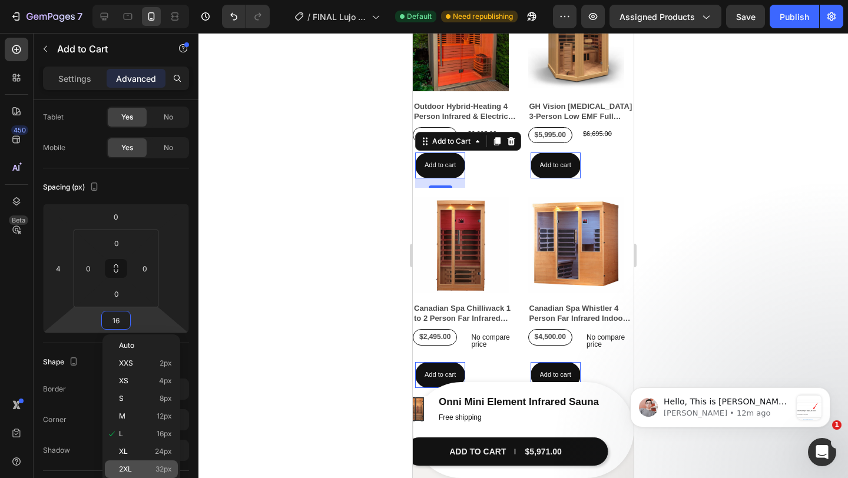
click at [147, 469] on p "2XL 32px" at bounding box center [145, 469] width 53 height 8
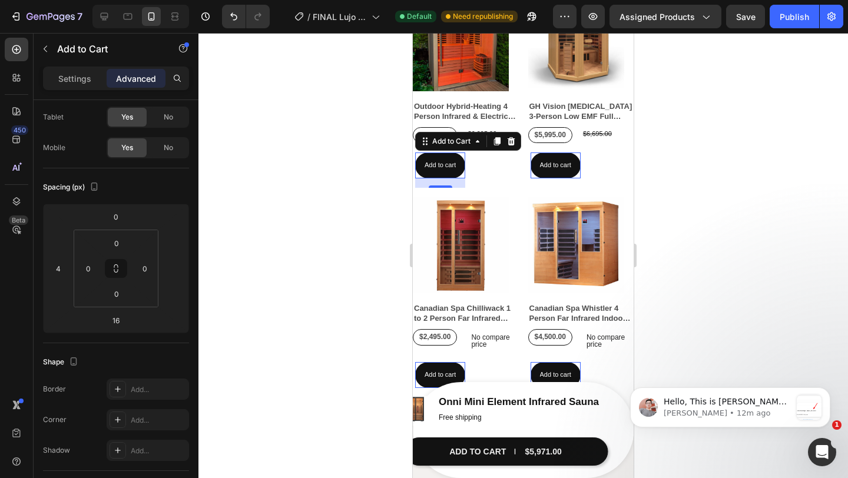
type input "32"
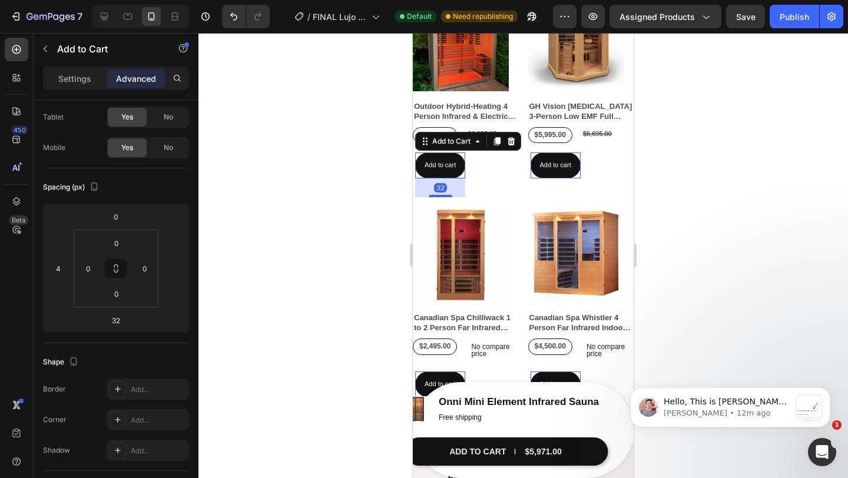
click at [720, 187] on div at bounding box center [523, 255] width 650 height 445
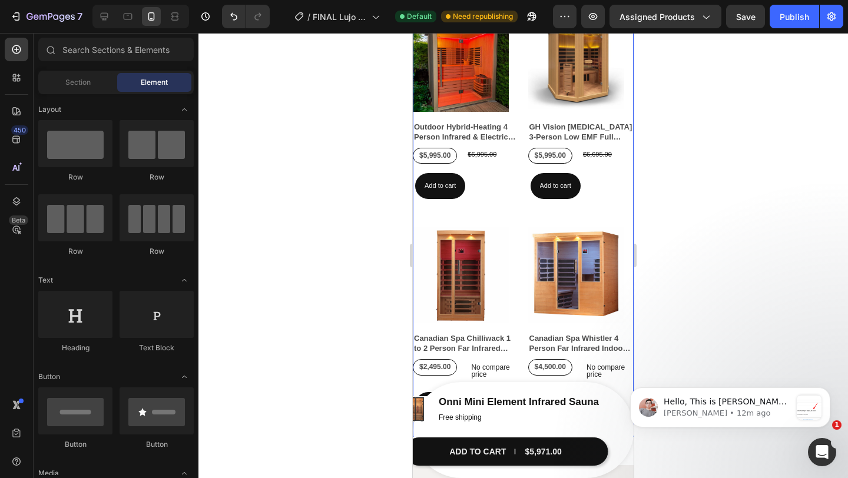
scroll to position [742, 0]
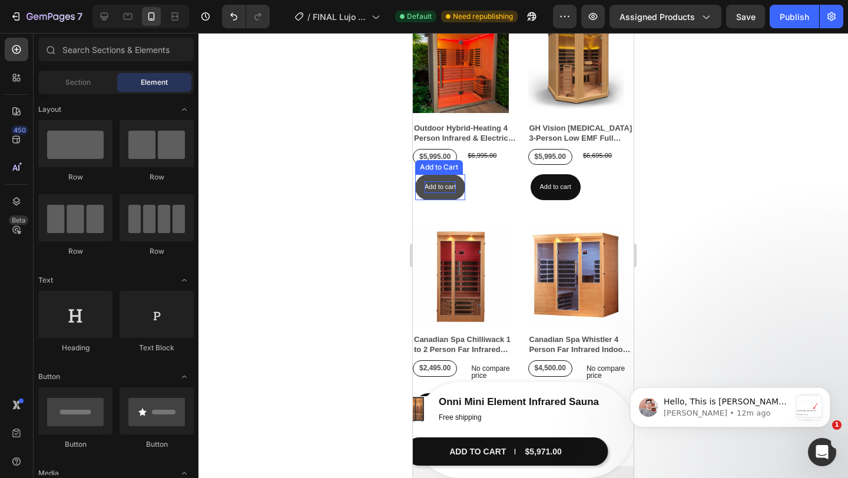
click at [435, 191] on p "Add to cart" at bounding box center [440, 187] width 31 height 12
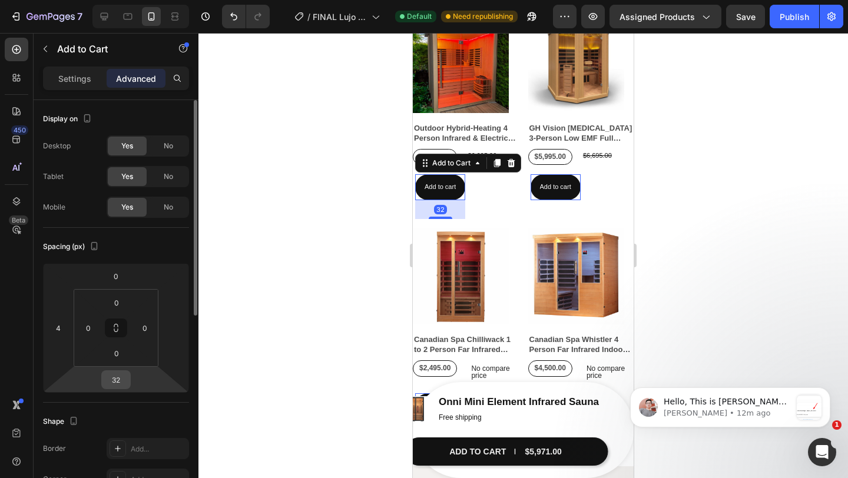
click at [112, 380] on input "32" at bounding box center [116, 380] width 24 height 18
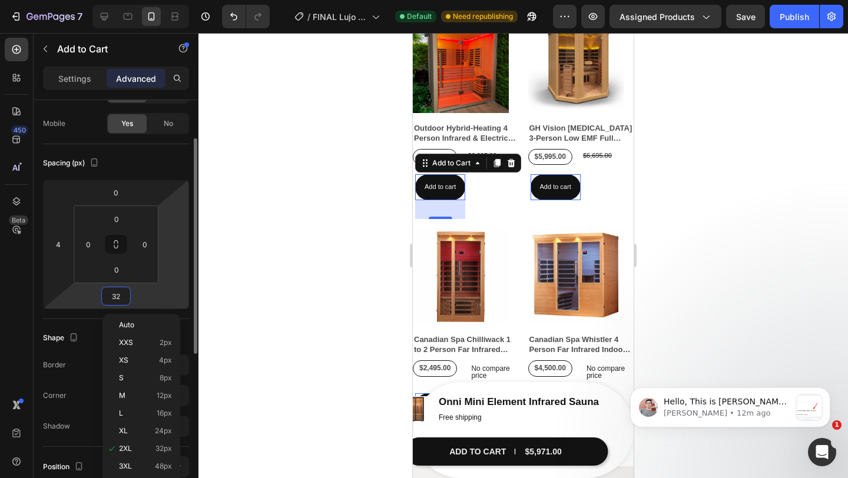
scroll to position [88, 0]
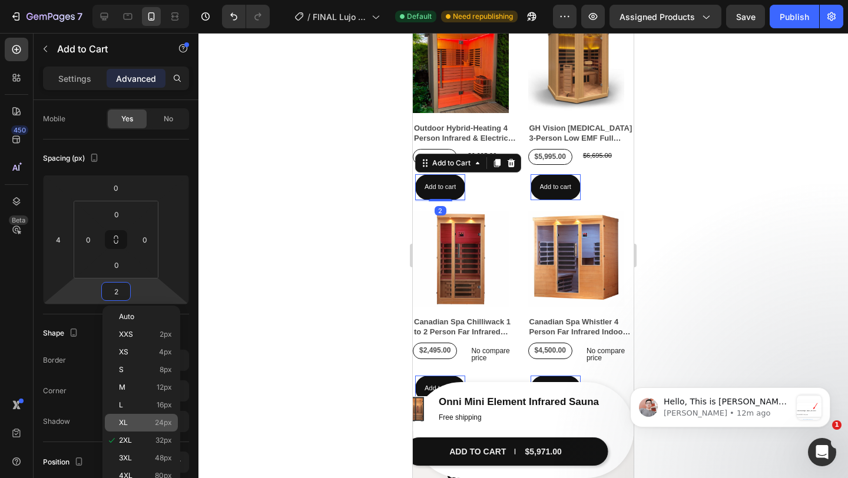
click at [161, 424] on span "24px" at bounding box center [163, 423] width 17 height 8
type input "24"
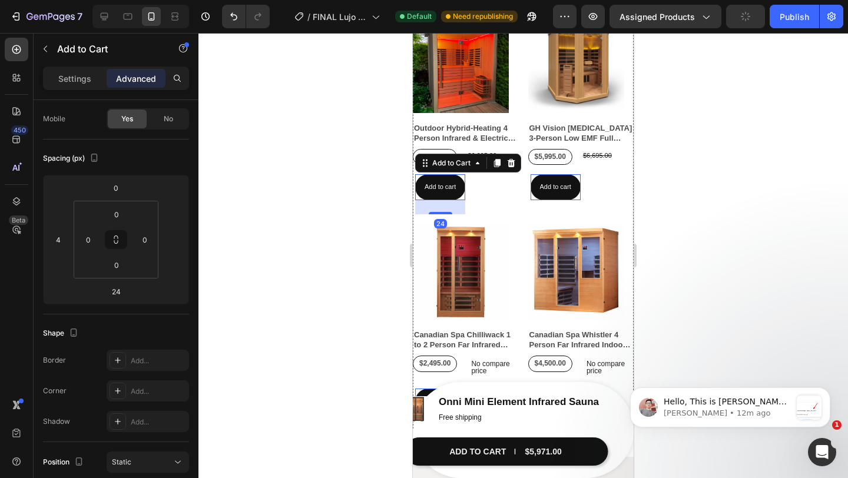
click at [654, 194] on div at bounding box center [523, 255] width 650 height 445
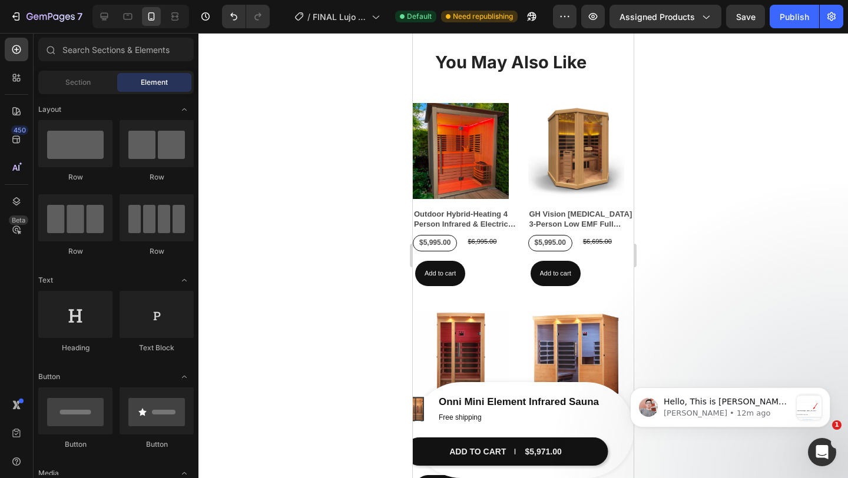
scroll to position [922, 0]
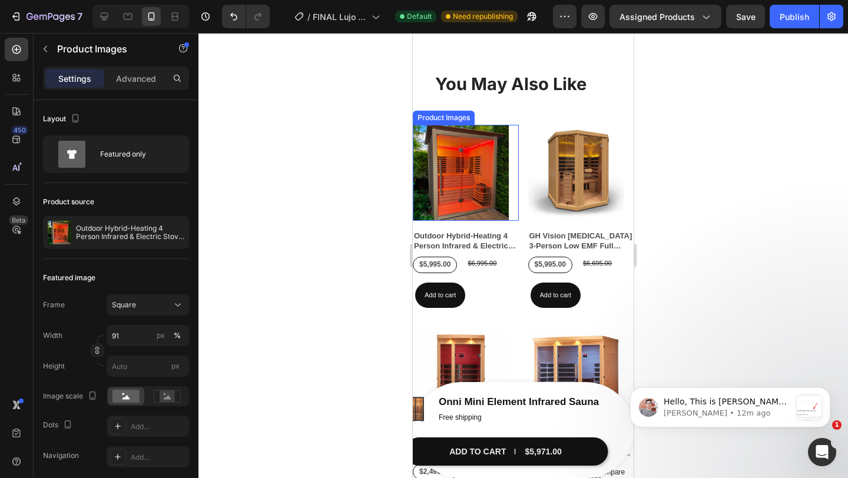
click at [489, 180] on img at bounding box center [461, 173] width 96 height 96
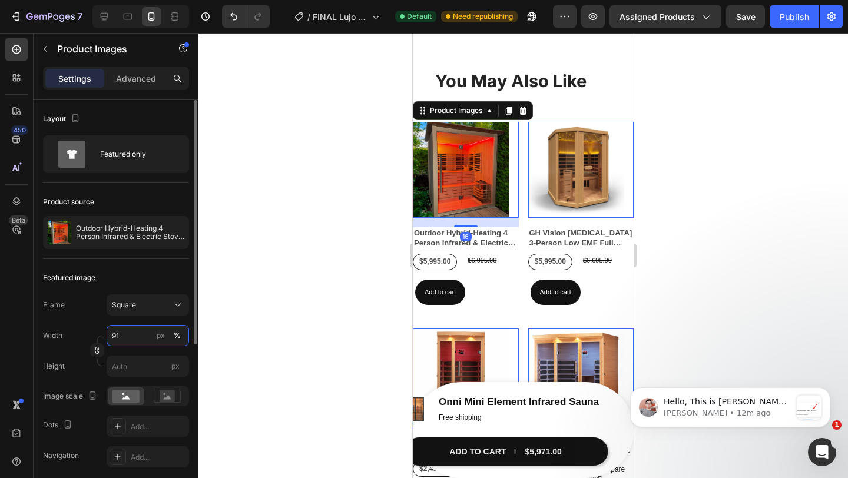
click at [150, 341] on input "91" at bounding box center [148, 335] width 82 height 21
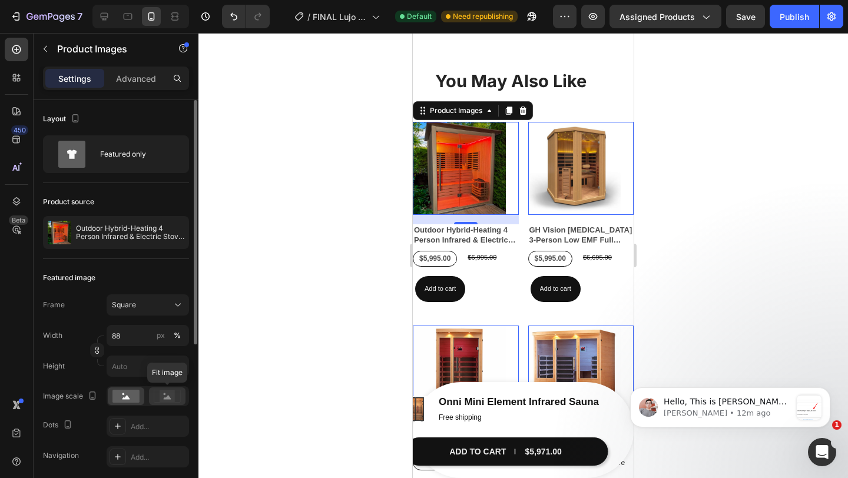
click at [171, 393] on rect at bounding box center [167, 397] width 15 height 12
click at [138, 401] on rect at bounding box center [125, 396] width 27 height 13
click at [143, 334] on input "88" at bounding box center [148, 335] width 82 height 21
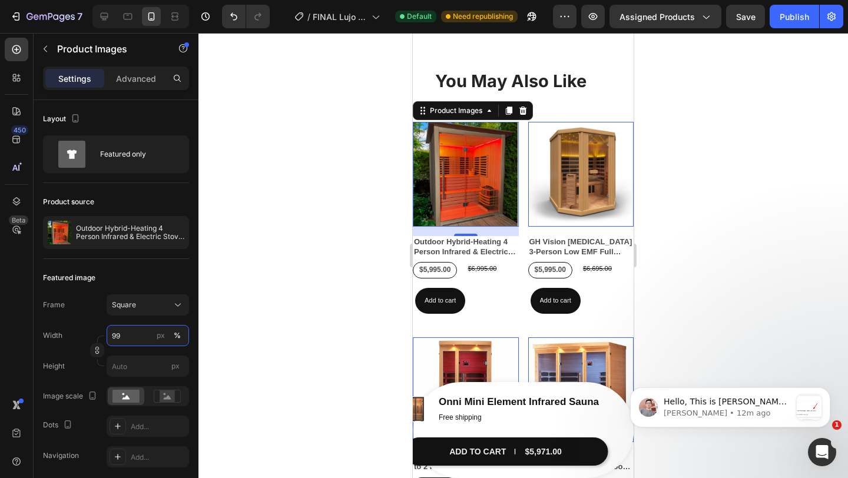
type input "100"
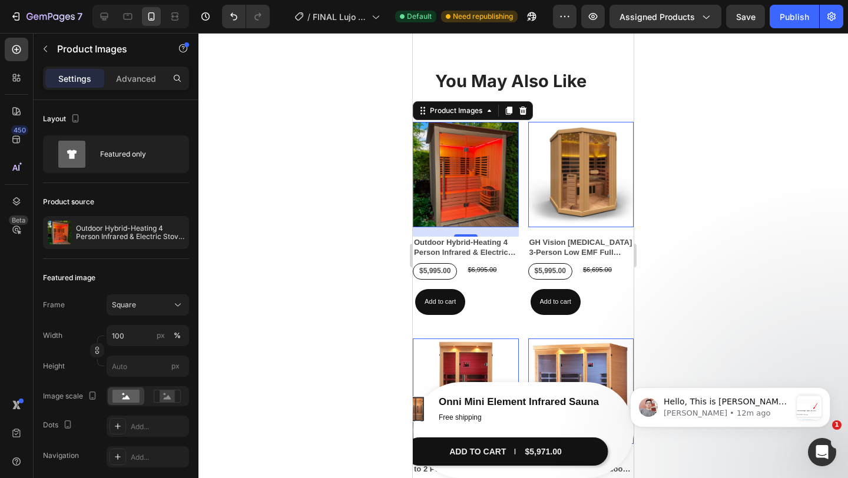
click at [713, 287] on div at bounding box center [523, 255] width 650 height 445
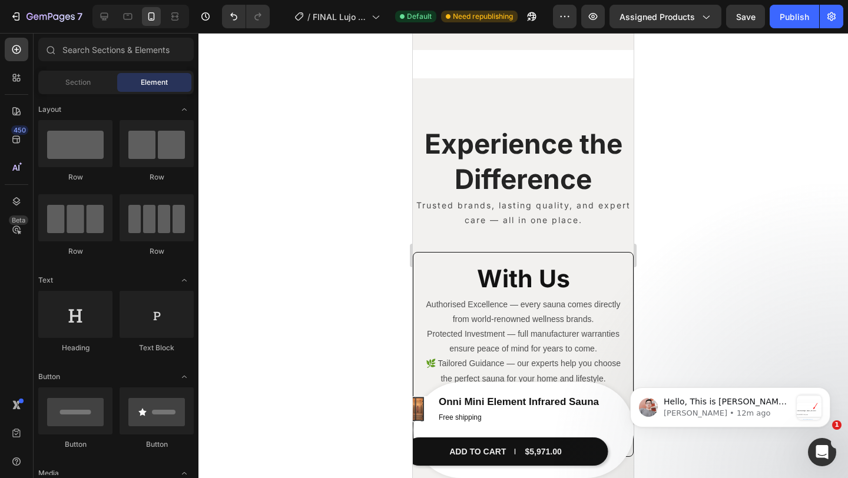
scroll to position [1564, 0]
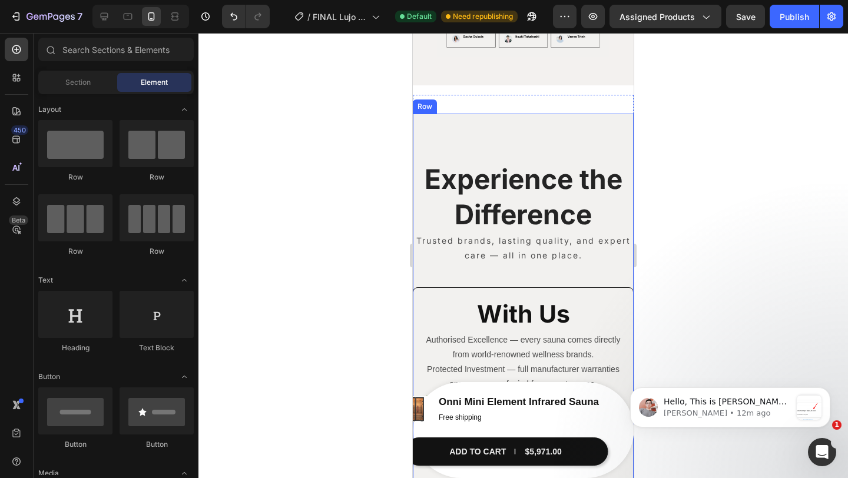
click at [574, 134] on div "Experience the Difference Heading Trusted brands, lasting quality, and expert c…" at bounding box center [523, 420] width 221 height 613
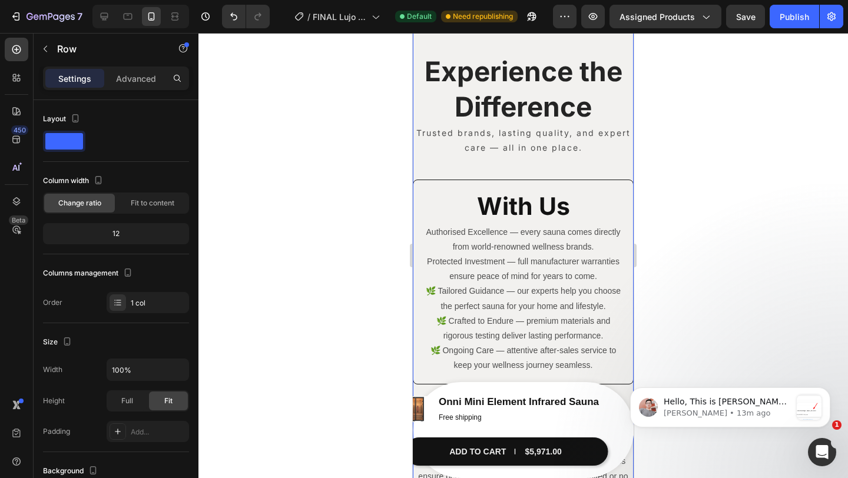
scroll to position [1616, 0]
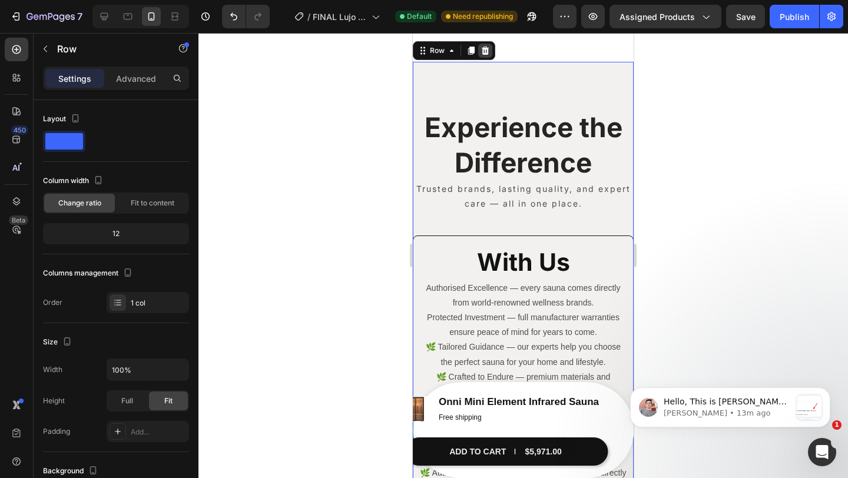
click at [485, 54] on icon at bounding box center [486, 51] width 8 height 8
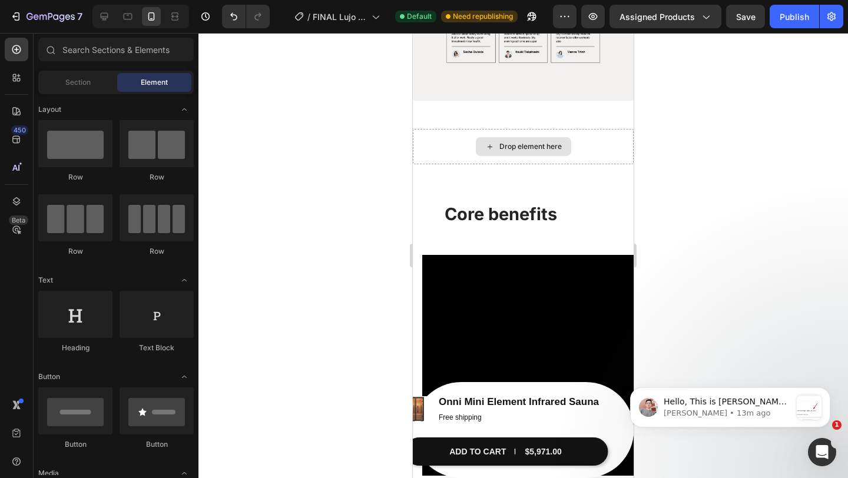
scroll to position [1550, 0]
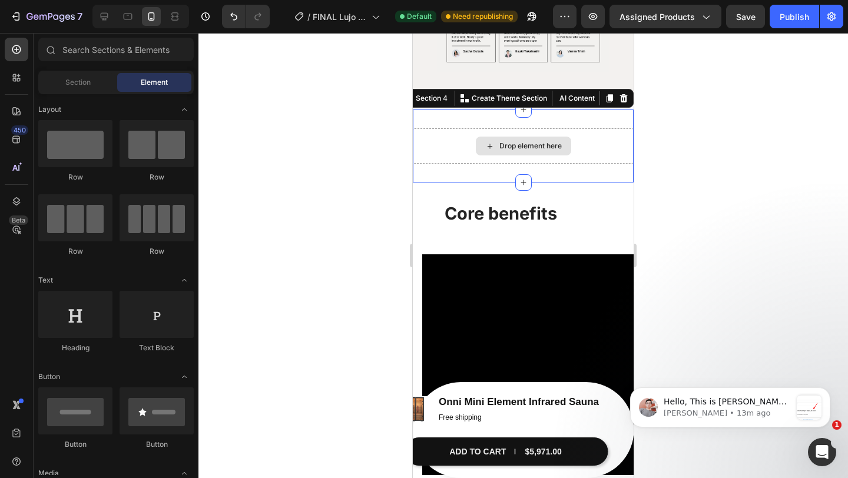
click at [606, 136] on div "Drop element here" at bounding box center [523, 145] width 221 height 35
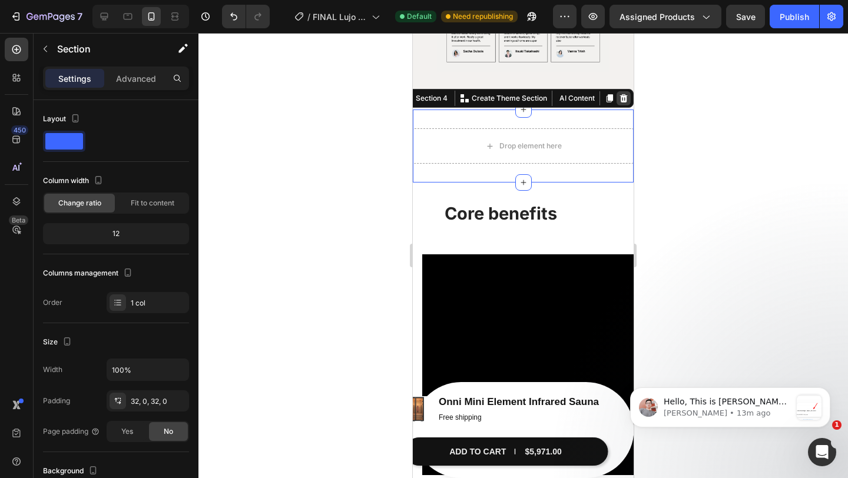
click at [620, 97] on icon at bounding box center [623, 98] width 9 height 9
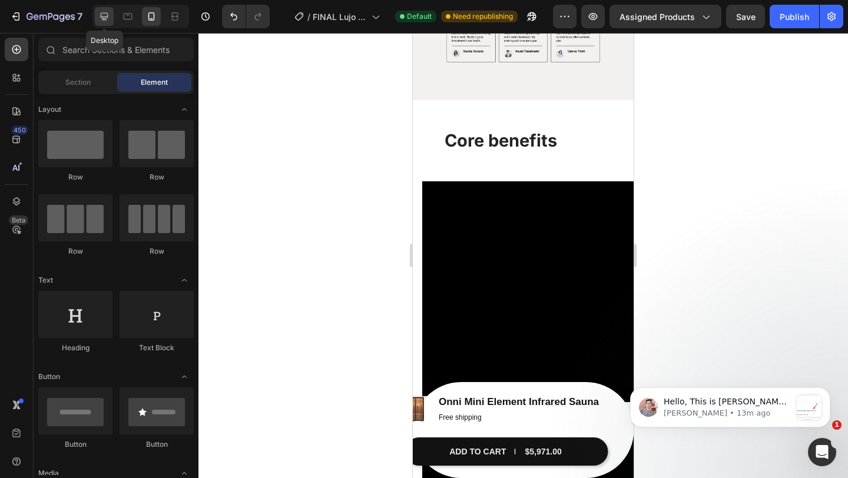
click at [100, 16] on icon at bounding box center [104, 17] width 12 height 12
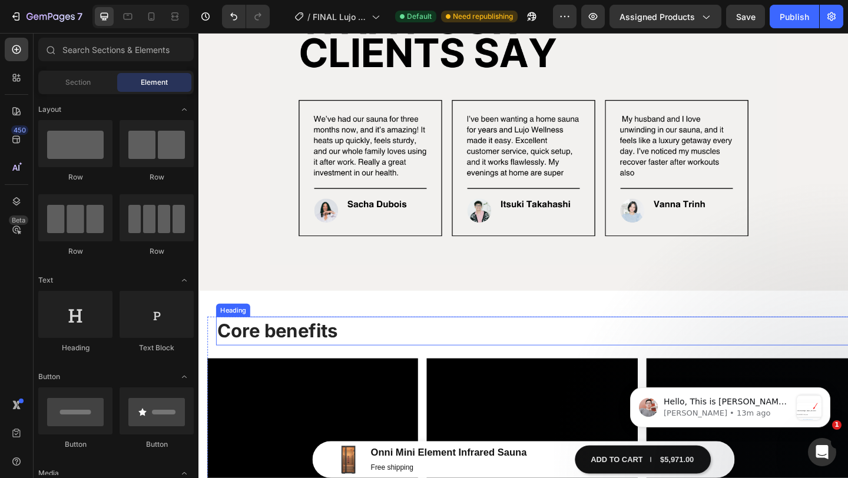
scroll to position [1614, 0]
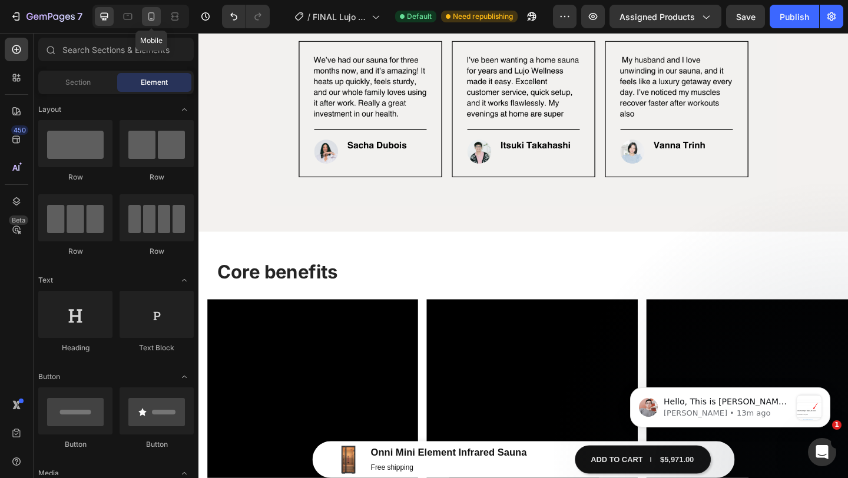
click at [147, 15] on icon at bounding box center [151, 17] width 12 height 12
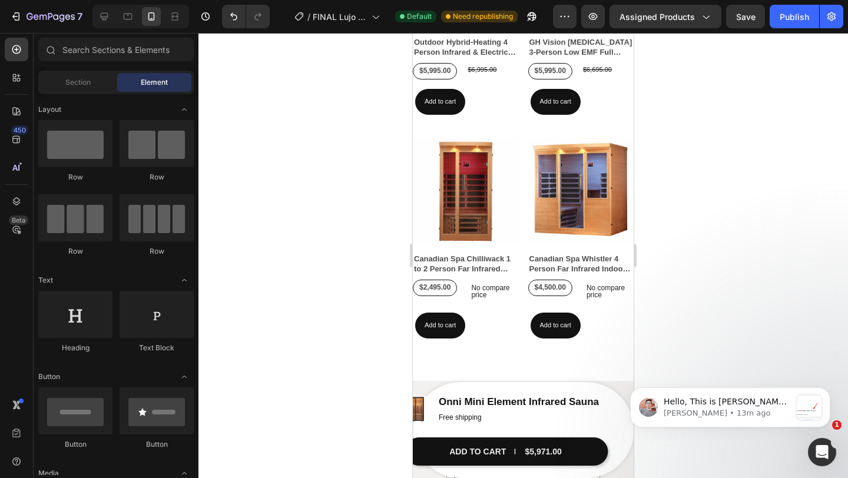
scroll to position [1123, 0]
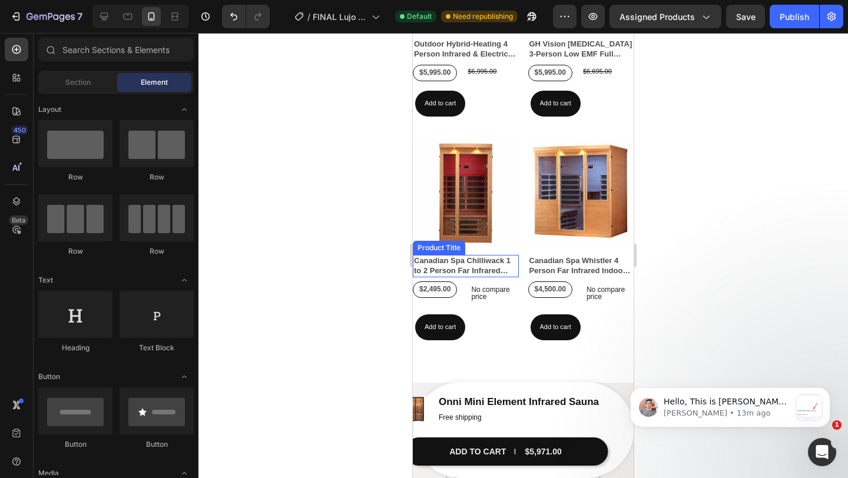
click at [461, 260] on h2 "Canadian Spa Chilliwack 1 to 2 Person Far Infrared Sauna" at bounding box center [466, 266] width 106 height 22
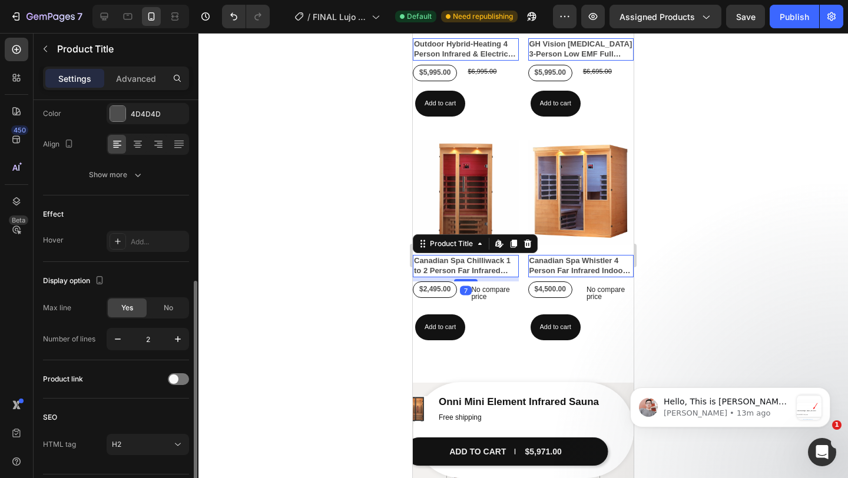
scroll to position [266, 0]
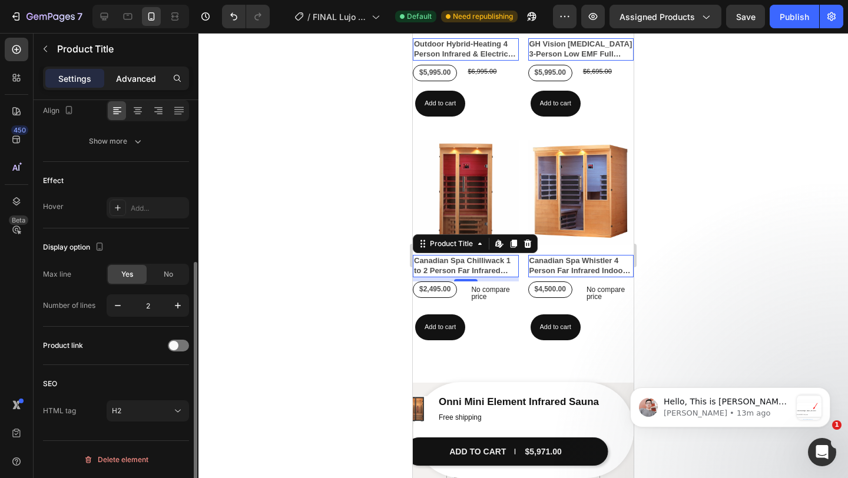
click at [135, 82] on p "Advanced" at bounding box center [136, 78] width 40 height 12
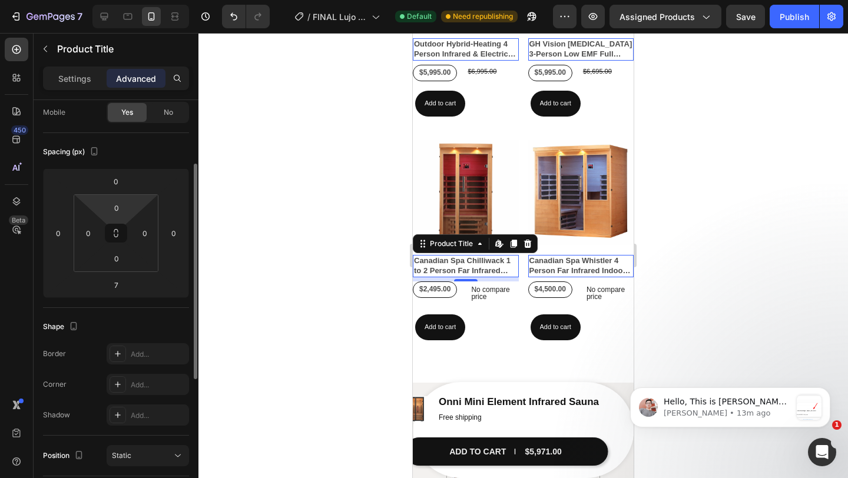
scroll to position [82, 0]
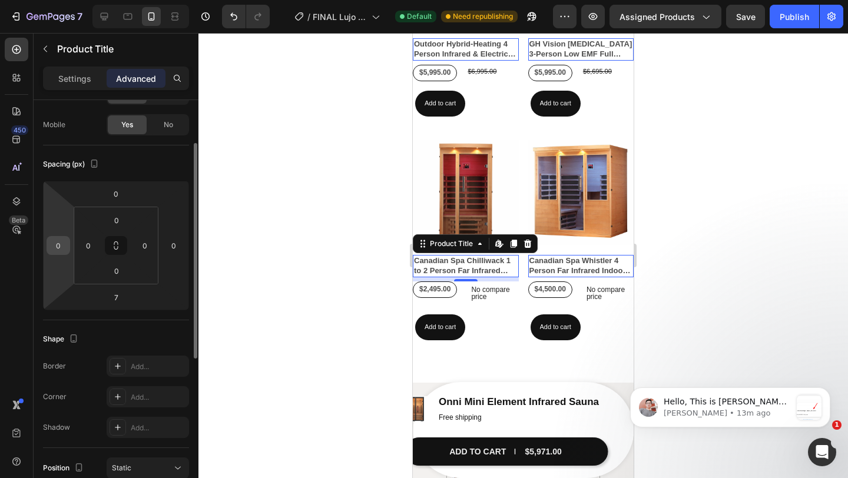
click at [62, 249] on input "0" at bounding box center [58, 246] width 18 height 18
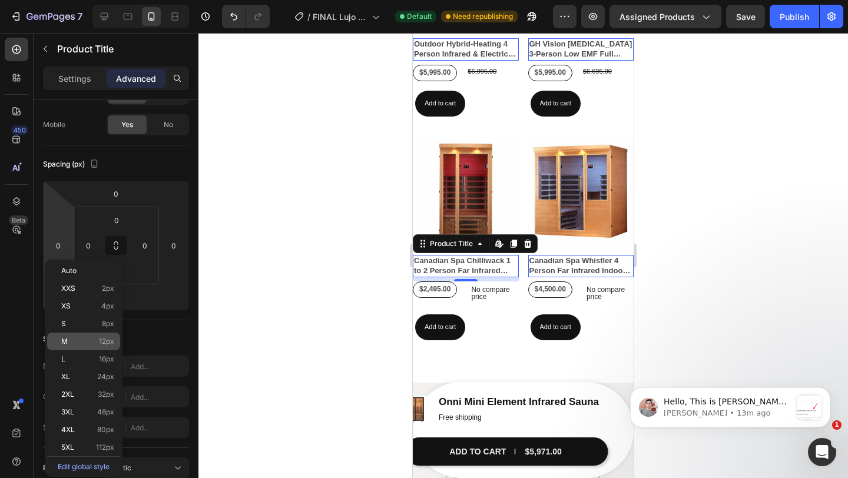
click at [80, 343] on p "M 12px" at bounding box center [87, 341] width 53 height 8
type input "12"
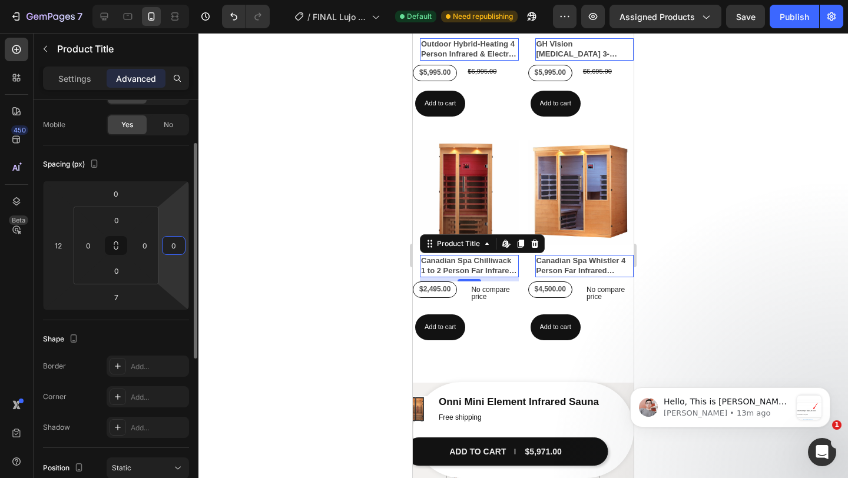
click at [168, 241] on input "0" at bounding box center [174, 246] width 18 height 18
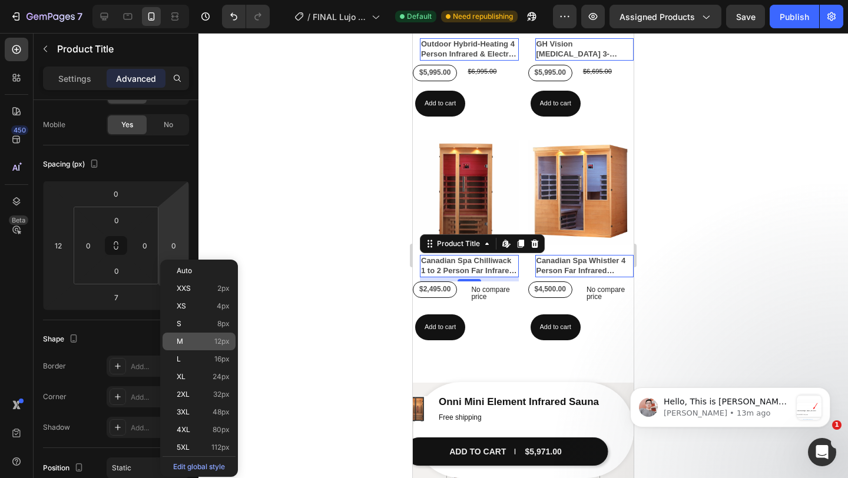
click at [201, 343] on p "M 12px" at bounding box center [203, 341] width 53 height 8
type input "12"
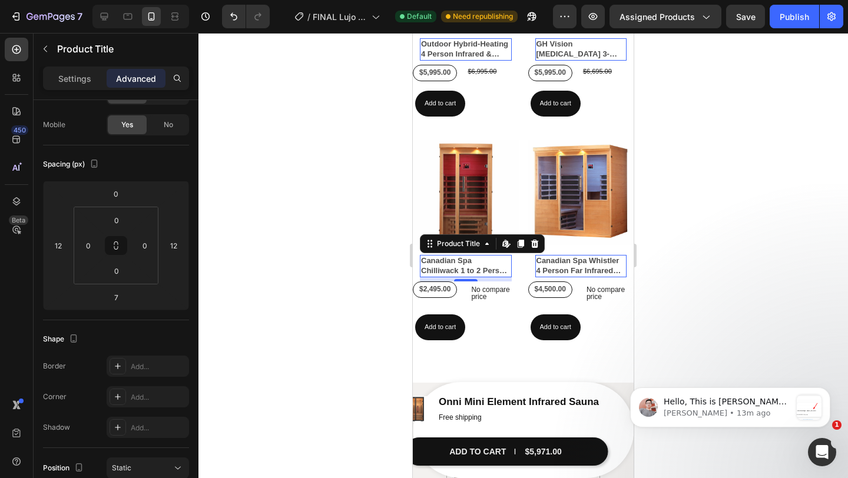
click at [706, 145] on div at bounding box center [523, 255] width 650 height 445
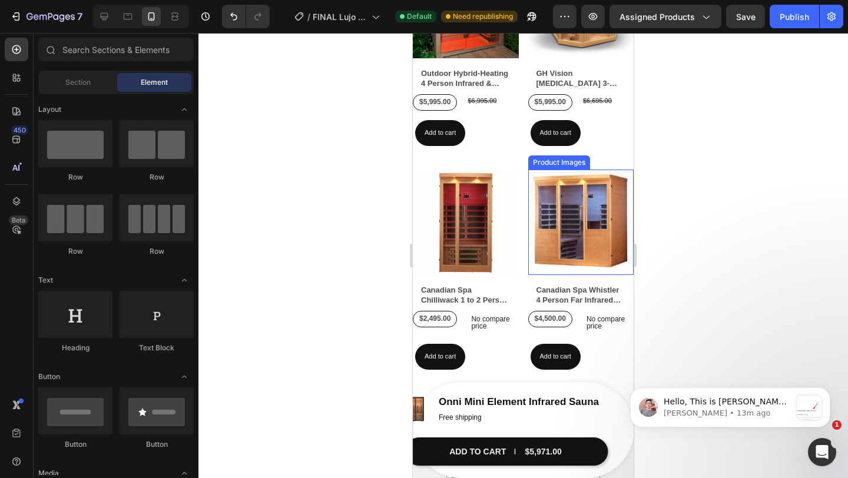
scroll to position [1089, 0]
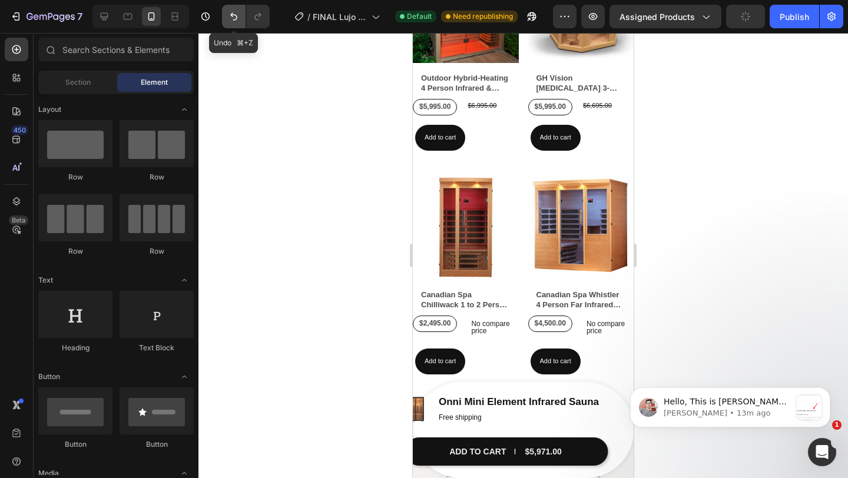
click at [231, 13] on icon "Undo/Redo" at bounding box center [234, 17] width 12 height 12
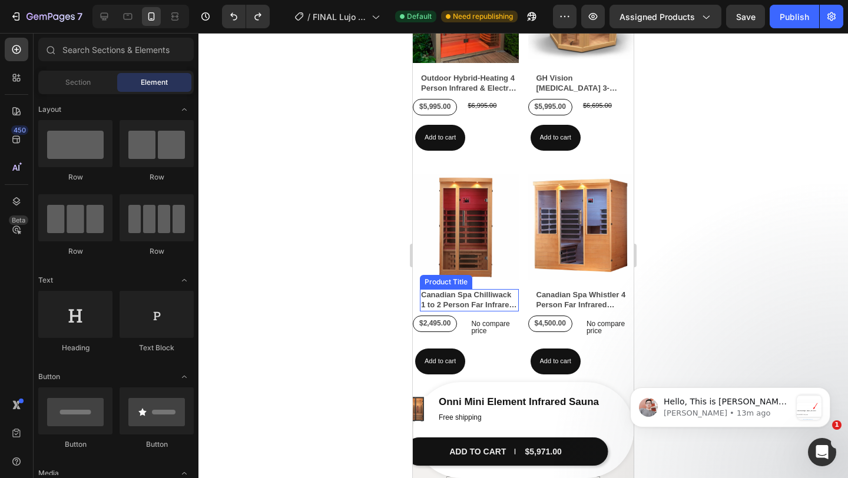
click at [446, 291] on h2 "Canadian Spa Chilliwack 1 to 2 Person Far Infrared Sauna" at bounding box center [469, 300] width 99 height 22
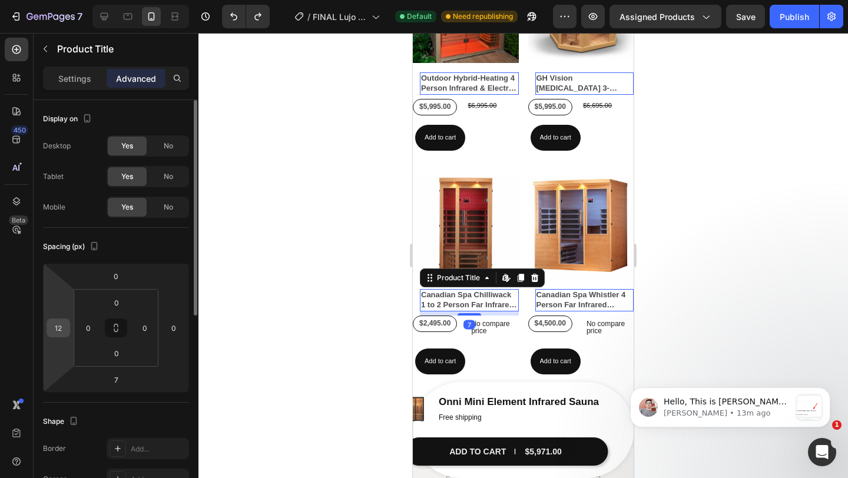
click at [62, 327] on input "12" at bounding box center [58, 328] width 18 height 18
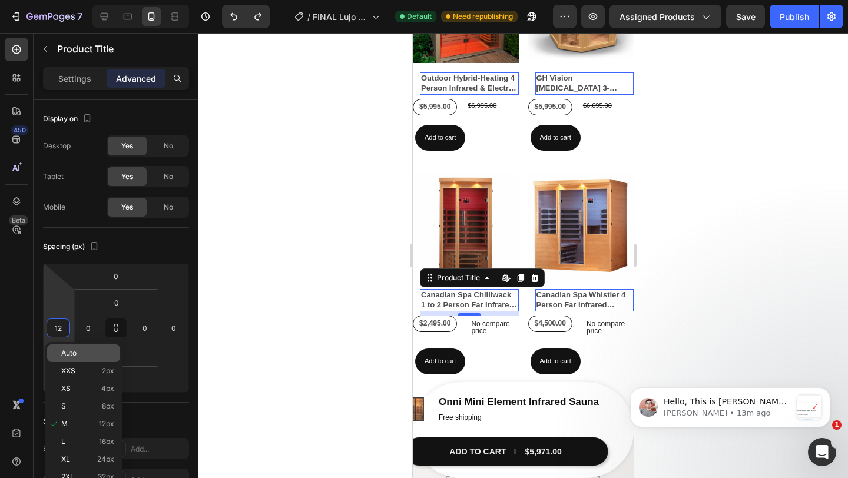
click at [98, 350] on p "Auto" at bounding box center [87, 353] width 53 height 8
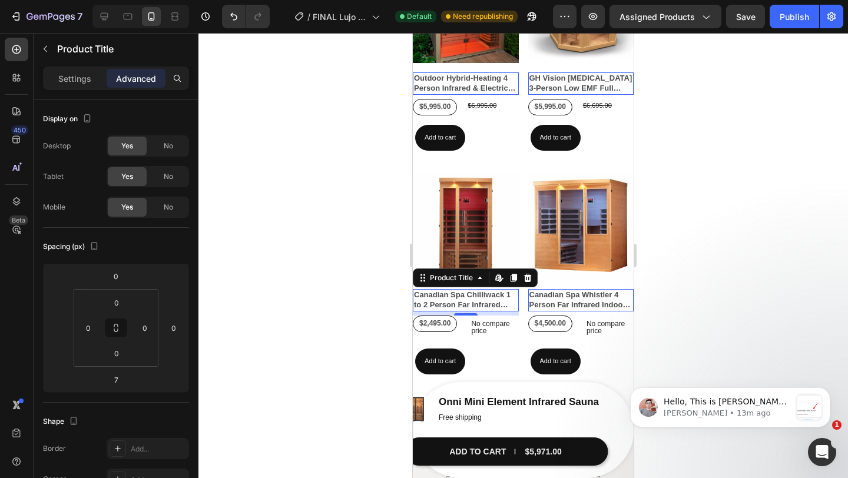
click at [709, 112] on div at bounding box center [523, 255] width 650 height 445
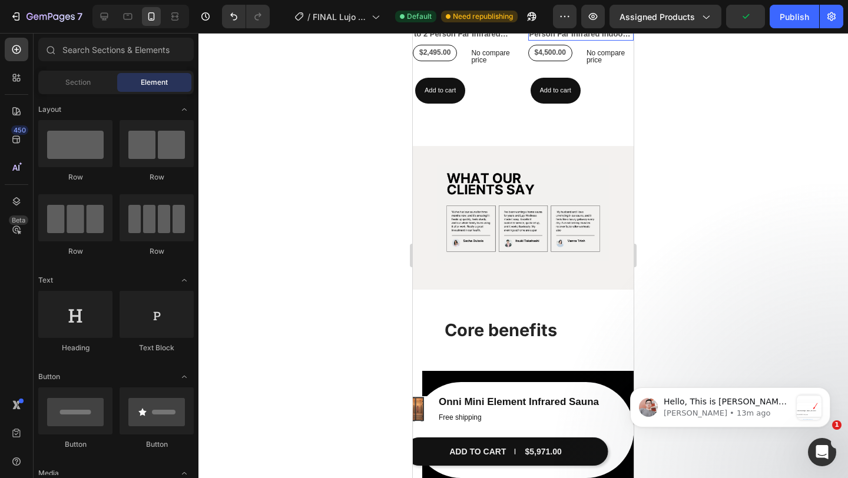
scroll to position [1371, 0]
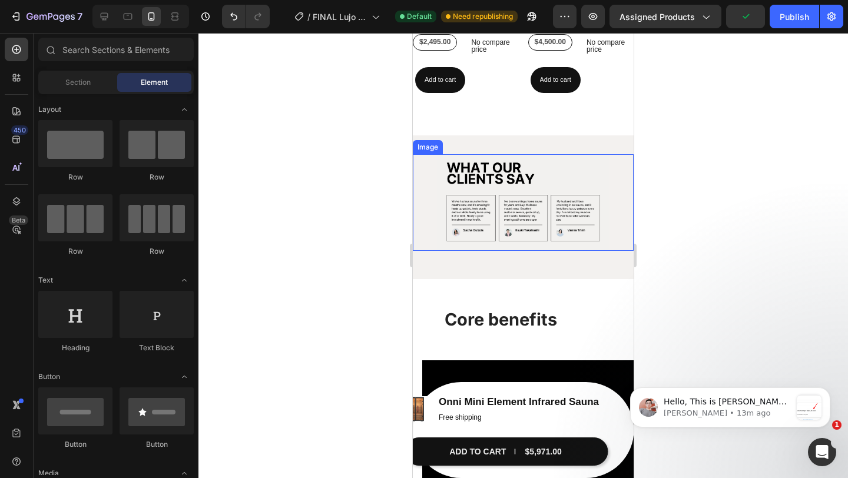
click at [586, 186] on img at bounding box center [523, 202] width 173 height 97
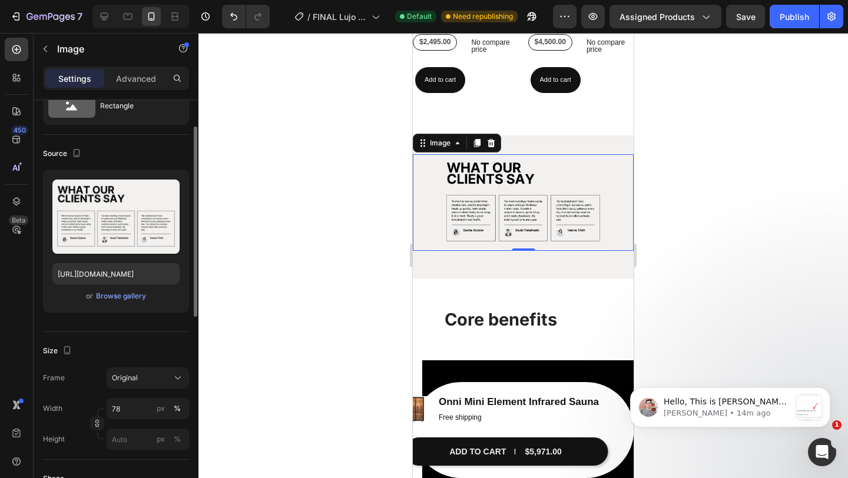
scroll to position [57, 0]
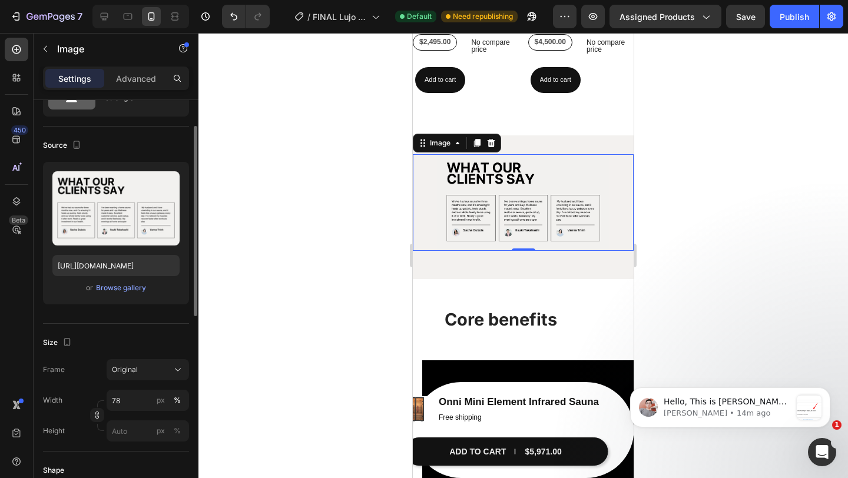
click at [141, 411] on div "Width 78 px % Height px %" at bounding box center [116, 416] width 146 height 52
click at [141, 403] on input "78" at bounding box center [148, 400] width 82 height 21
click at [382, 220] on div at bounding box center [523, 255] width 650 height 445
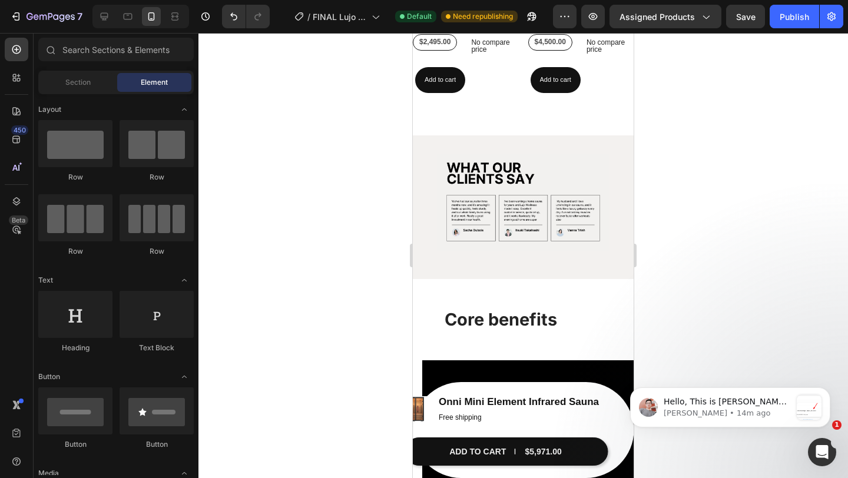
click at [548, 141] on div "Image Row Section 3" at bounding box center [523, 207] width 221 height 144
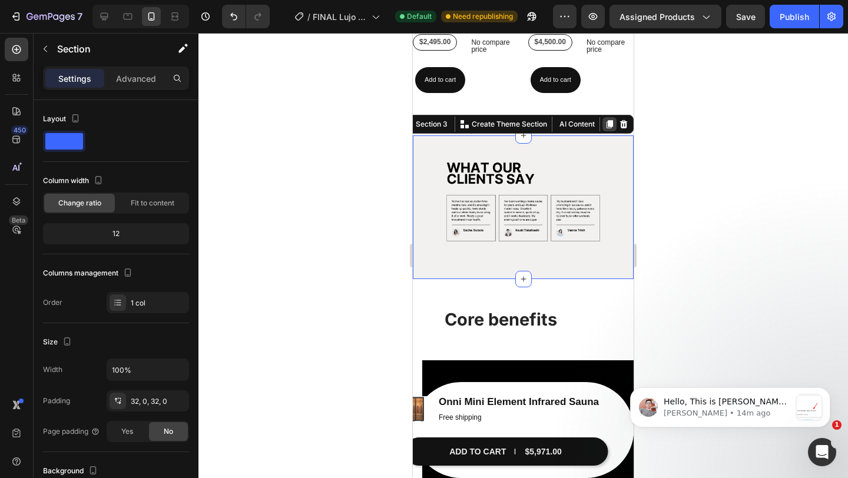
click at [610, 123] on icon at bounding box center [610, 124] width 6 height 8
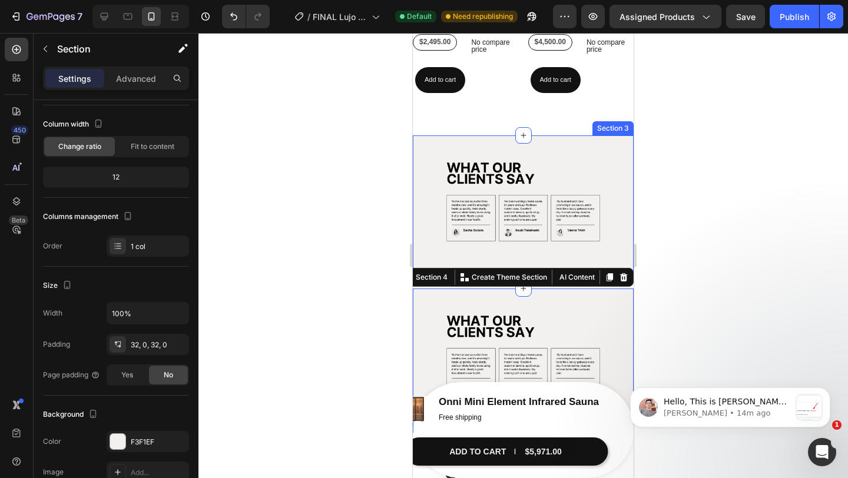
click at [611, 141] on div "Image Row Section 3" at bounding box center [523, 207] width 221 height 144
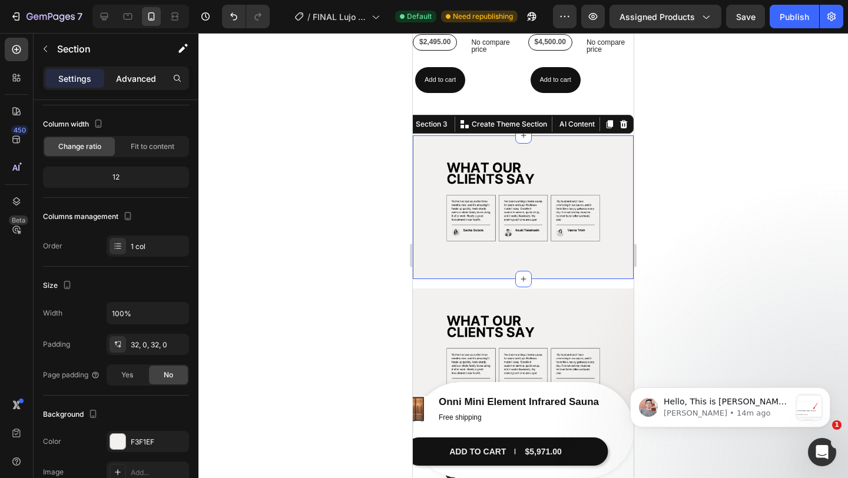
click at [151, 81] on p "Advanced" at bounding box center [136, 78] width 40 height 12
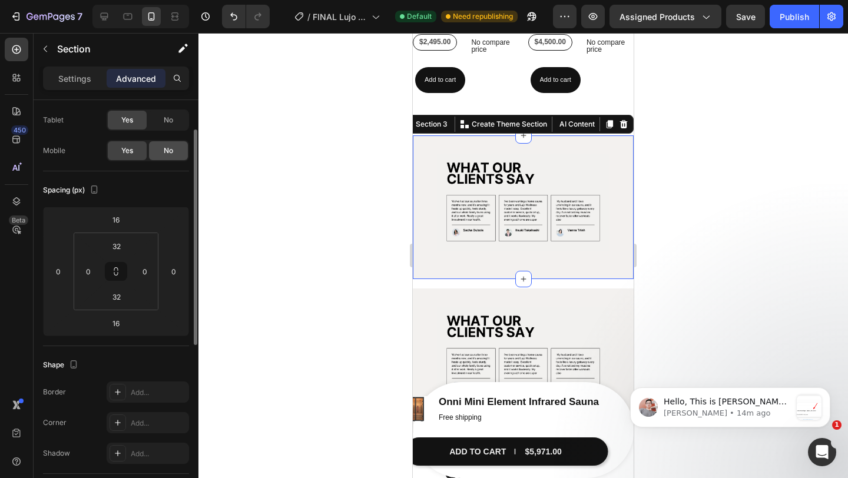
click at [157, 148] on div "No" at bounding box center [168, 150] width 39 height 19
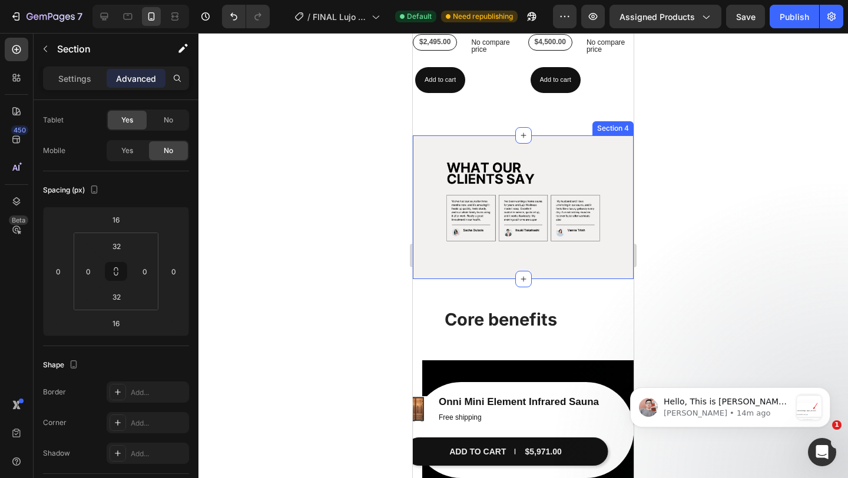
click at [461, 138] on div "Image Row Section 4" at bounding box center [523, 207] width 221 height 144
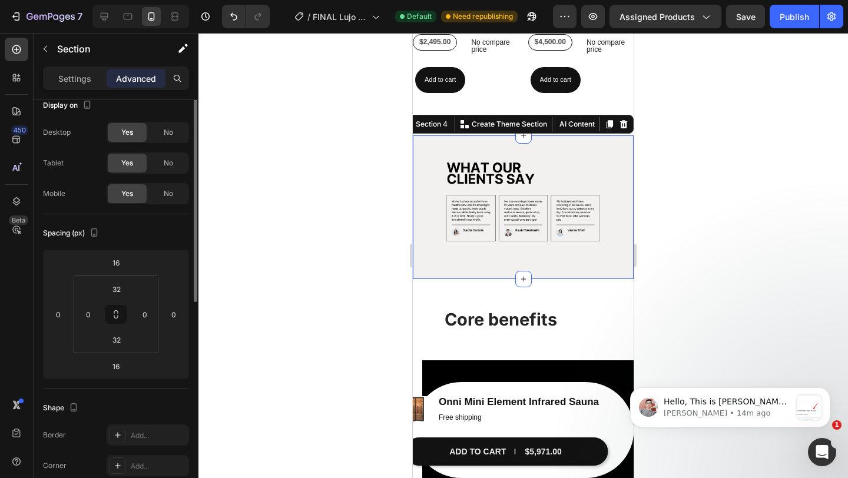
scroll to position [0, 0]
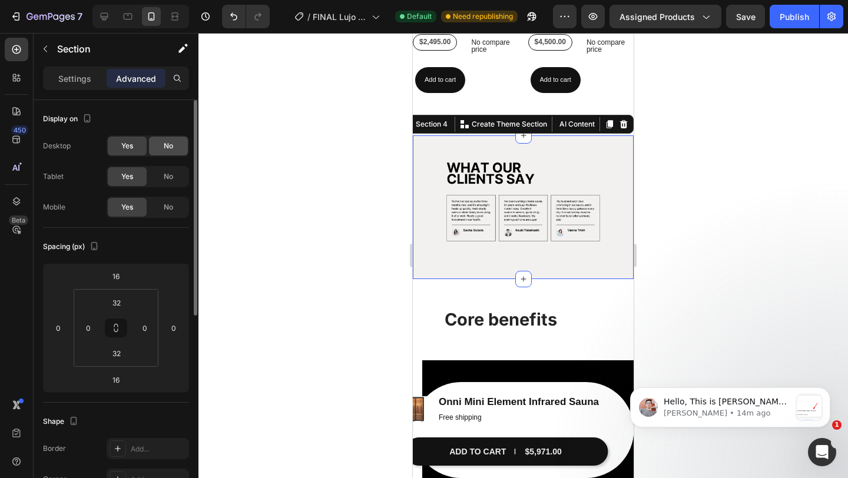
click at [180, 147] on div "No" at bounding box center [168, 146] width 39 height 19
click at [183, 177] on div "No" at bounding box center [168, 176] width 39 height 19
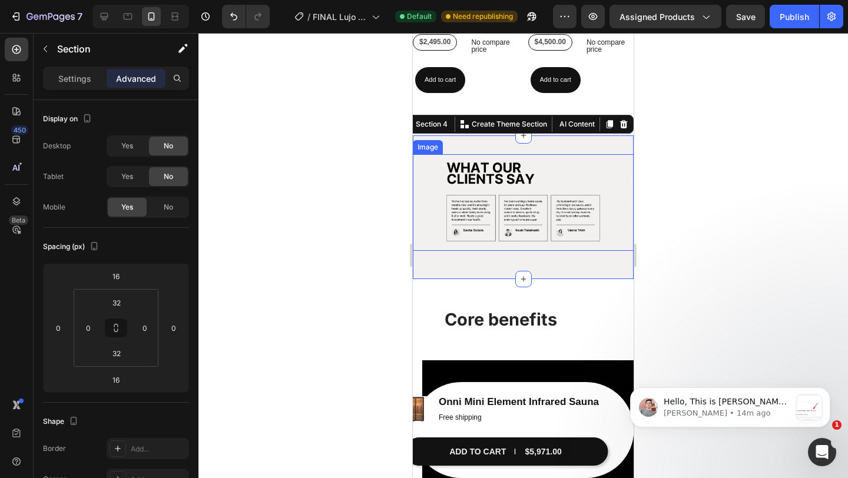
click at [571, 198] on img at bounding box center [523, 202] width 173 height 97
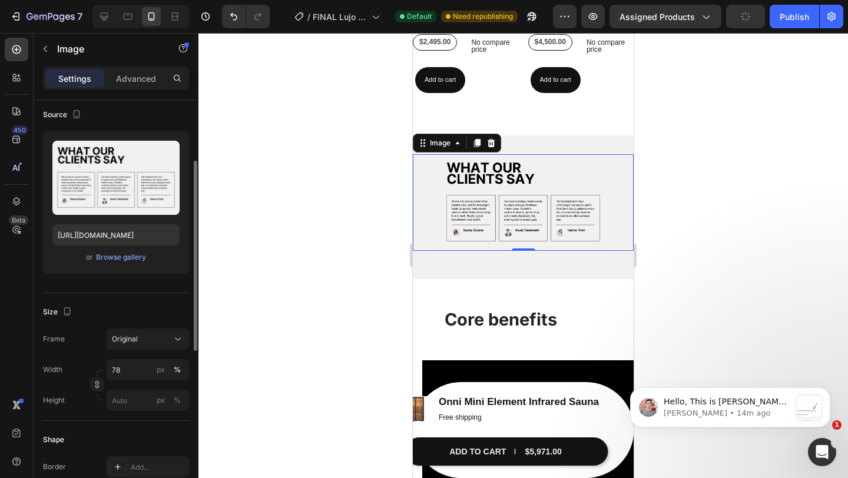
scroll to position [101, 0]
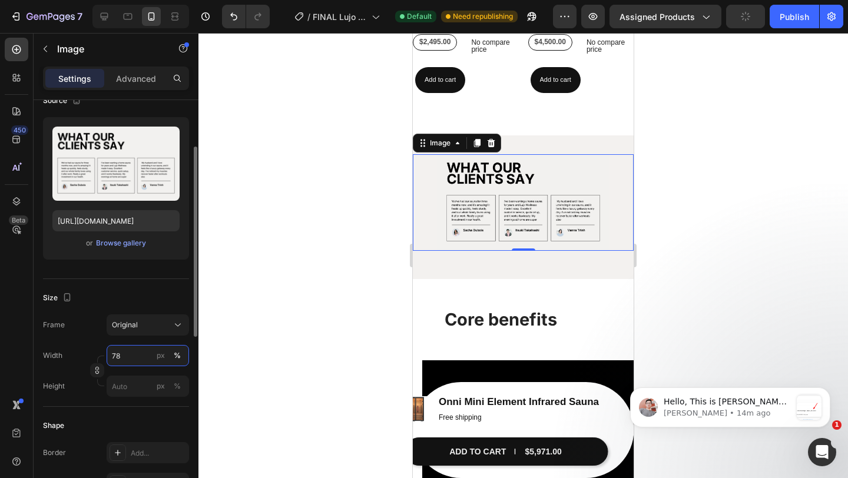
click at [131, 357] on input "78" at bounding box center [148, 355] width 82 height 21
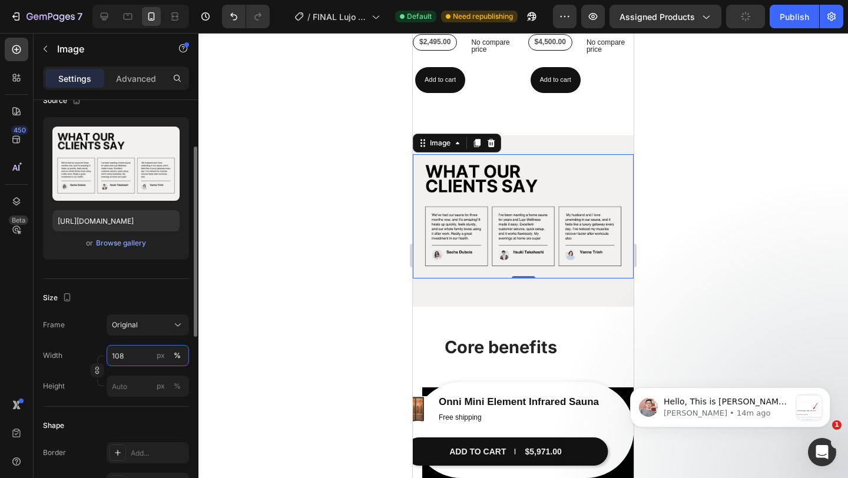
type input "109"
click at [810, 202] on div at bounding box center [523, 255] width 650 height 445
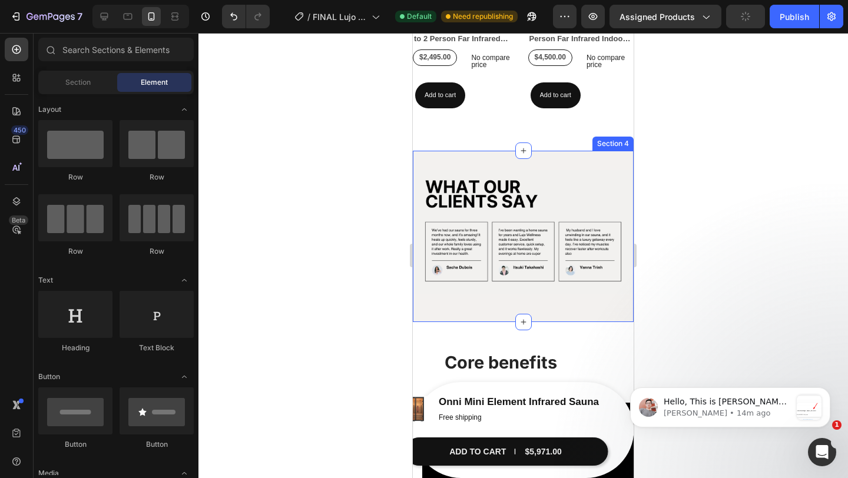
scroll to position [1410, 0]
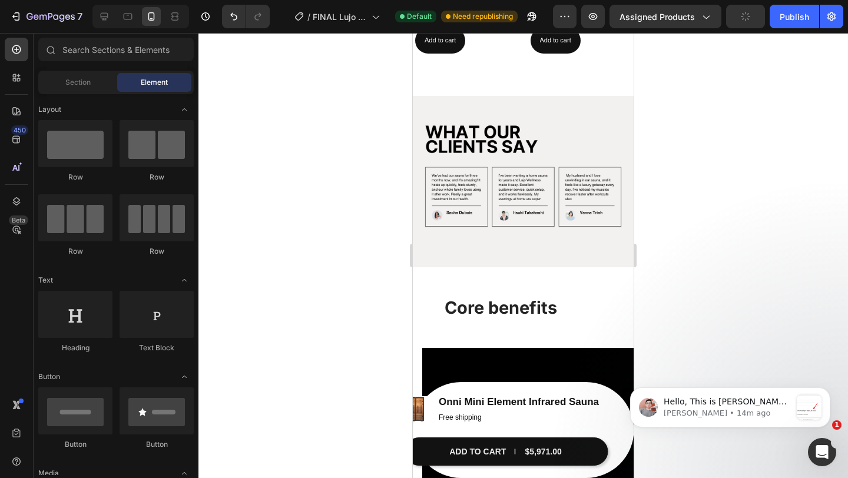
click at [684, 185] on div at bounding box center [523, 255] width 650 height 445
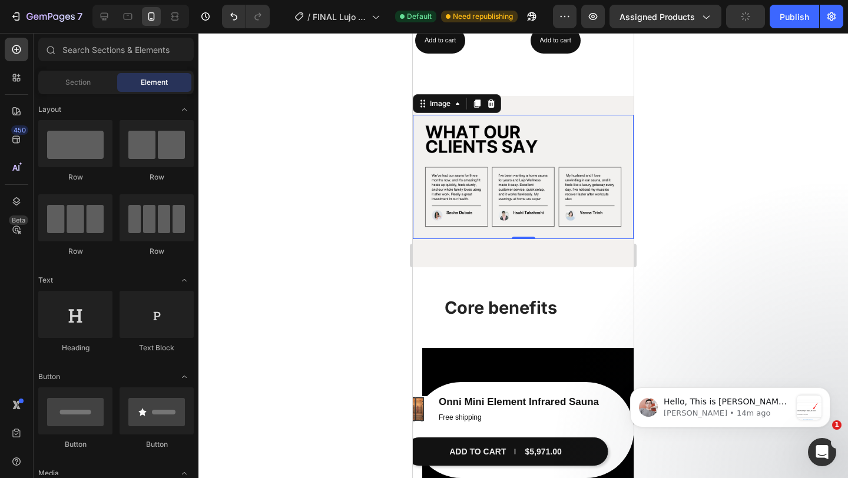
click at [600, 212] on img at bounding box center [523, 177] width 221 height 124
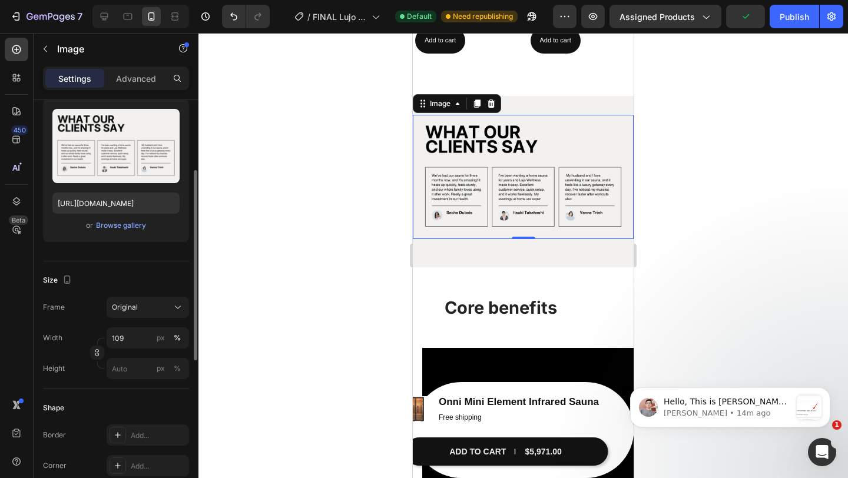
scroll to position [130, 0]
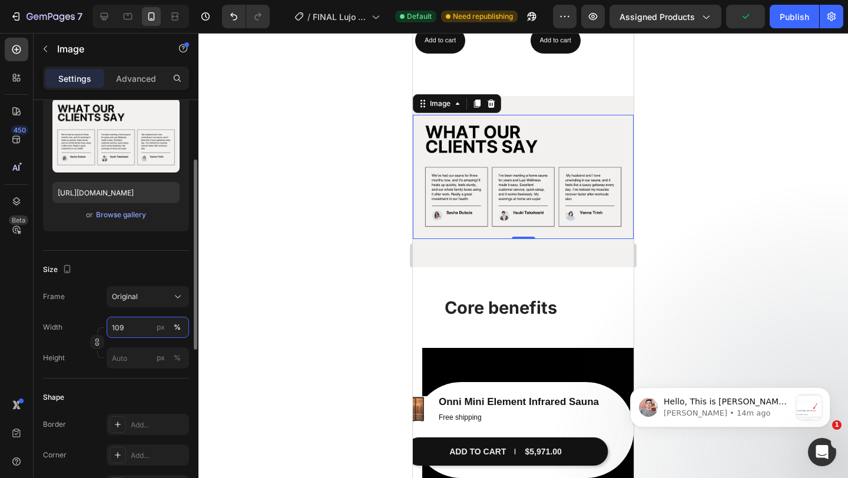
click at [150, 331] on input "109" at bounding box center [148, 327] width 82 height 21
type input "100"
click at [686, 177] on div at bounding box center [523, 255] width 650 height 445
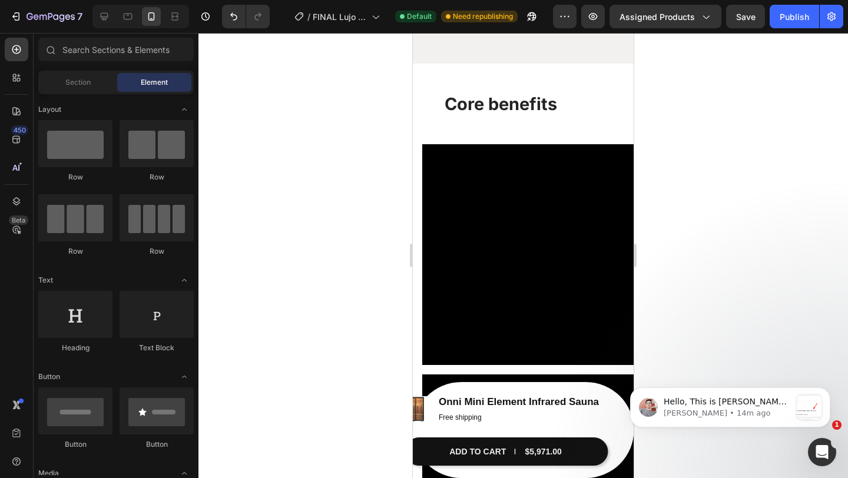
scroll to position [1613, 0]
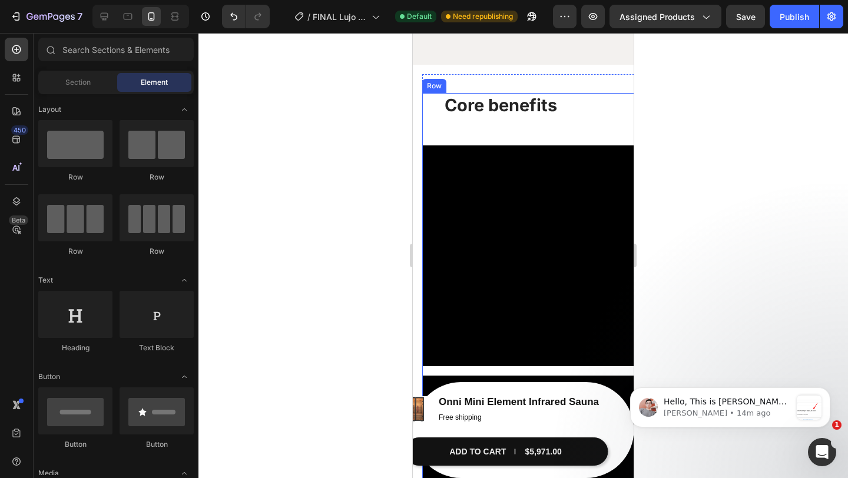
click at [430, 106] on div "Core benefits Heading Video Video Video Row" at bounding box center [532, 460] width 221 height 734
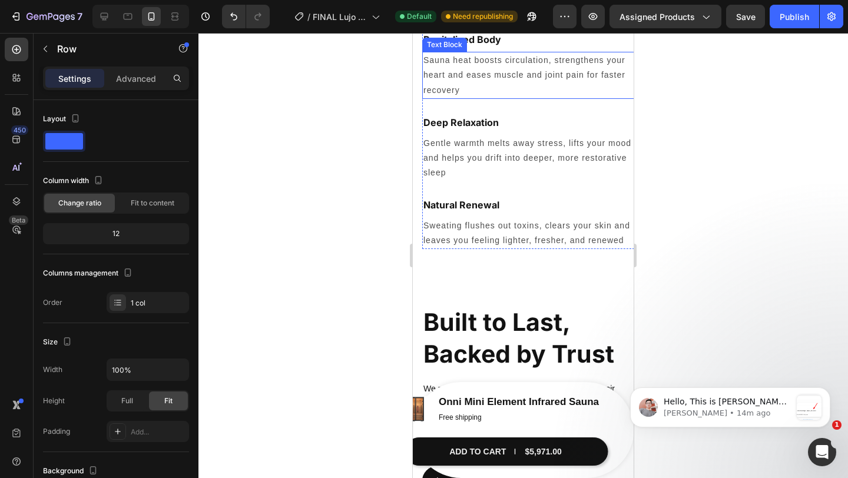
scroll to position [2415, 0]
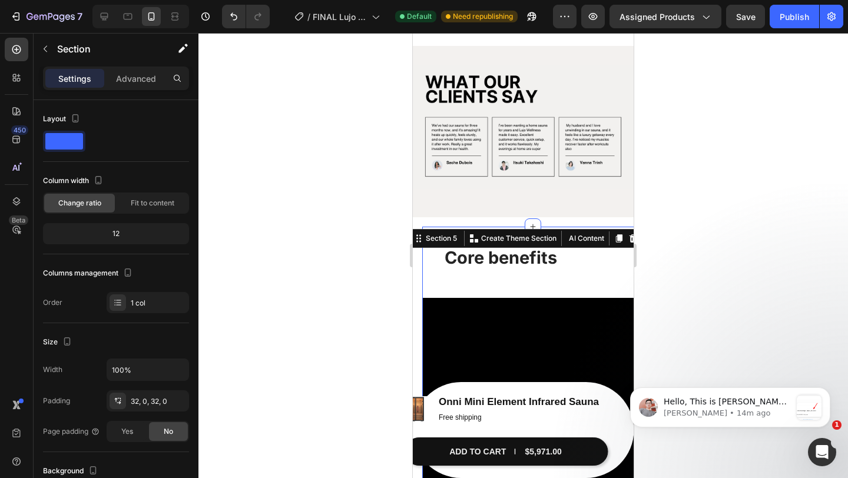
scroll to position [1461, 0]
click at [614, 240] on icon at bounding box center [618, 237] width 9 height 9
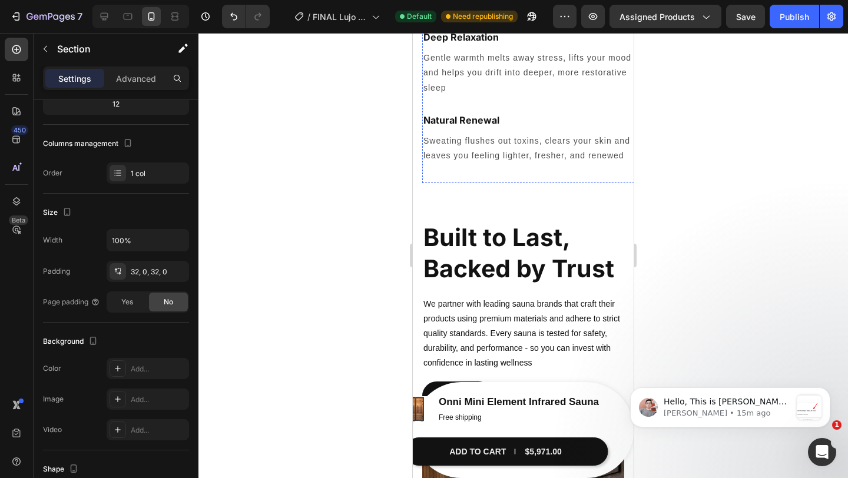
scroll to position [3503, 0]
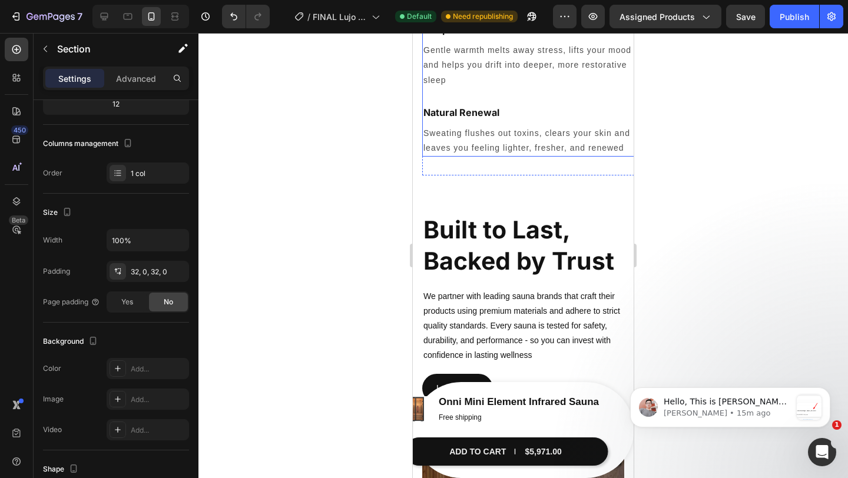
click at [432, 93] on div "Revitalized Body Heading Sauna heat boosts circulation, strengthens your heart …" at bounding box center [532, 45] width 221 height 224
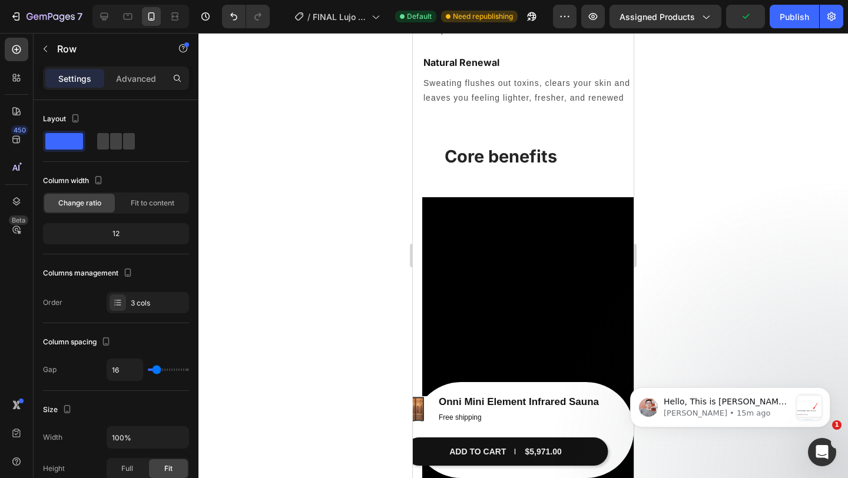
scroll to position [2559, 0]
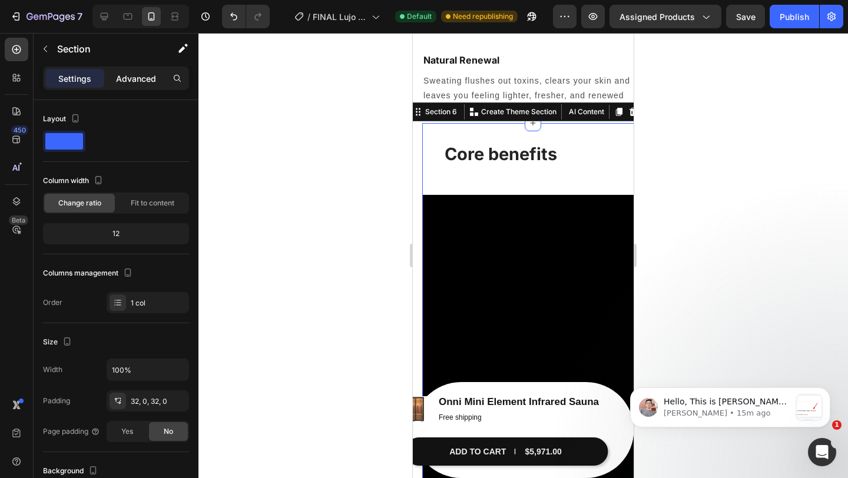
click at [147, 84] on p "Advanced" at bounding box center [136, 78] width 40 height 12
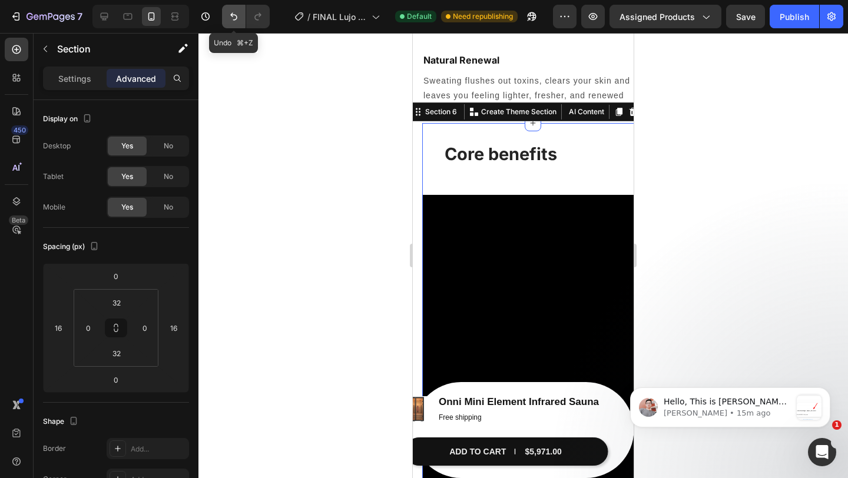
click at [236, 18] on icon "Undo/Redo" at bounding box center [233, 17] width 7 height 8
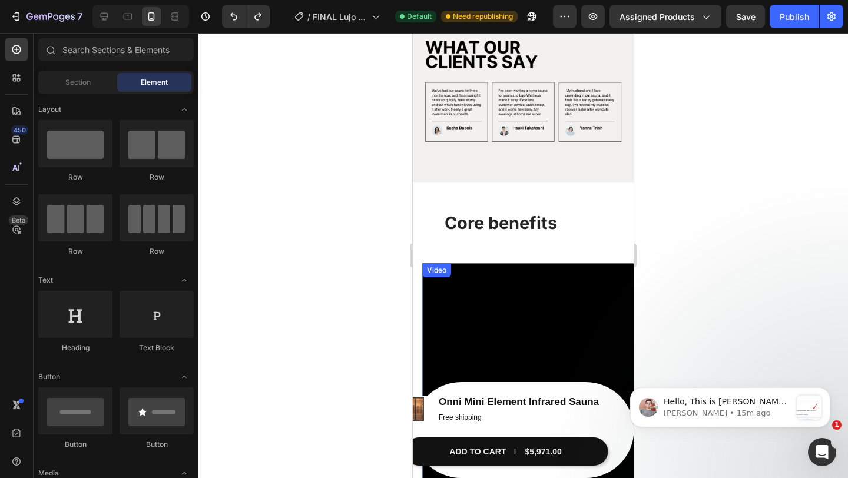
scroll to position [1498, 0]
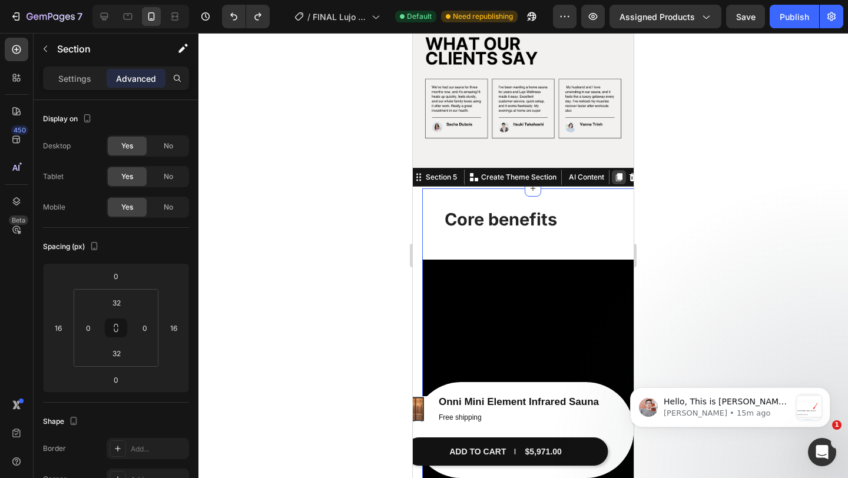
click at [615, 178] on icon at bounding box center [618, 177] width 9 height 9
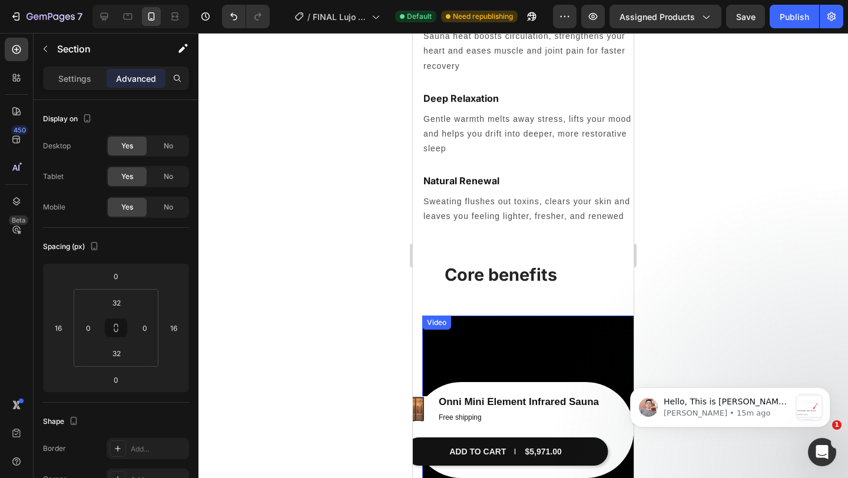
scroll to position [2592, 0]
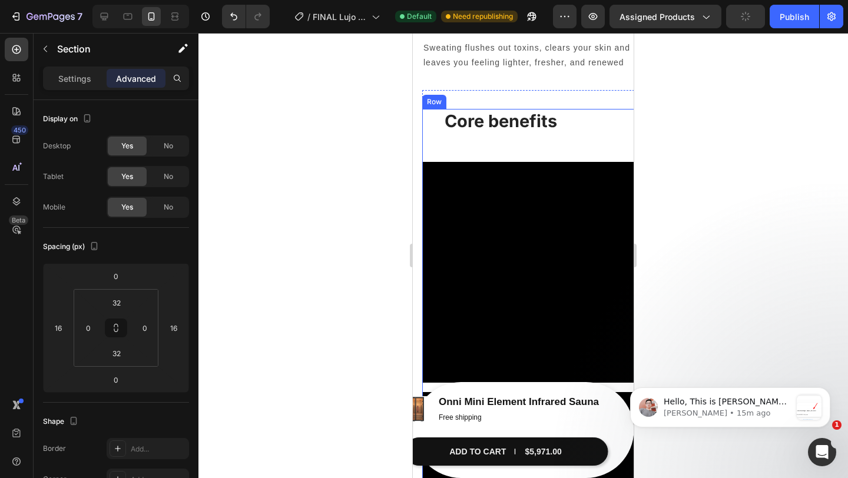
click at [435, 139] on div "Core benefits Heading Video Video Video Row" at bounding box center [532, 476] width 221 height 734
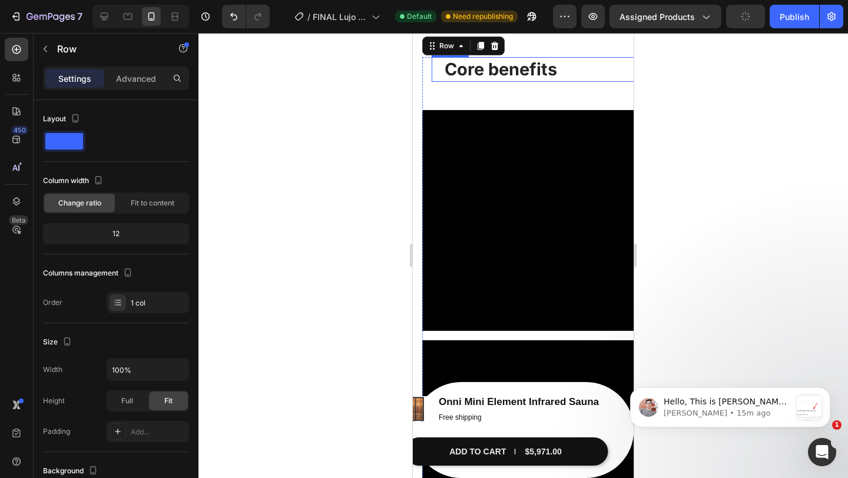
scroll to position [2598, 0]
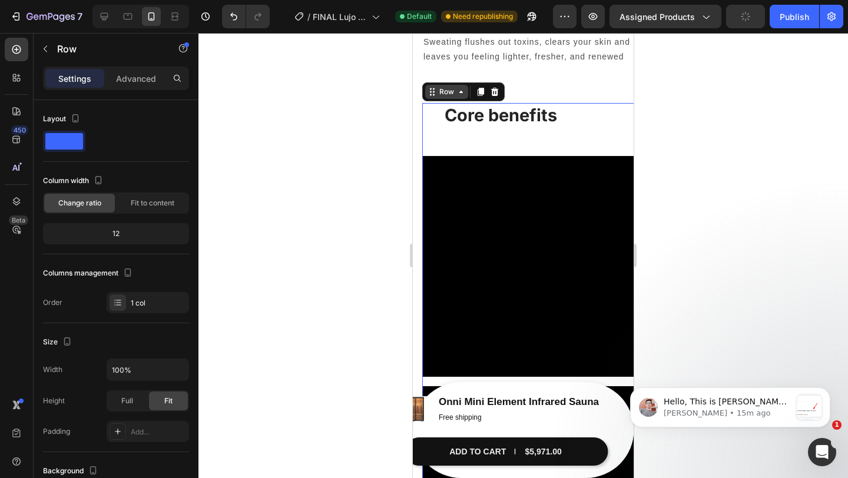
click at [440, 94] on div "Row" at bounding box center [446, 92] width 19 height 11
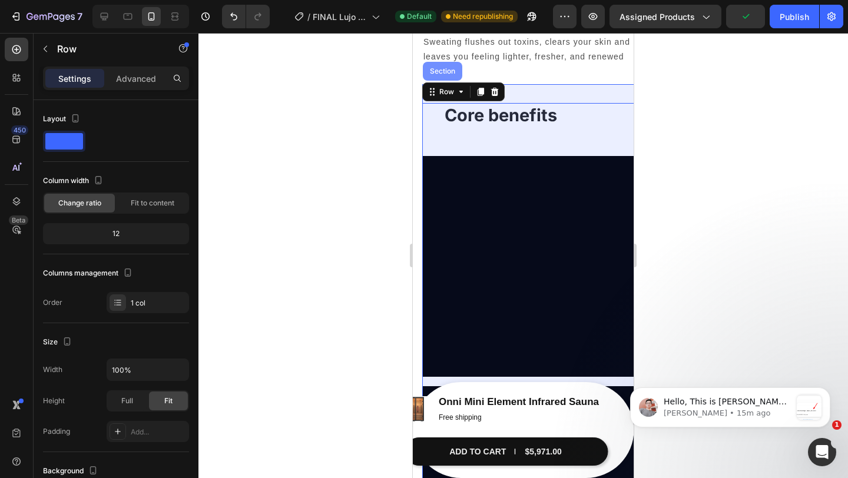
click at [446, 70] on div "Section" at bounding box center [443, 71] width 30 height 7
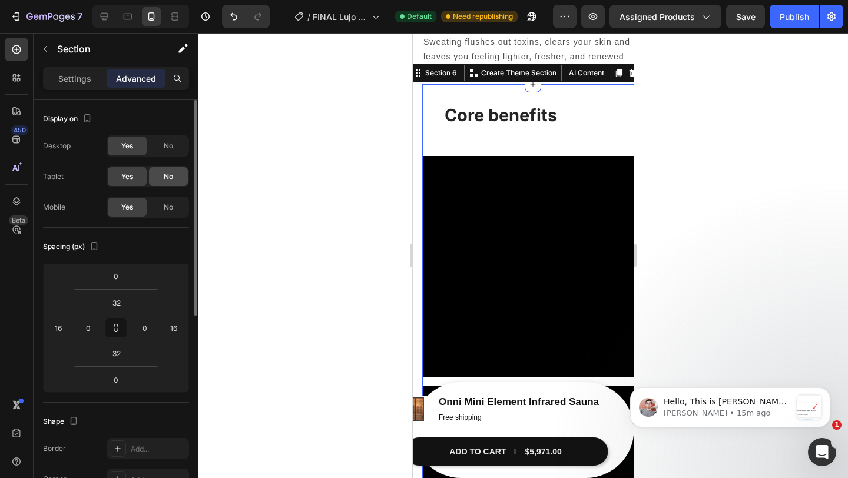
click at [160, 178] on div "No" at bounding box center [168, 176] width 39 height 19
click at [166, 151] on span "No" at bounding box center [168, 146] width 9 height 11
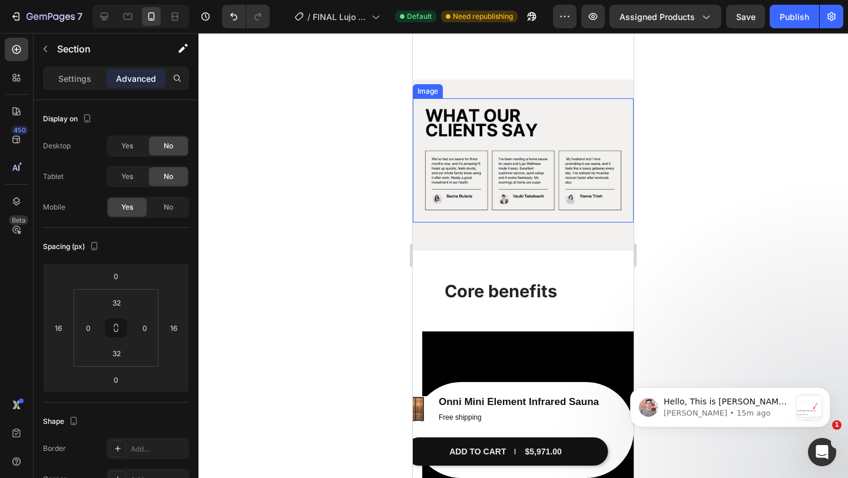
scroll to position [1441, 0]
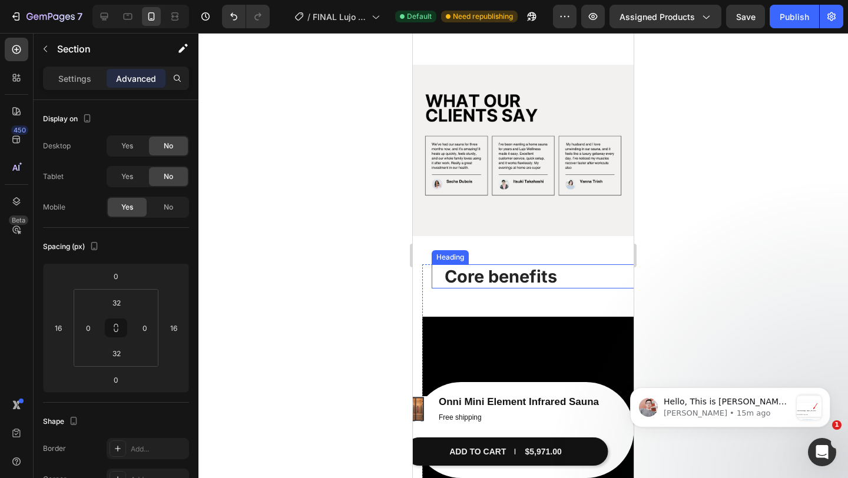
click at [445, 257] on div "Heading" at bounding box center [450, 257] width 32 height 11
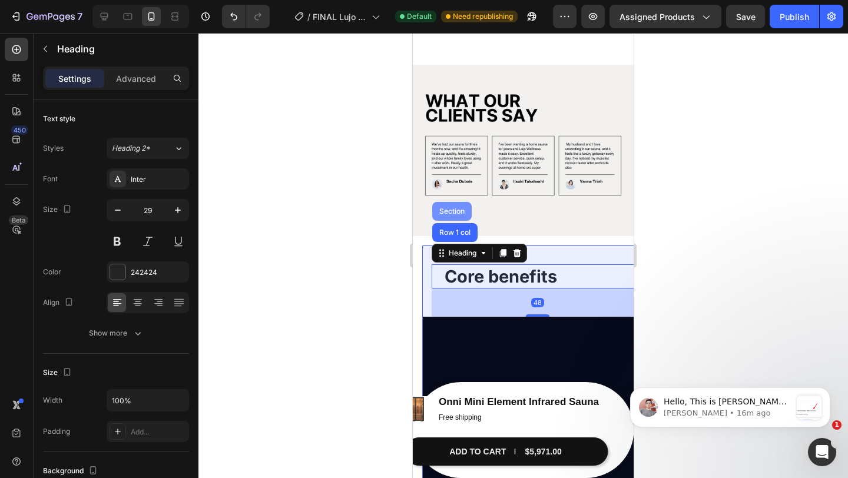
click at [452, 216] on div "Section" at bounding box center [451, 211] width 39 height 19
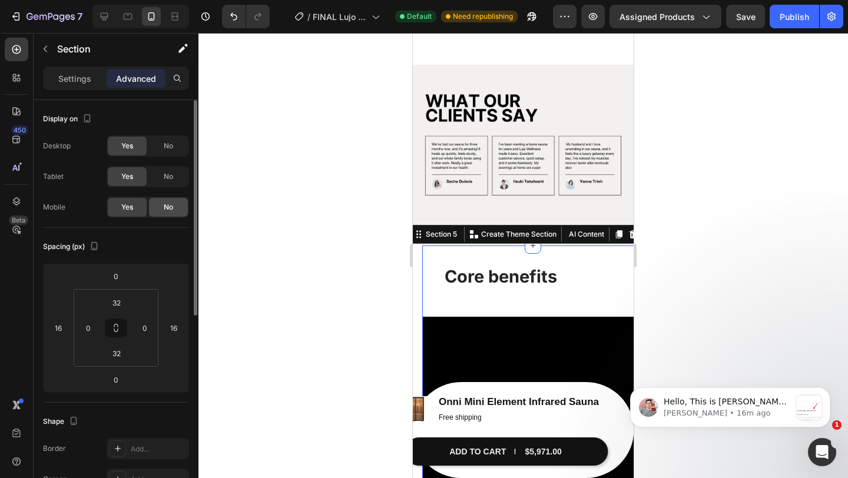
click at [180, 204] on div "No" at bounding box center [168, 207] width 39 height 19
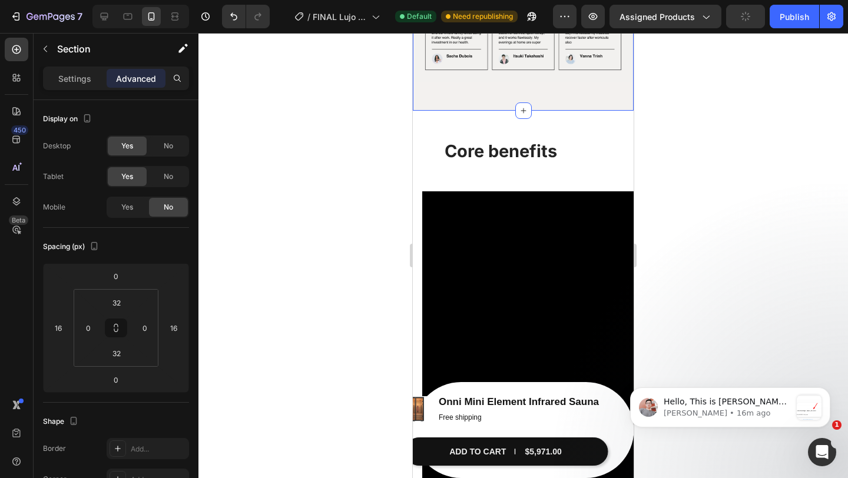
scroll to position [1581, 0]
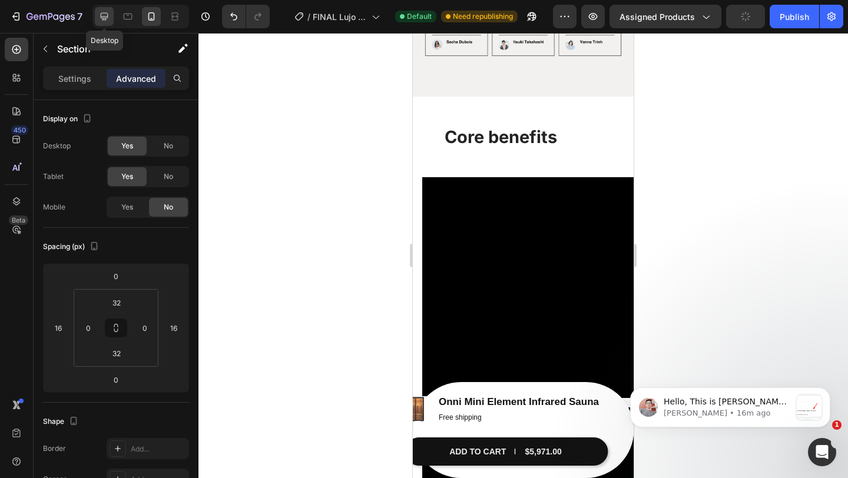
click at [97, 18] on div at bounding box center [104, 16] width 19 height 19
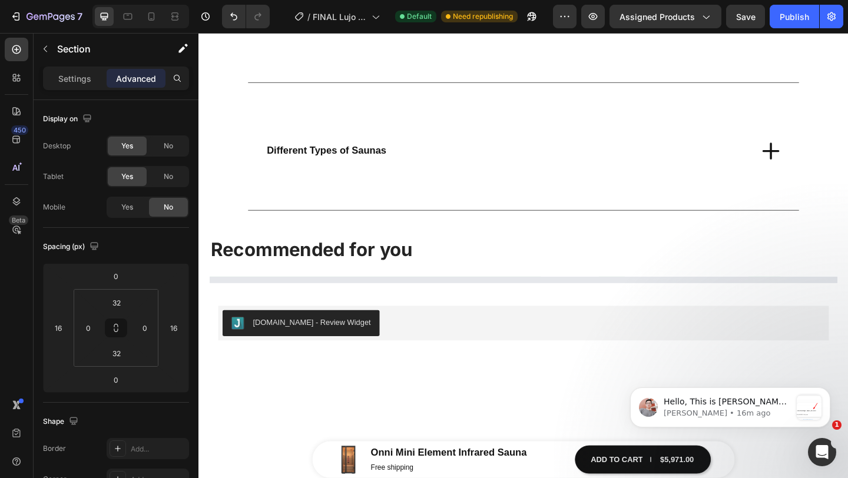
scroll to position [2360, 0]
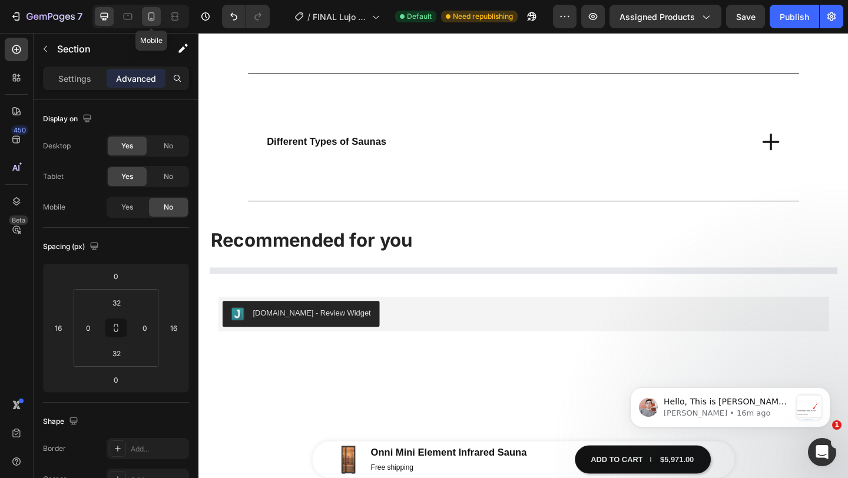
click at [158, 15] on div at bounding box center [151, 16] width 19 height 19
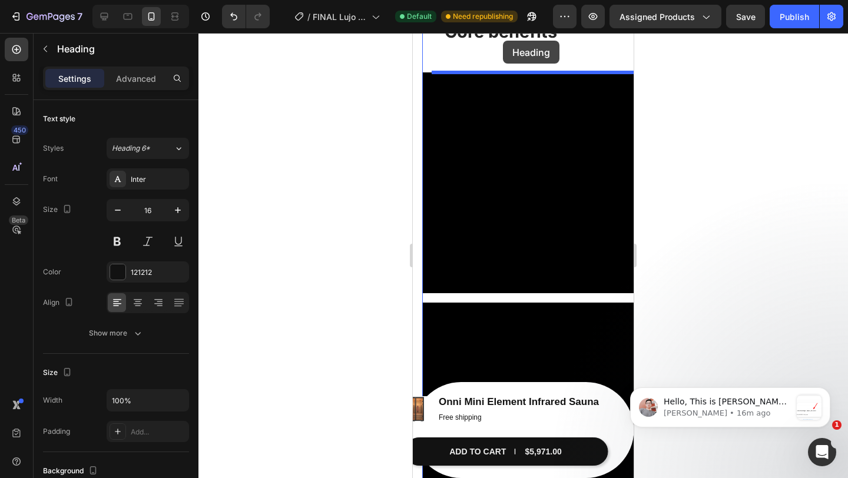
scroll to position [1372, 0]
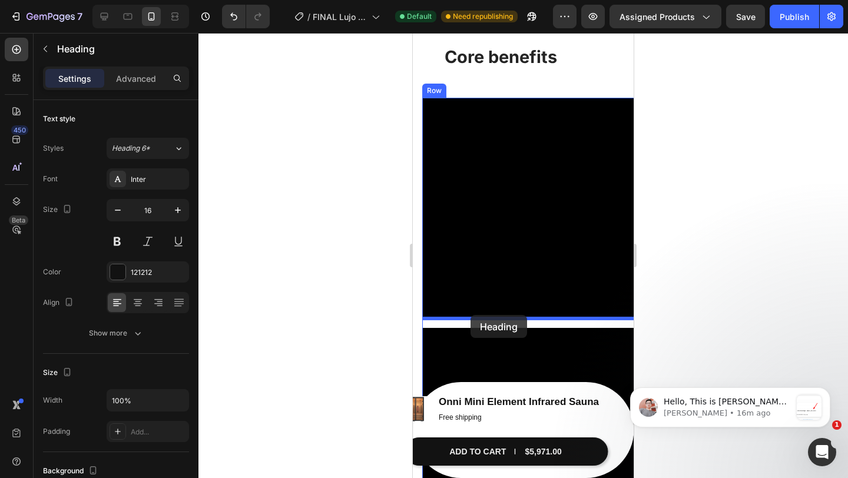
drag, startPoint x: 457, startPoint y: 201, endPoint x: 471, endPoint y: 315, distance: 114.5
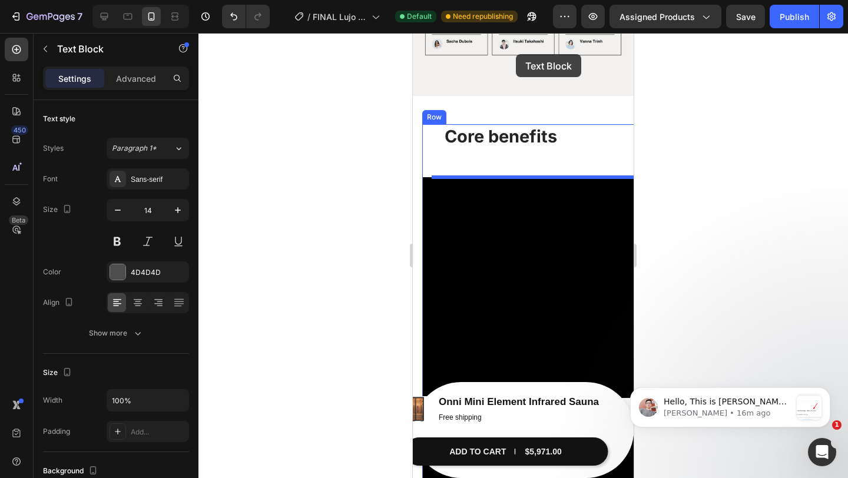
scroll to position [1270, 0]
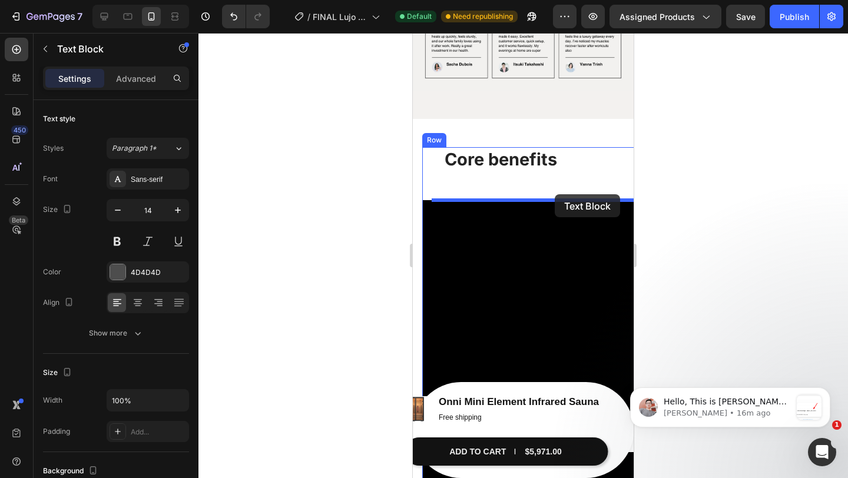
drag, startPoint x: 487, startPoint y: 148, endPoint x: 555, endPoint y: 194, distance: 81.5
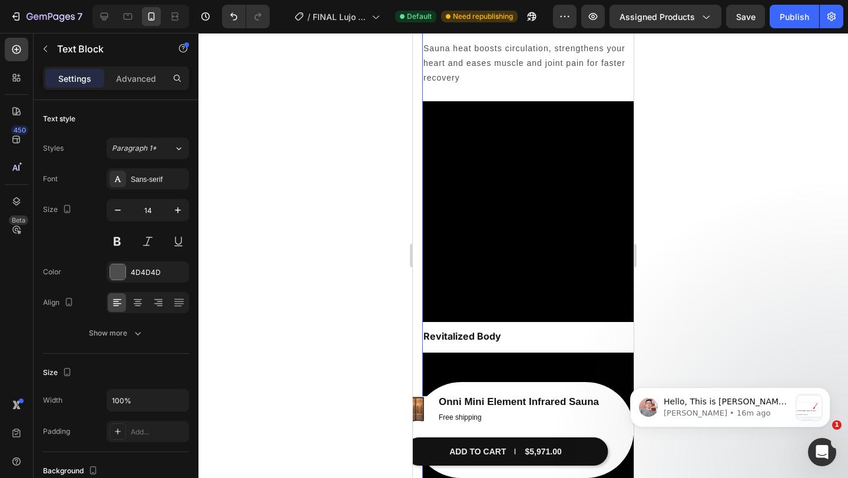
scroll to position [1441, 0]
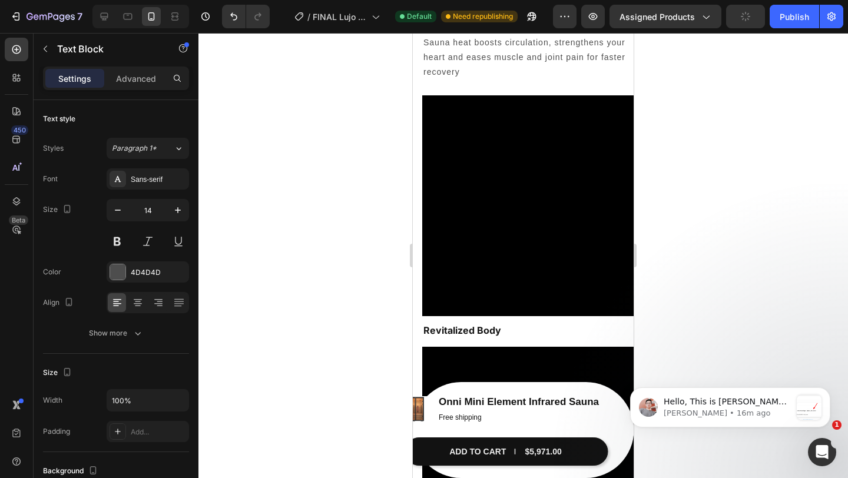
click at [511, 54] on p "Sauna heat boosts circulation, strengthens your heart and eases muscle and join…" at bounding box center [532, 57] width 219 height 45
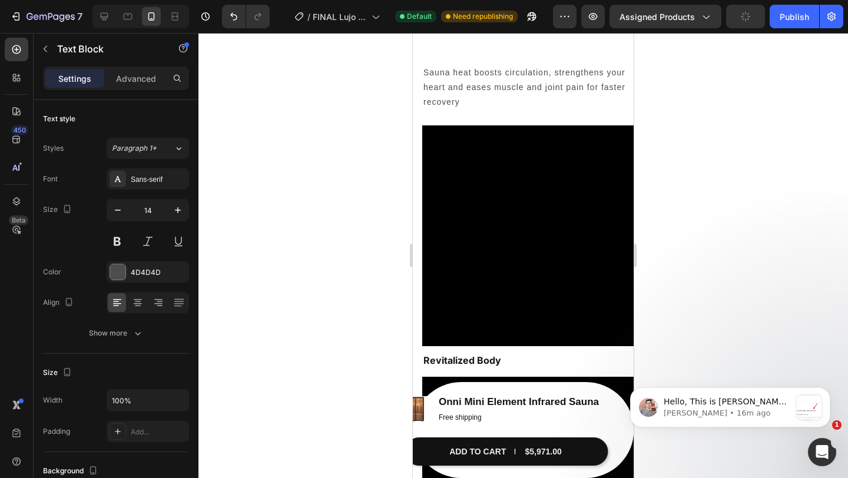
scroll to position [1407, 0]
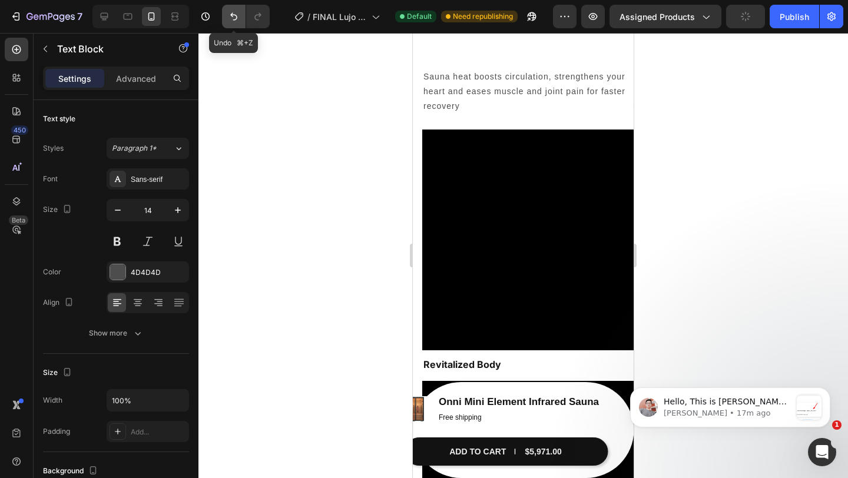
click at [243, 27] on button "Undo/Redo" at bounding box center [234, 17] width 24 height 24
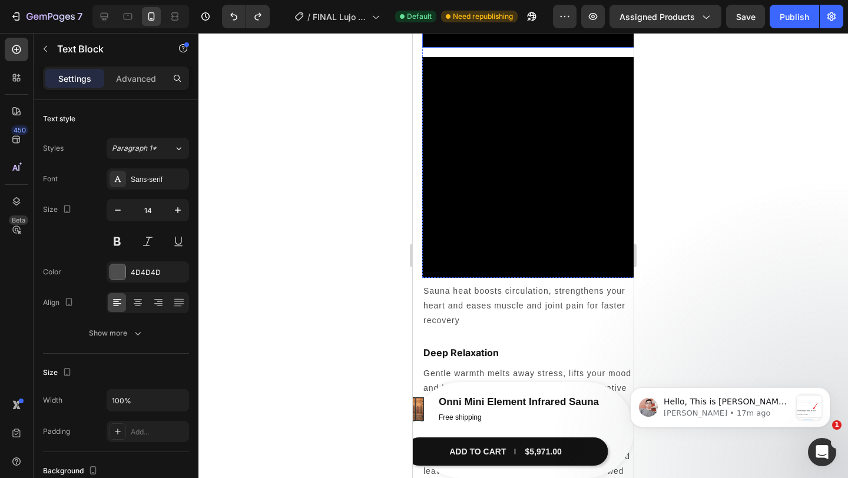
scroll to position [1899, 0]
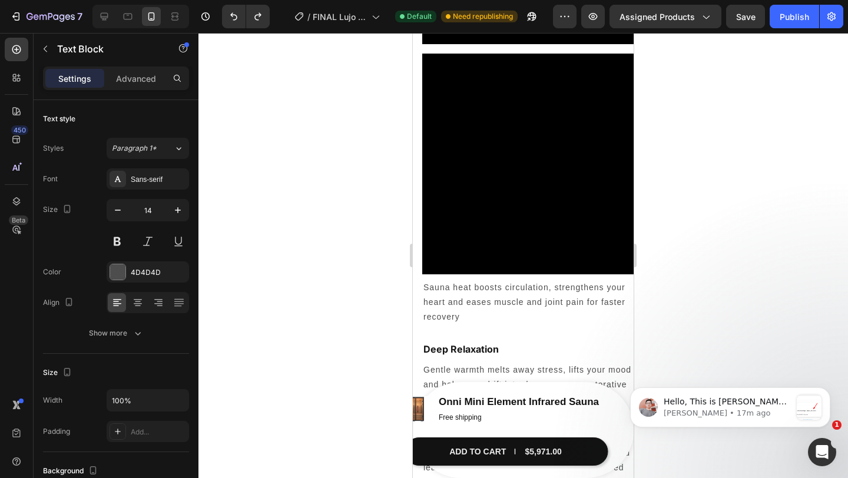
click at [509, 306] on p "Sauna heat boosts circulation, strengthens your heart and eases muscle and join…" at bounding box center [532, 302] width 219 height 45
click at [523, 281] on p "Sauna heat boosts circulation, strengthens your heart and eases muscle and join…" at bounding box center [532, 302] width 219 height 45
click at [748, 97] on div at bounding box center [523, 255] width 650 height 445
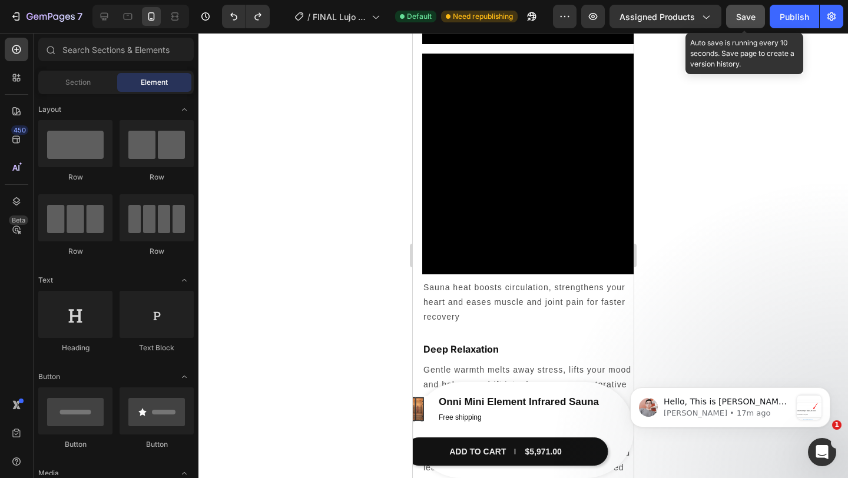
click at [727, 21] on button "Save" at bounding box center [745, 17] width 39 height 24
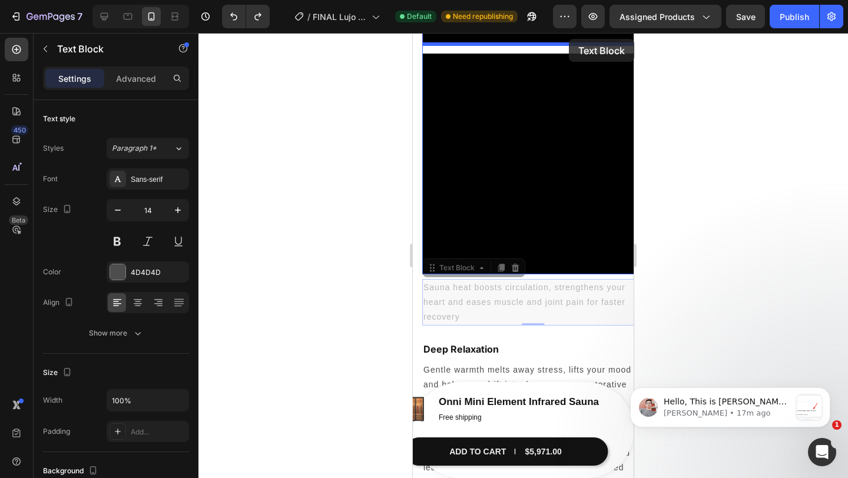
drag, startPoint x: 555, startPoint y: 299, endPoint x: 569, endPoint y: 39, distance: 260.1
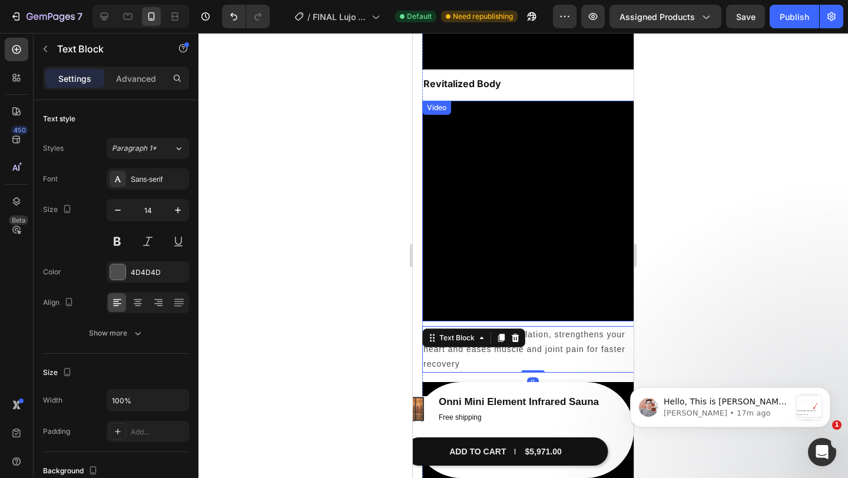
scroll to position [1625, 0]
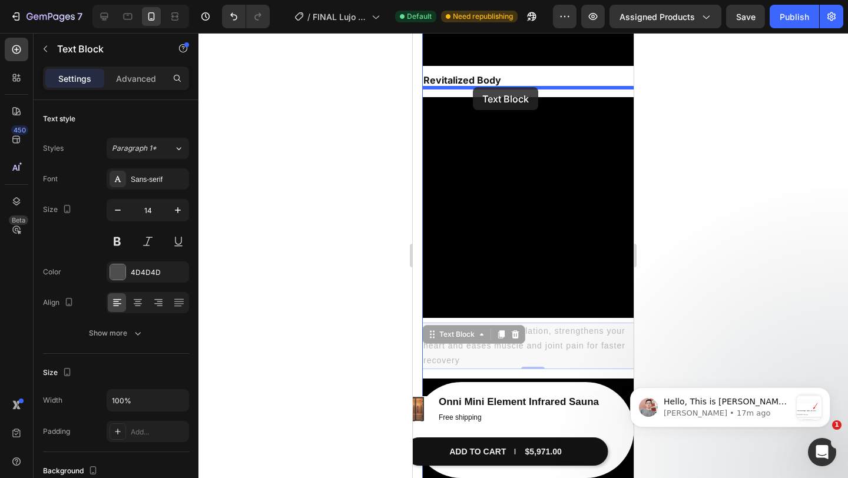
drag, startPoint x: 449, startPoint y: 339, endPoint x: 473, endPoint y: 87, distance: 252.6
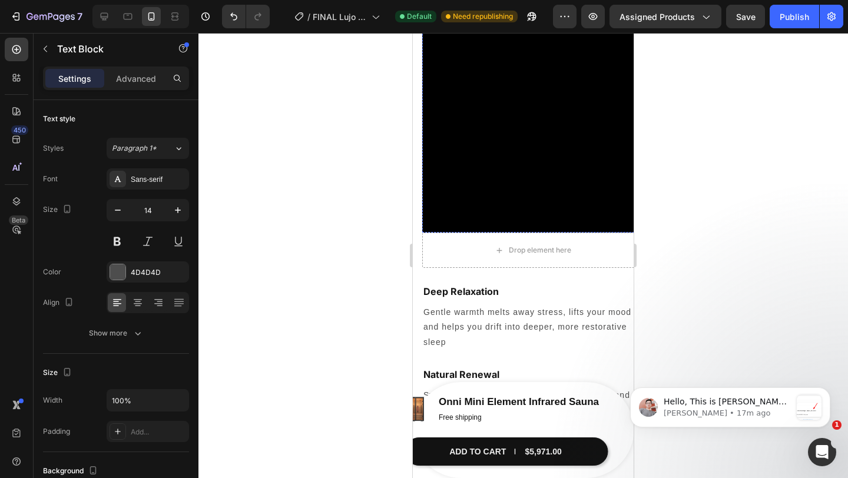
scroll to position [2008, 0]
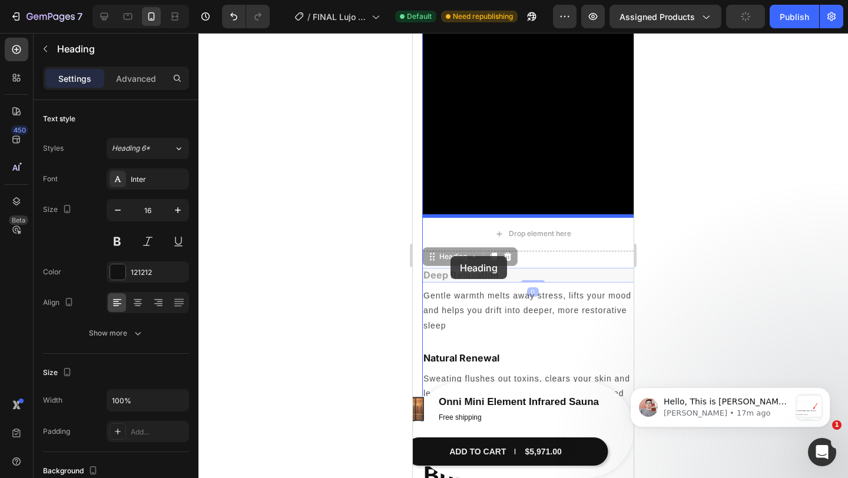
drag, startPoint x: 445, startPoint y: 263, endPoint x: 451, endPoint y: 257, distance: 8.3
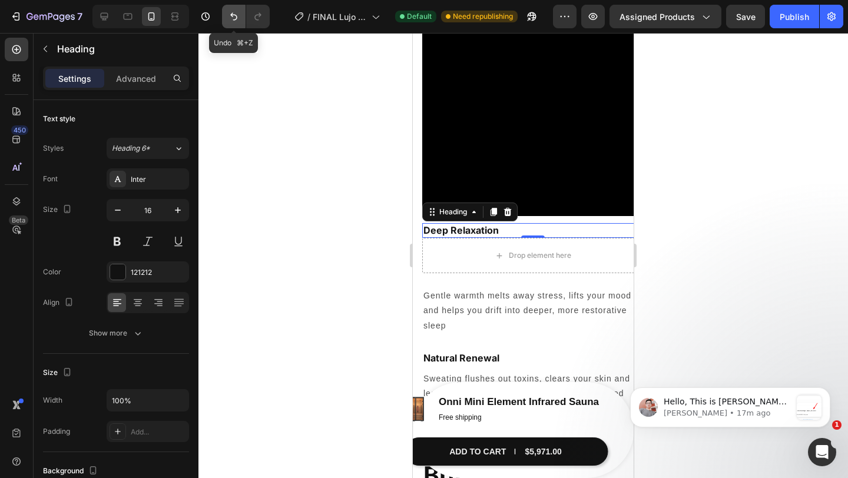
click at [232, 19] on icon "Undo/Redo" at bounding box center [234, 17] width 12 height 12
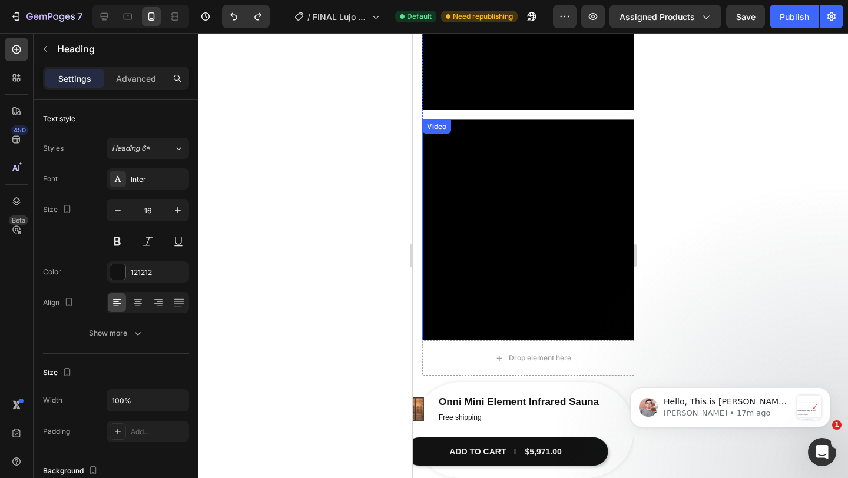
scroll to position [1915, 0]
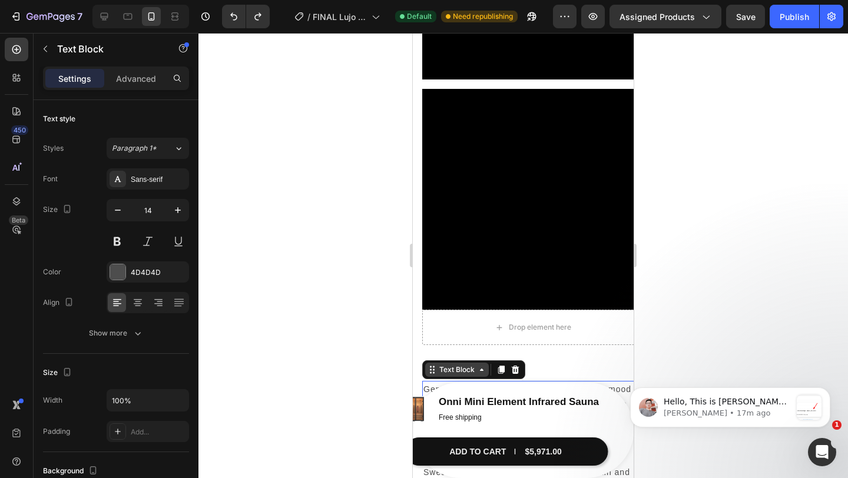
click at [449, 373] on div "Text Block" at bounding box center [457, 370] width 40 height 11
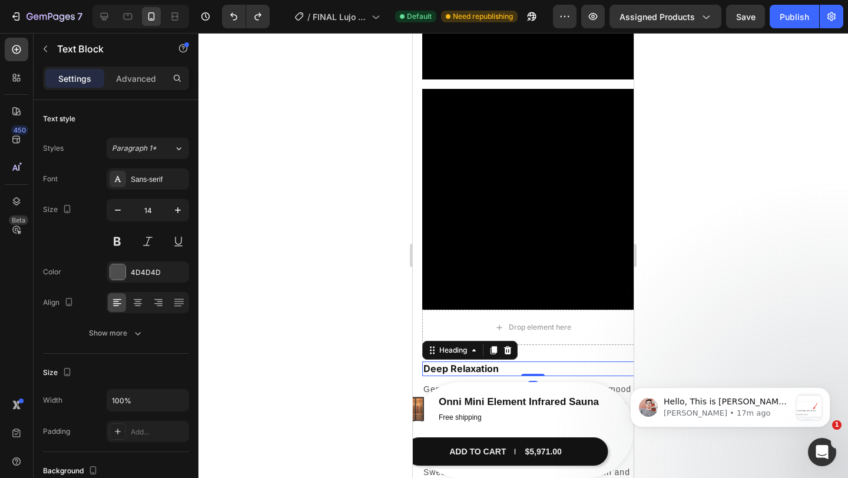
click at [562, 362] on h2 "Deep Relaxation" at bounding box center [532, 369] width 221 height 15
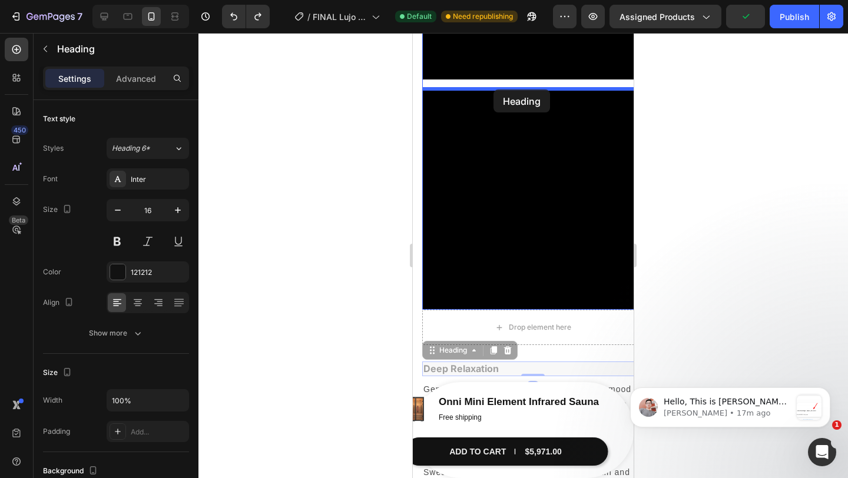
drag, startPoint x: 448, startPoint y: 351, endPoint x: 494, endPoint y: 90, distance: 265.4
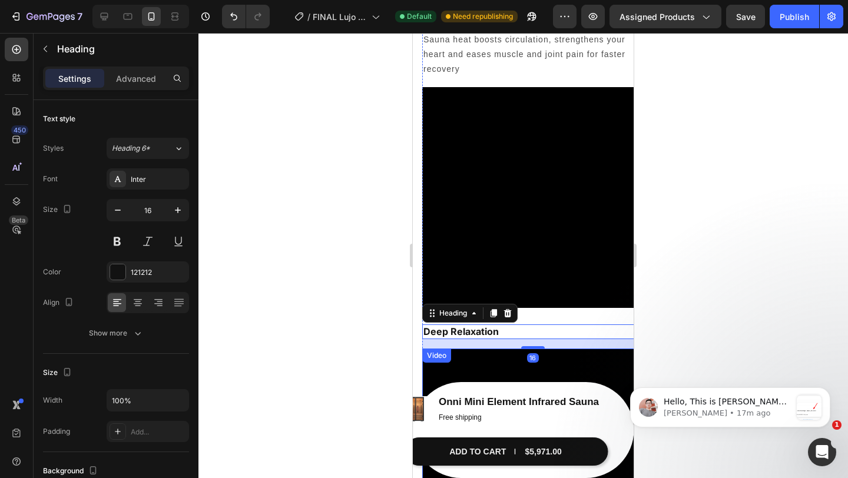
scroll to position [1579, 0]
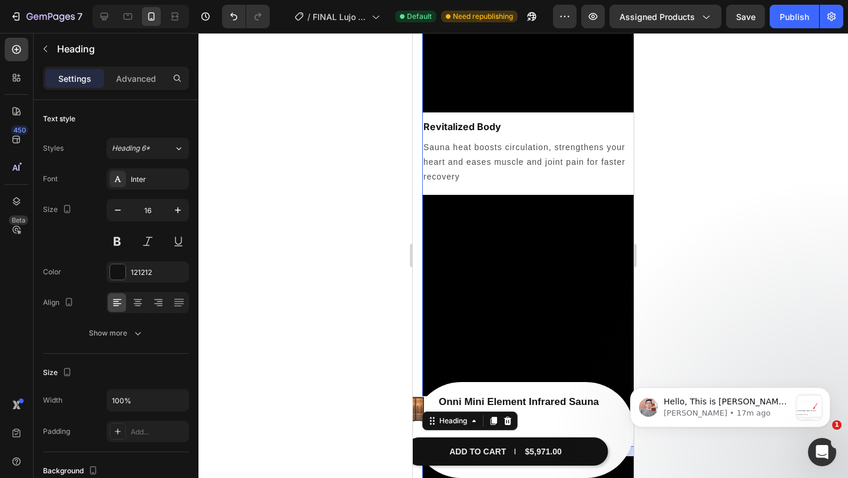
click at [698, 114] on div at bounding box center [523, 255] width 650 height 445
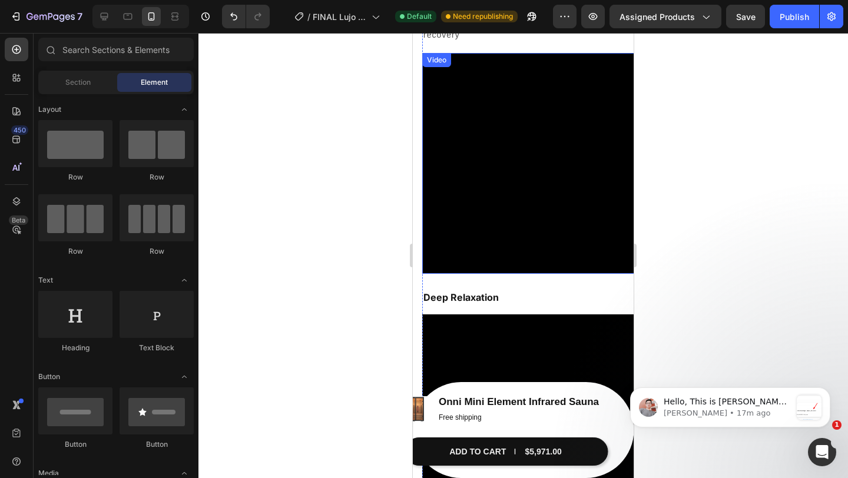
scroll to position [1723, 0]
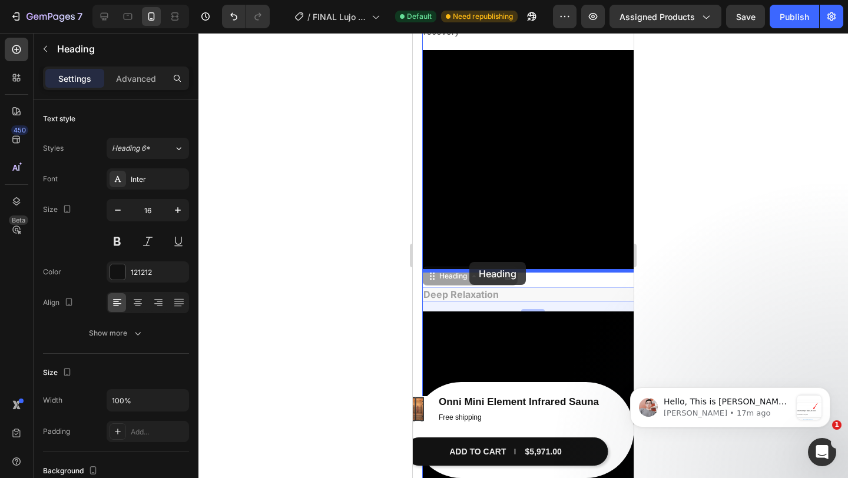
drag, startPoint x: 464, startPoint y: 289, endPoint x: 469, endPoint y: 262, distance: 27.7
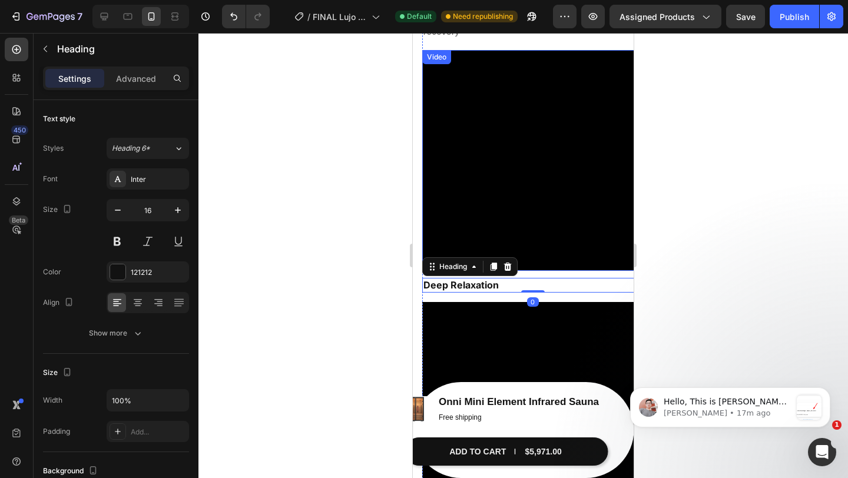
click at [676, 213] on div at bounding box center [523, 255] width 650 height 445
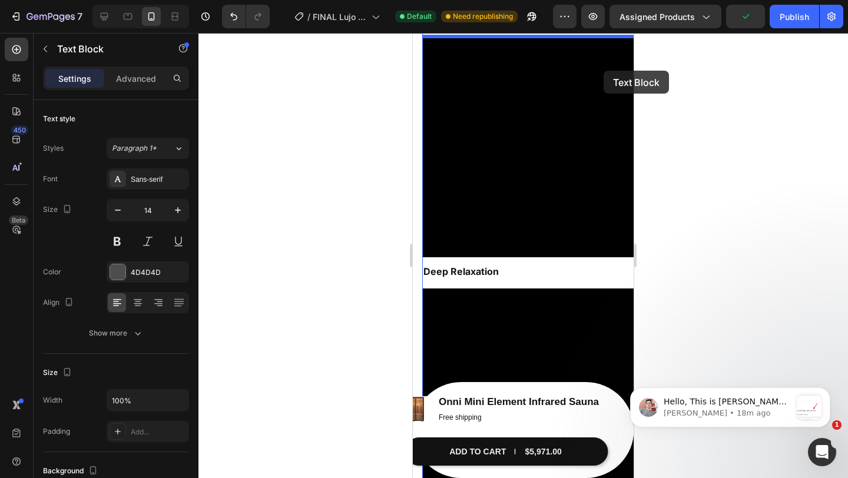
scroll to position [1728, 0]
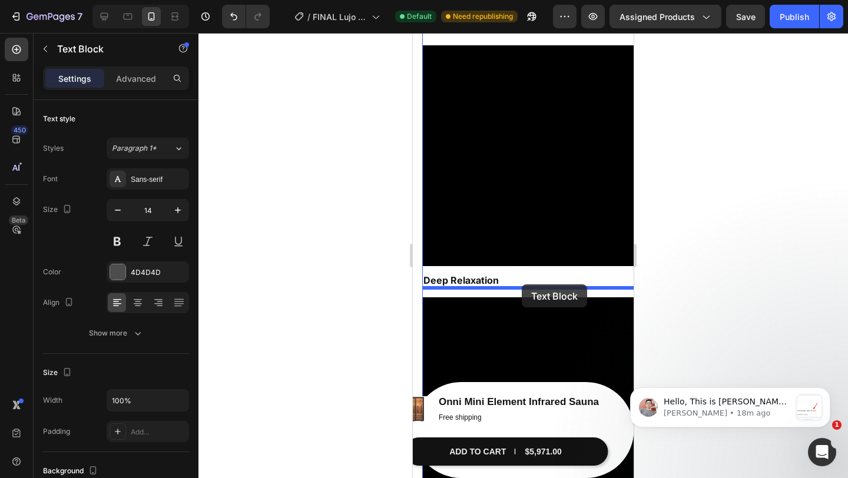
drag, startPoint x: 580, startPoint y: 285, endPoint x: 522, endPoint y: 284, distance: 58.3
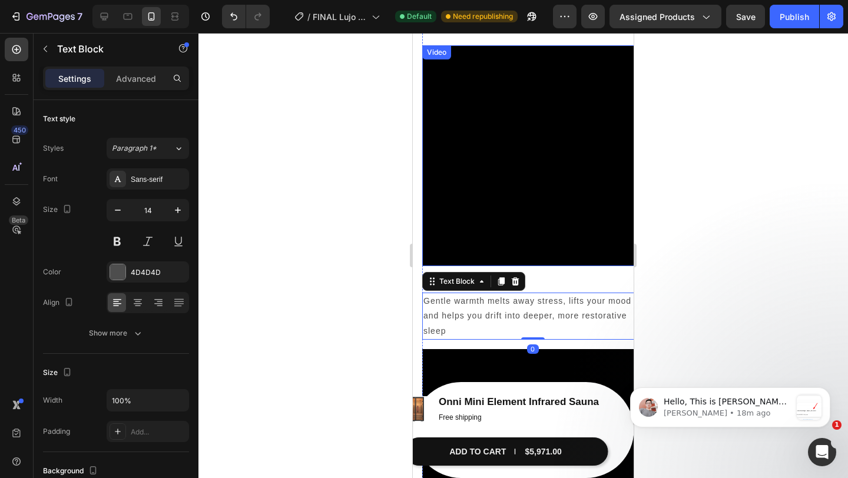
click at [664, 246] on div at bounding box center [523, 255] width 650 height 445
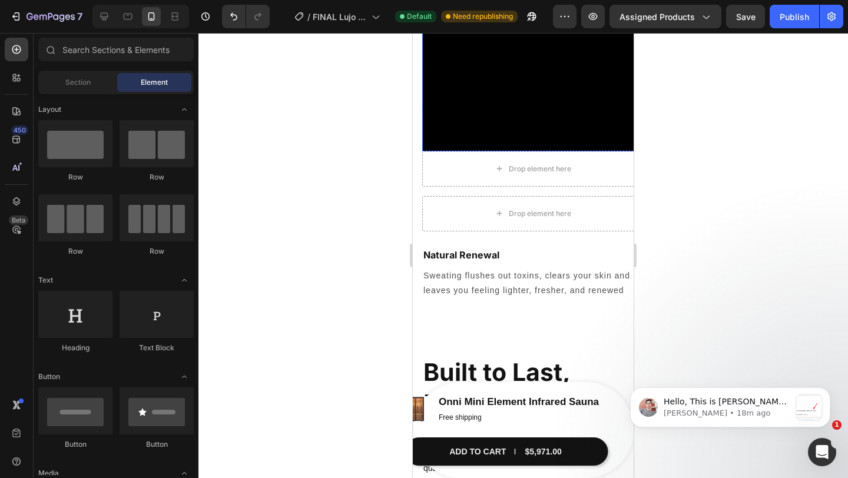
scroll to position [2148, 0]
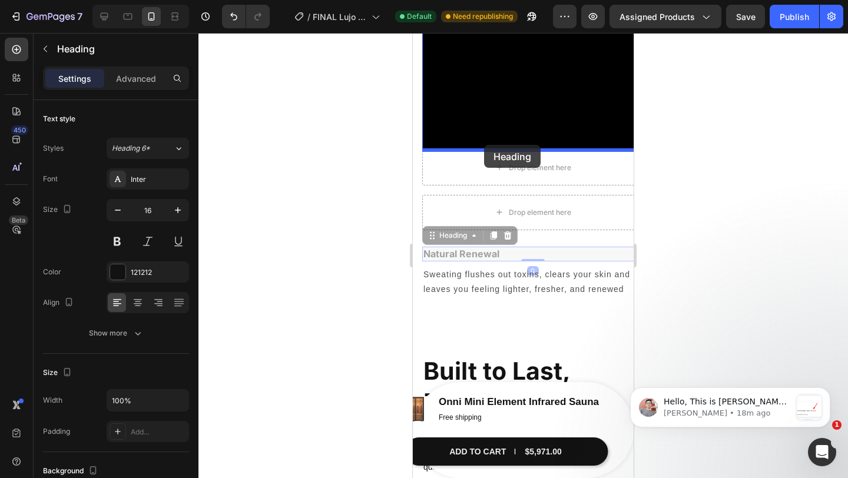
drag, startPoint x: 482, startPoint y: 254, endPoint x: 484, endPoint y: 145, distance: 109.0
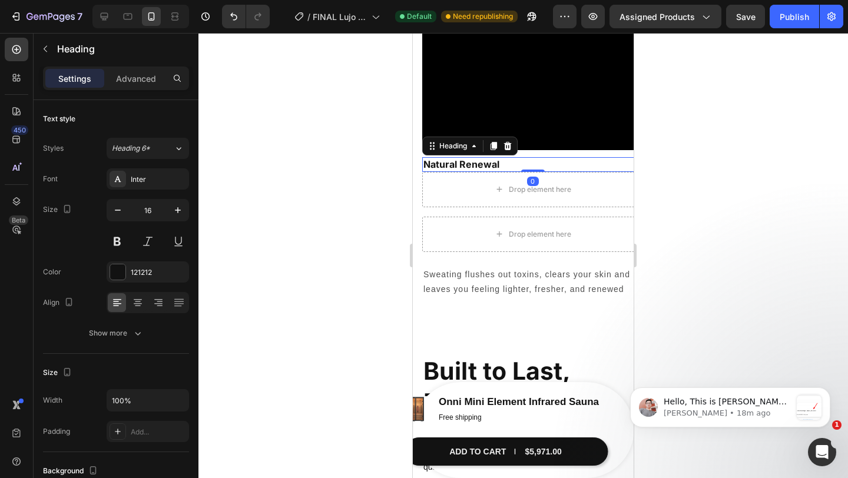
click at [683, 133] on div at bounding box center [523, 255] width 650 height 445
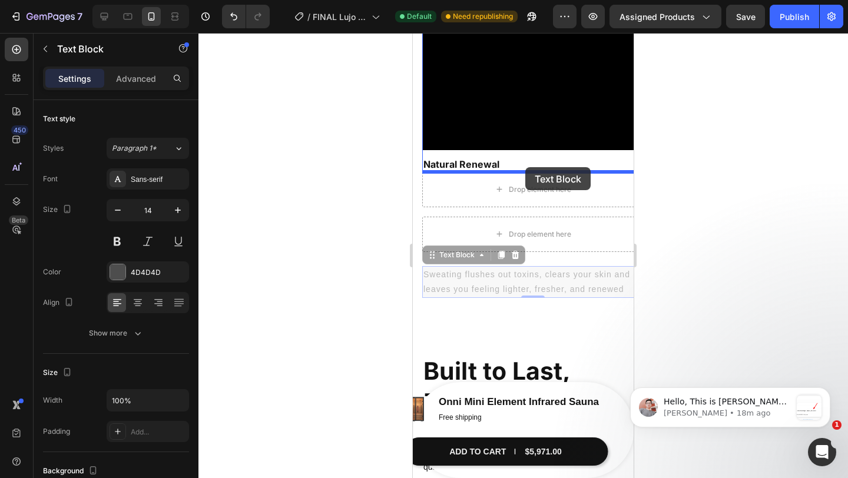
drag, startPoint x: 528, startPoint y: 277, endPoint x: 525, endPoint y: 167, distance: 109.6
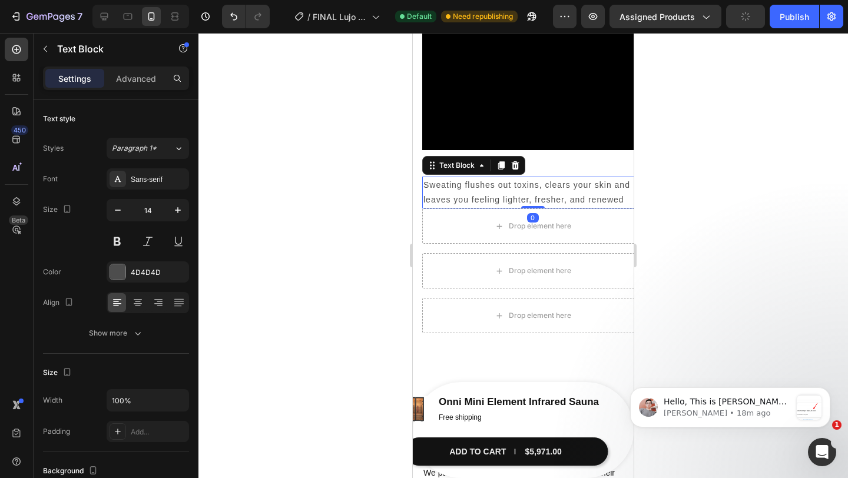
click at [673, 207] on div at bounding box center [523, 255] width 650 height 445
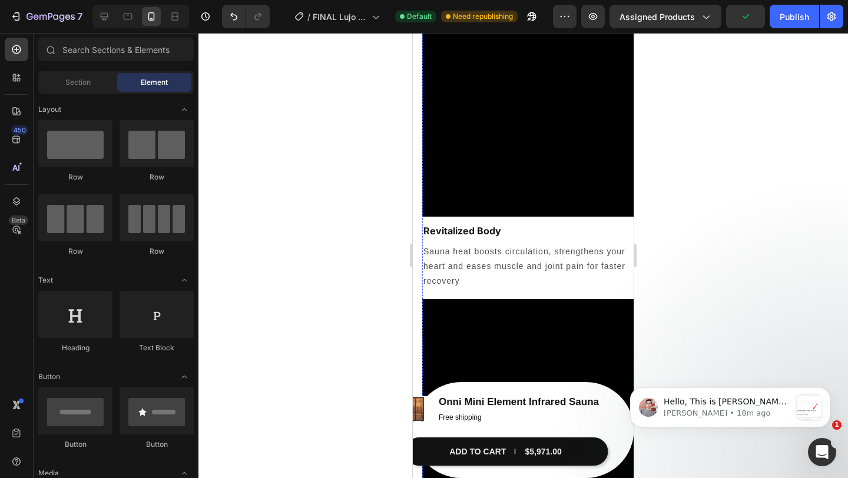
scroll to position [1469, 0]
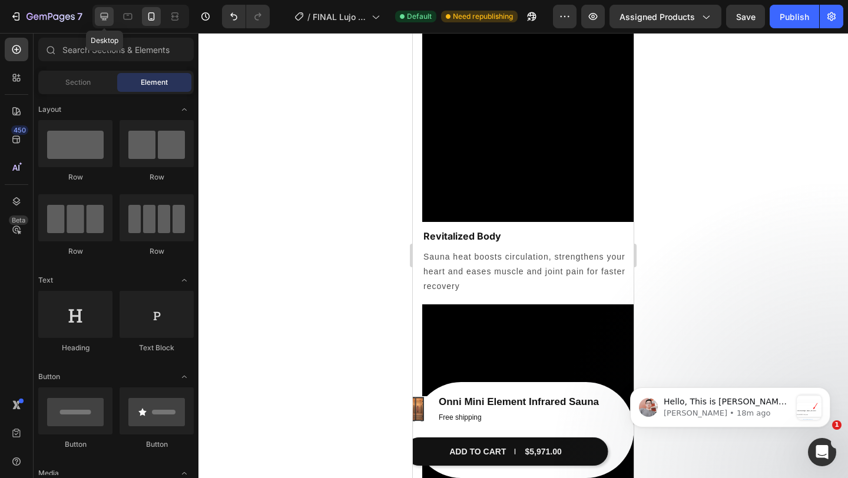
click at [111, 18] on div at bounding box center [104, 16] width 19 height 19
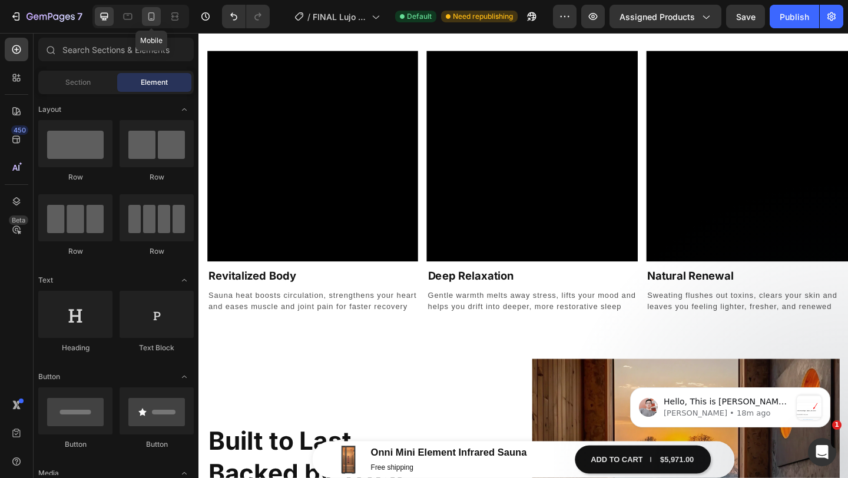
click at [155, 22] on div at bounding box center [151, 16] width 19 height 19
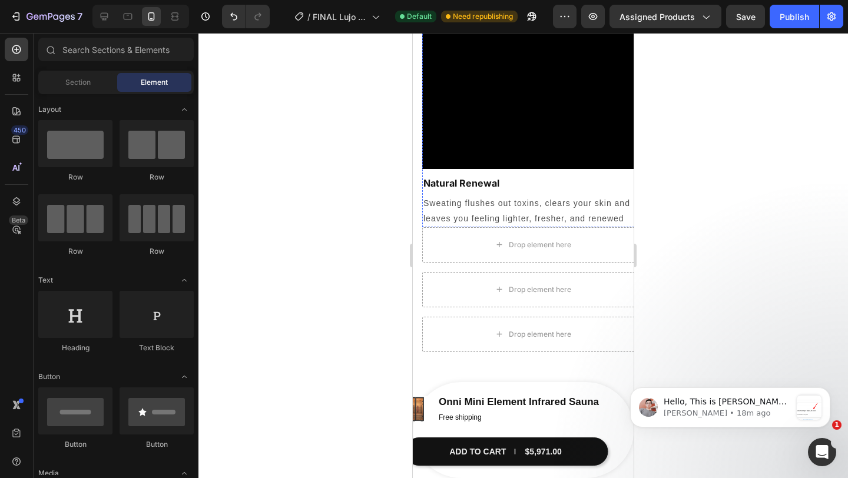
scroll to position [2208, 0]
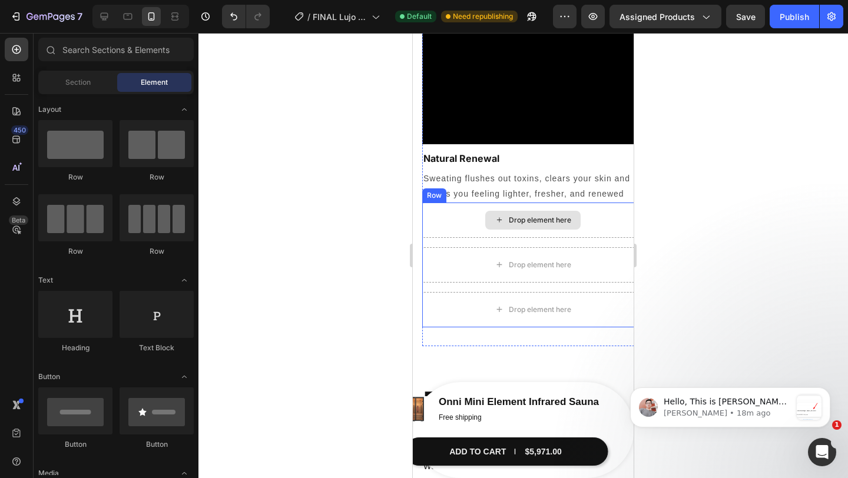
click at [471, 208] on div "Drop element here" at bounding box center [532, 220] width 221 height 35
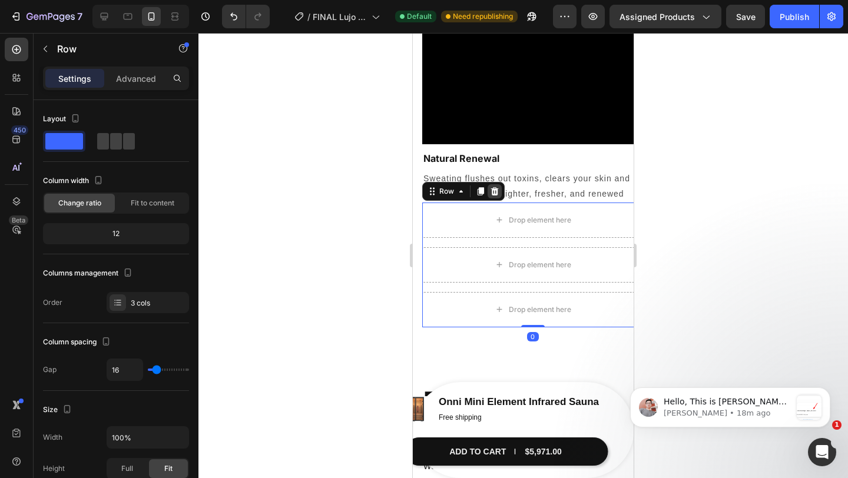
click at [496, 193] on icon at bounding box center [495, 191] width 8 height 8
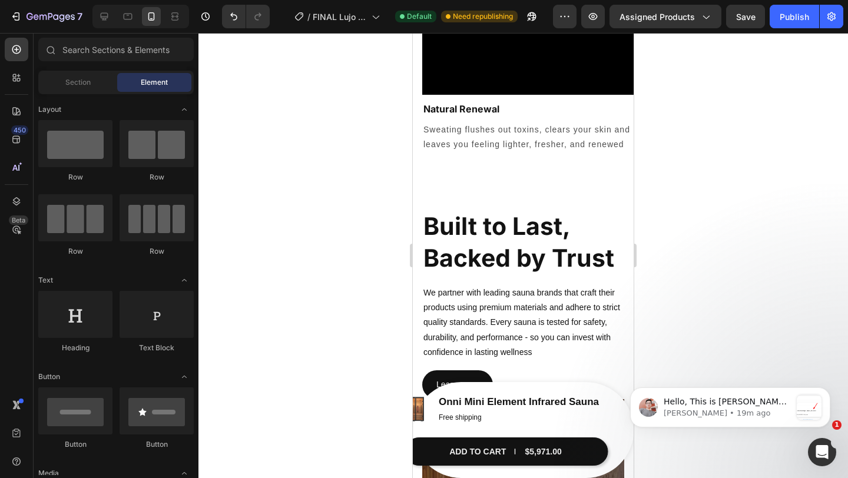
scroll to position [2494, 0]
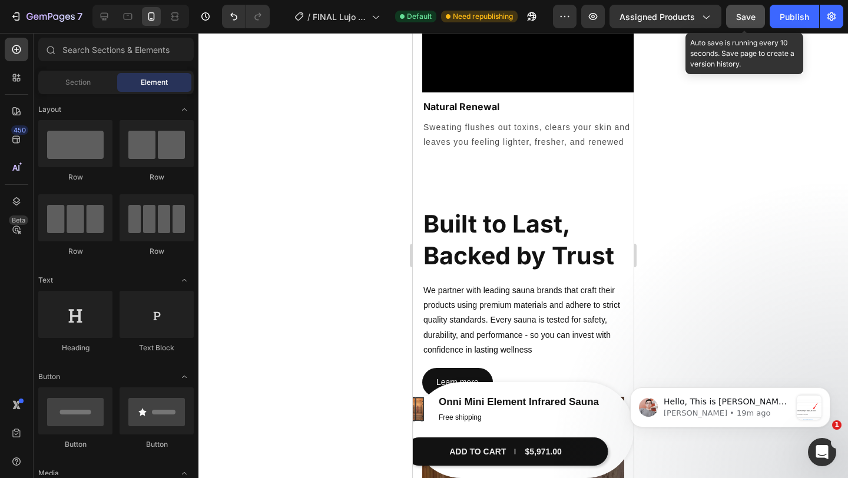
click at [750, 25] on button "Save" at bounding box center [745, 17] width 39 height 24
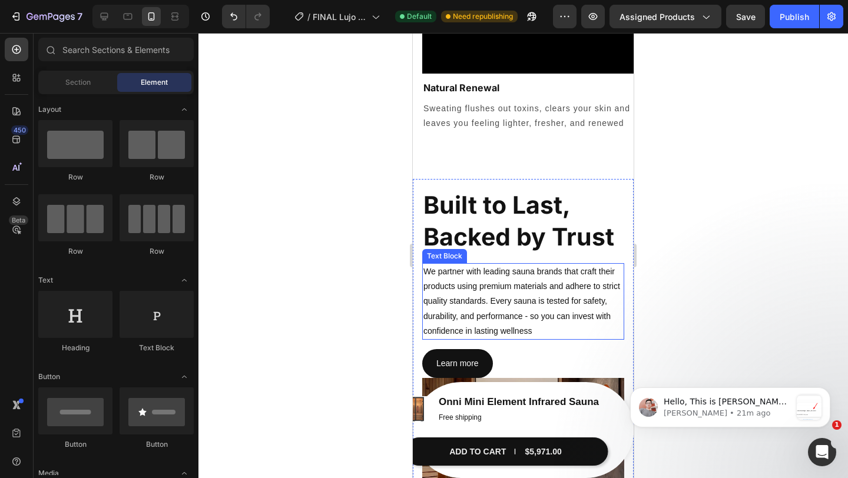
scroll to position [2526, 0]
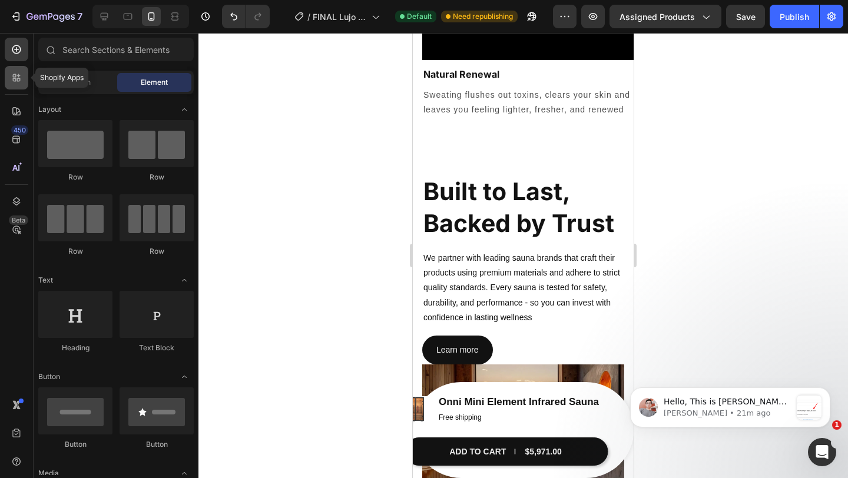
click at [14, 84] on div at bounding box center [17, 78] width 24 height 24
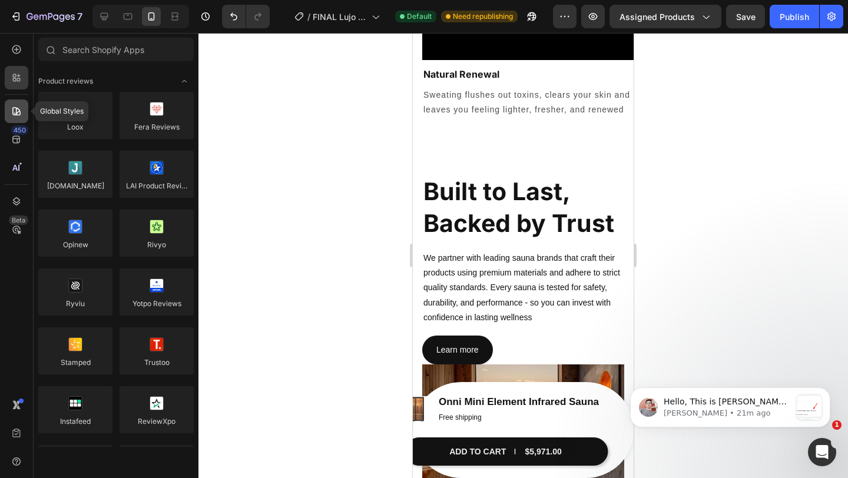
click at [18, 110] on icon at bounding box center [16, 111] width 8 height 8
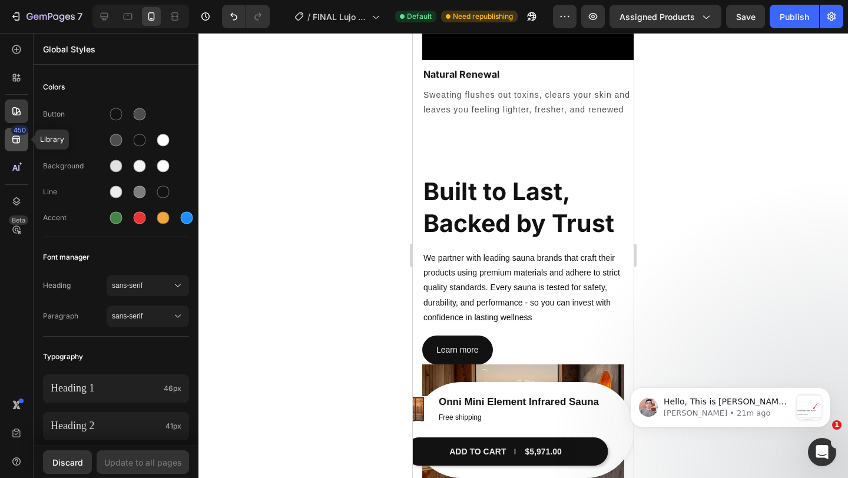
click at [20, 134] on div "450" at bounding box center [19, 129] width 17 height 9
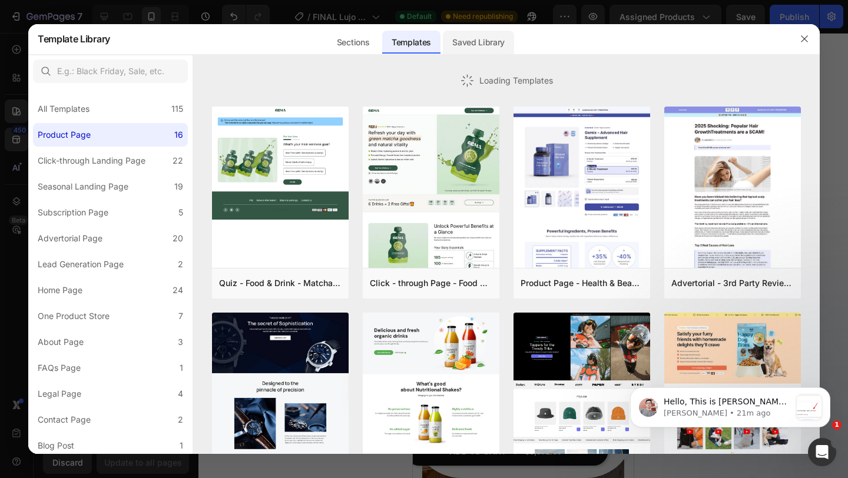
click at [475, 39] on div "Saved Library" at bounding box center [478, 43] width 71 height 24
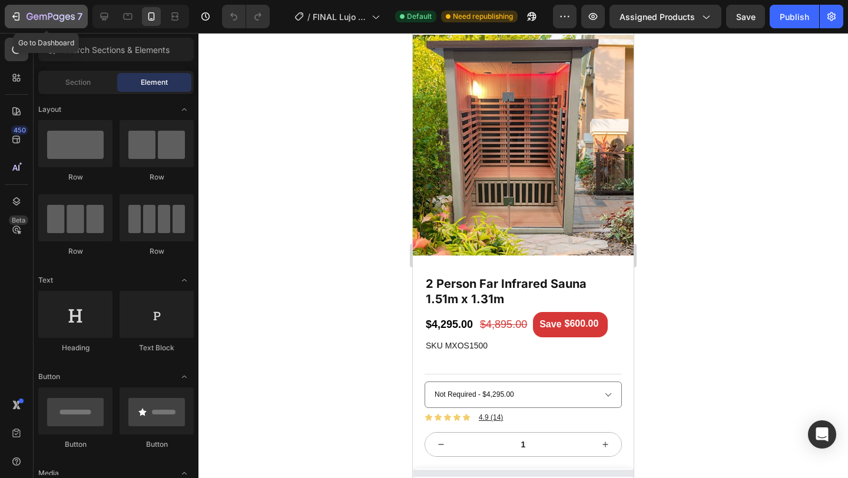
click at [21, 22] on div "7" at bounding box center [46, 16] width 72 height 14
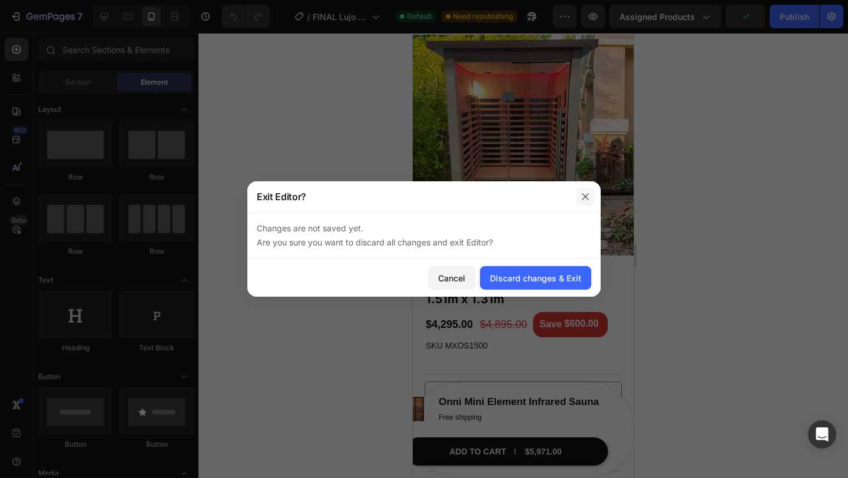
click at [594, 203] on button "button" at bounding box center [585, 196] width 19 height 19
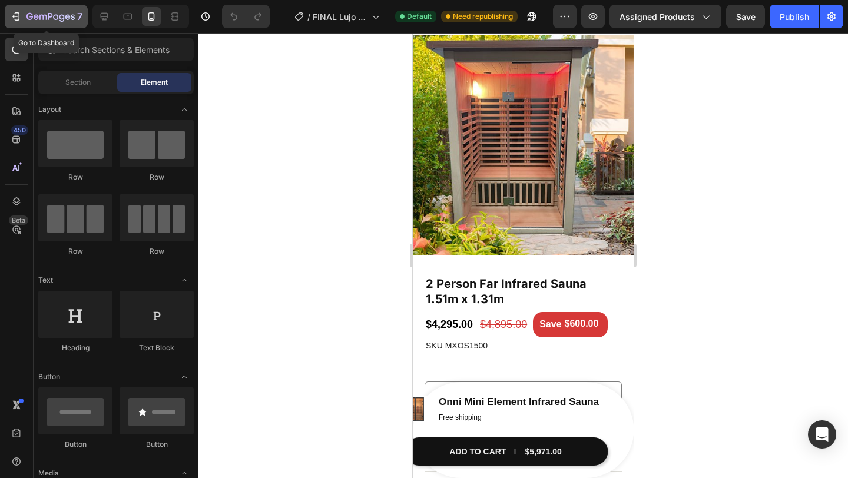
click at [25, 19] on div "7" at bounding box center [46, 16] width 72 height 14
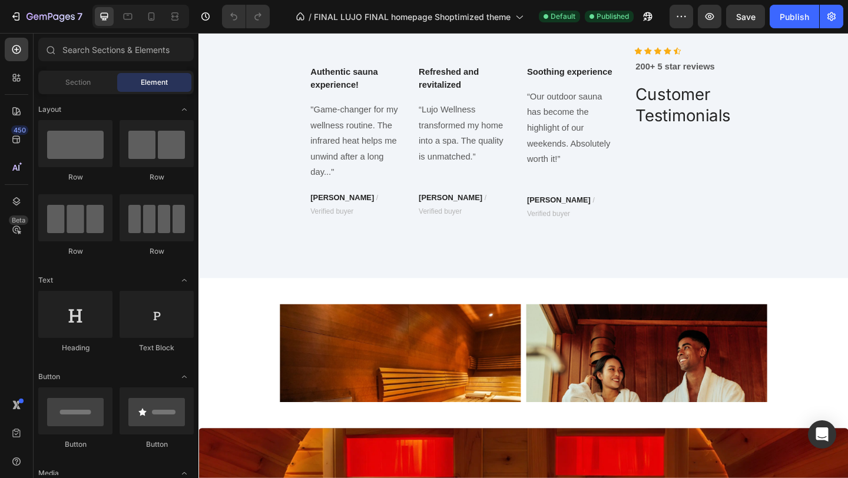
scroll to position [1340, 0]
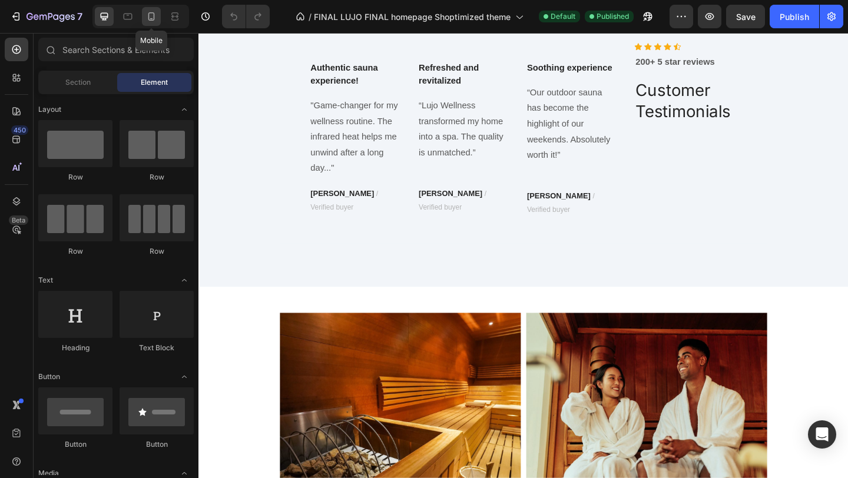
click at [155, 19] on icon at bounding box center [151, 17] width 12 height 12
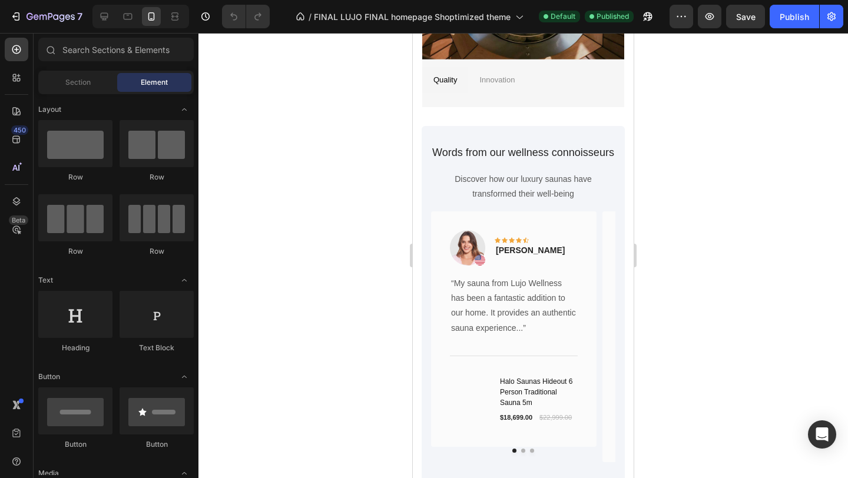
scroll to position [1189, 0]
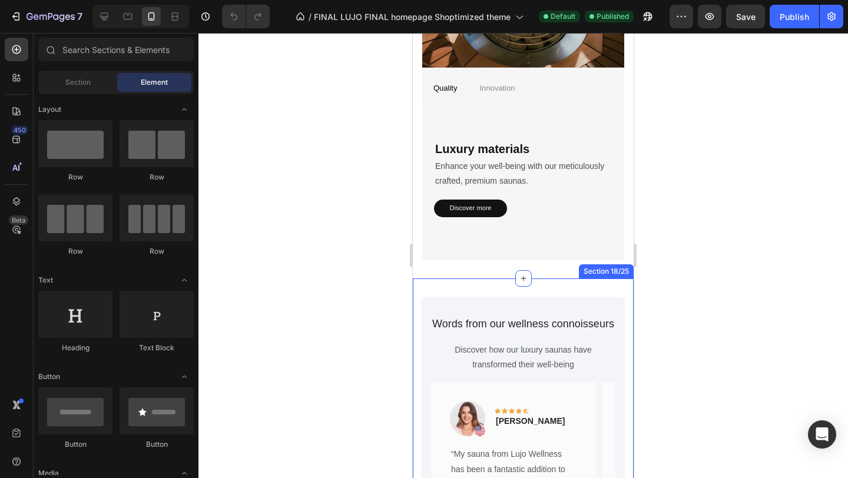
click at [419, 288] on div "Words from our wellness connoisseurs Heading Discover how our luxury saunas hav…" at bounding box center [523, 486] width 221 height 415
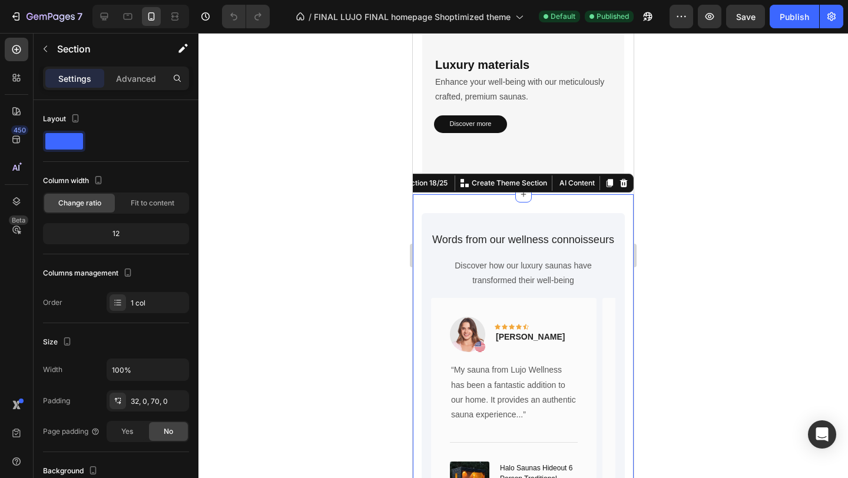
scroll to position [1268, 0]
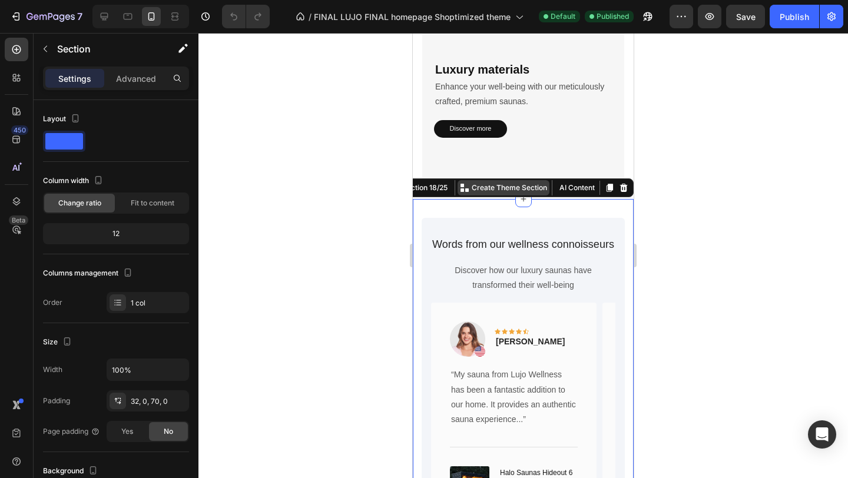
click at [489, 190] on p "Create Theme Section" at bounding box center [509, 188] width 75 height 11
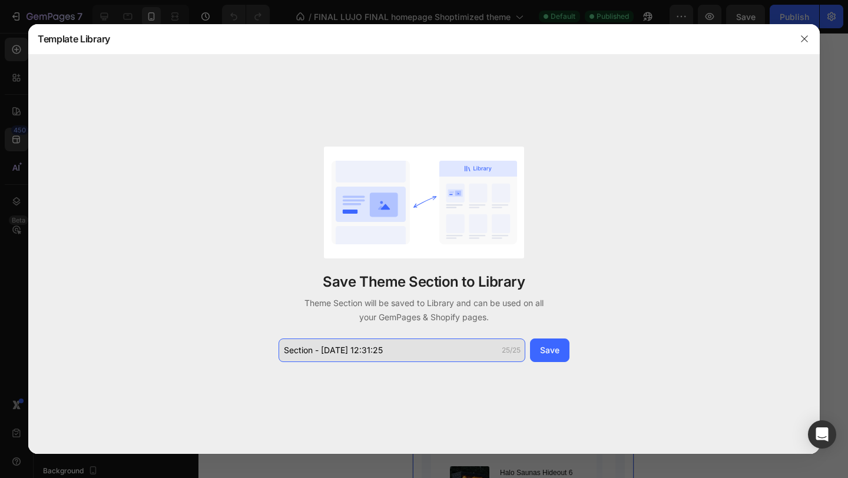
drag, startPoint x: 409, startPoint y: 348, endPoint x: 412, endPoint y: 355, distance: 7.7
click at [412, 355] on input "Section - Sep 27 12:31:25" at bounding box center [402, 351] width 247 height 24
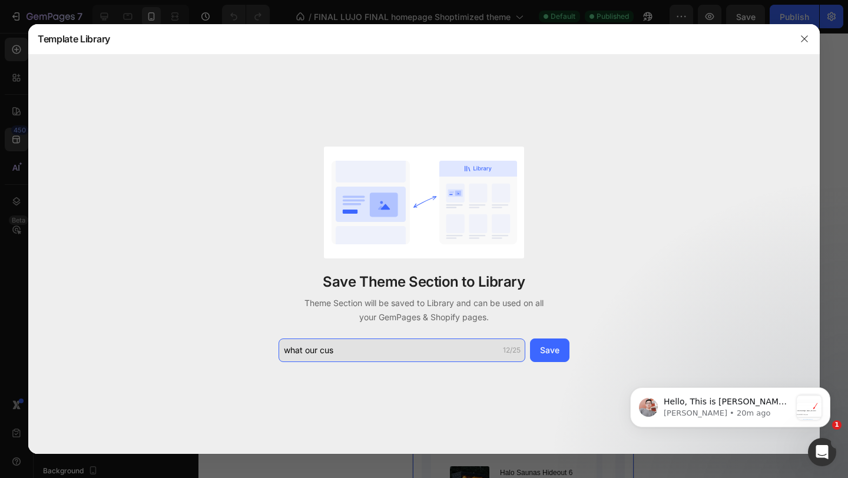
scroll to position [0, 0]
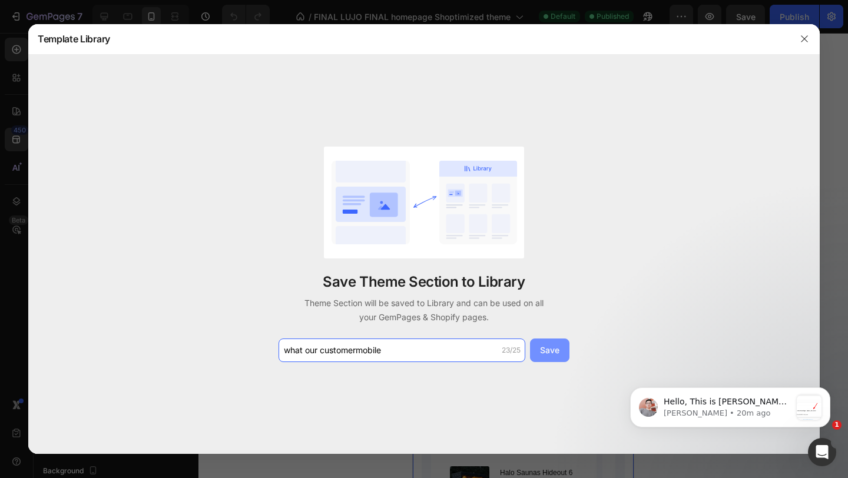
type input "what our customermobile"
click at [560, 351] on button "Save" at bounding box center [549, 351] width 39 height 24
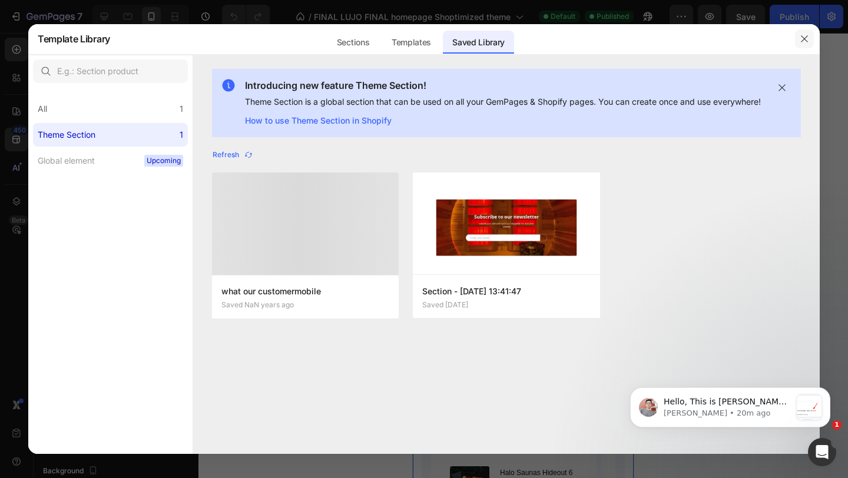
click at [812, 31] on button "button" at bounding box center [804, 38] width 19 height 19
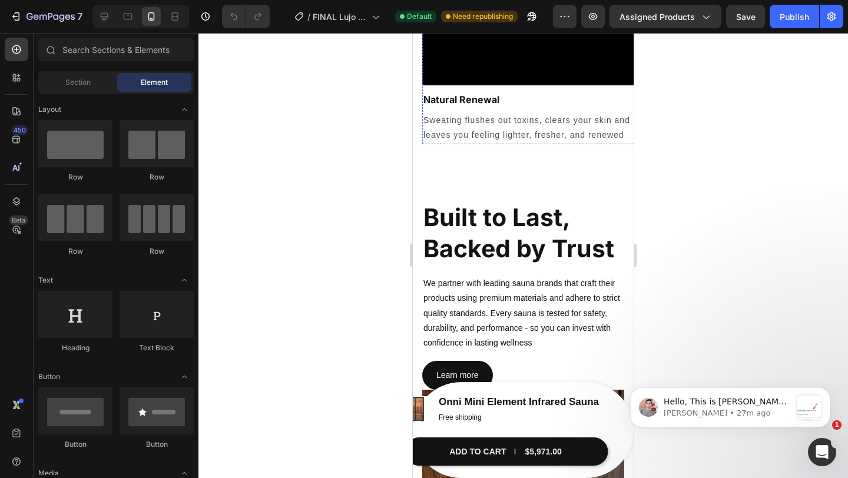
scroll to position [2310, 0]
click at [9, 147] on div "450" at bounding box center [17, 140] width 24 height 24
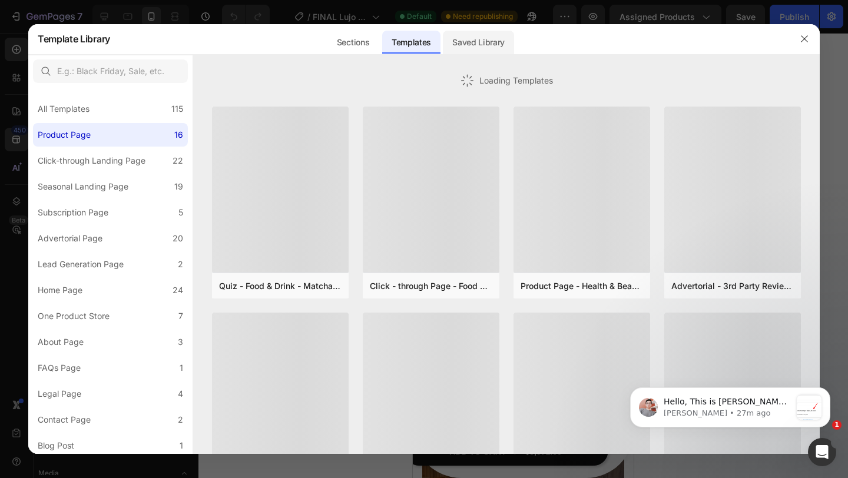
click at [481, 45] on div "Saved Library" at bounding box center [478, 43] width 71 height 24
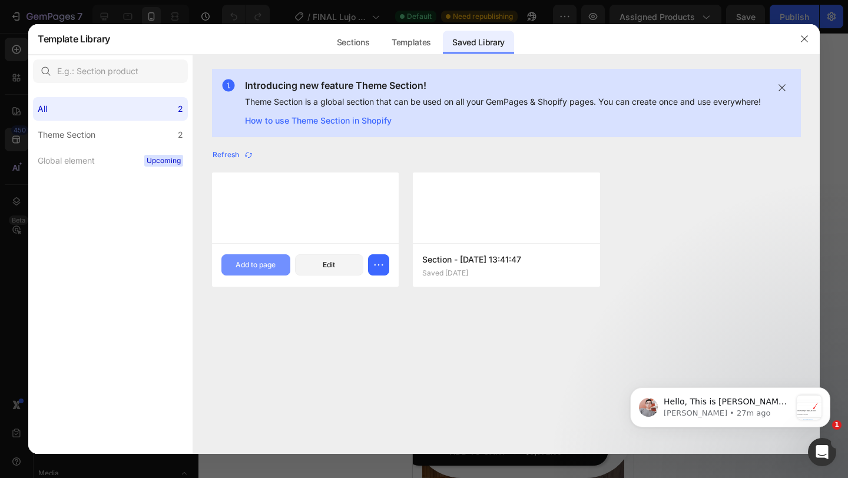
click at [266, 270] on div "Add to page" at bounding box center [256, 265] width 40 height 11
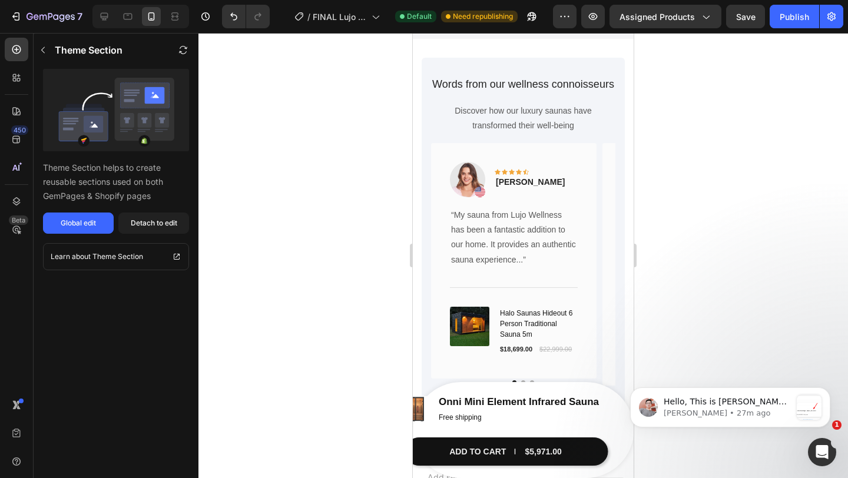
scroll to position [4512, 0]
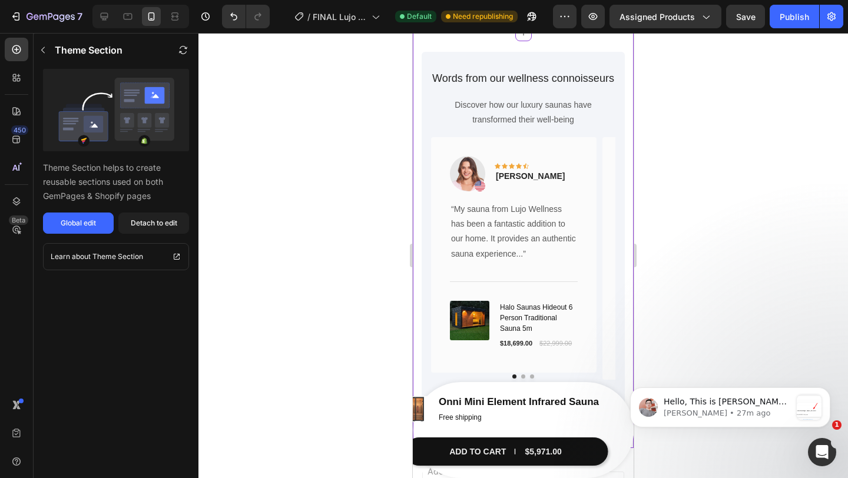
click at [432, 179] on div "Words from our wellness connoisseurs Heading Discover how our luxury saunas hav…" at bounding box center [523, 240] width 221 height 415
click at [157, 228] on div "Detach to edit" at bounding box center [154, 223] width 47 height 11
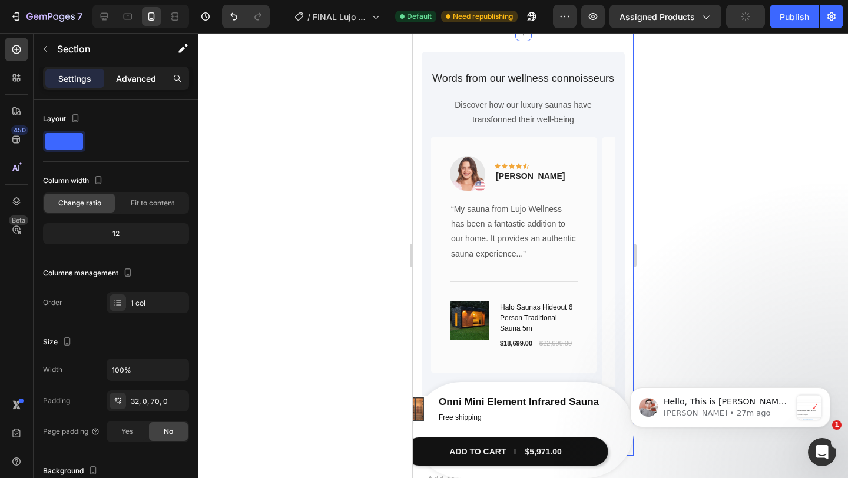
click at [140, 87] on div "Advanced" at bounding box center [136, 78] width 59 height 19
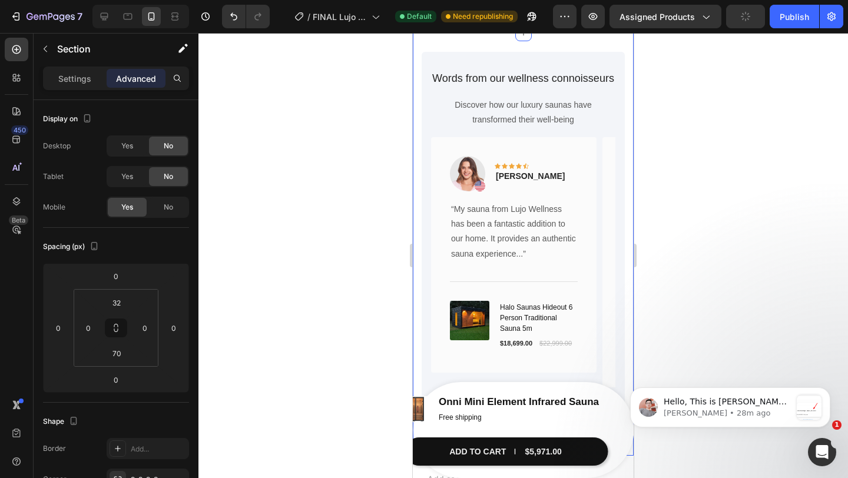
click at [697, 193] on div at bounding box center [523, 255] width 650 height 445
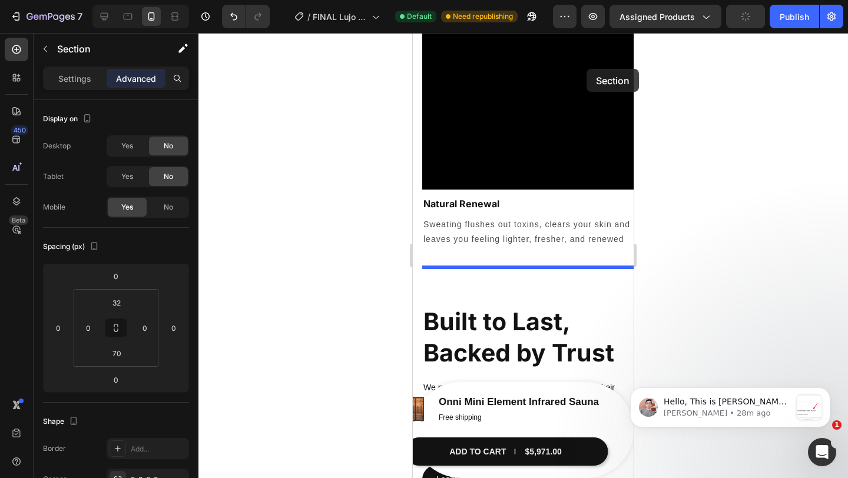
scroll to position [2149, 0]
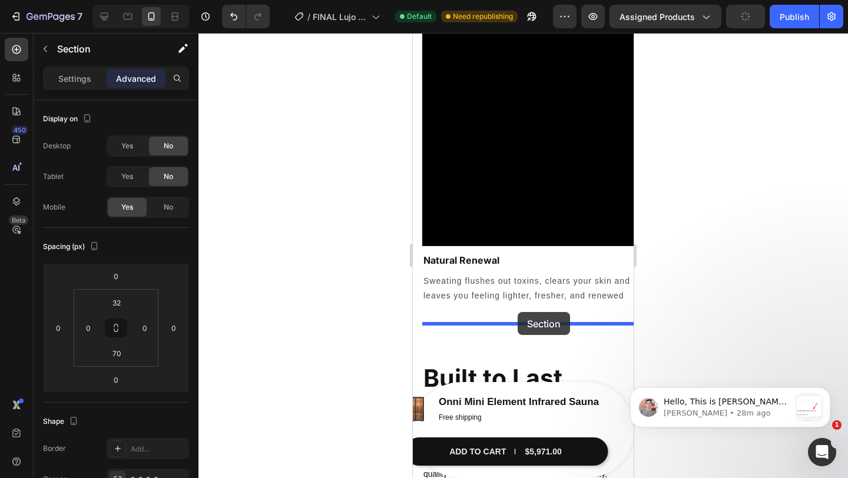
drag, startPoint x: 604, startPoint y: 164, endPoint x: 517, endPoint y: 312, distance: 171.6
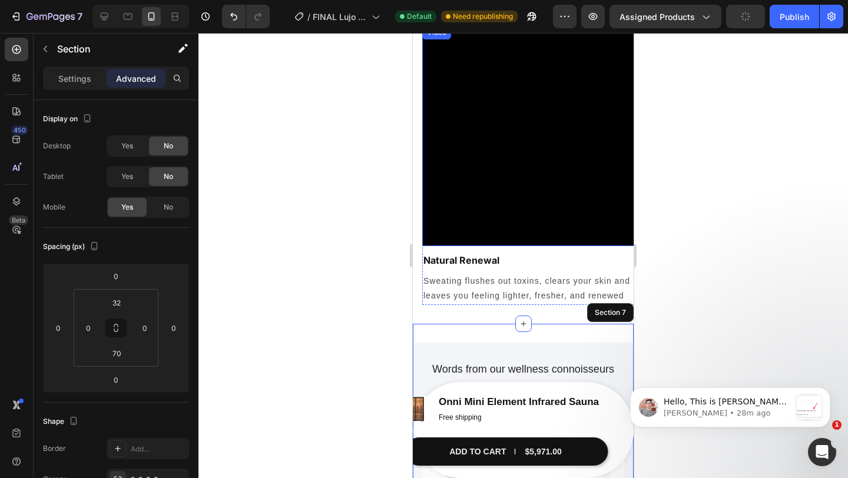
click at [707, 186] on div at bounding box center [523, 255] width 650 height 445
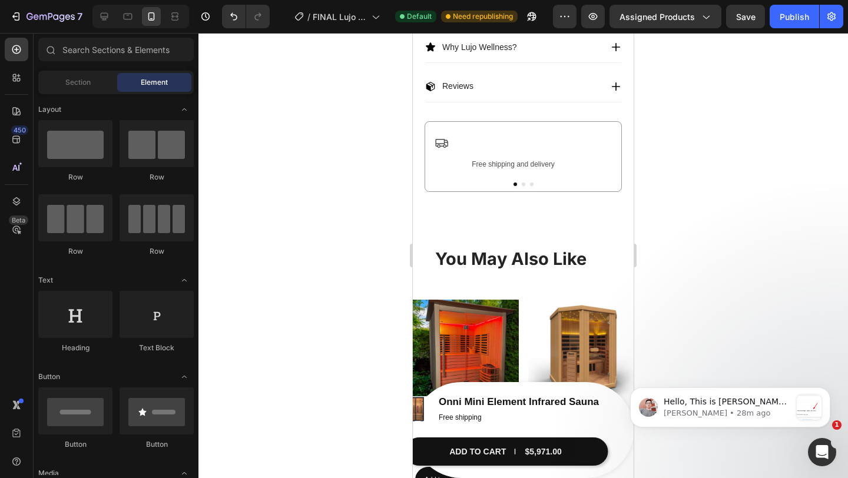
scroll to position [776, 0]
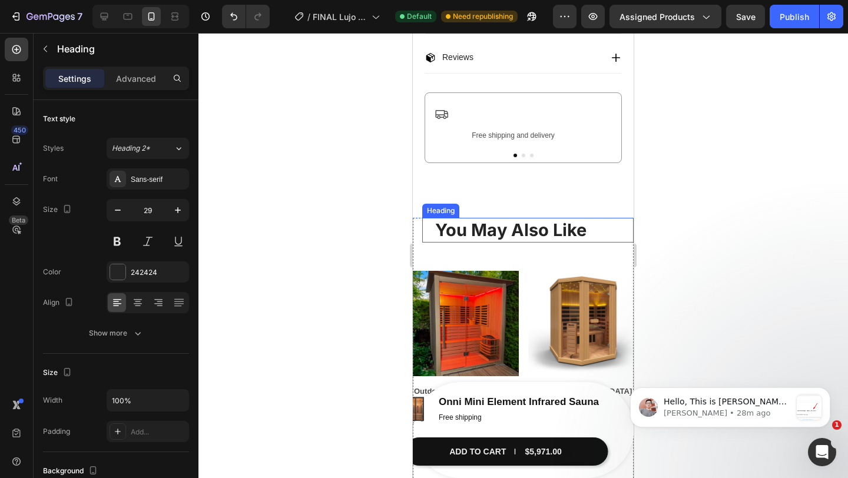
click at [477, 230] on strong "You May Also Like" at bounding box center [510, 230] width 151 height 21
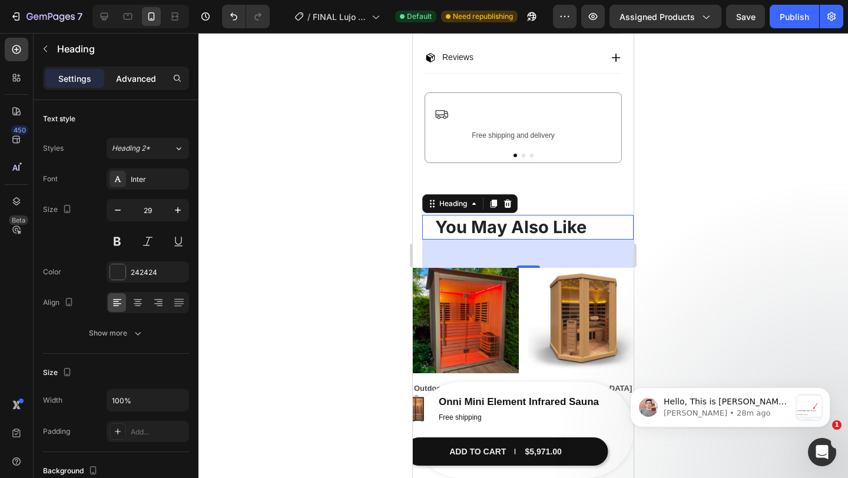
click at [148, 84] on p "Advanced" at bounding box center [136, 78] width 40 height 12
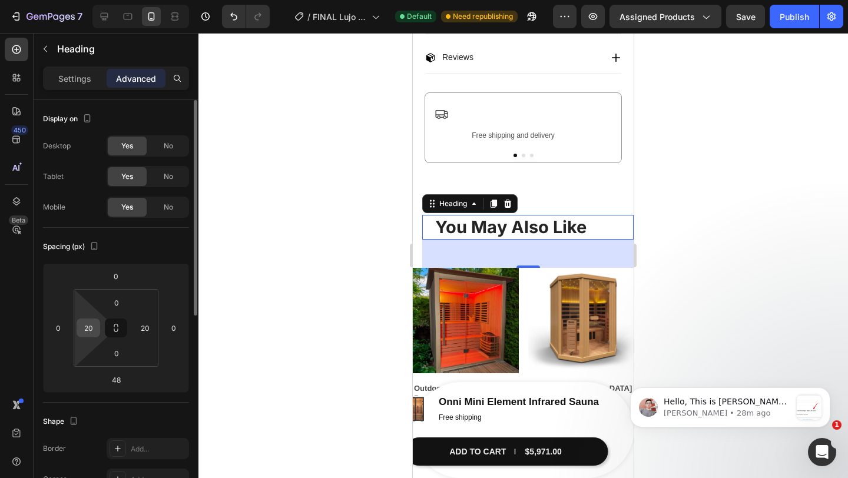
click at [94, 332] on input "20" at bounding box center [89, 328] width 18 height 18
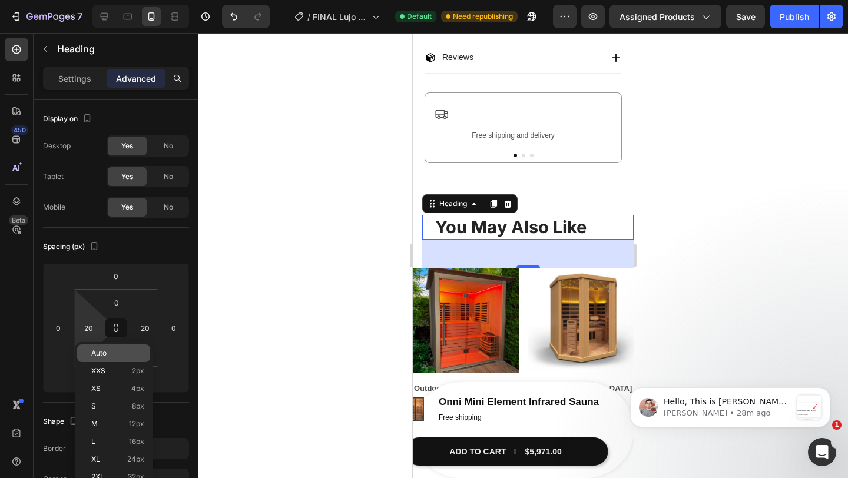
click at [104, 354] on span "Auto" at bounding box center [98, 353] width 15 height 8
type input "Auto"
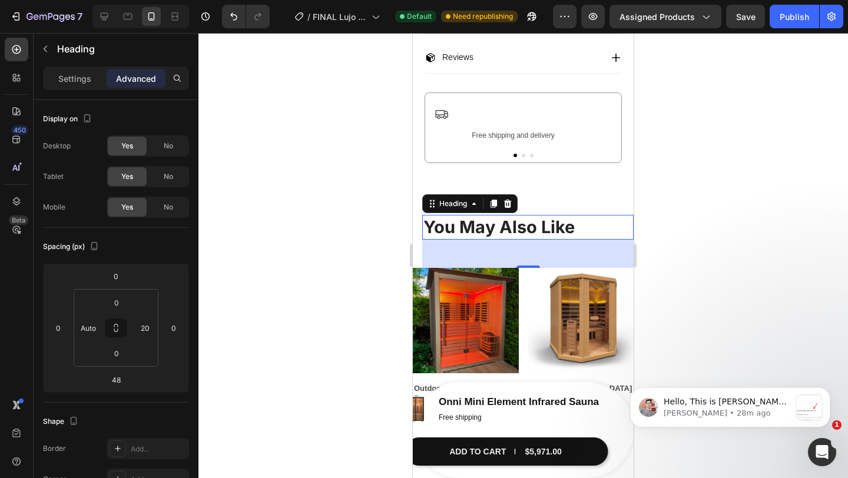
click at [813, 240] on div at bounding box center [523, 255] width 650 height 445
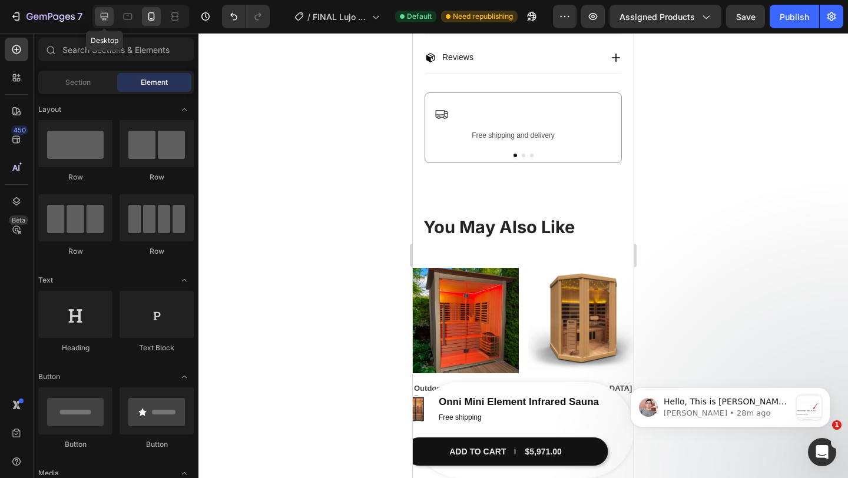
click at [98, 17] on icon at bounding box center [104, 17] width 12 height 12
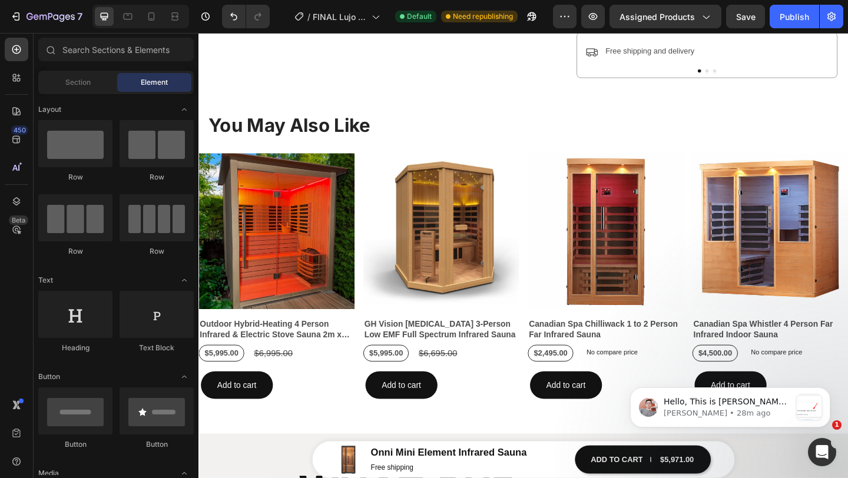
scroll to position [568, 0]
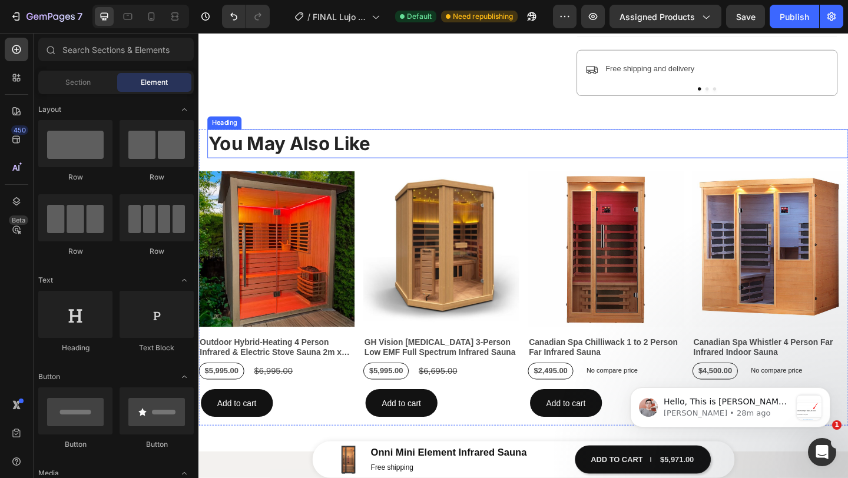
click at [413, 168] on div "You May Also Like Heading" at bounding box center [556, 153] width 697 height 31
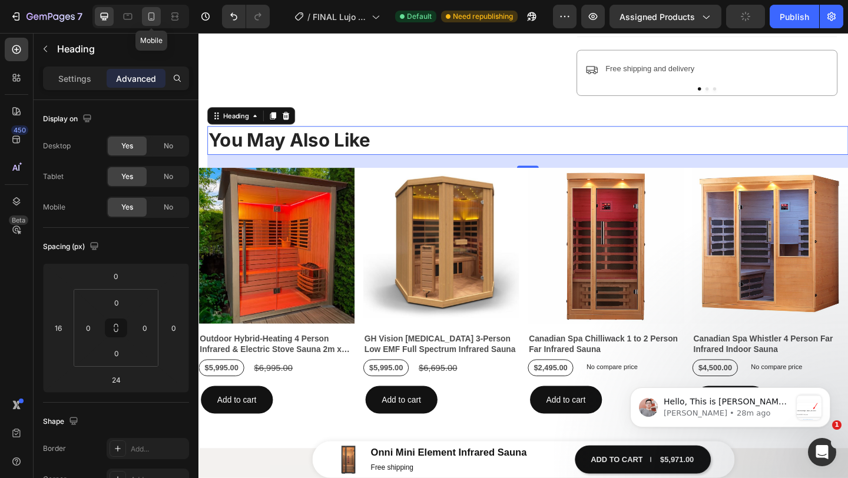
click at [151, 25] on div at bounding box center [151, 16] width 19 height 19
type input "0"
type input "48"
type input "20"
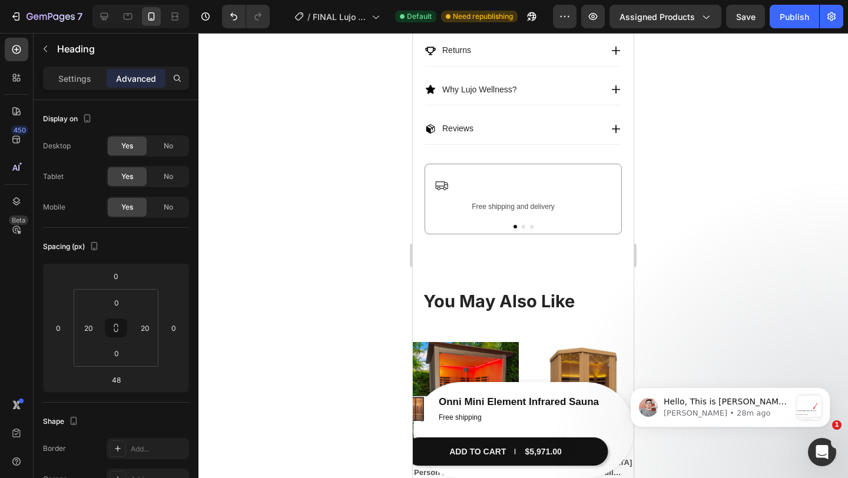
scroll to position [708, 0]
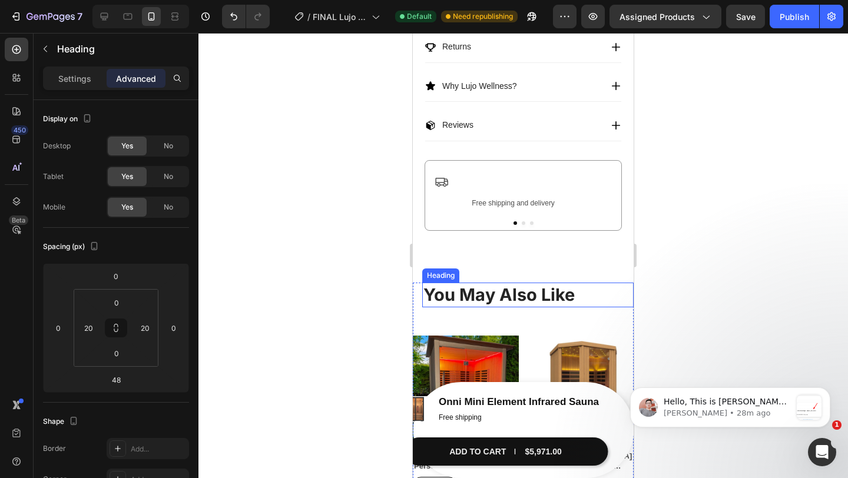
click at [466, 305] on strong "You May Also Like" at bounding box center [498, 294] width 151 height 21
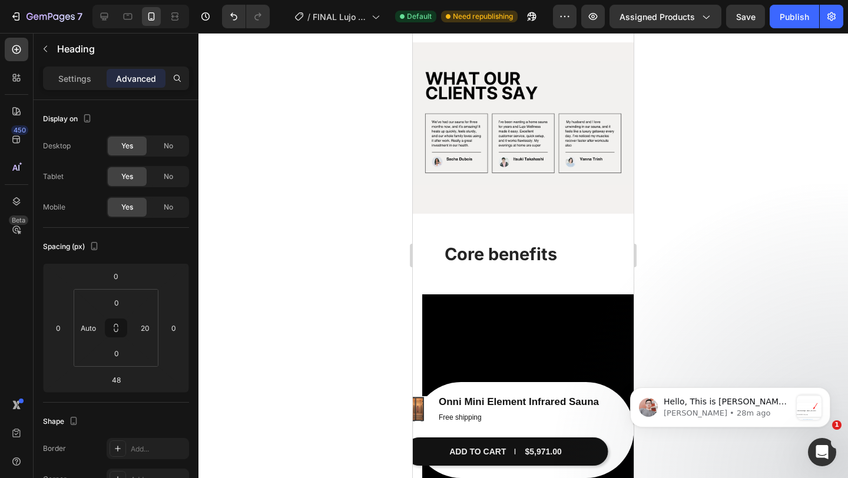
scroll to position [1517, 0]
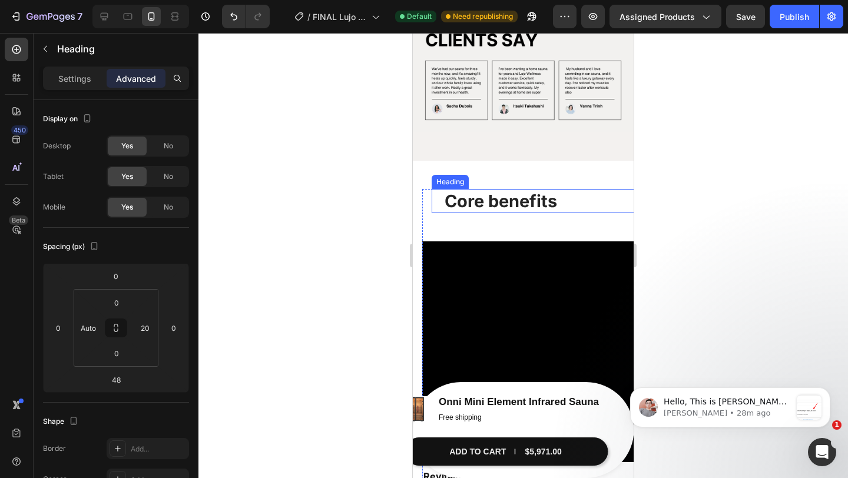
click at [502, 204] on strong "Core benefits" at bounding box center [501, 201] width 112 height 21
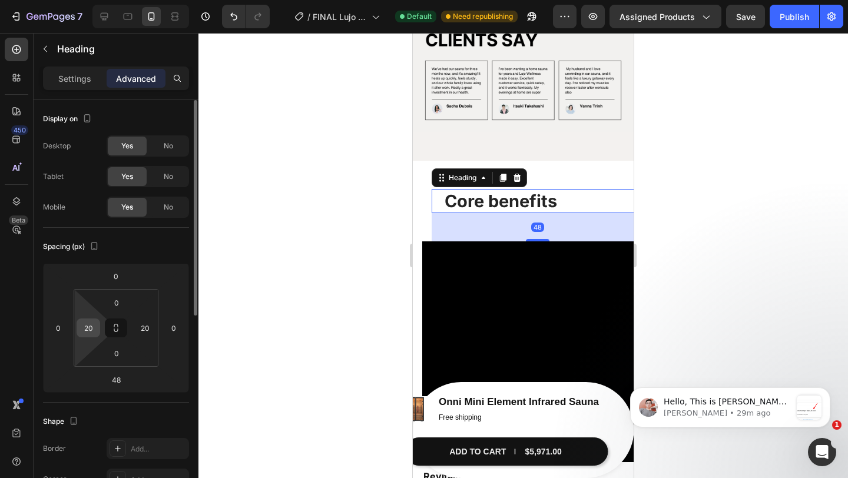
click at [88, 329] on input "20" at bounding box center [89, 328] width 18 height 18
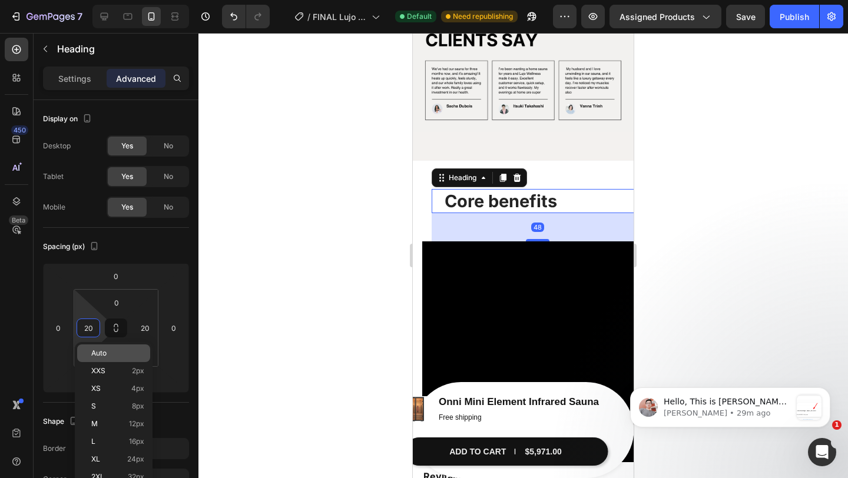
click at [127, 355] on p "Auto" at bounding box center [117, 353] width 53 height 8
type input "Auto"
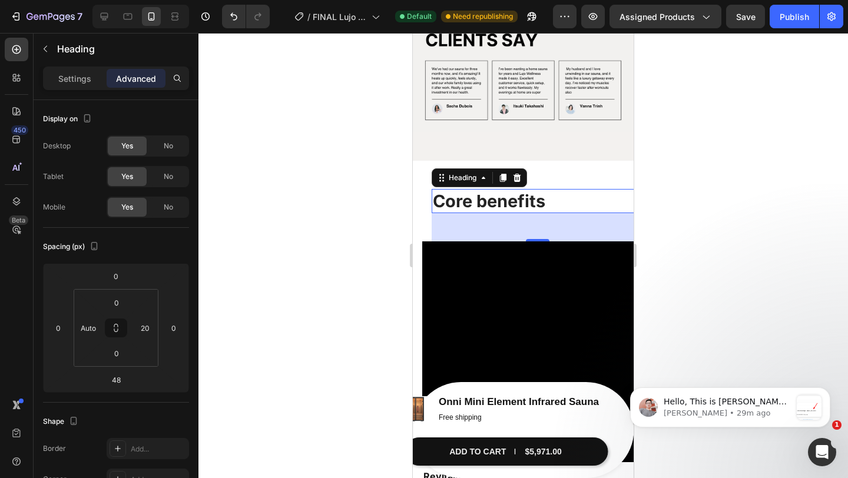
click at [689, 213] on div at bounding box center [523, 255] width 650 height 445
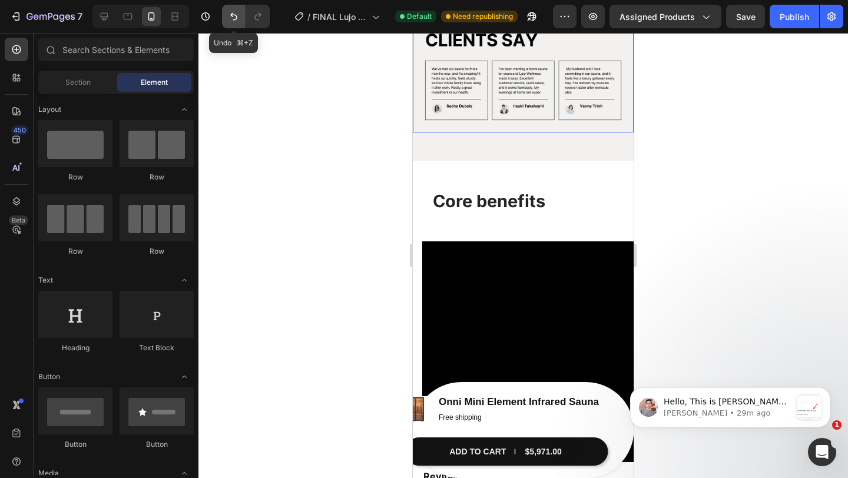
click at [239, 13] on icon "Undo/Redo" at bounding box center [234, 17] width 12 height 12
click at [260, 19] on icon "Undo/Redo" at bounding box center [258, 17] width 12 height 12
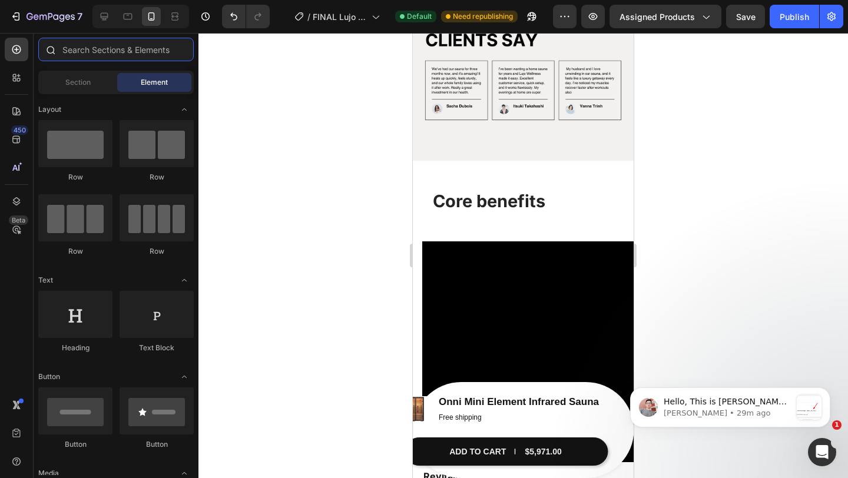
click at [92, 51] on input "text" at bounding box center [115, 50] width 155 height 24
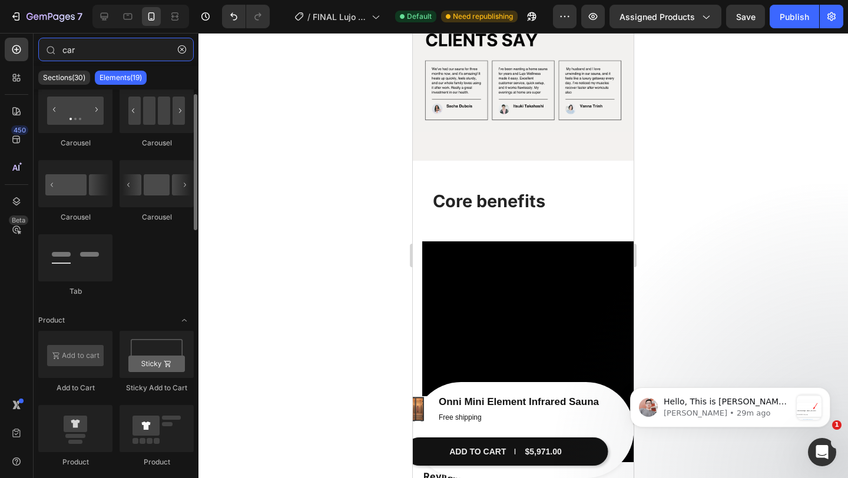
scroll to position [0, 0]
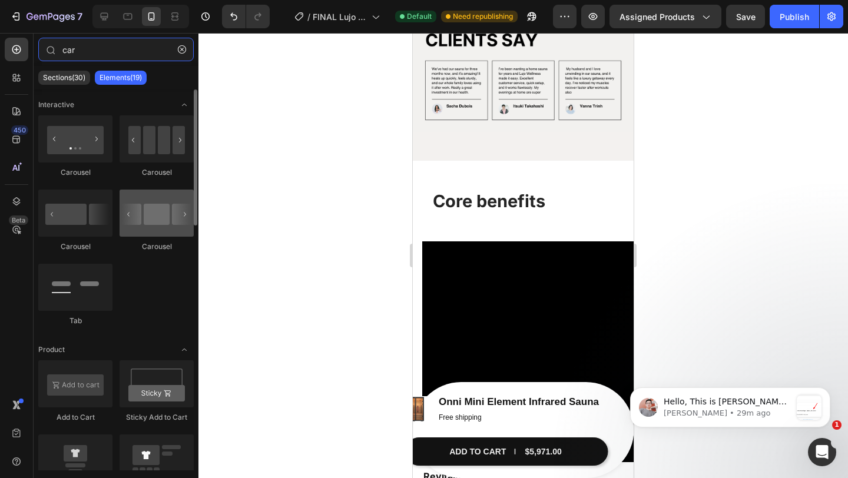
type input "car"
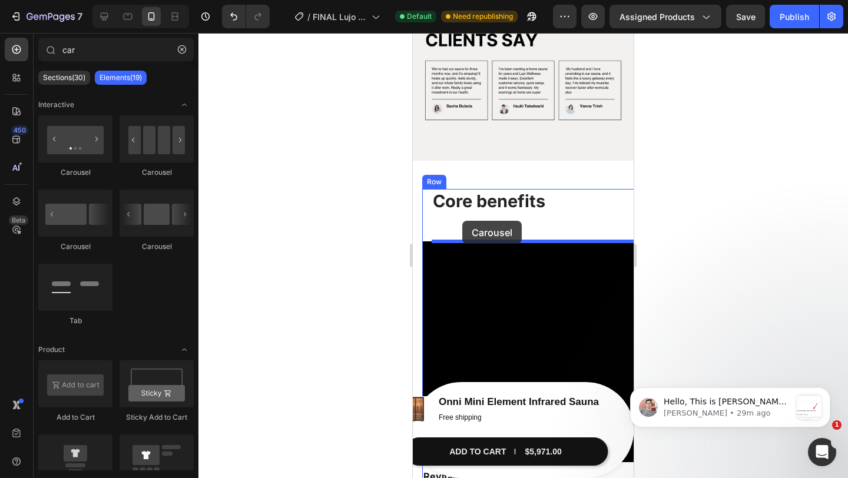
drag, startPoint x: 571, startPoint y: 244, endPoint x: 462, endPoint y: 221, distance: 111.4
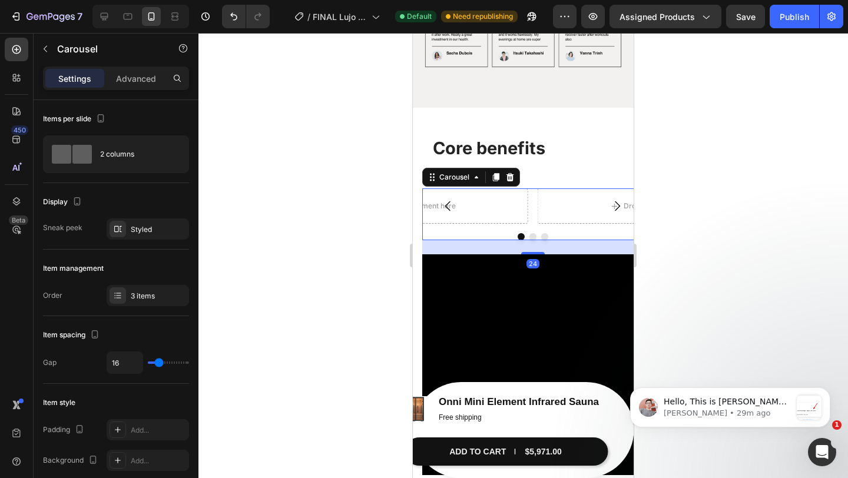
scroll to position [1584, 0]
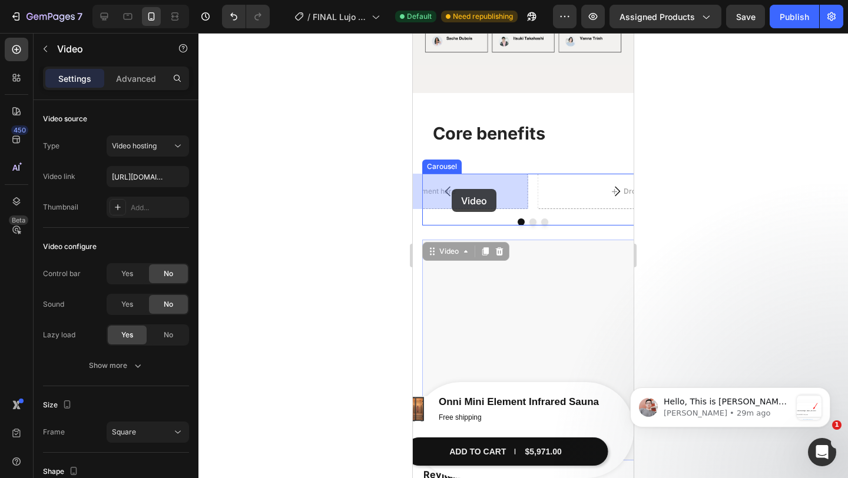
drag, startPoint x: 439, startPoint y: 249, endPoint x: 454, endPoint y: 187, distance: 63.1
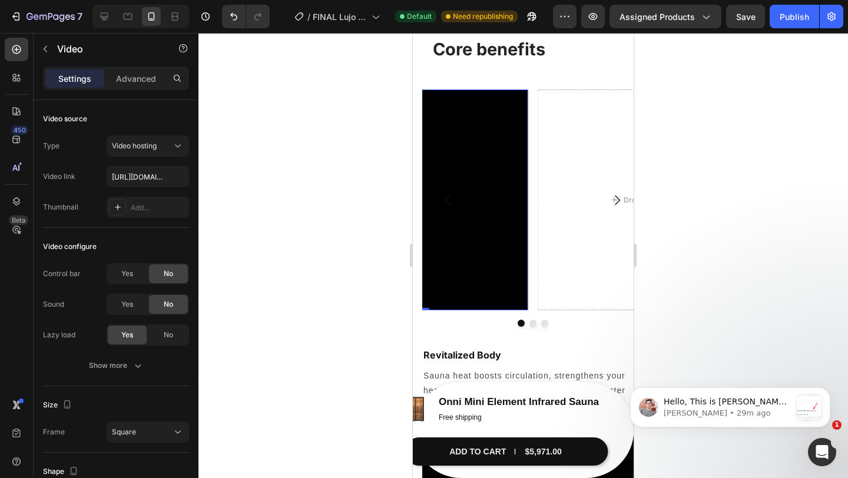
scroll to position [1669, 0]
click at [238, 19] on icon "Undo/Redo" at bounding box center [234, 17] width 12 height 12
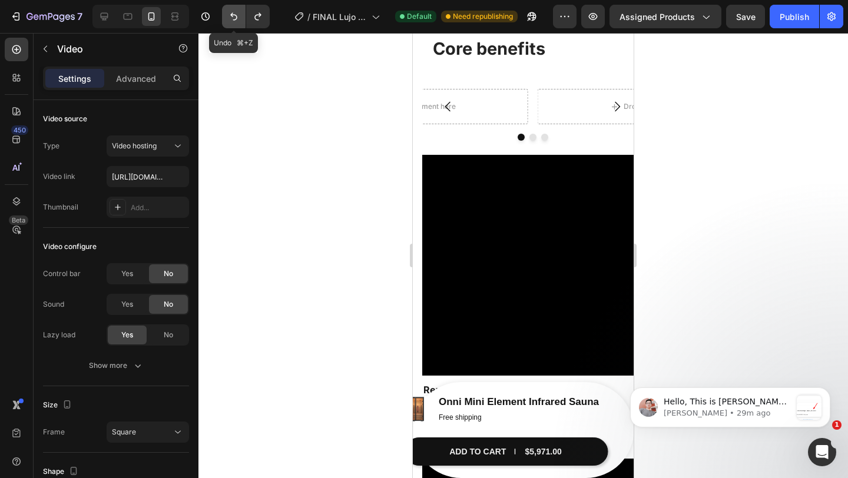
click at [238, 19] on icon "Undo/Redo" at bounding box center [234, 17] width 12 height 12
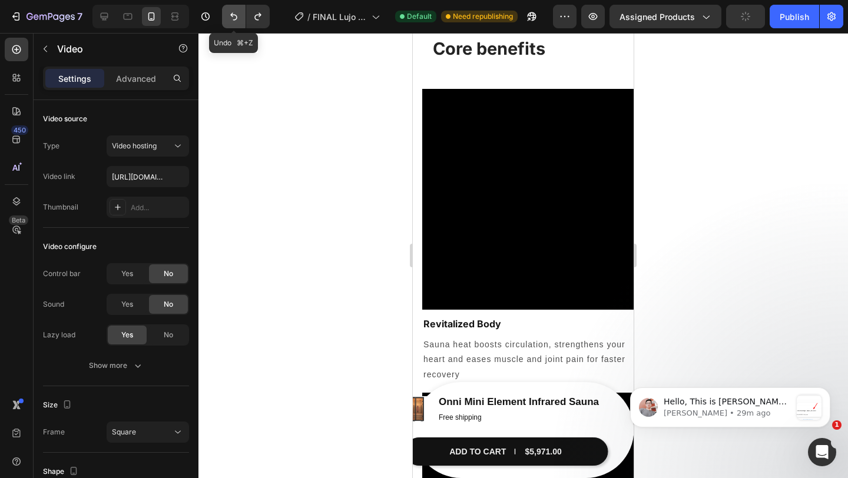
click at [237, 24] on button "Undo/Redo" at bounding box center [234, 17] width 24 height 24
click at [254, 15] on icon "Undo/Redo" at bounding box center [258, 17] width 12 height 12
click at [263, 24] on button "Undo/Redo" at bounding box center [258, 17] width 24 height 24
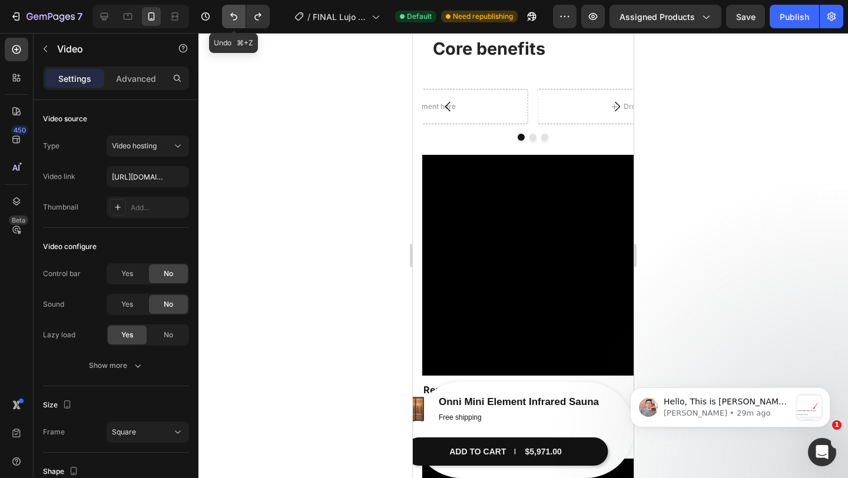
click at [229, 21] on icon "Undo/Redo" at bounding box center [234, 17] width 12 height 12
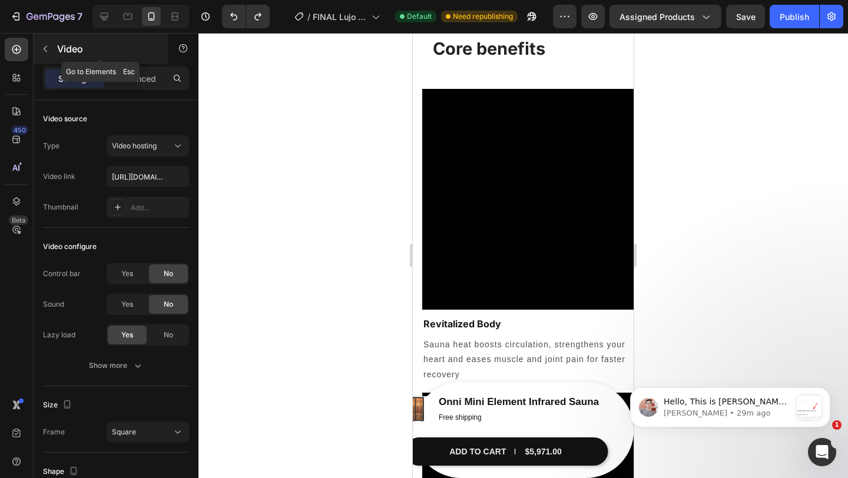
click at [44, 50] on icon "button" at bounding box center [45, 48] width 9 height 9
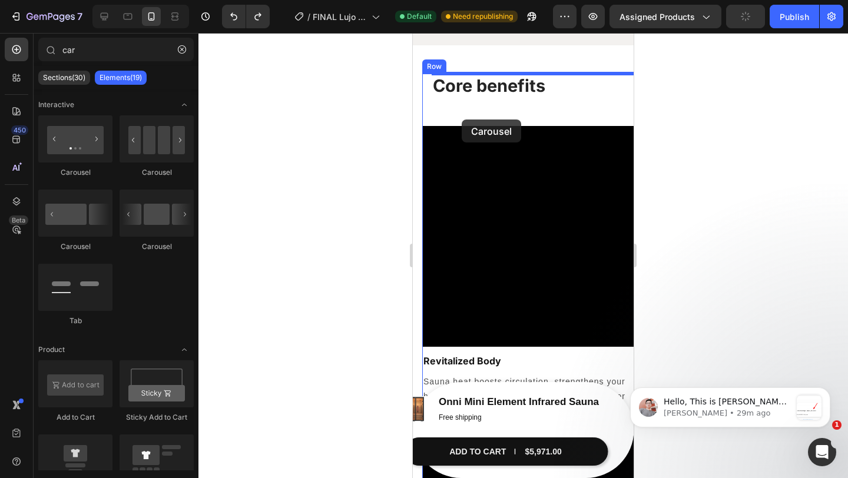
scroll to position [1588, 0]
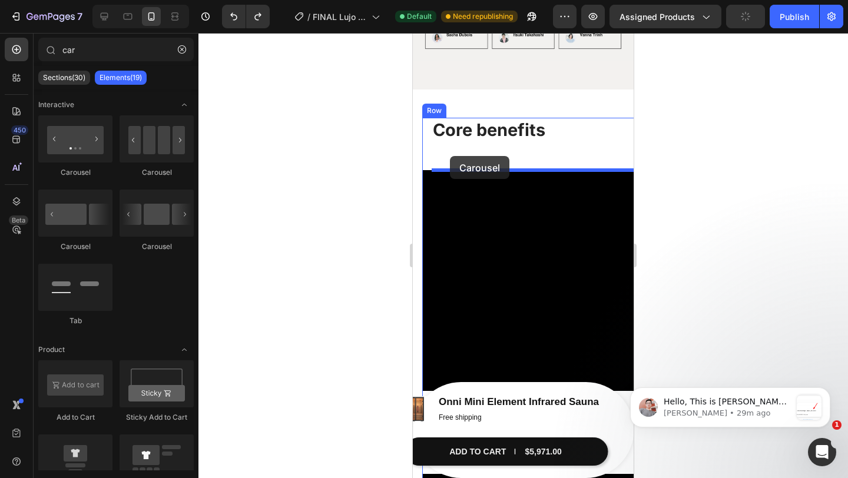
drag, startPoint x: 504, startPoint y: 187, endPoint x: 450, endPoint y: 156, distance: 62.0
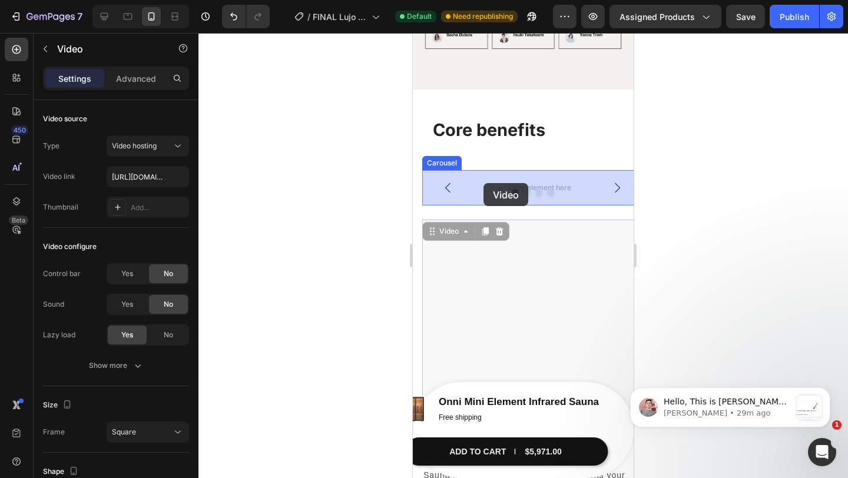
drag, startPoint x: 440, startPoint y: 229, endPoint x: 483, endPoint y: 182, distance: 63.4
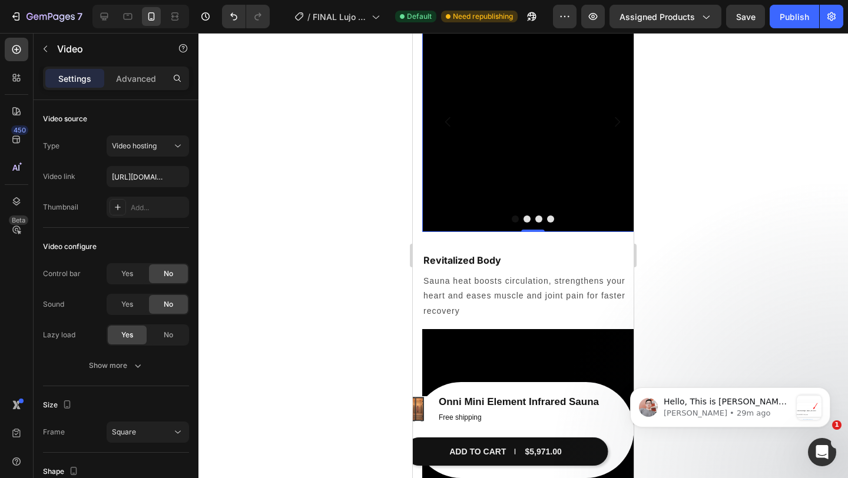
scroll to position [1751, 0]
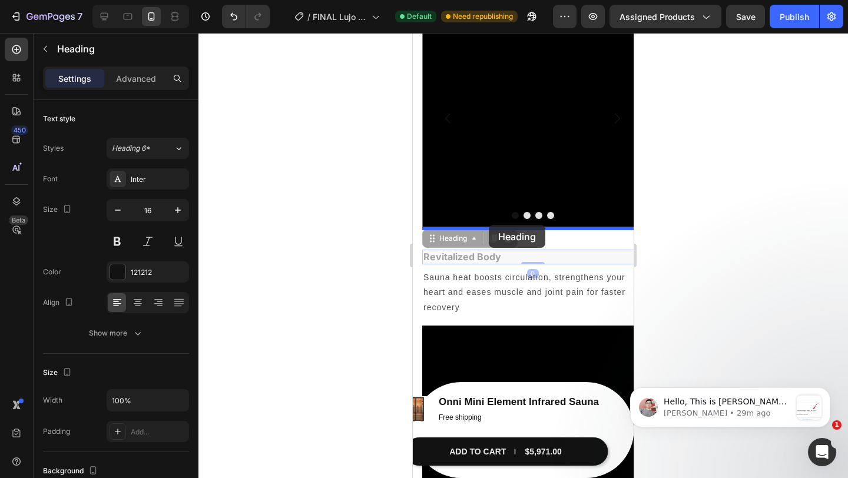
drag, startPoint x: 474, startPoint y: 257, endPoint x: 489, endPoint y: 224, distance: 36.4
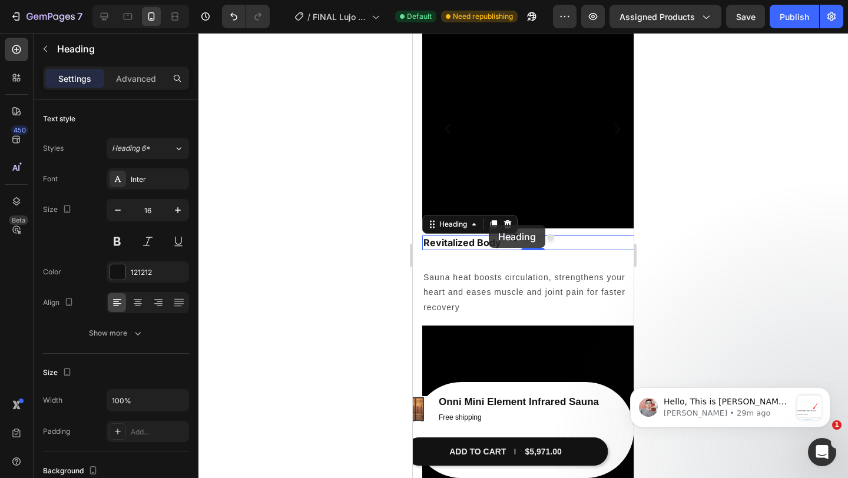
scroll to position [1761, 0]
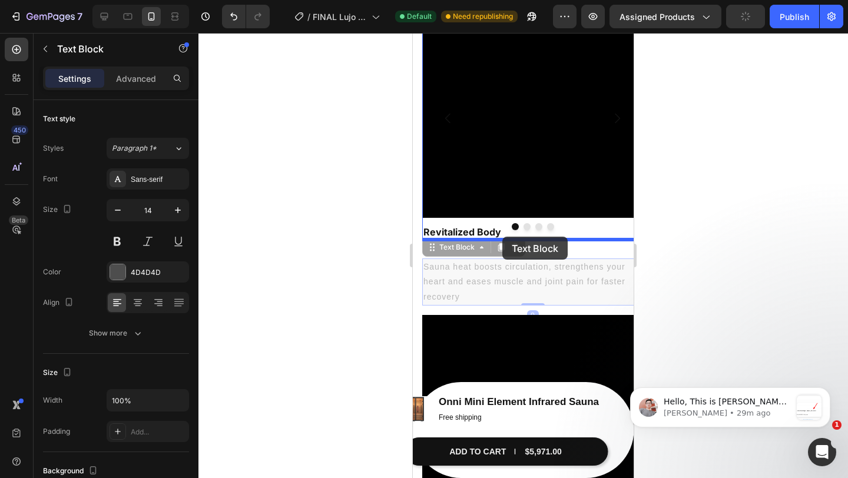
drag, startPoint x: 491, startPoint y: 279, endPoint x: 502, endPoint y: 237, distance: 43.3
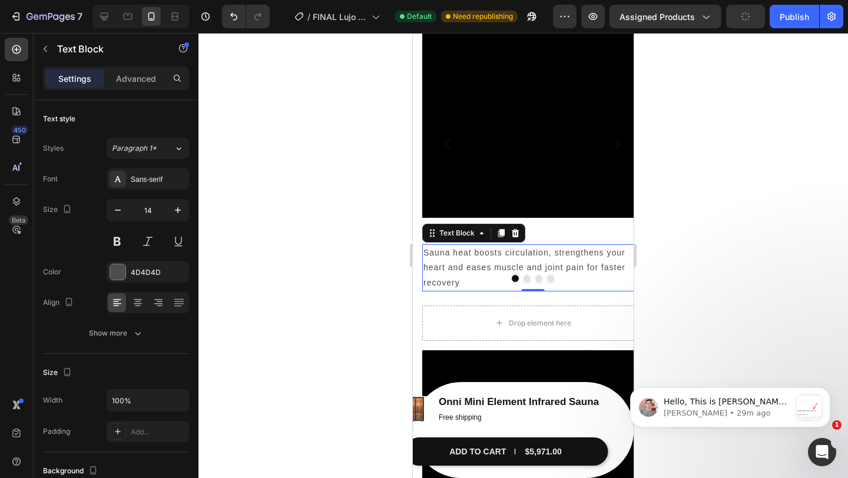
scroll to position [1787, 0]
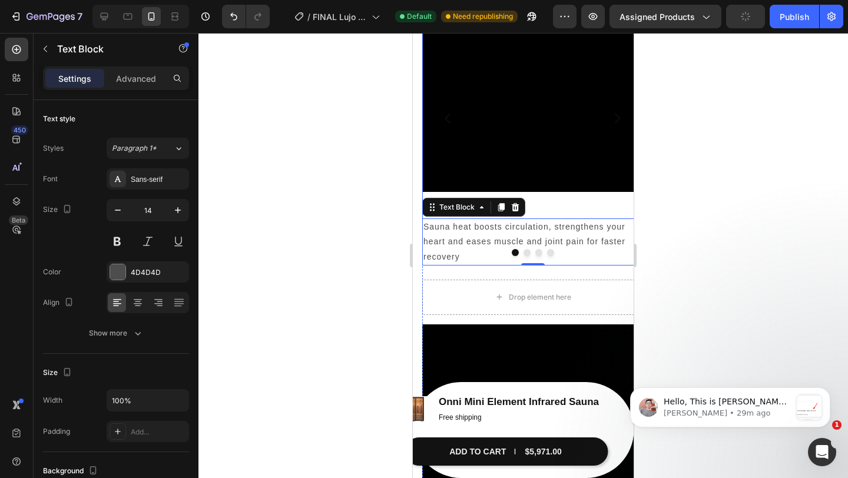
click at [615, 123] on icon "Carousel Next Arrow" at bounding box center [617, 119] width 5 height 10
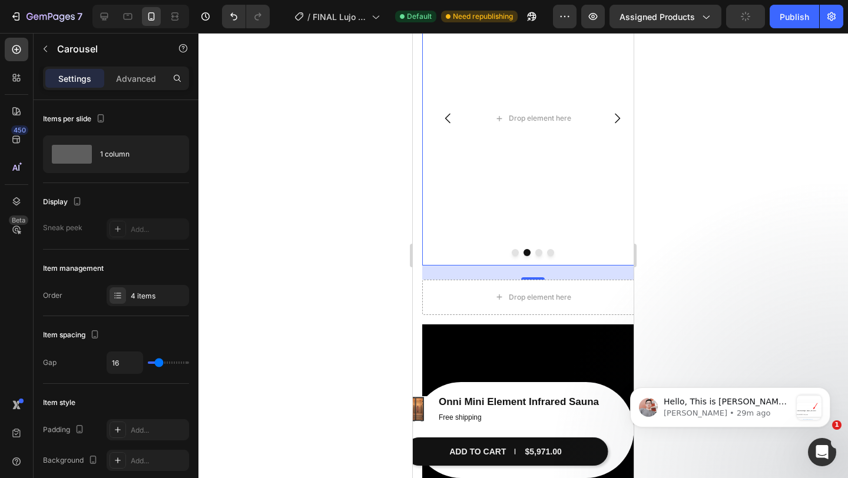
click at [447, 120] on icon "Carousel Back Arrow" at bounding box center [447, 119] width 5 height 10
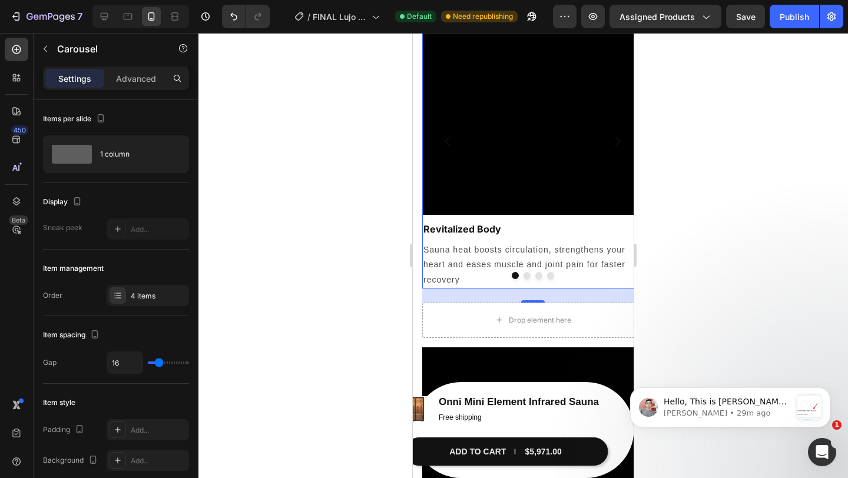
scroll to position [1750, 0]
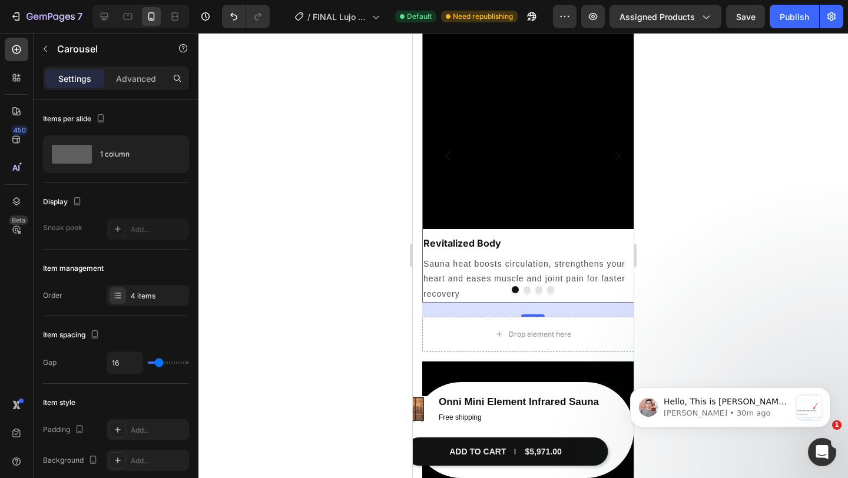
click at [620, 154] on icon "Carousel Next Arrow" at bounding box center [617, 155] width 14 height 14
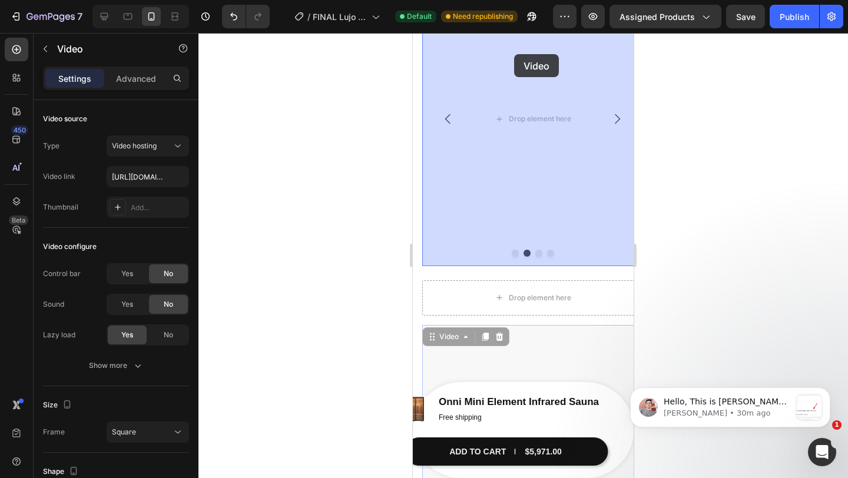
scroll to position [1783, 0]
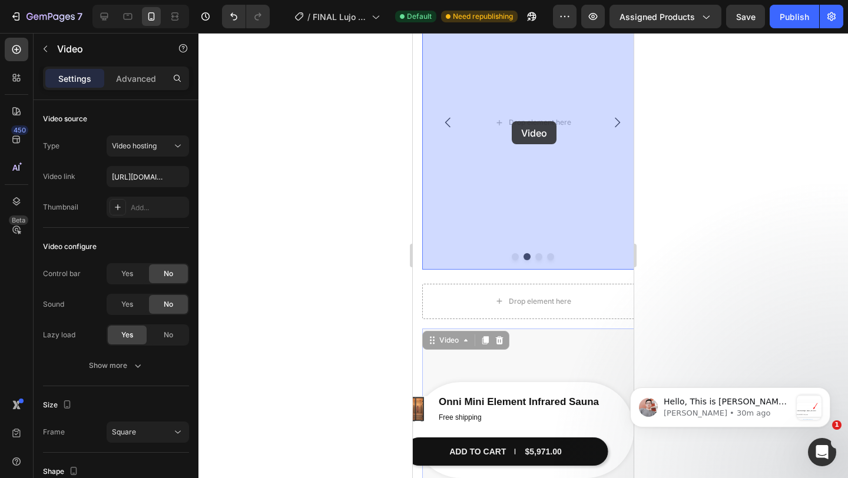
drag, startPoint x: 439, startPoint y: 186, endPoint x: 512, endPoint y: 121, distance: 96.8
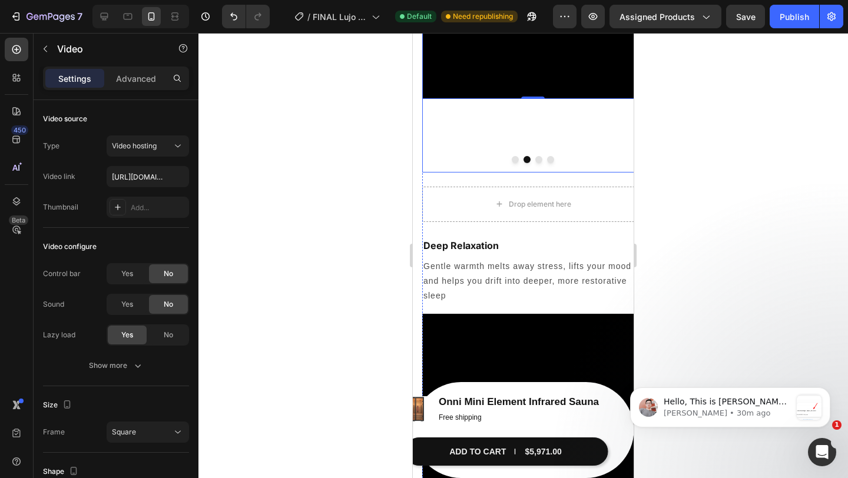
scroll to position [1884, 0]
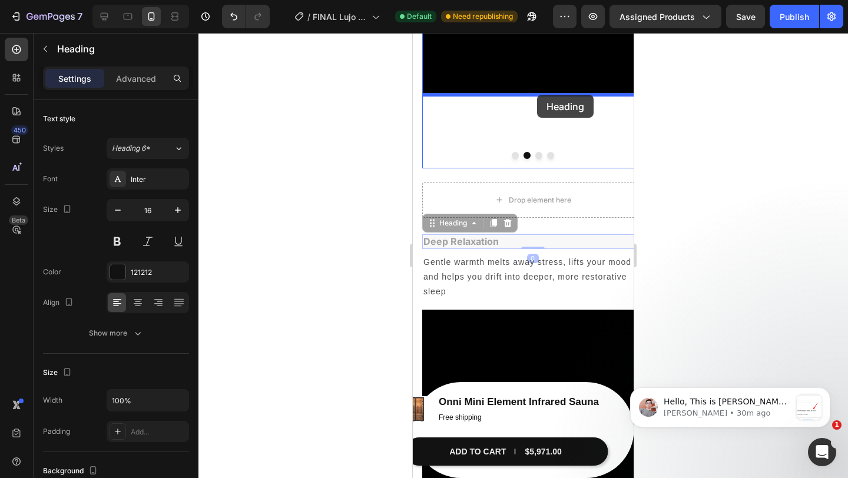
drag, startPoint x: 477, startPoint y: 247, endPoint x: 537, endPoint y: 95, distance: 164.2
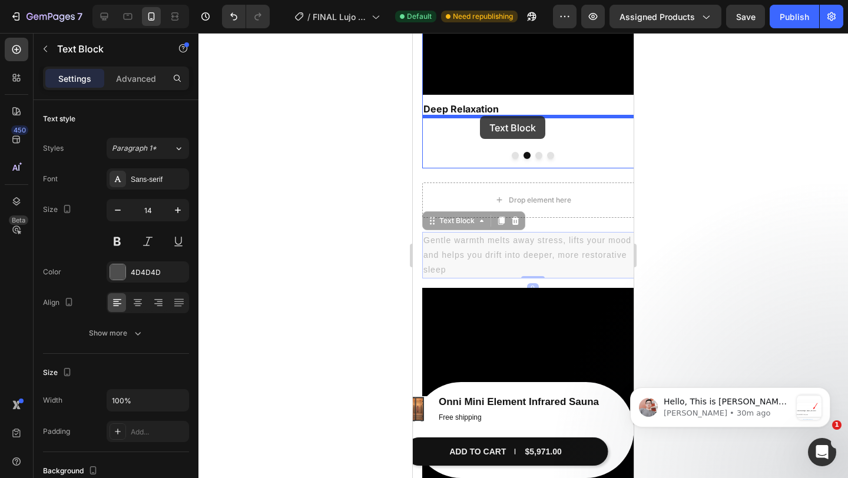
drag, startPoint x: 505, startPoint y: 253, endPoint x: 480, endPoint y: 116, distance: 138.9
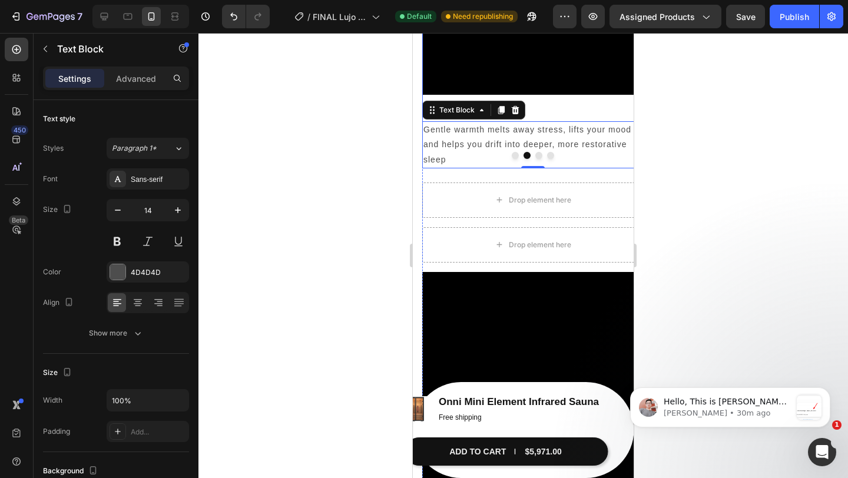
click at [538, 153] on button "Dot" at bounding box center [538, 155] width 7 height 7
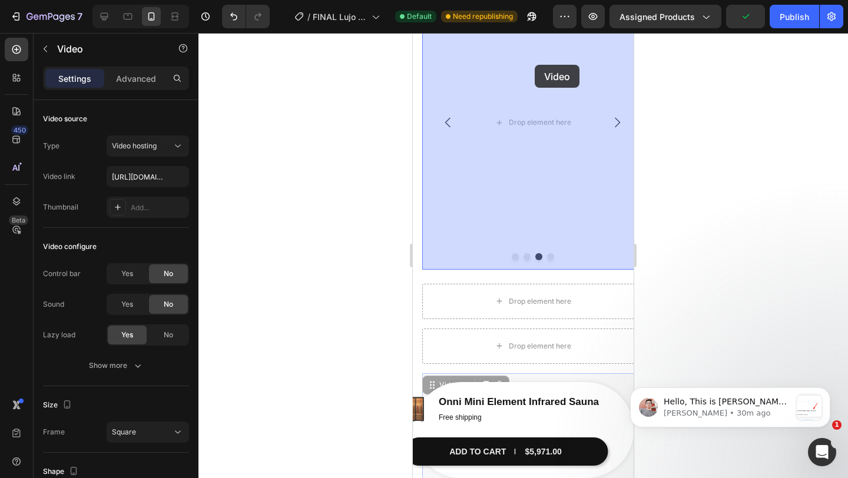
scroll to position [1770, 0]
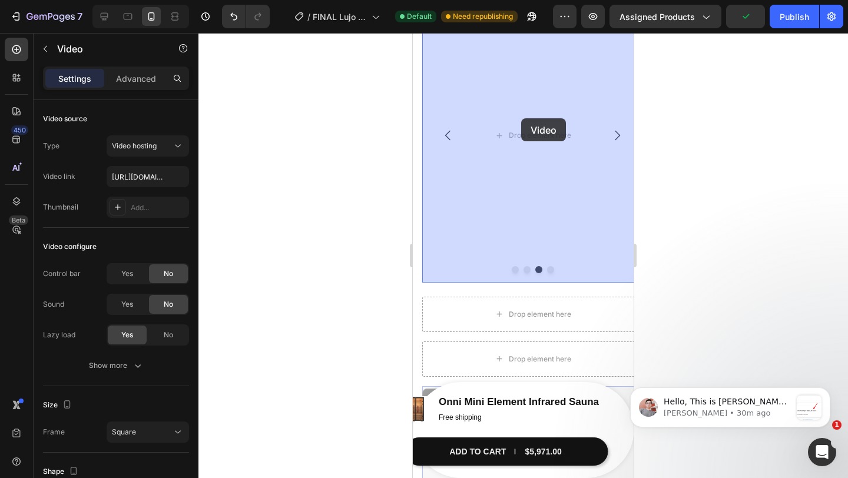
drag, startPoint x: 444, startPoint y: 275, endPoint x: 521, endPoint y: 118, distance: 174.9
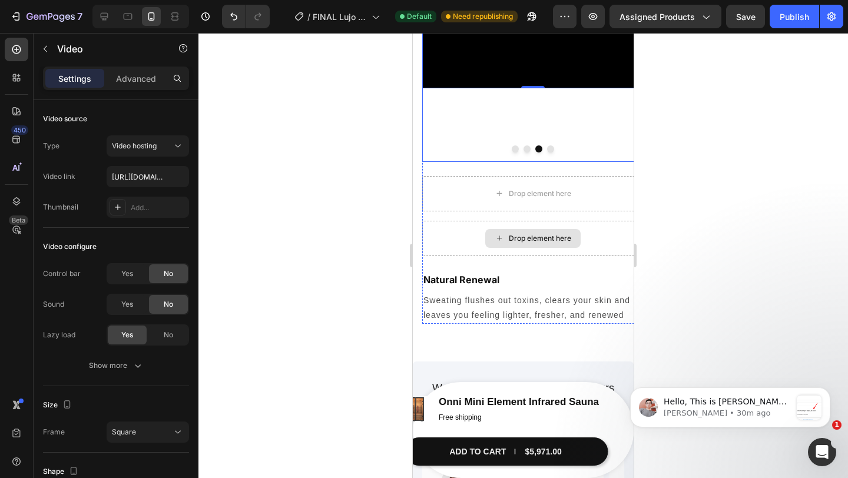
scroll to position [1892, 0]
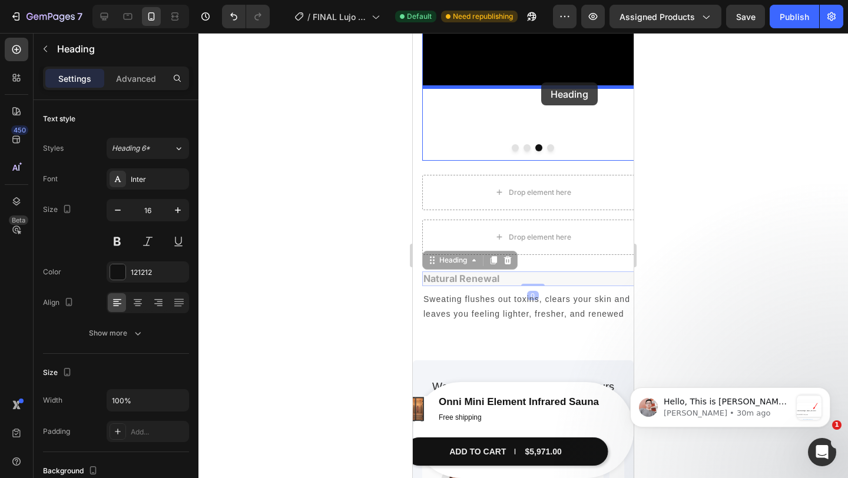
drag, startPoint x: 481, startPoint y: 274, endPoint x: 541, endPoint y: 82, distance: 201.2
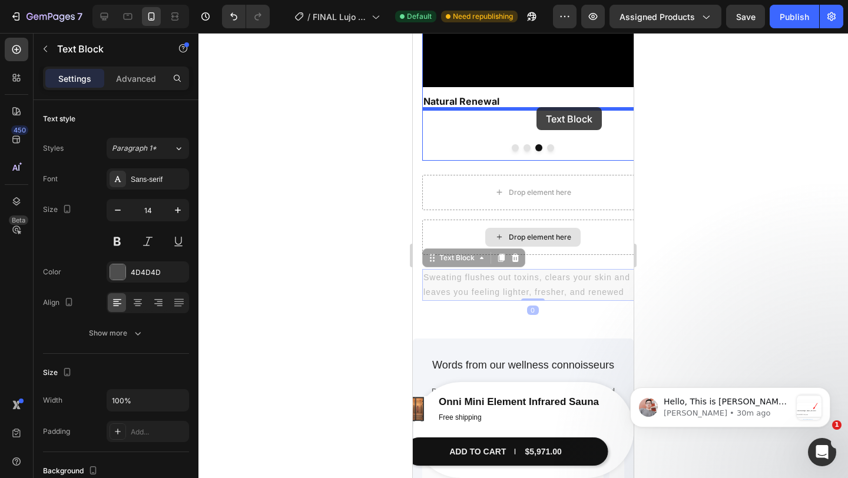
drag, startPoint x: 497, startPoint y: 278, endPoint x: 537, endPoint y: 107, distance: 175.3
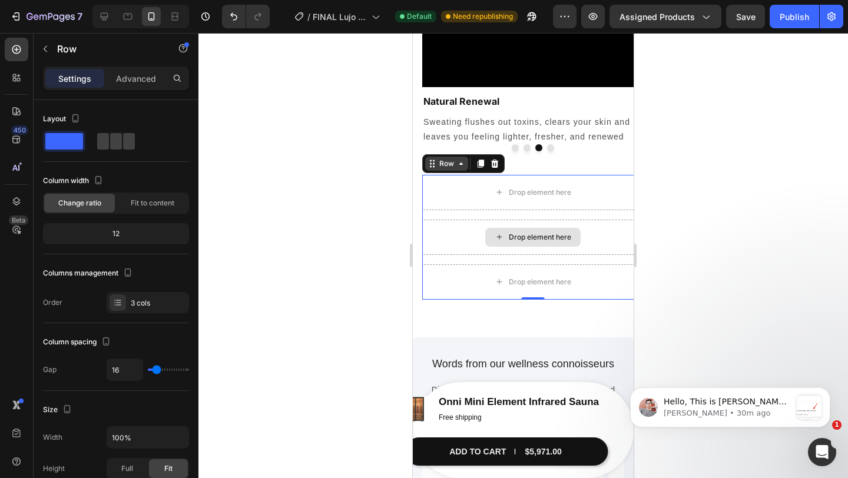
click at [438, 170] on div "Row" at bounding box center [446, 164] width 43 height 14
click at [496, 164] on icon at bounding box center [495, 164] width 8 height 8
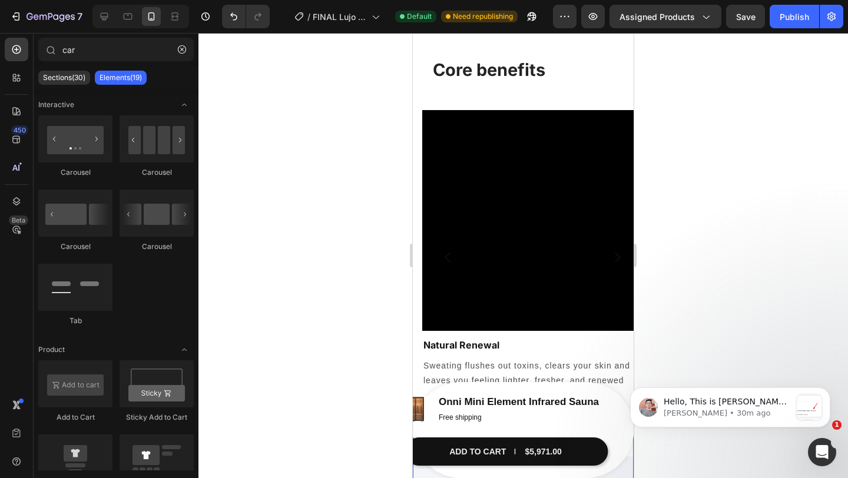
scroll to position [1657, 0]
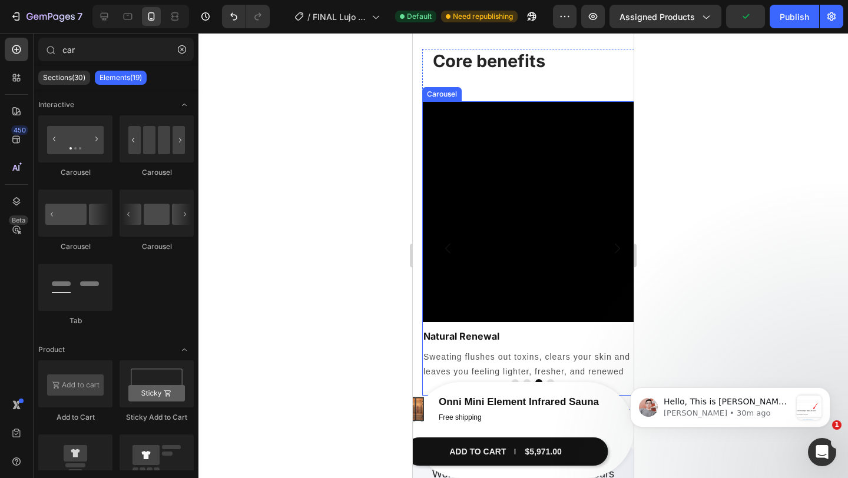
click at [448, 253] on icon "Carousel Back Arrow" at bounding box center [448, 248] width 14 height 14
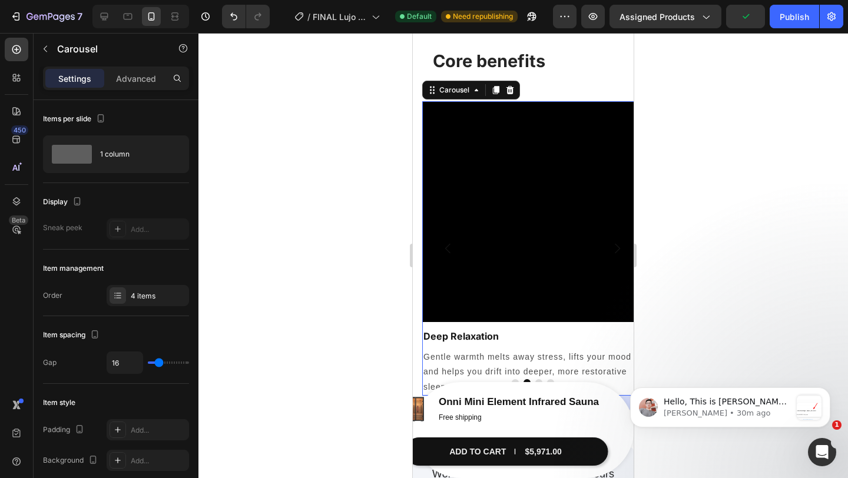
click at [448, 253] on icon "Carousel Back Arrow" at bounding box center [448, 248] width 14 height 14
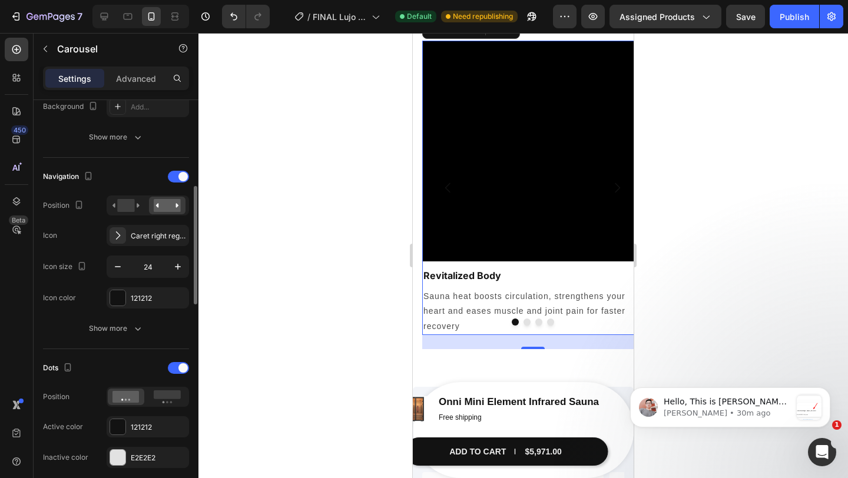
scroll to position [359, 0]
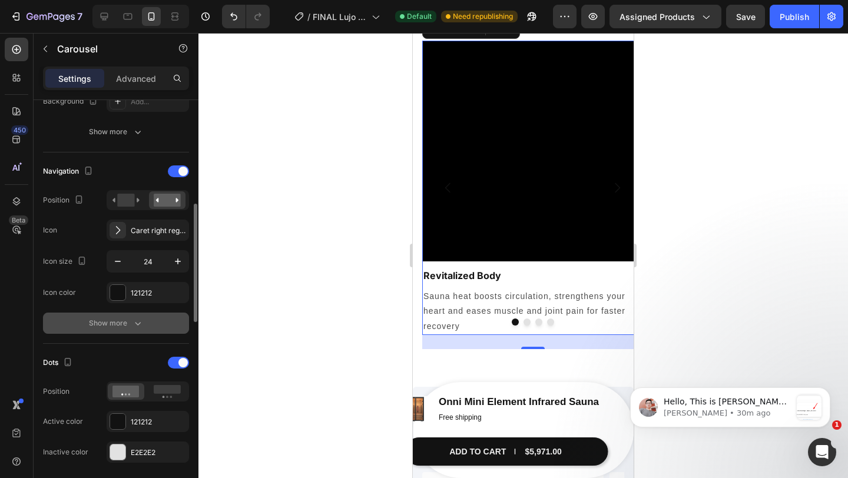
click at [120, 322] on div "Show more" at bounding box center [116, 323] width 55 height 12
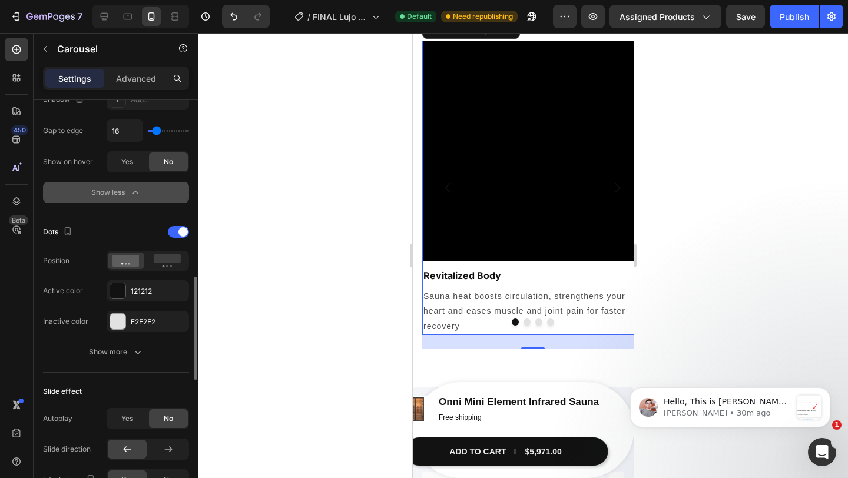
scroll to position [712, 0]
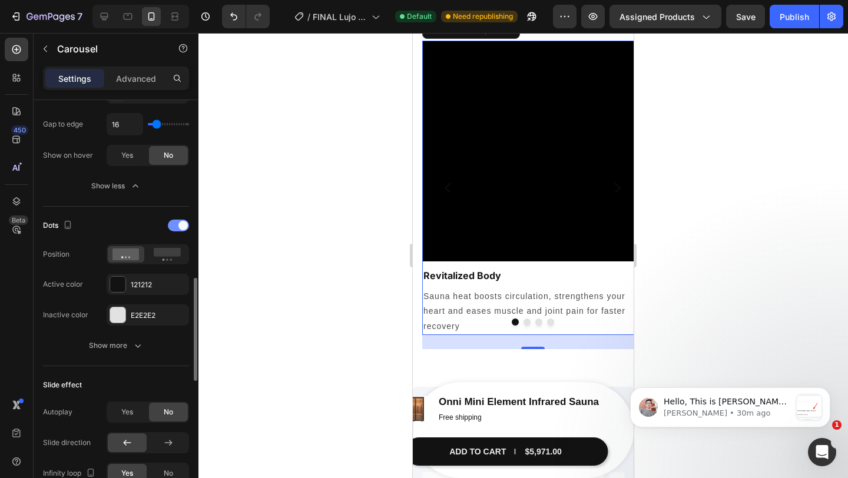
click at [178, 230] on div at bounding box center [178, 226] width 21 height 12
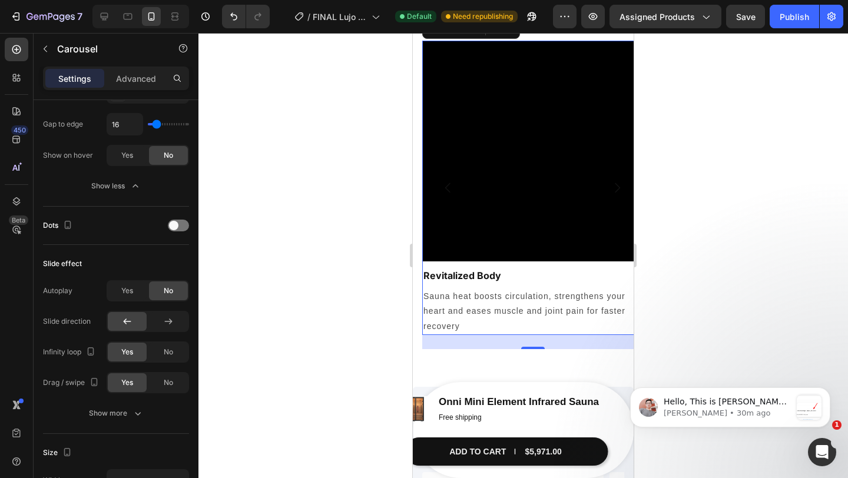
click at [743, 247] on div at bounding box center [523, 255] width 650 height 445
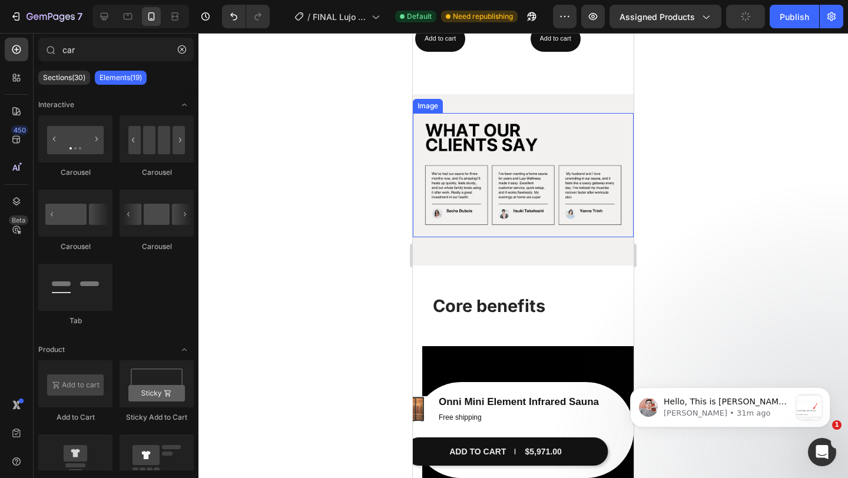
scroll to position [1412, 0]
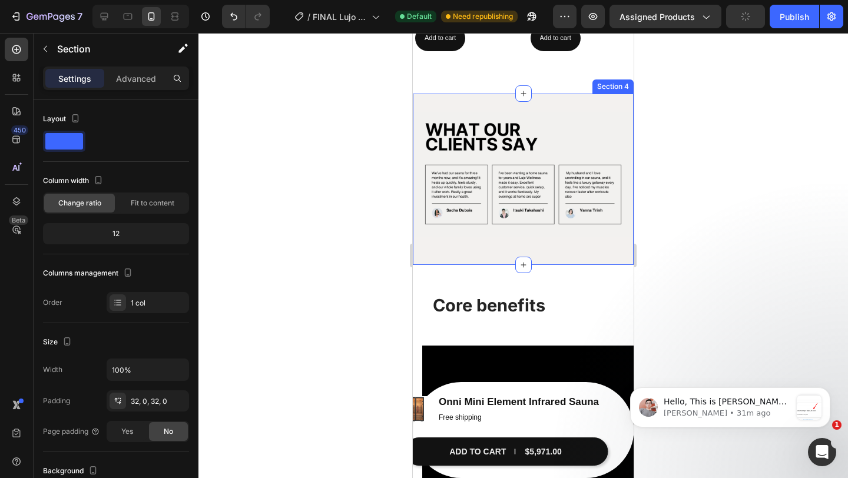
click at [556, 102] on div "Image Row Section 4" at bounding box center [523, 179] width 221 height 171
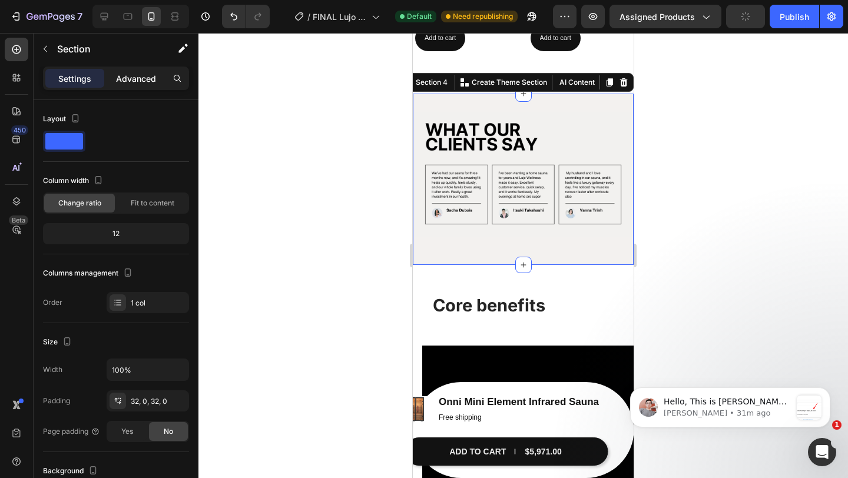
click at [136, 87] on div "Advanced" at bounding box center [136, 78] width 59 height 19
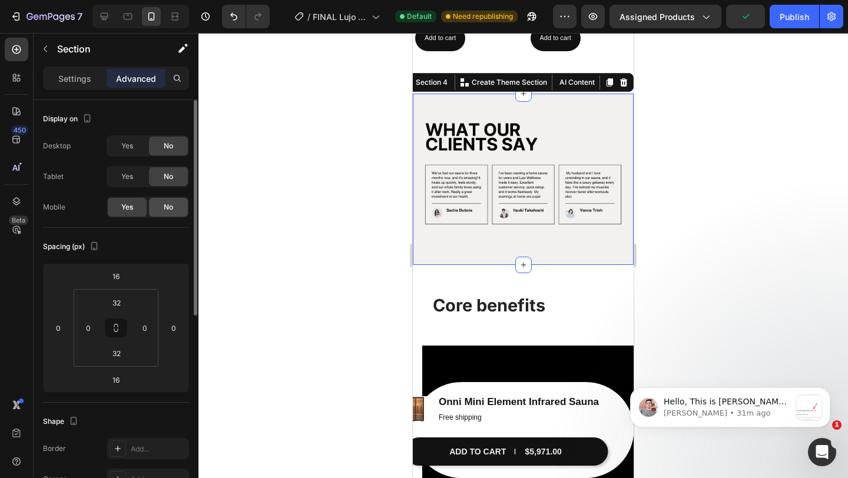
click at [183, 215] on div "No" at bounding box center [168, 207] width 39 height 19
click at [656, 174] on div at bounding box center [523, 255] width 650 height 445
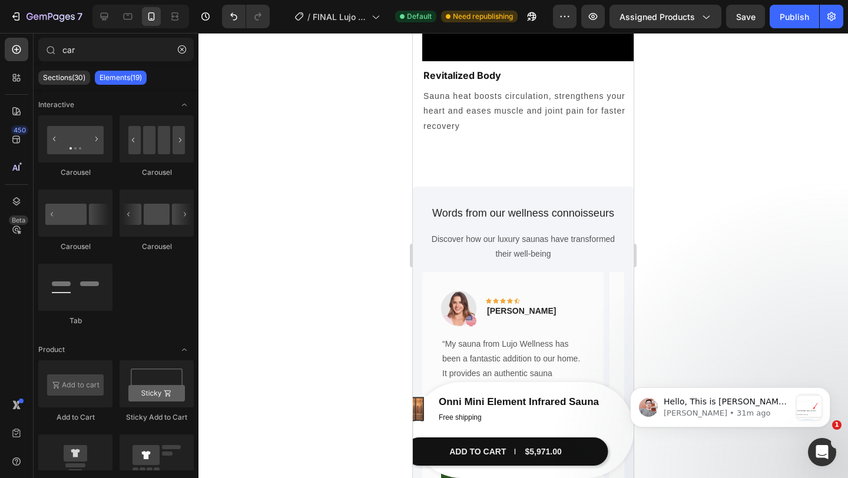
scroll to position [1900, 0]
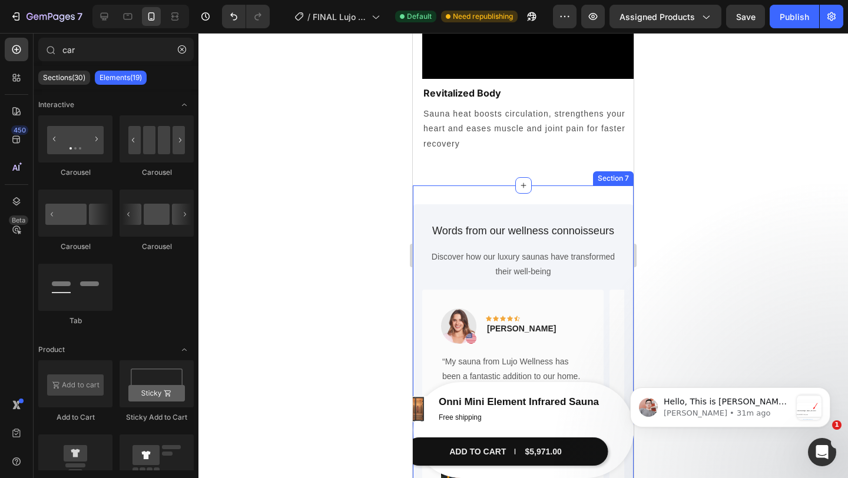
click at [483, 187] on div "Words from our wellness connoisseurs Heading Discover how our luxury saunas hav…" at bounding box center [523, 386] width 221 height 401
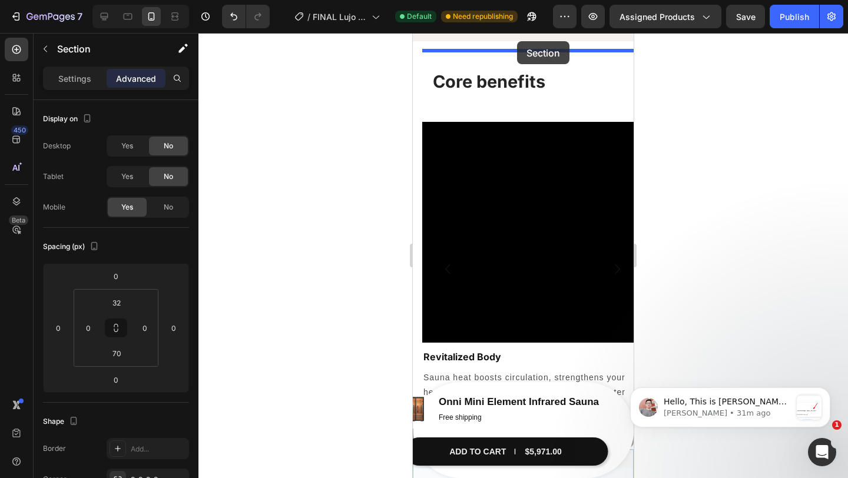
scroll to position [1538, 0]
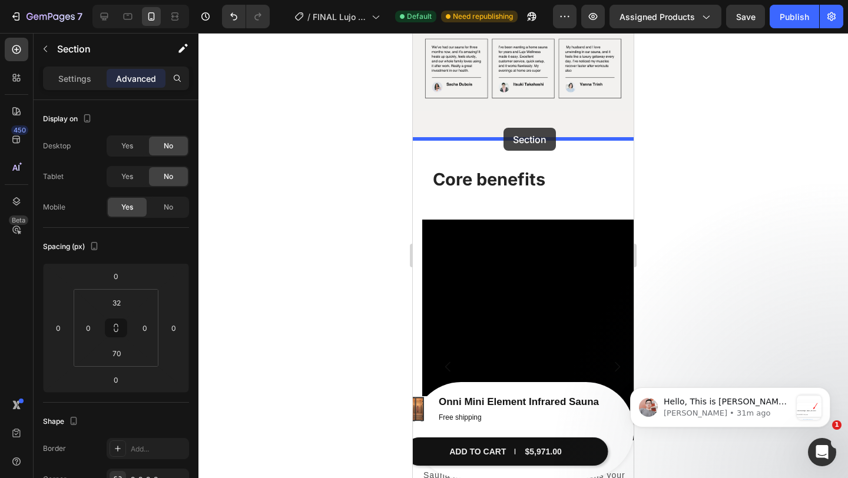
drag, startPoint x: 440, startPoint y: 178, endPoint x: 504, endPoint y: 128, distance: 81.0
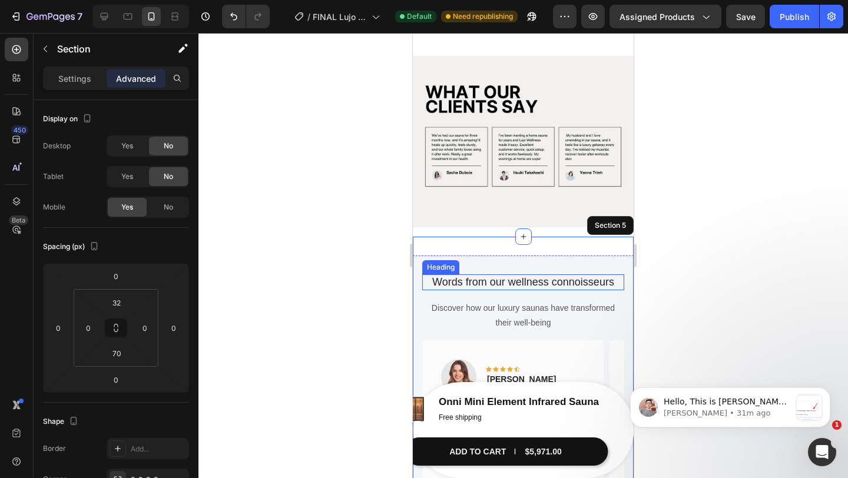
scroll to position [1278, 0]
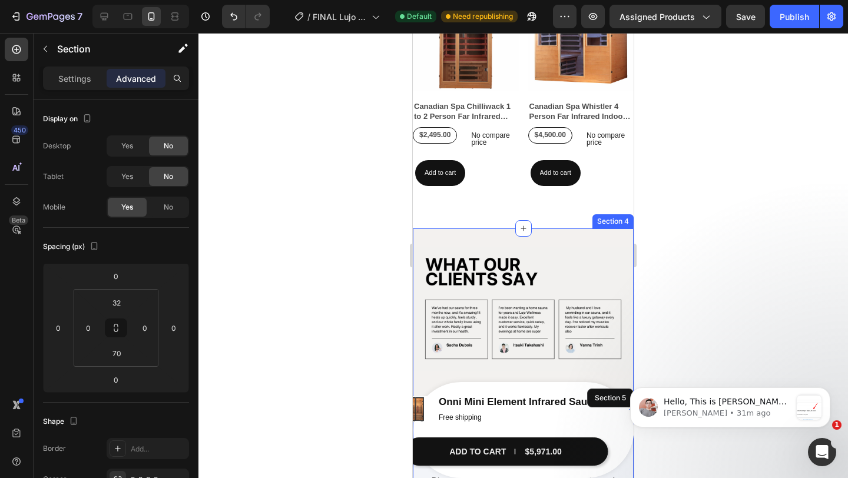
click at [483, 233] on div "Image Row Section 4" at bounding box center [523, 314] width 221 height 171
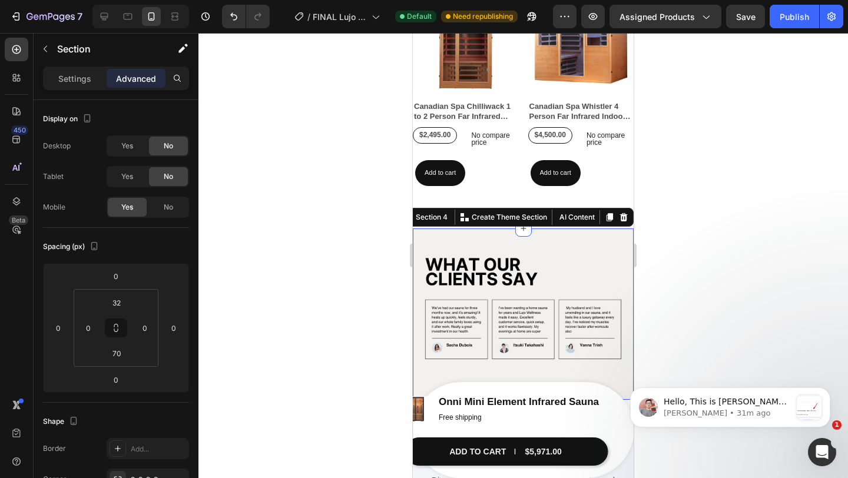
scroll to position [374, 0]
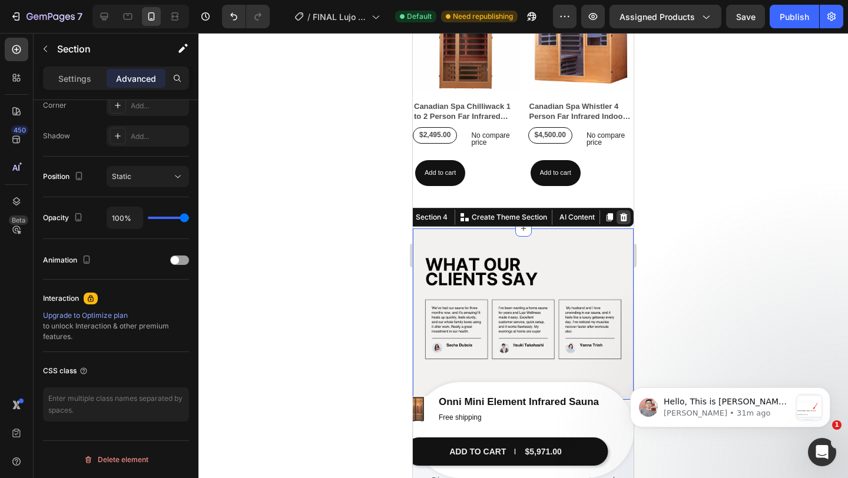
click at [624, 221] on div at bounding box center [624, 217] width 14 height 14
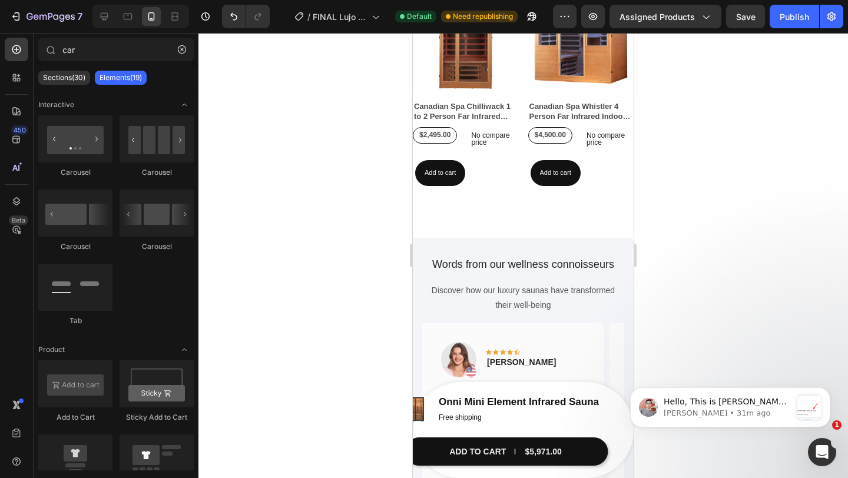
click at [647, 209] on div at bounding box center [523, 255] width 650 height 445
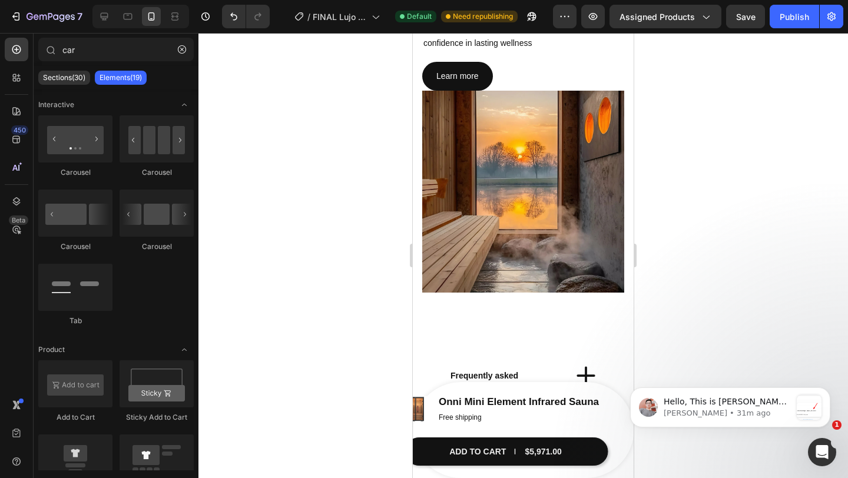
scroll to position [2438, 0]
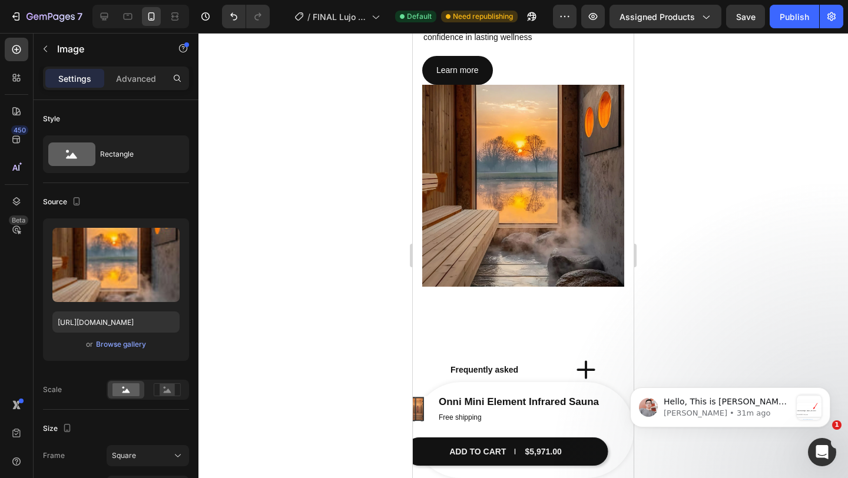
click at [525, 260] on img at bounding box center [523, 186] width 202 height 202
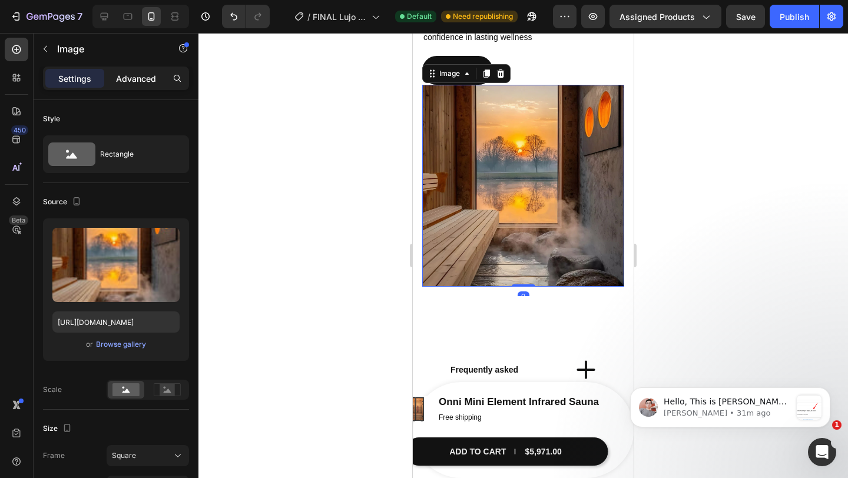
click at [135, 85] on div "Advanced" at bounding box center [136, 78] width 59 height 19
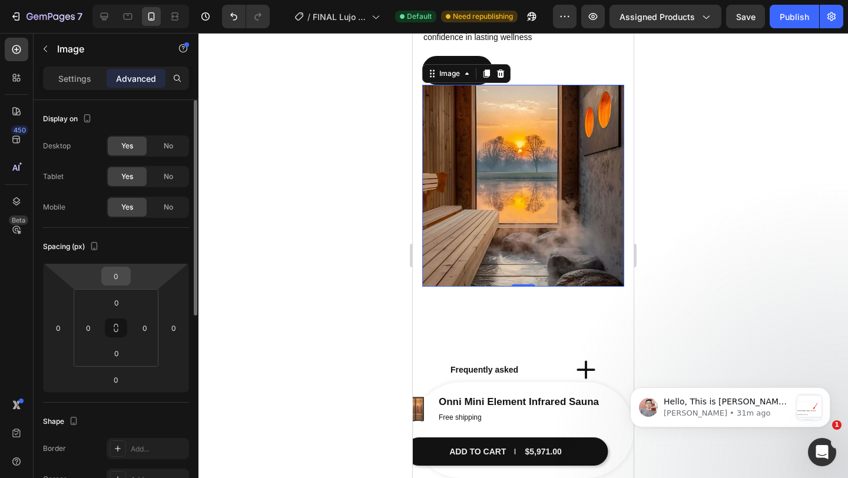
click at [120, 280] on input "0" at bounding box center [116, 276] width 24 height 18
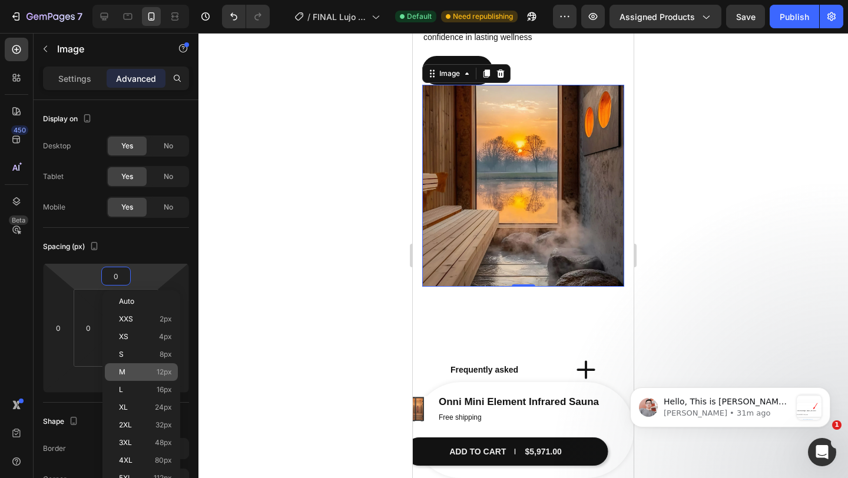
click at [134, 373] on p "M 12px" at bounding box center [145, 372] width 53 height 8
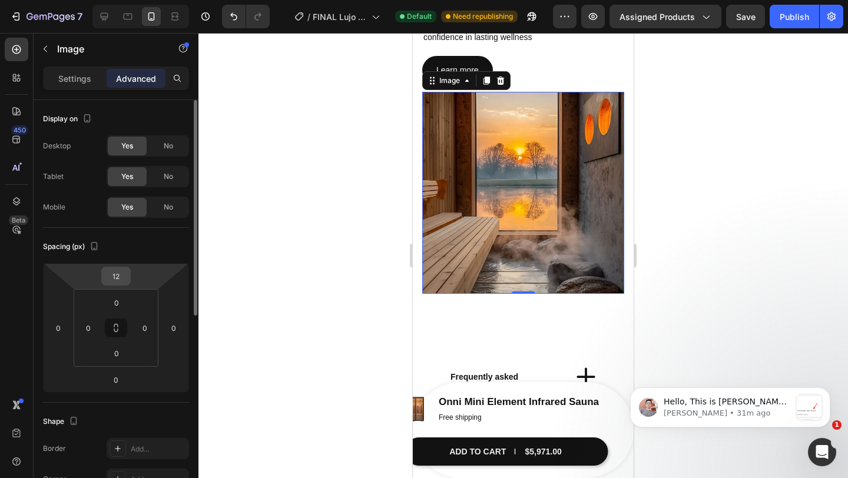
click at [109, 282] on input "12" at bounding box center [116, 276] width 24 height 18
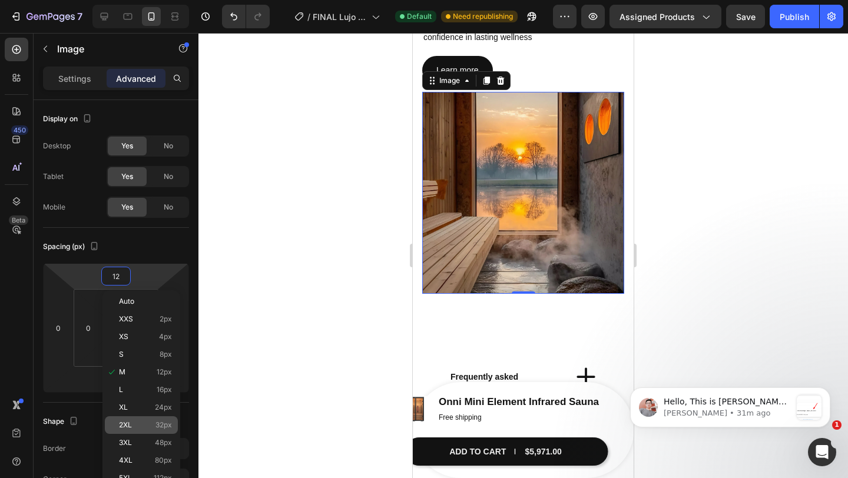
click at [149, 423] on p "2XL 32px" at bounding box center [145, 425] width 53 height 8
type input "32"
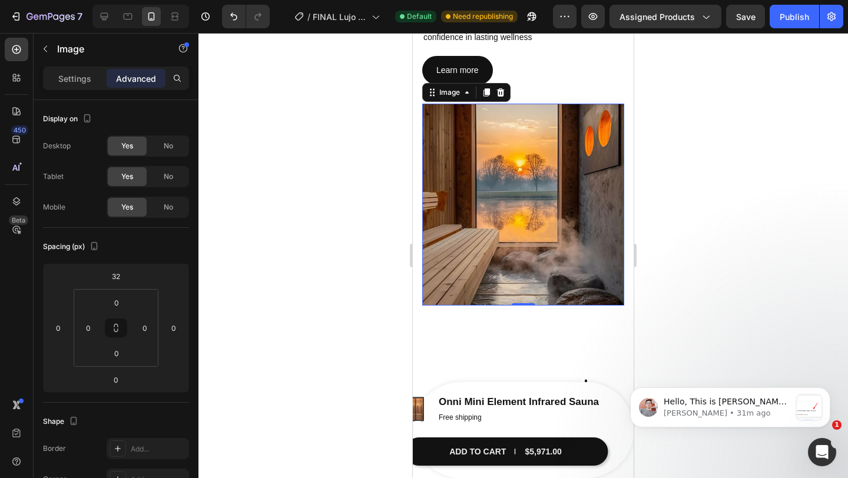
click at [682, 231] on div at bounding box center [523, 255] width 650 height 445
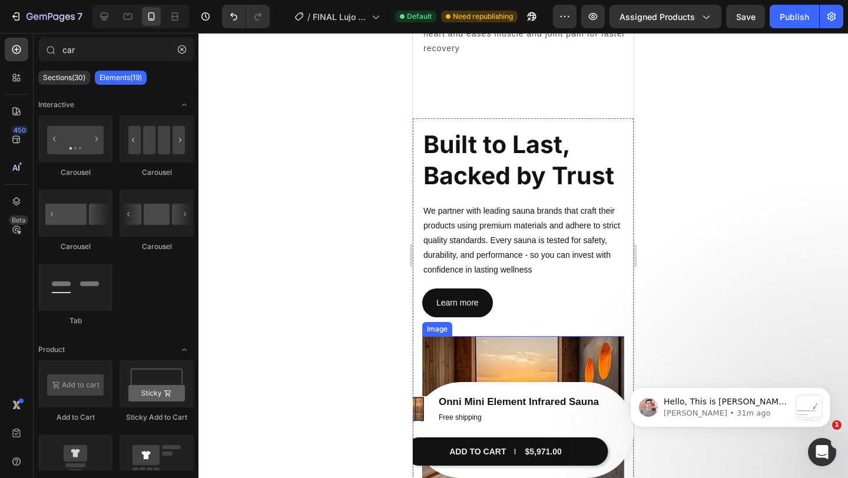
scroll to position [2201, 0]
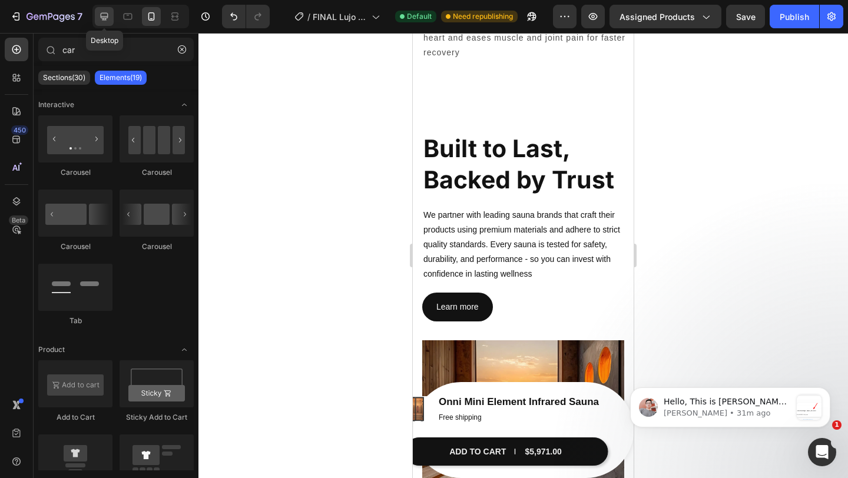
click at [111, 15] on div at bounding box center [104, 16] width 19 height 19
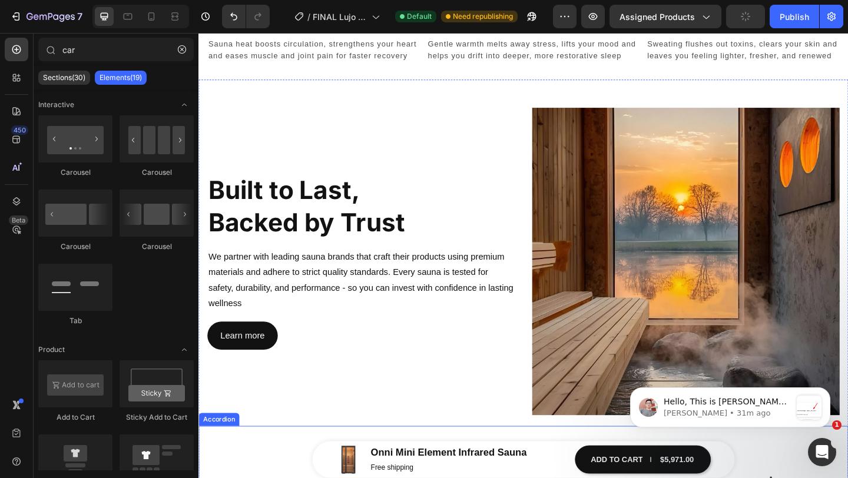
scroll to position [2088, 0]
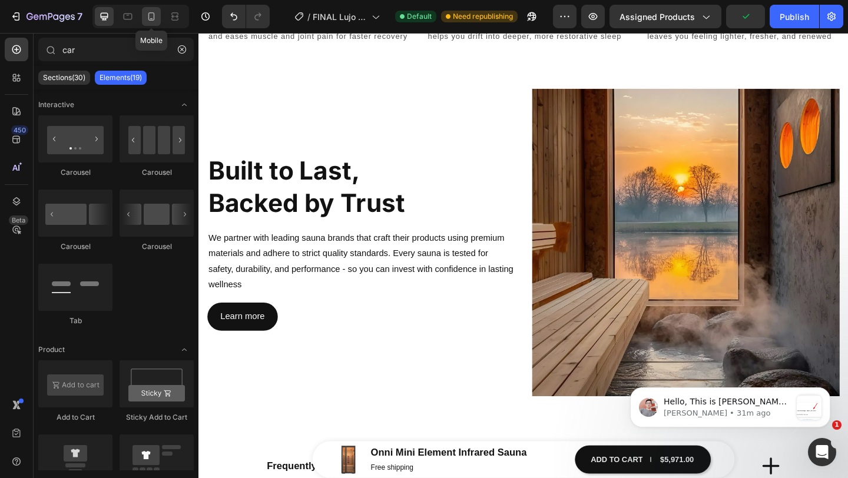
click at [149, 22] on div at bounding box center [151, 16] width 19 height 19
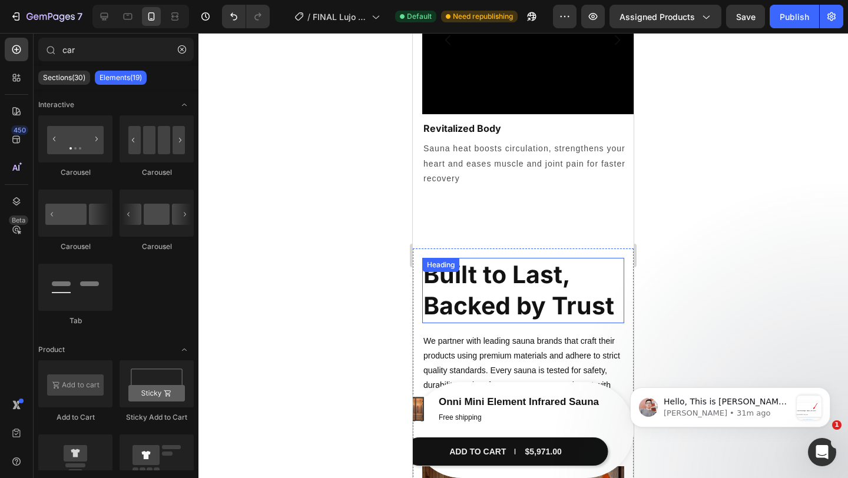
scroll to position [2084, 0]
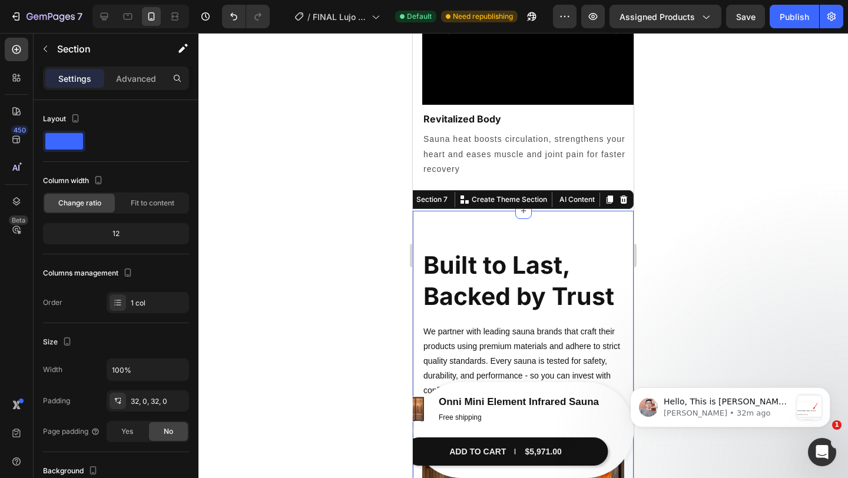
click at [132, 84] on p "Advanced" at bounding box center [136, 78] width 40 height 12
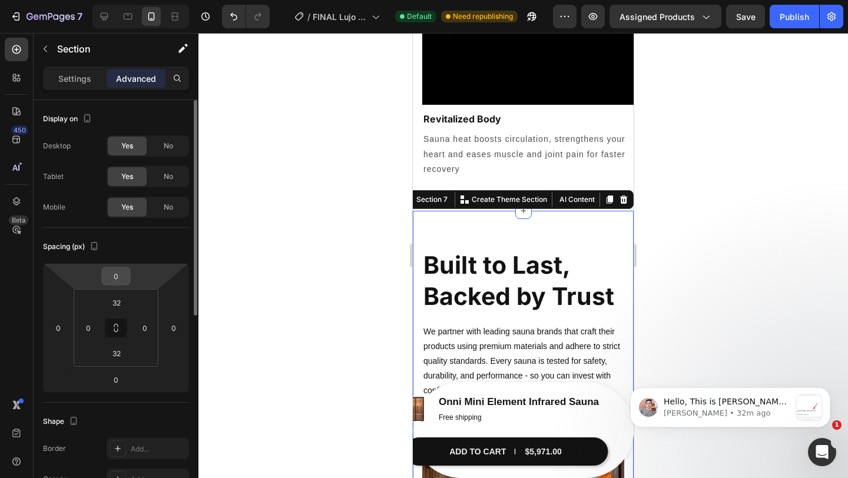
click at [120, 281] on input "0" at bounding box center [116, 276] width 24 height 18
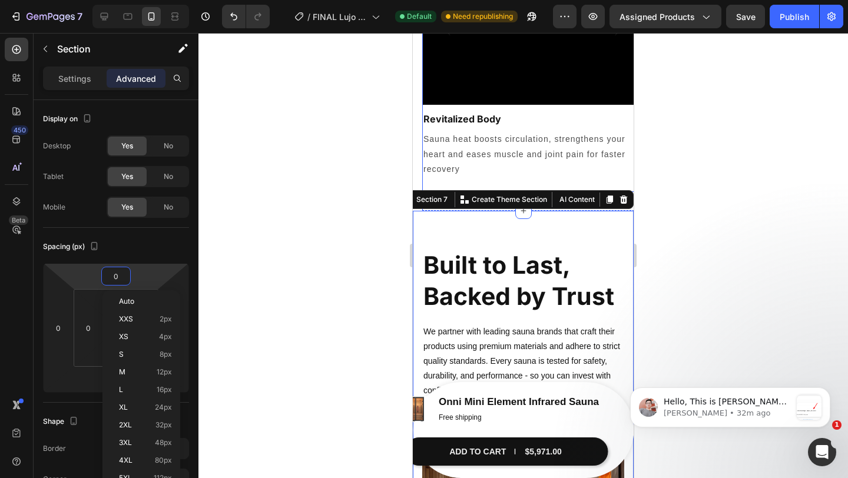
click at [461, 181] on div "Video Revitalized Body Heading Sauna heat boosts circulation, strengthens your …" at bounding box center [532, 38] width 221 height 308
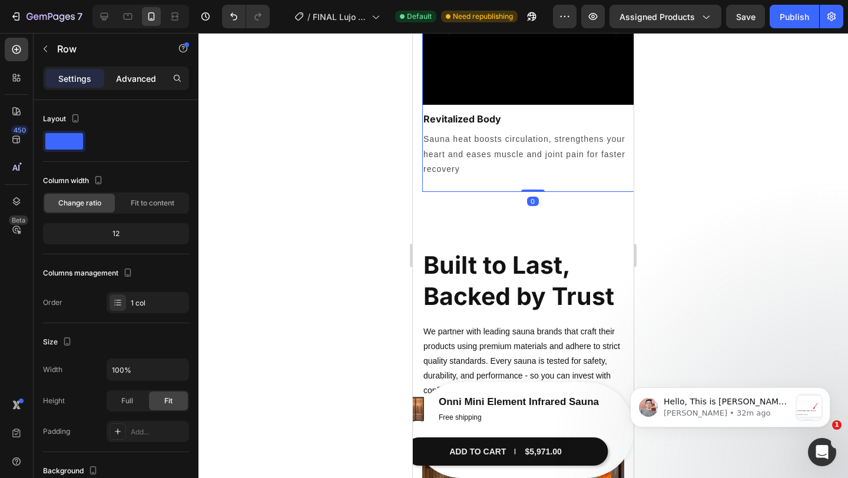
click at [141, 83] on p "Advanced" at bounding box center [136, 78] width 40 height 12
click at [470, 207] on div "Core benefits Heading Video Revitalized Body Heading Sauna heat boosts circulat…" at bounding box center [532, 11] width 221 height 399
click at [136, 72] on p "Advanced" at bounding box center [136, 78] width 40 height 12
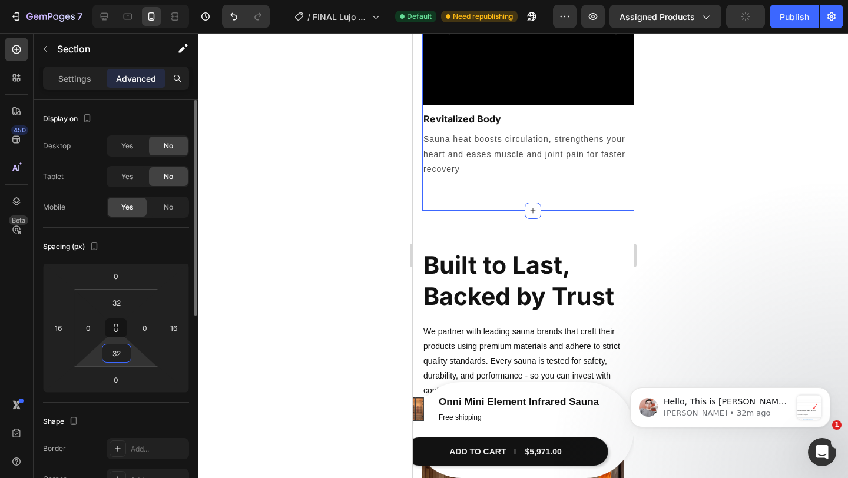
click at [122, 348] on input "32" at bounding box center [117, 354] width 24 height 18
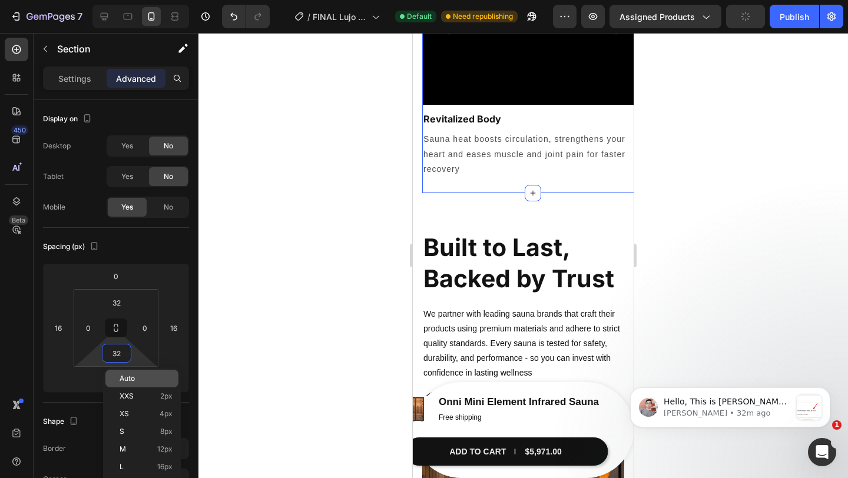
click at [132, 375] on span "Auto" at bounding box center [127, 379] width 15 height 8
type input "Auto"
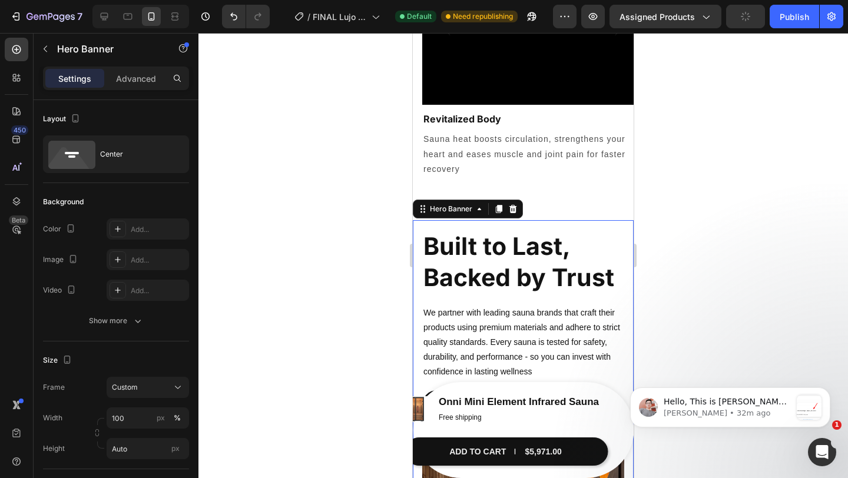
click at [544, 226] on div "Built to Last, Backed by Trust Heading We partner with leading sauna brands tha…" at bounding box center [523, 434] width 221 height 429
click at [142, 80] on p "Advanced" at bounding box center [136, 78] width 40 height 12
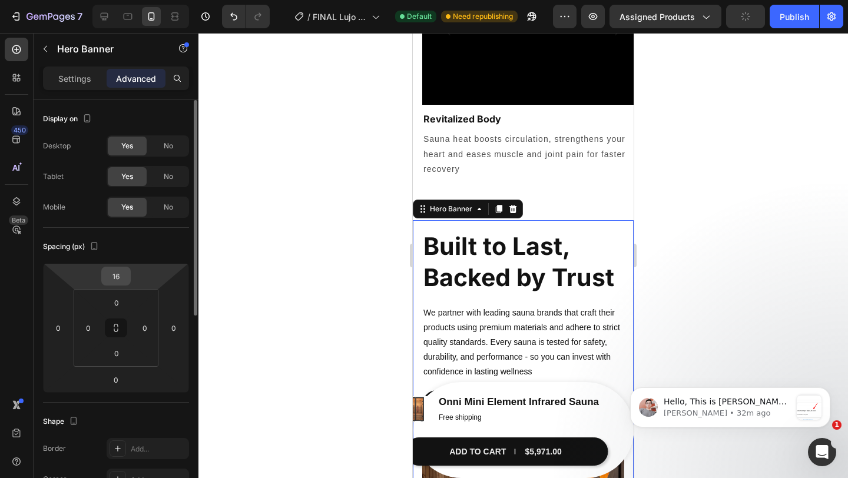
click at [121, 274] on input "16" at bounding box center [116, 276] width 24 height 18
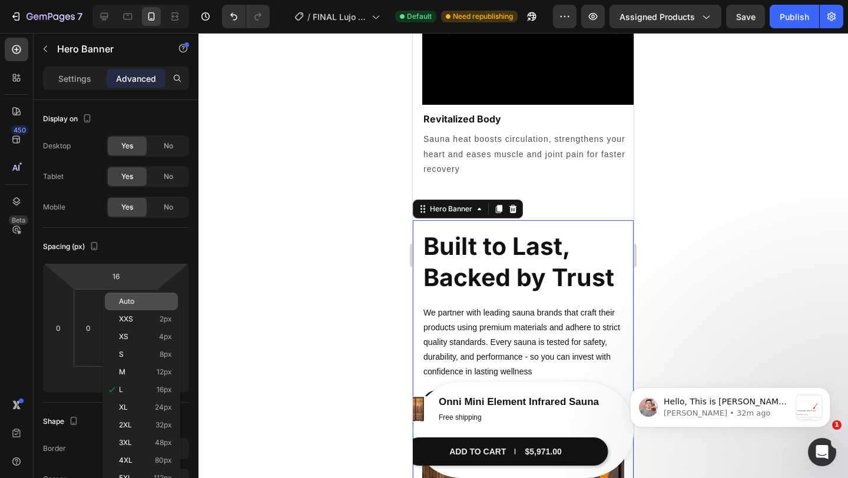
click at [145, 303] on p "Auto" at bounding box center [145, 301] width 53 height 8
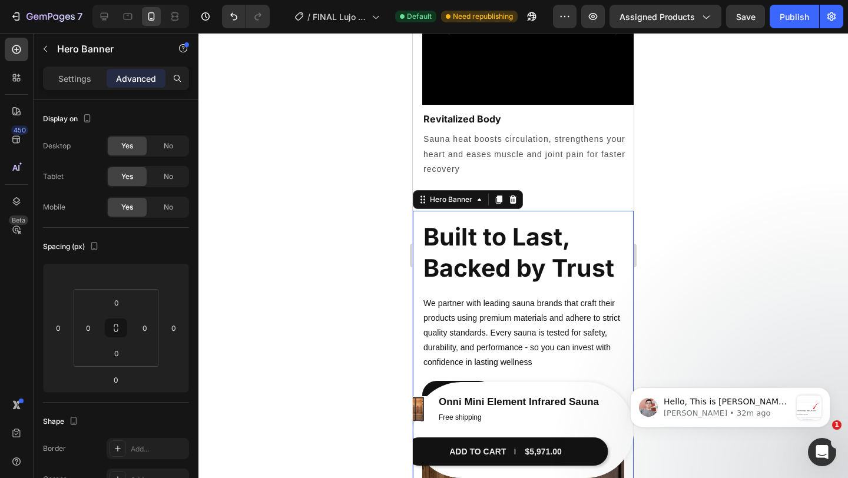
click at [705, 188] on div at bounding box center [523, 255] width 650 height 445
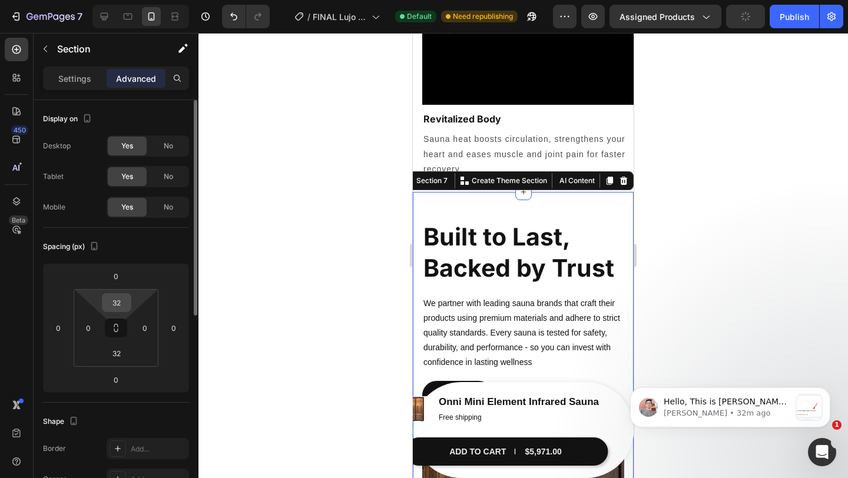
click at [122, 310] on input "32" at bounding box center [117, 303] width 24 height 18
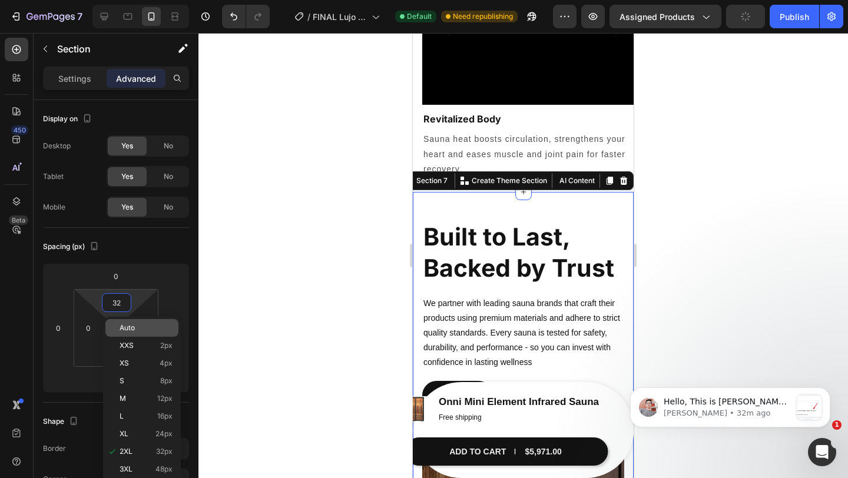
click at [142, 333] on div "Auto" at bounding box center [141, 328] width 73 height 18
type input "Auto"
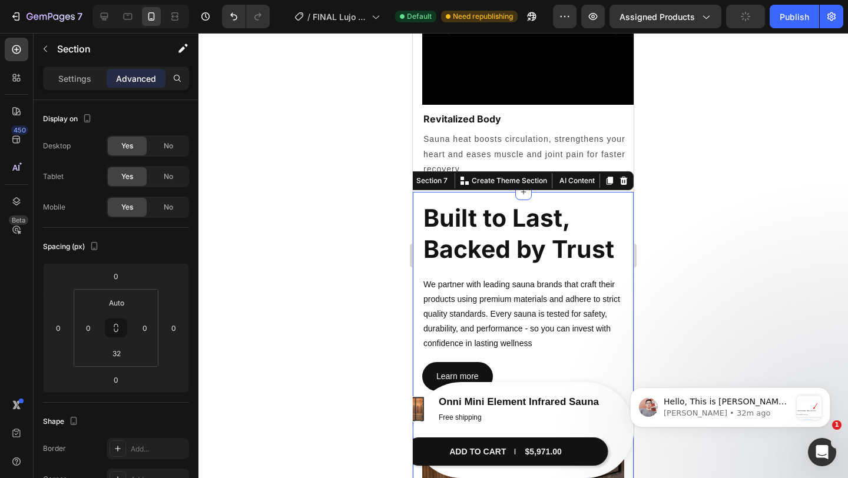
click at [848, 94] on div at bounding box center [523, 255] width 650 height 445
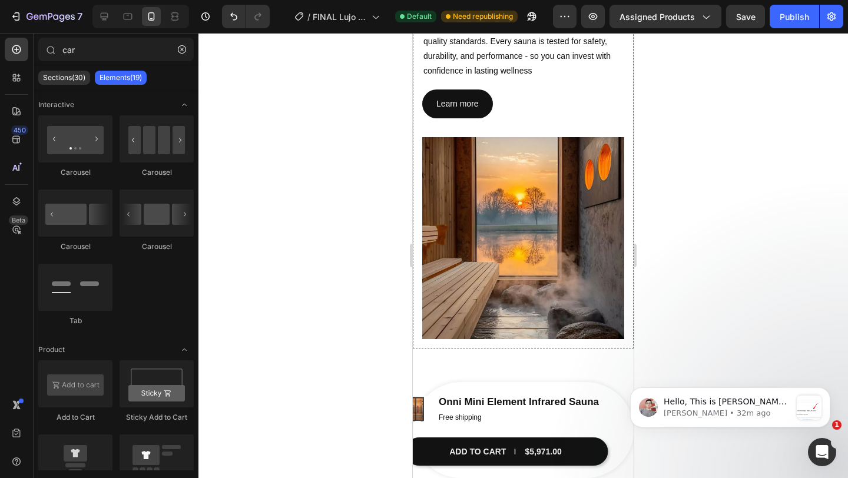
scroll to position [2368, 0]
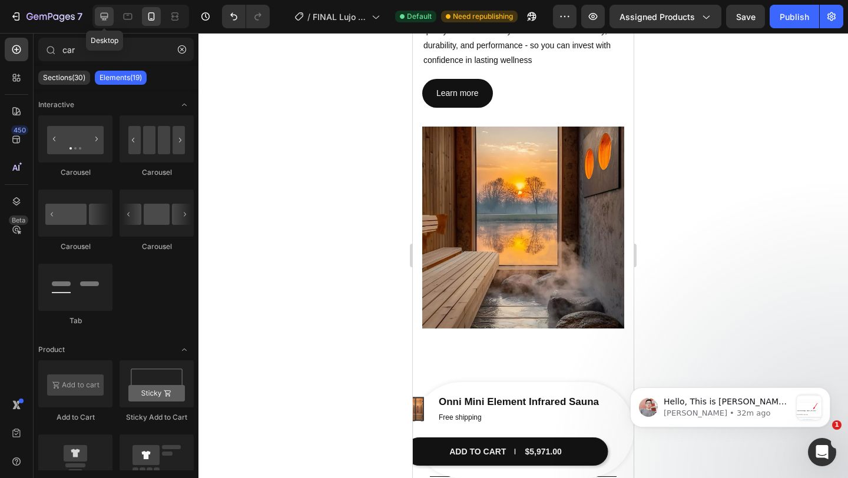
click at [105, 19] on icon at bounding box center [105, 17] width 8 height 8
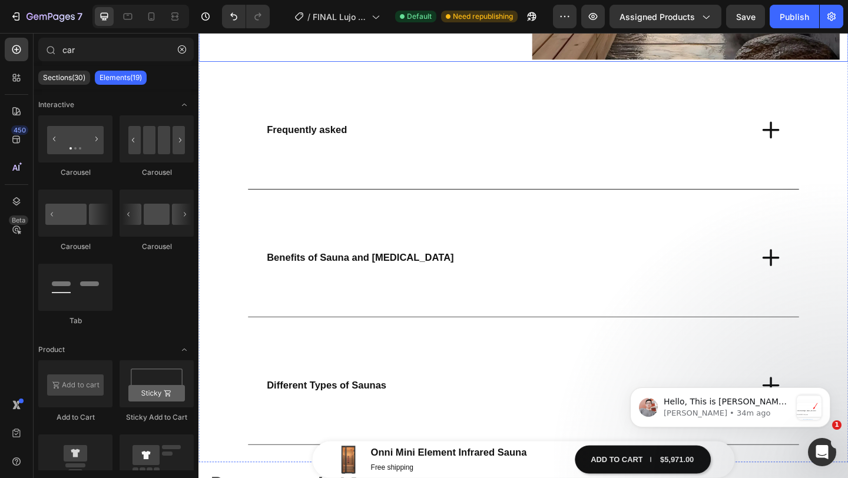
scroll to position [2605, 0]
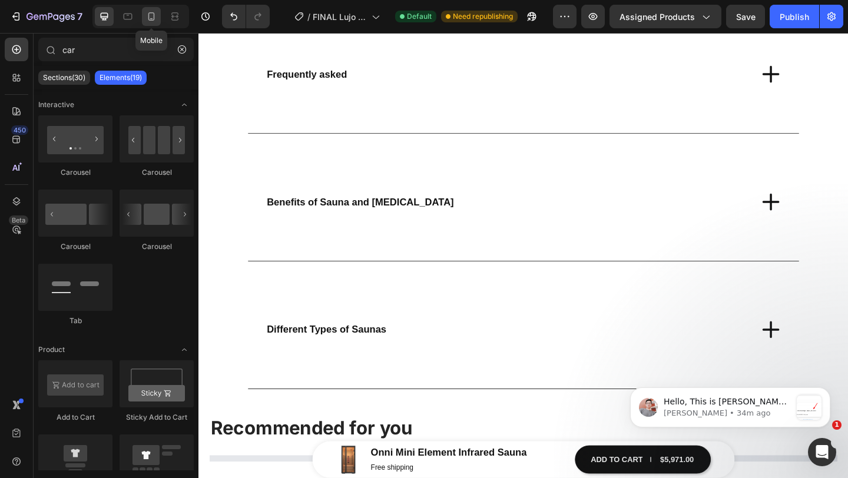
click at [153, 22] on icon at bounding box center [151, 17] width 12 height 12
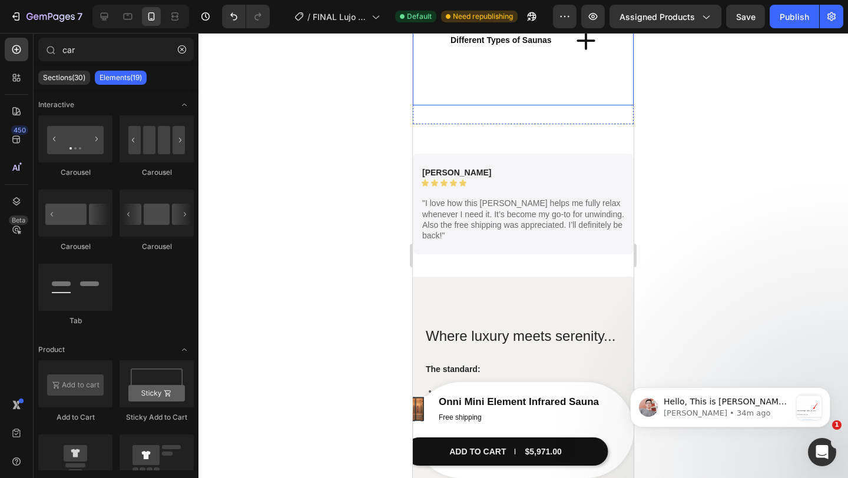
scroll to position [3011, 0]
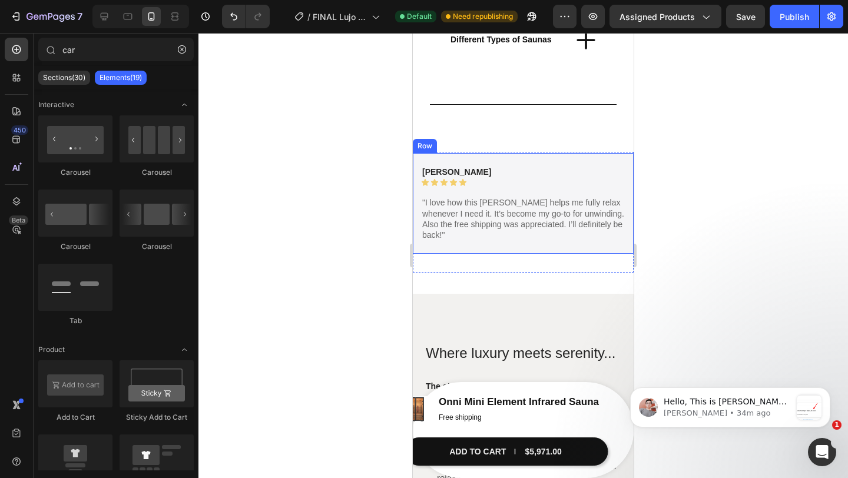
click at [563, 155] on div "[PERSON_NAME] Text Block Icon Icon Icon Icon Icon Icon List Row Row "I love how…" at bounding box center [523, 203] width 221 height 101
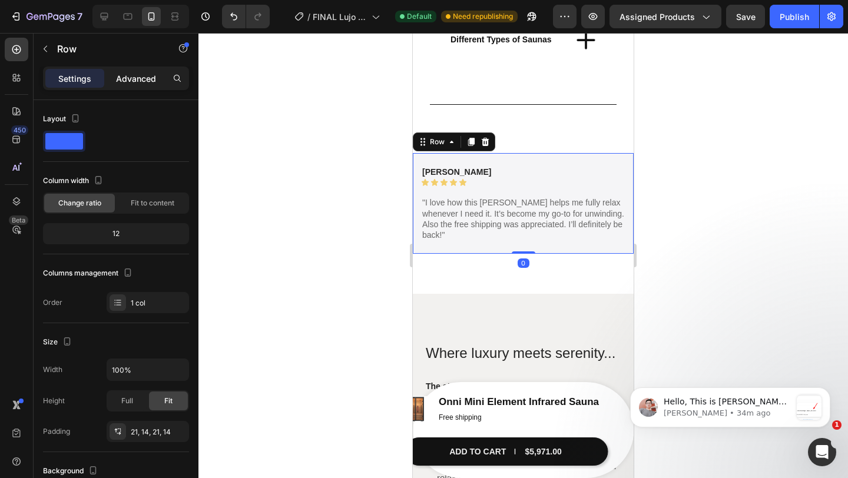
click at [131, 75] on p "Advanced" at bounding box center [136, 78] width 40 height 12
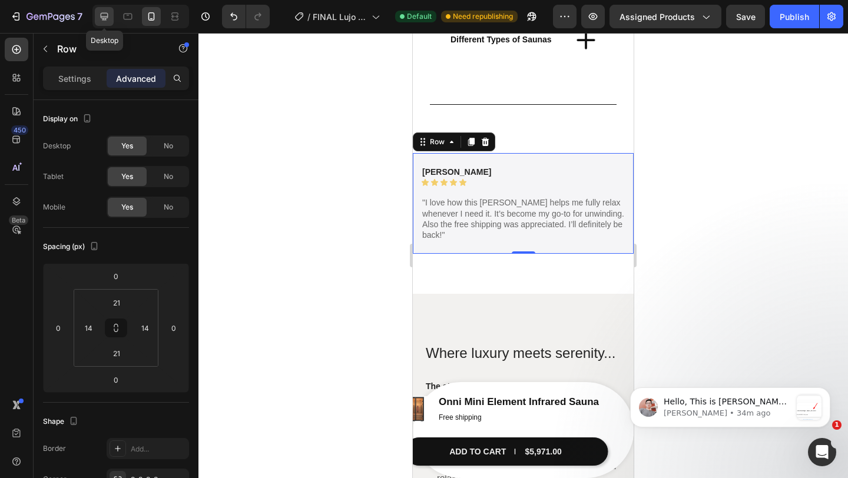
click at [109, 24] on div at bounding box center [104, 16] width 19 height 19
type input "24"
type input "16"
type input "24"
type input "16"
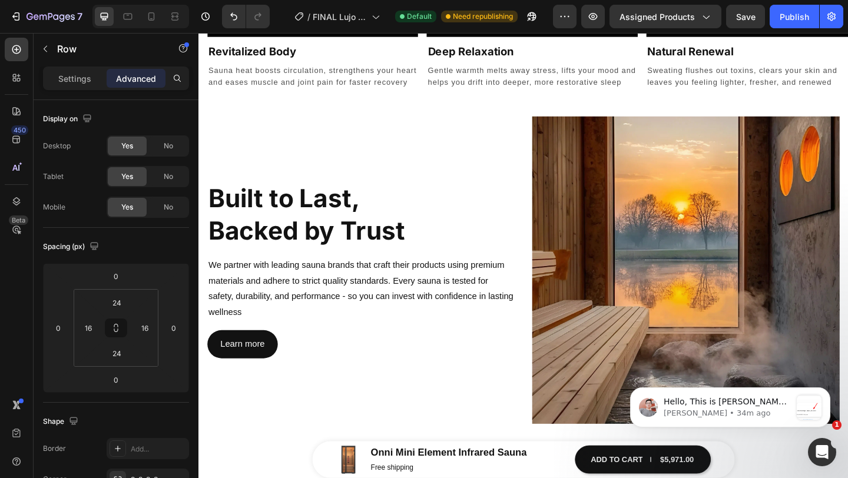
scroll to position [1833, 0]
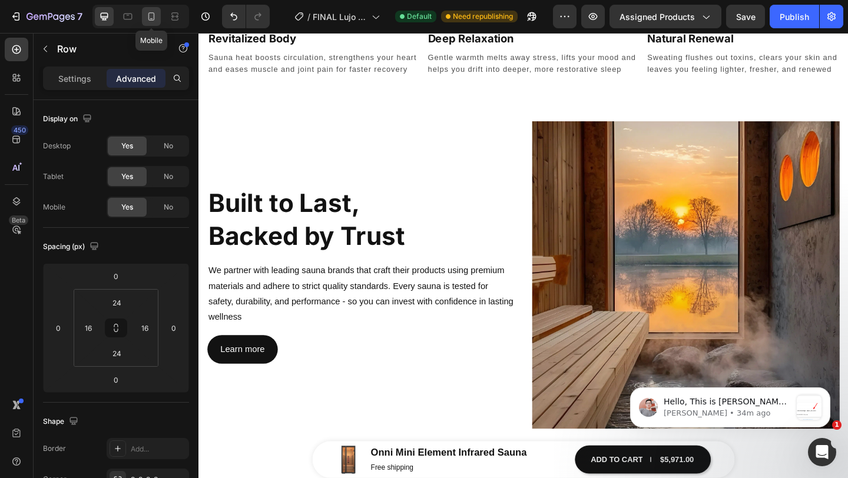
click at [158, 18] on div at bounding box center [151, 16] width 19 height 19
type input "21"
type input "14"
type input "21"
type input "14"
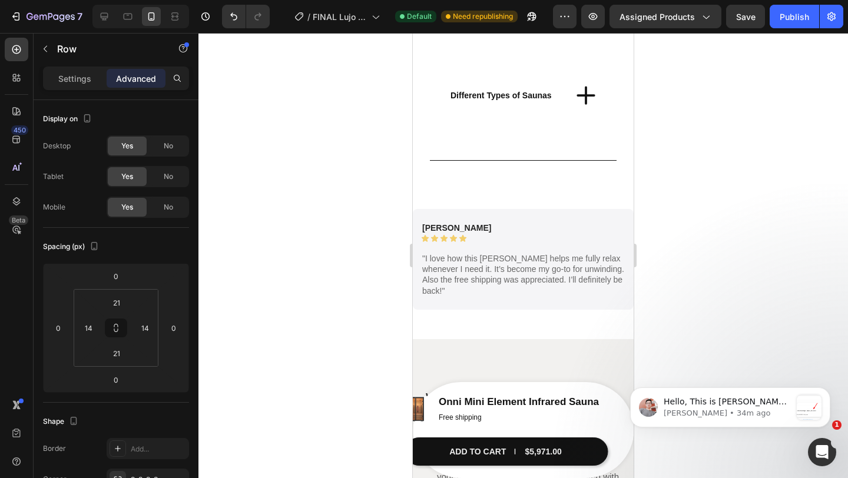
scroll to position [3036, 0]
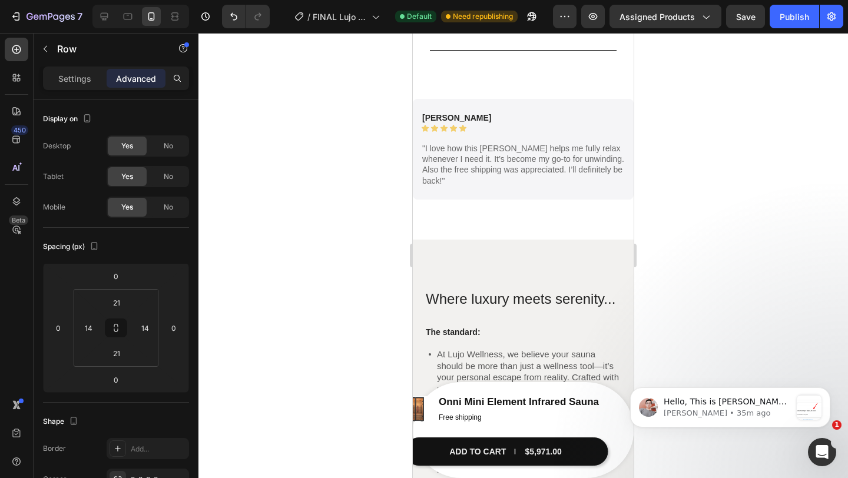
click at [518, 105] on div "[PERSON_NAME] Text Block Icon Icon Icon Icon Icon Icon List Row Row "I love how…" at bounding box center [523, 149] width 221 height 101
click at [468, 184] on div "[PERSON_NAME] Text Block Icon Icon Icon Icon Icon Icon List Row Row "I love how…" at bounding box center [523, 149] width 221 height 101
click at [434, 117] on p "[PERSON_NAME]" at bounding box center [456, 117] width 69 height 11
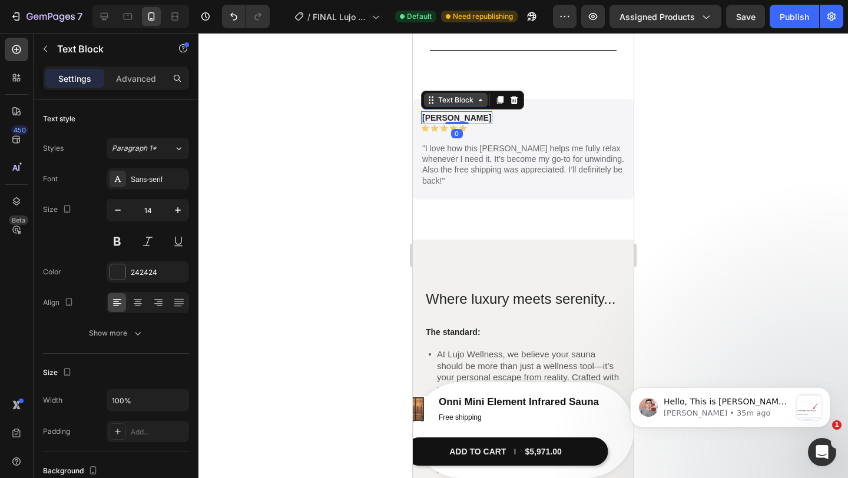
click at [446, 103] on div "Text Block" at bounding box center [456, 100] width 40 height 11
click at [449, 124] on div "Row 2 cols" at bounding box center [446, 121] width 41 height 7
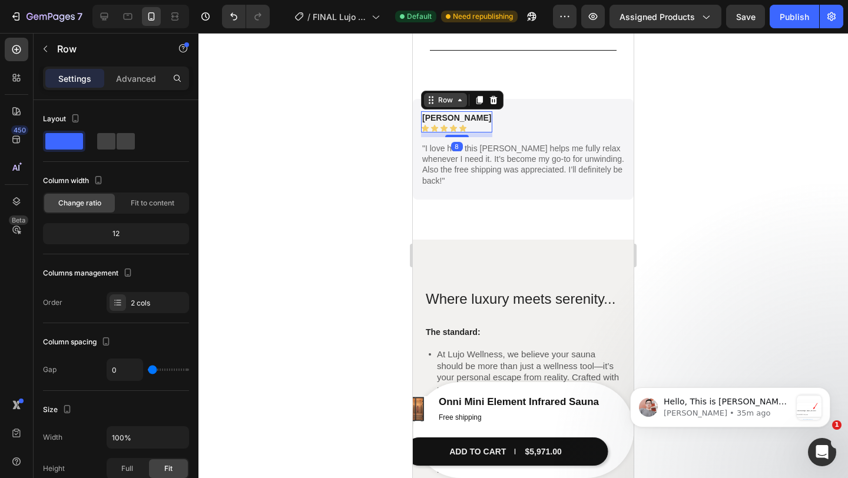
click at [452, 95] on div "Row" at bounding box center [445, 100] width 19 height 11
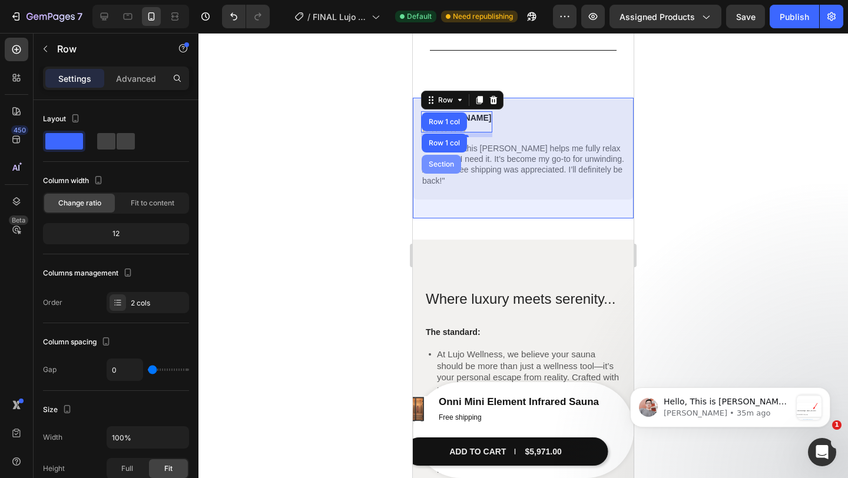
click at [454, 156] on div "Section" at bounding box center [441, 164] width 39 height 19
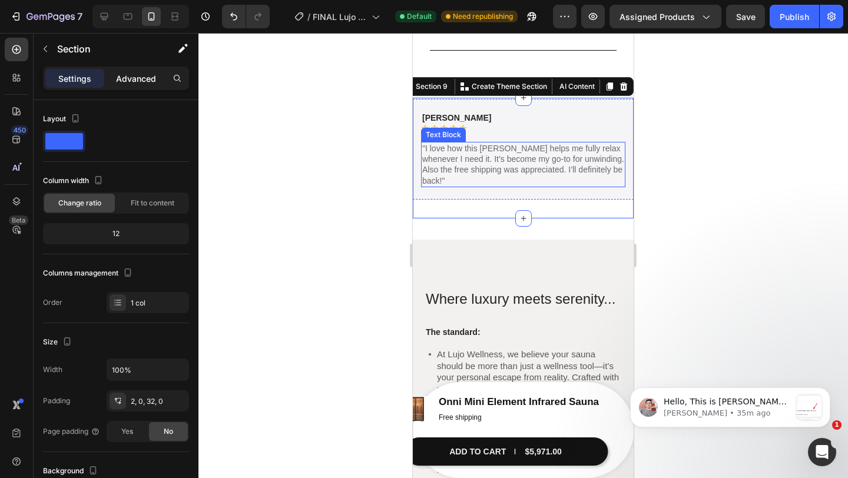
click at [155, 80] on p "Advanced" at bounding box center [136, 78] width 40 height 12
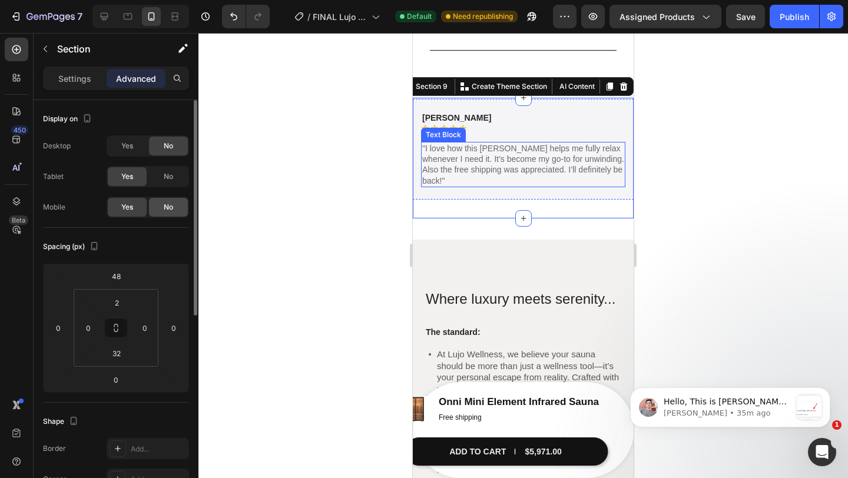
click at [164, 204] on span "No" at bounding box center [168, 207] width 9 height 11
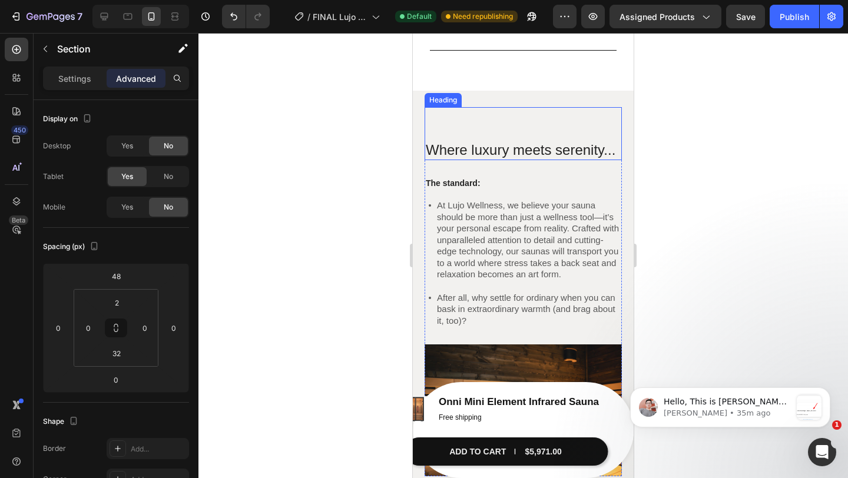
click at [494, 136] on div "Where luxury meets serenity... Heading" at bounding box center [523, 133] width 197 height 53
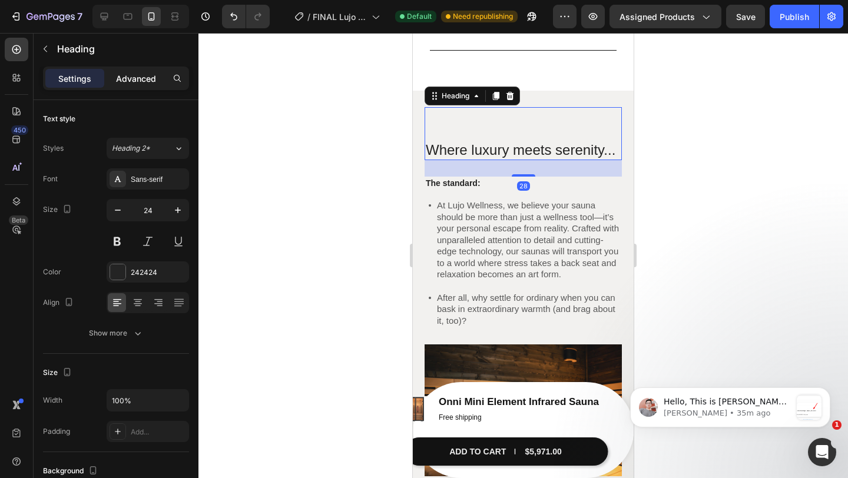
click at [128, 84] on div "Advanced" at bounding box center [136, 78] width 59 height 19
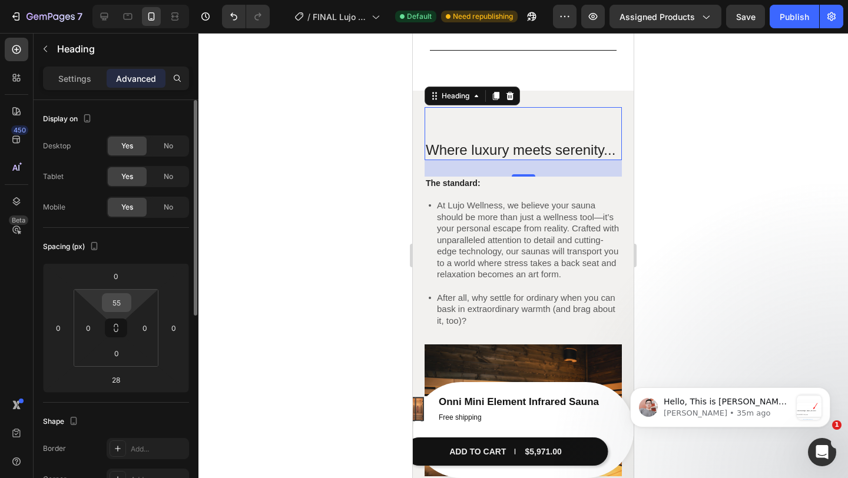
click at [121, 308] on input "55" at bounding box center [117, 303] width 24 height 18
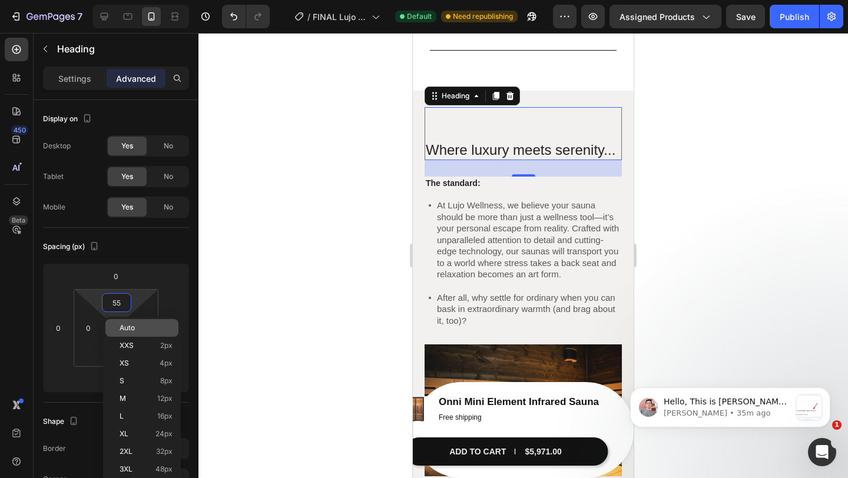
click at [151, 329] on p "Auto" at bounding box center [146, 328] width 53 height 8
type input "Auto"
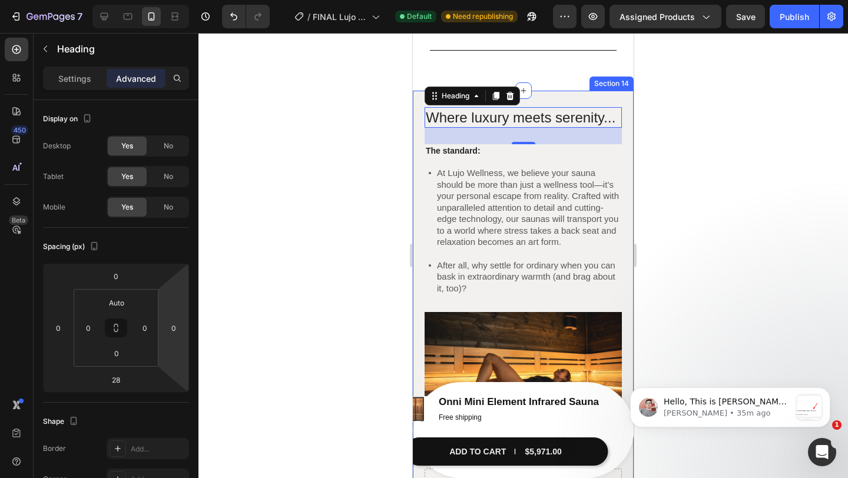
click at [630, 250] on div "Where luxury meets serenity... Heading 28 The standard: Text Block At Lujo Well…" at bounding box center [523, 386] width 221 height 591
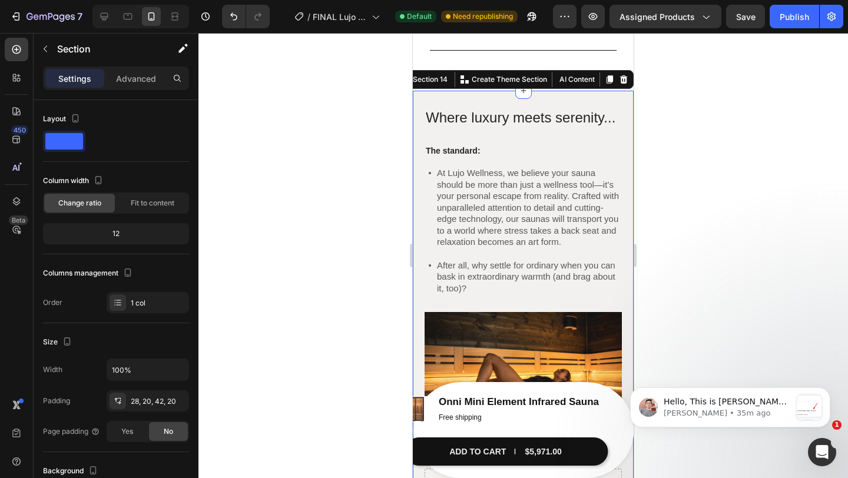
click at [690, 197] on div at bounding box center [523, 255] width 650 height 445
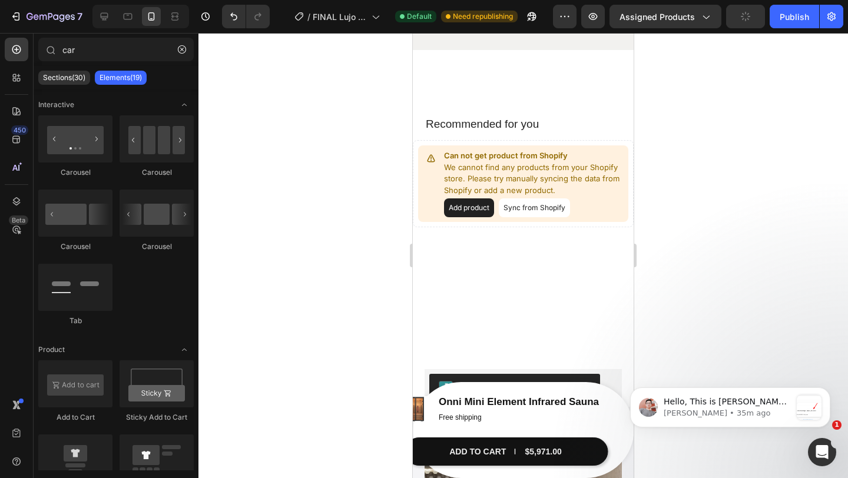
scroll to position [3877, 0]
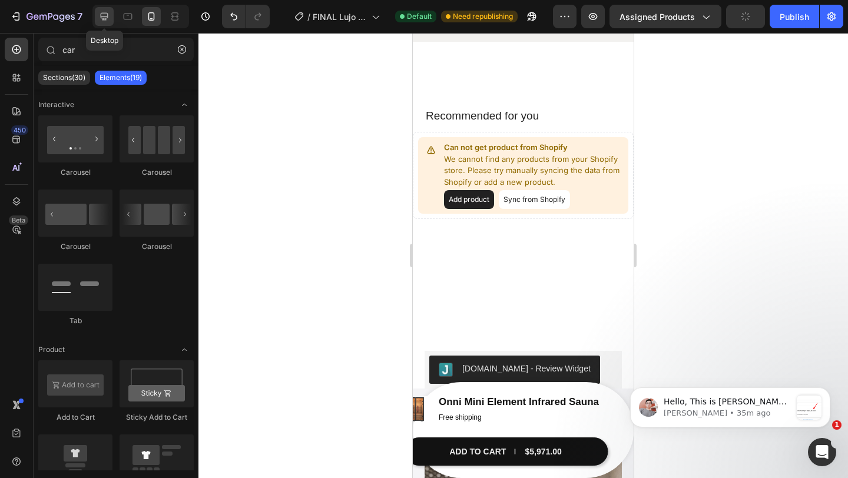
click at [104, 14] on icon at bounding box center [104, 17] width 12 height 12
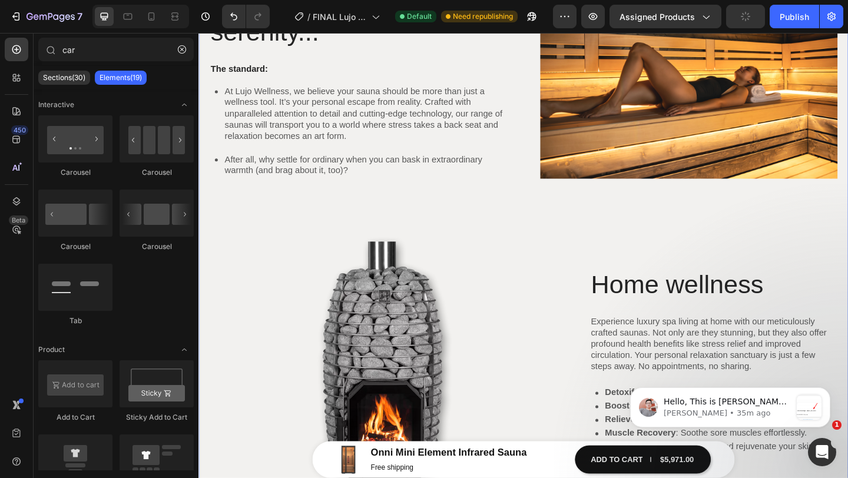
scroll to position [3206, 0]
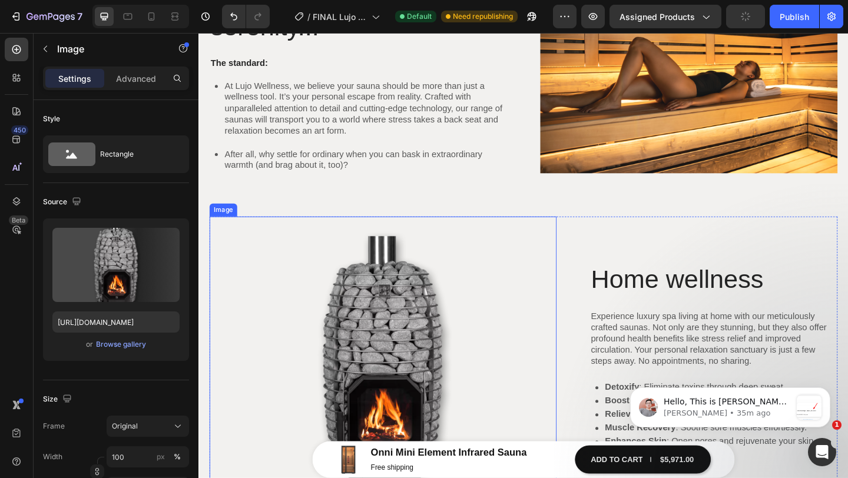
click at [289, 260] on img at bounding box center [399, 391] width 378 height 316
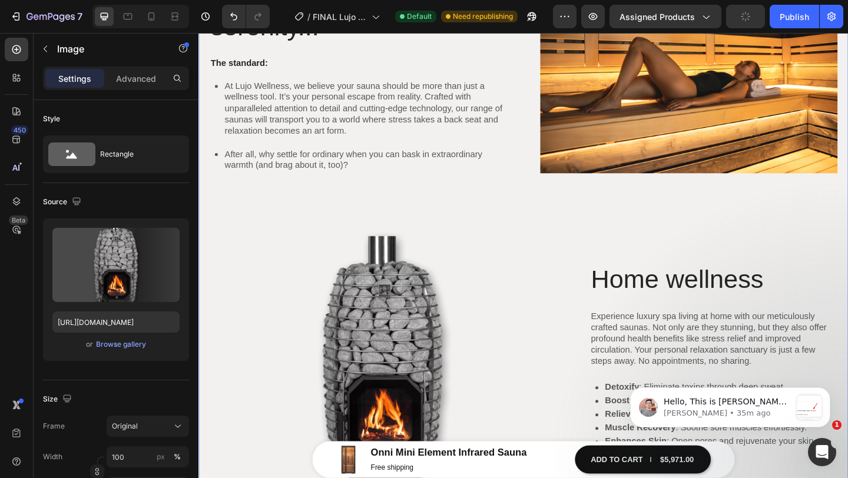
click at [214, 204] on div "Where luxury meets serenity... Heading The standard: Text Block At Lujo Wellnes…" at bounding box center [551, 259] width 683 height 578
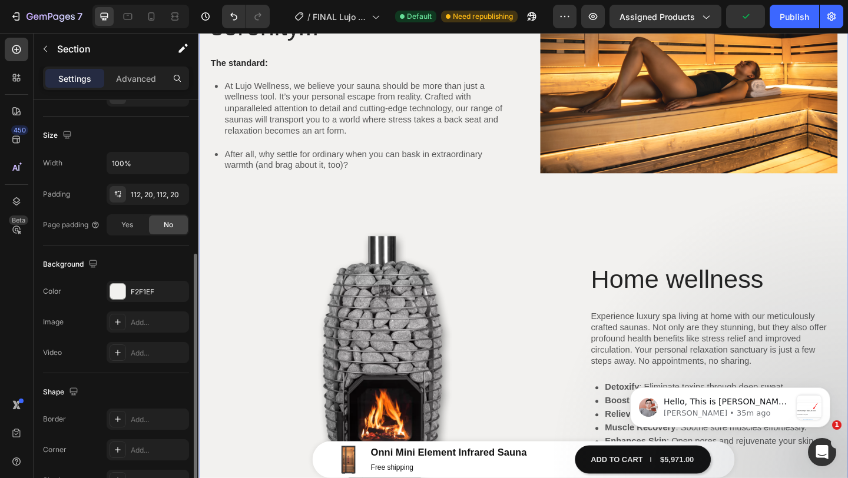
scroll to position [307, 0]
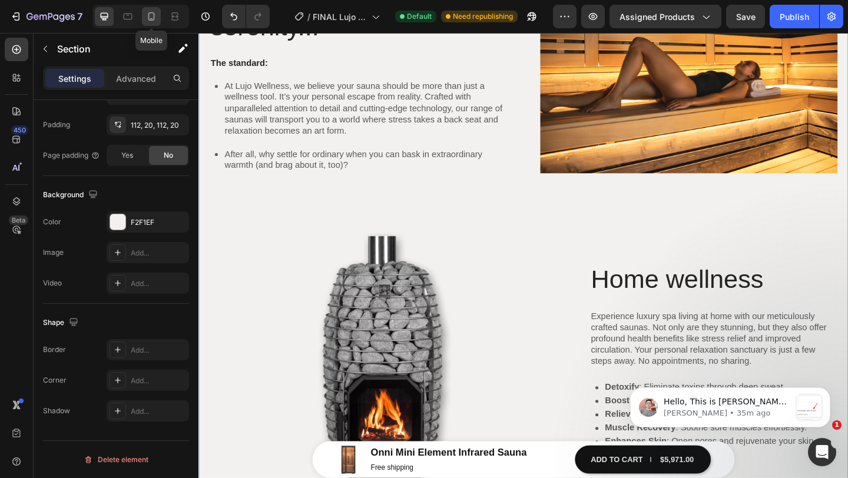
click at [152, 24] on div at bounding box center [151, 16] width 19 height 19
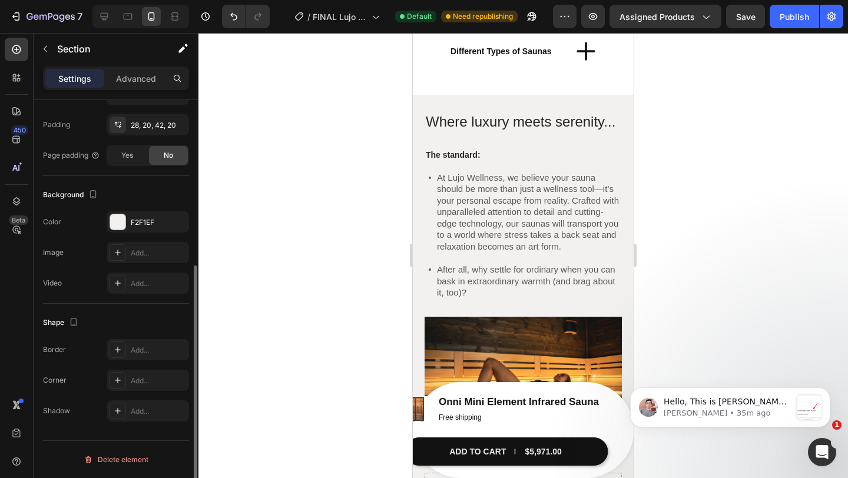
scroll to position [3143, 0]
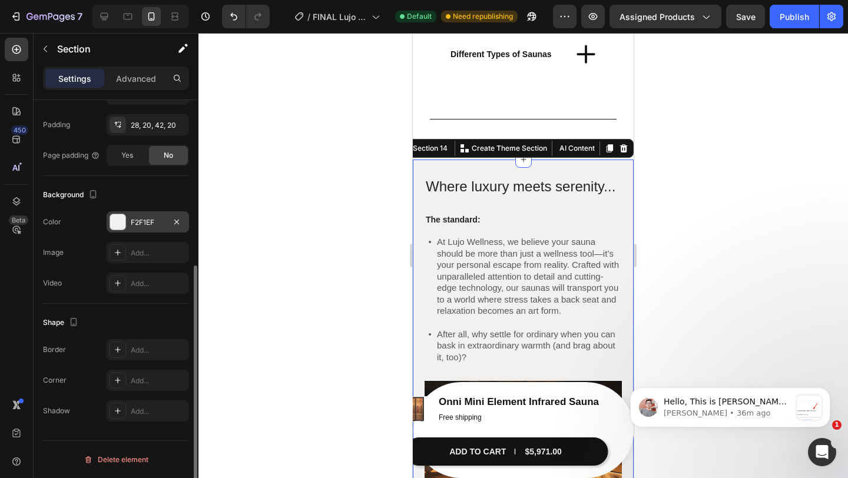
click at [140, 230] on div "F2F1EF" at bounding box center [148, 221] width 82 height 21
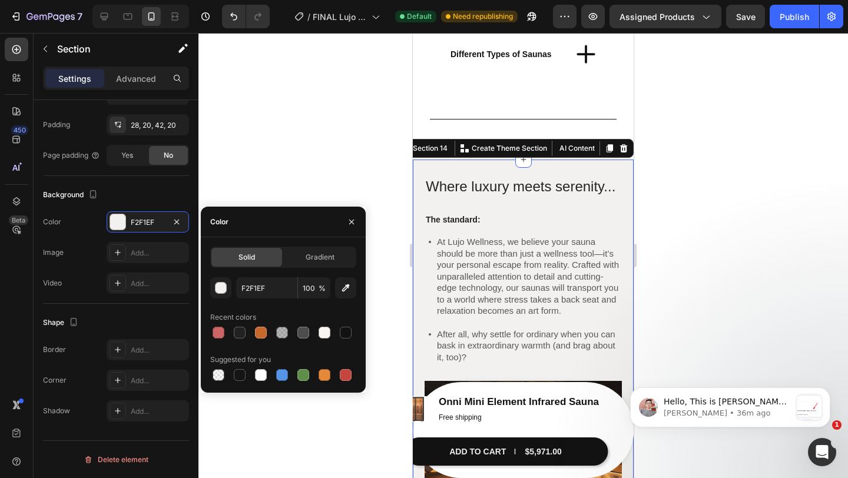
click at [646, 205] on div at bounding box center [523, 255] width 650 height 445
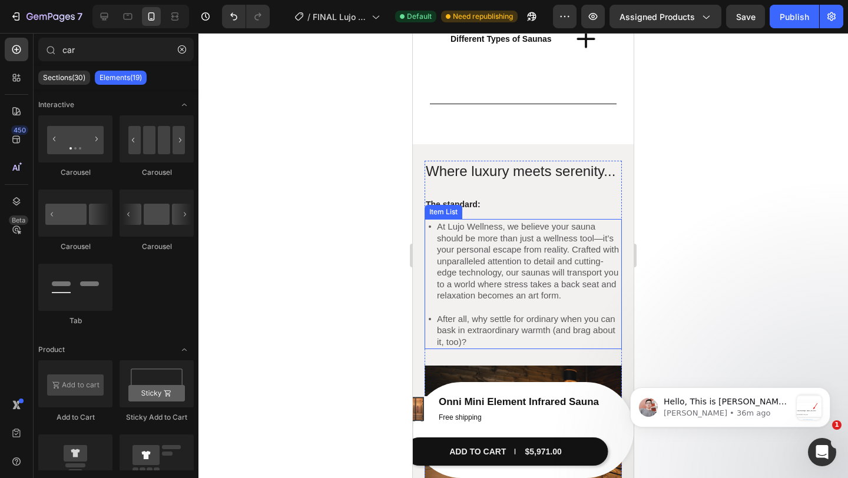
scroll to position [3161, 0]
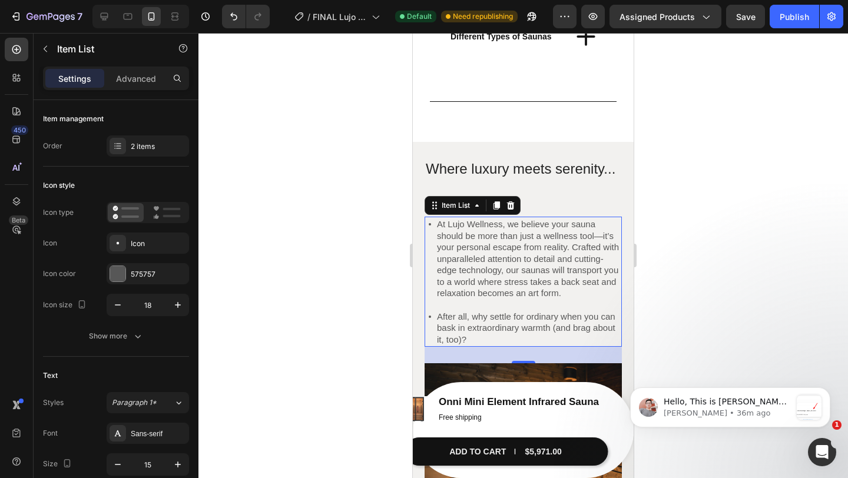
click at [433, 227] on icon at bounding box center [430, 224] width 11 height 11
click at [155, 245] on div "Icon" at bounding box center [158, 244] width 55 height 11
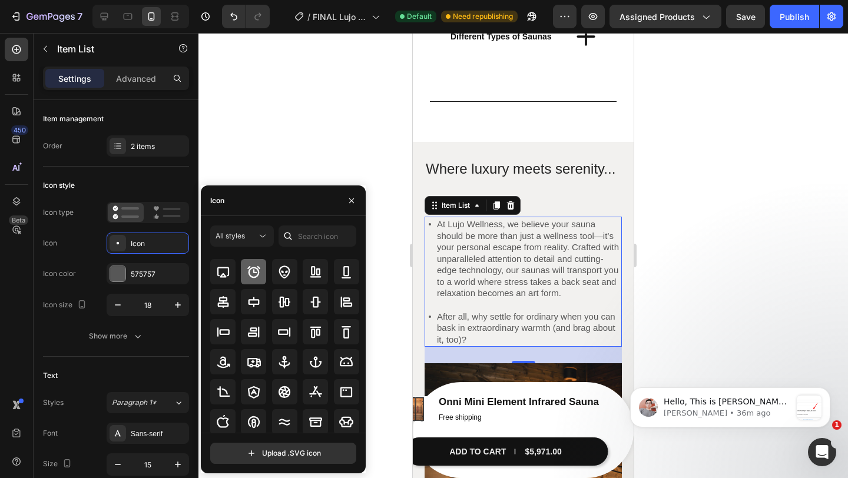
scroll to position [130, 0]
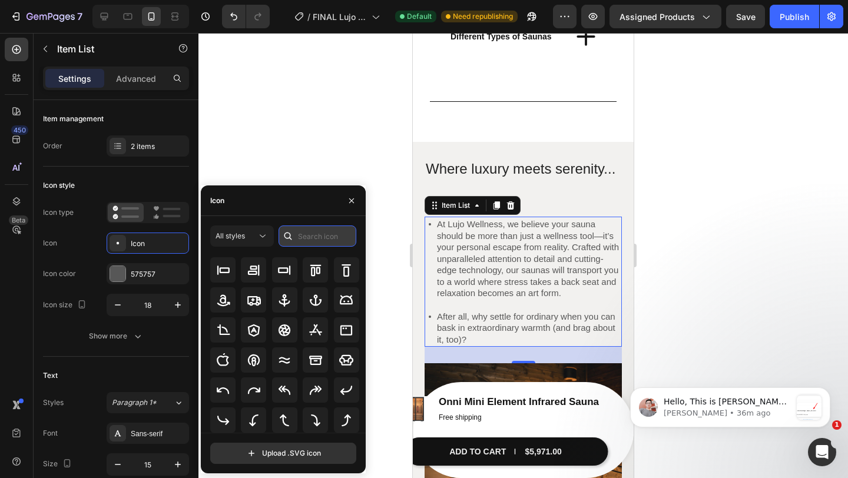
click at [335, 230] on input "text" at bounding box center [318, 236] width 78 height 21
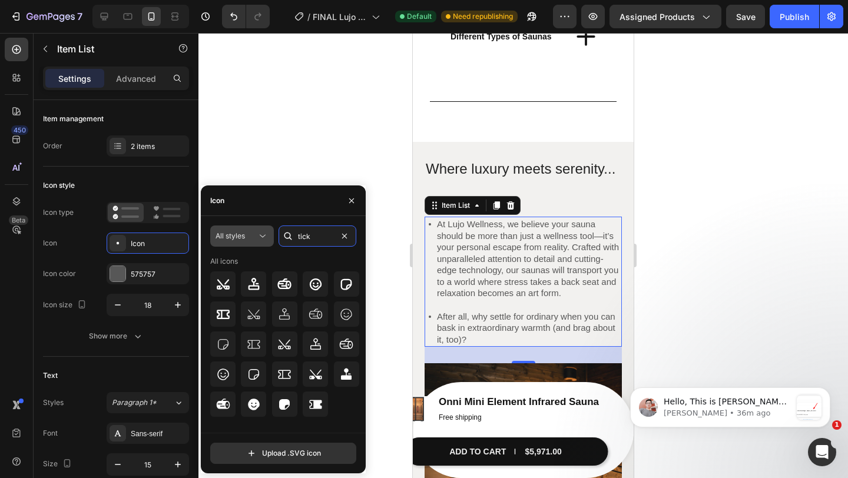
type input "tick"
click at [252, 234] on div "All styles" at bounding box center [236, 236] width 41 height 11
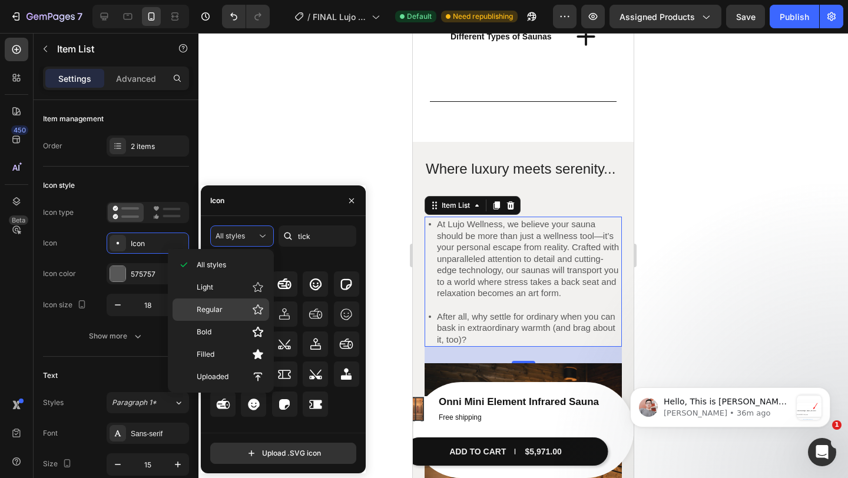
click at [240, 313] on p "Regular" at bounding box center [230, 310] width 67 height 12
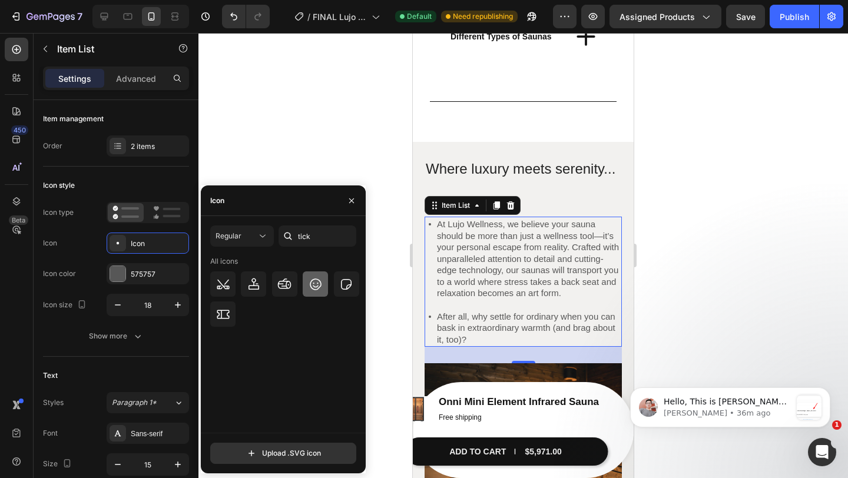
click at [312, 281] on icon at bounding box center [316, 284] width 14 height 14
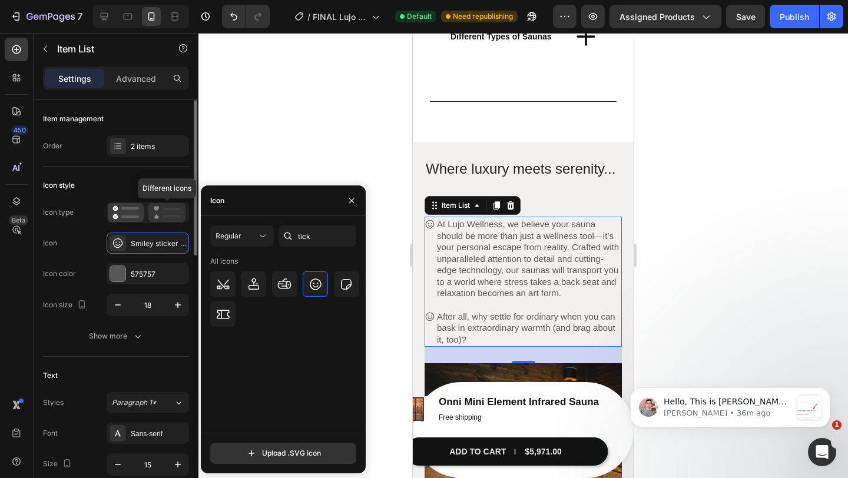
click at [164, 215] on rect at bounding box center [172, 216] width 18 height 2
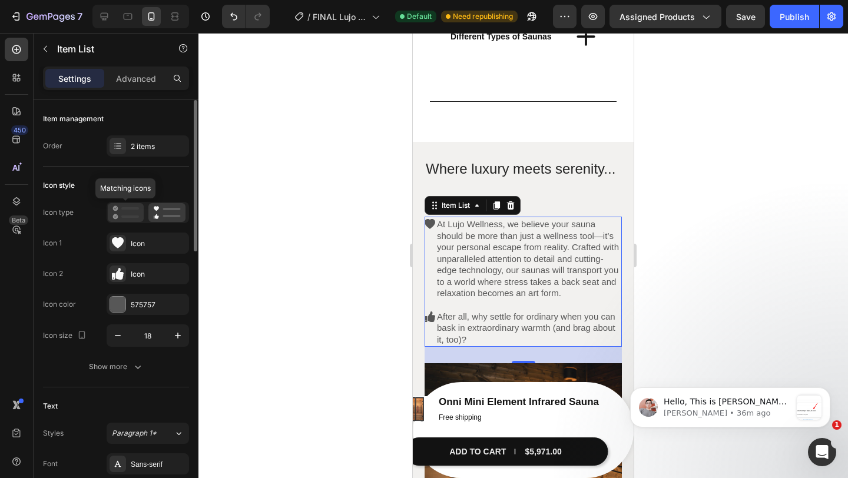
click at [138, 219] on icon at bounding box center [125, 213] width 27 height 14
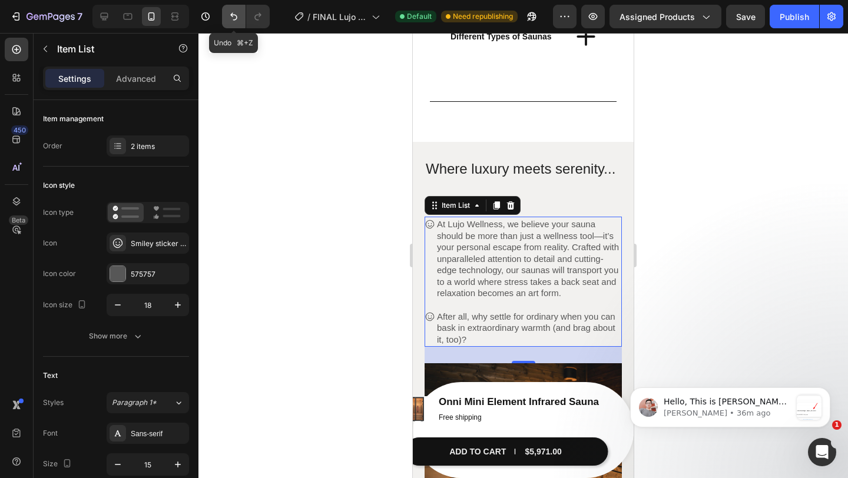
click at [231, 21] on icon "Undo/Redo" at bounding box center [234, 17] width 12 height 12
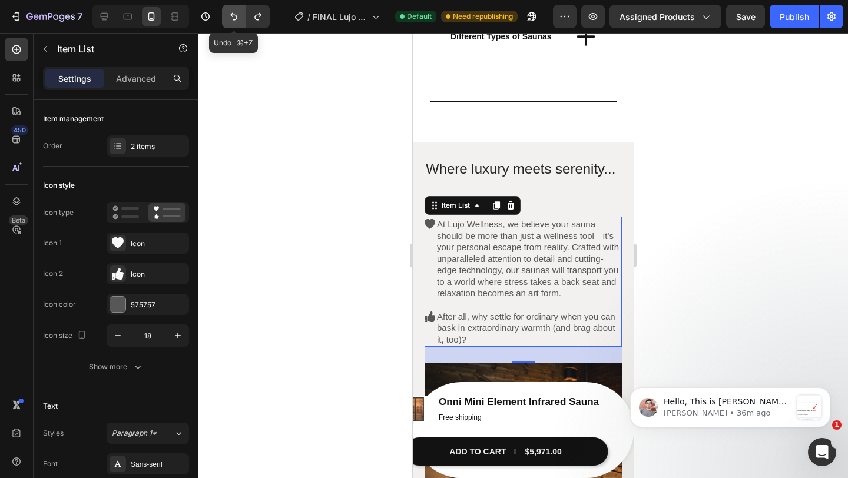
click at [232, 21] on icon "Undo/Redo" at bounding box center [234, 17] width 12 height 12
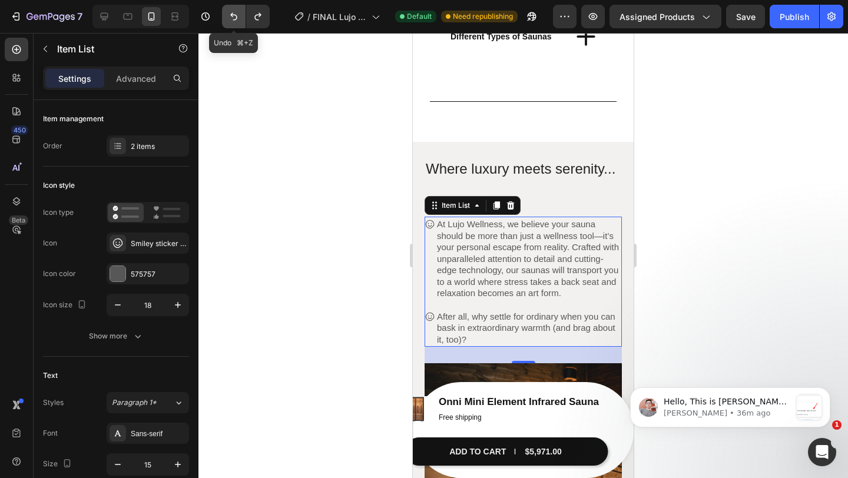
click at [232, 21] on icon "Undo/Redo" at bounding box center [234, 17] width 12 height 12
click at [349, 206] on div at bounding box center [523, 255] width 650 height 445
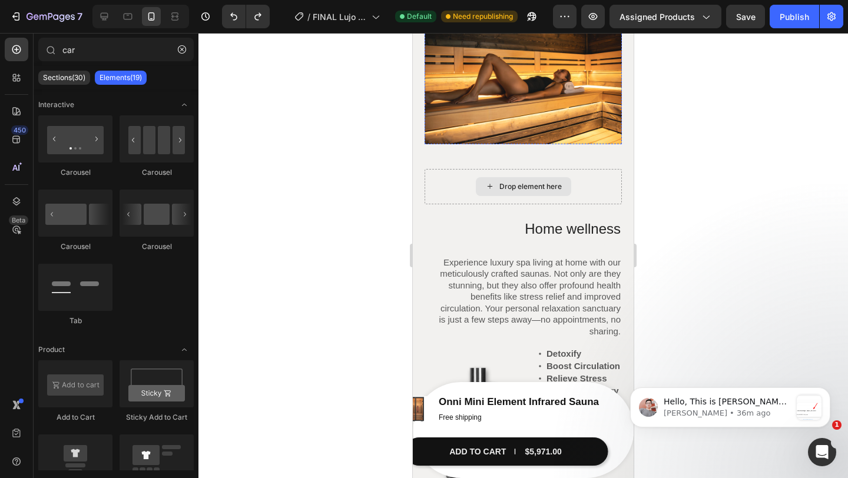
scroll to position [3515, 0]
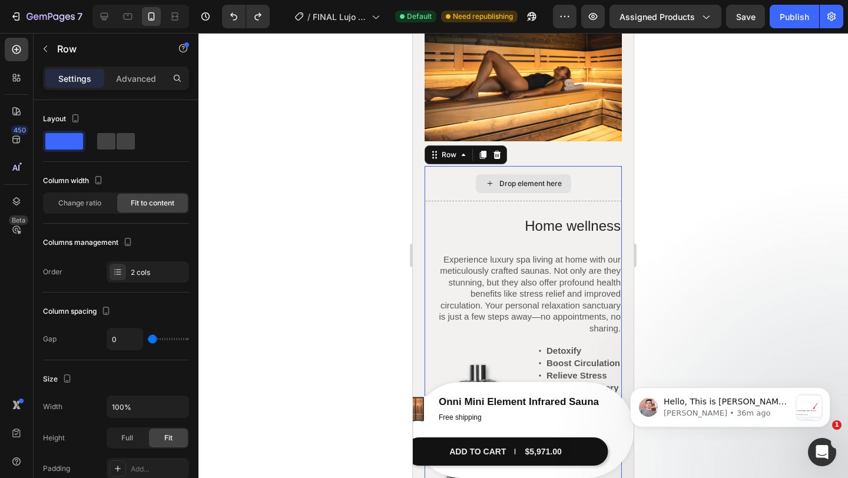
click at [456, 193] on div "Drop element here" at bounding box center [523, 183] width 197 height 35
click at [465, 191] on div "Drop element here" at bounding box center [523, 183] width 197 height 35
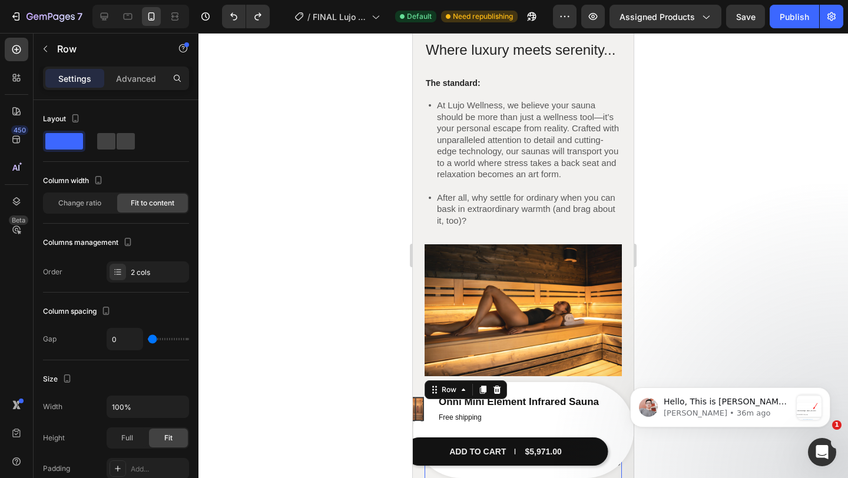
scroll to position [3324, 0]
